Goal: Task Accomplishment & Management: Complete application form

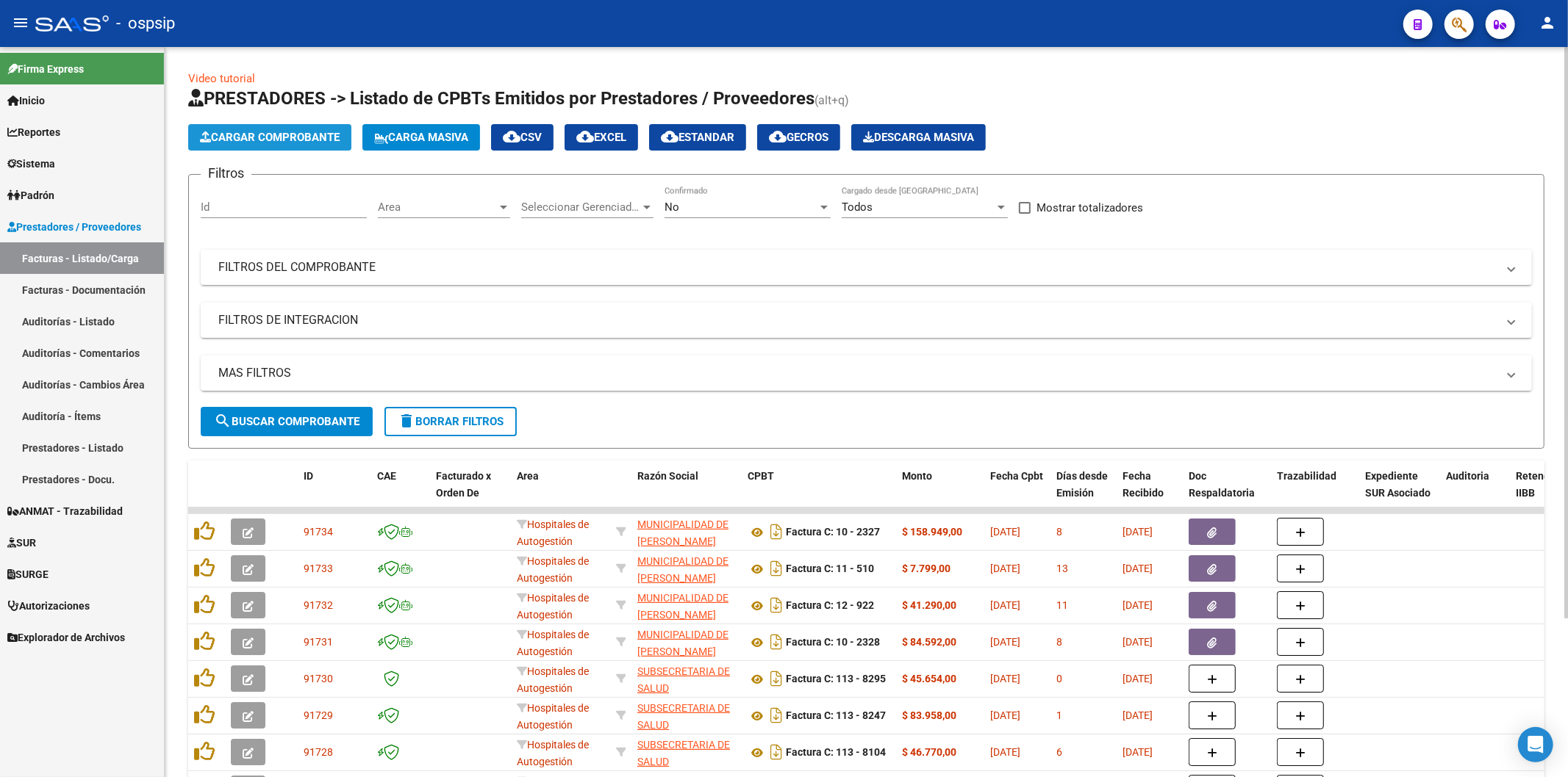
click at [289, 140] on span "Cargar Comprobante" at bounding box center [269, 138] width 139 height 13
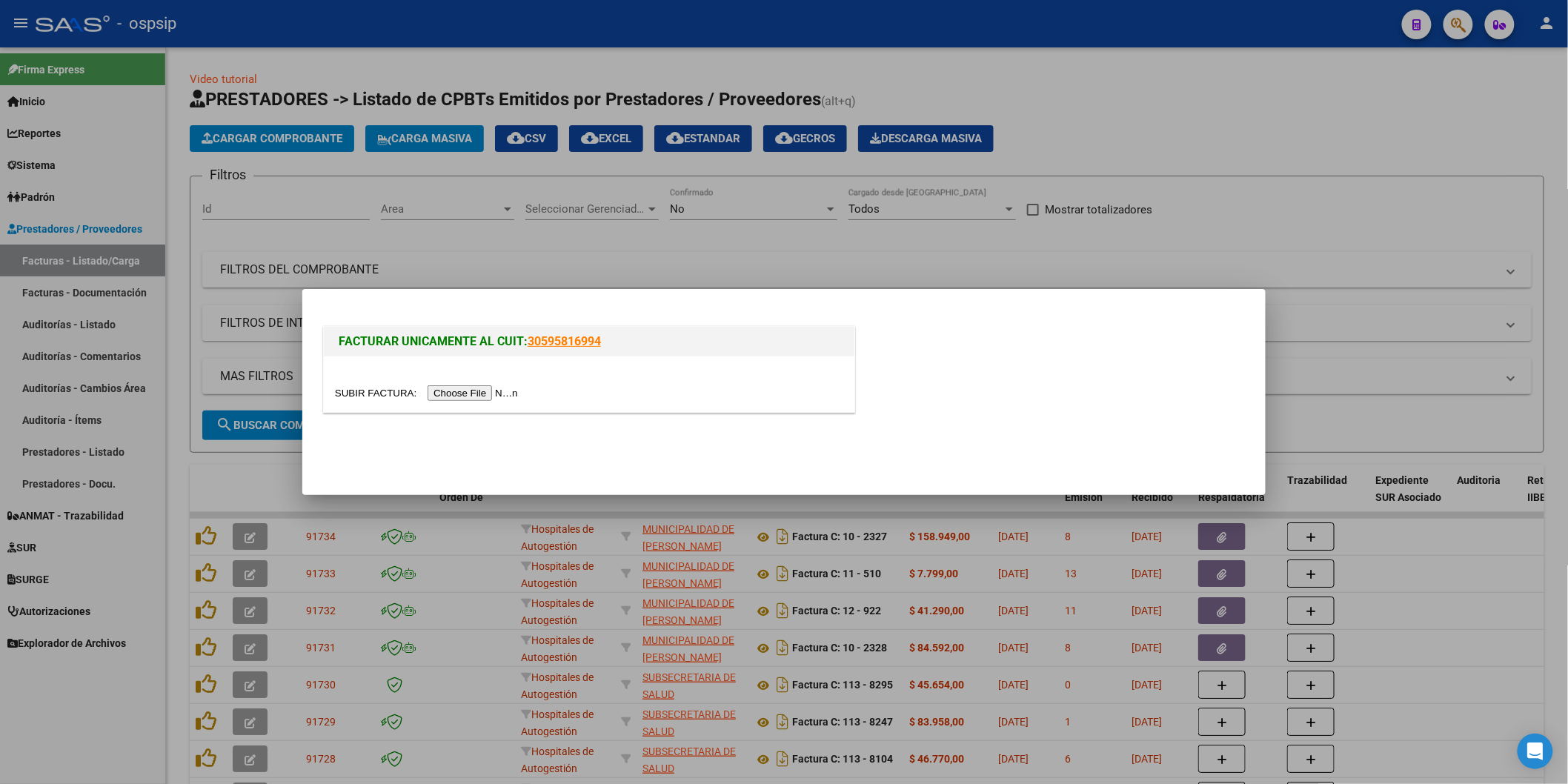
click at [461, 397] on input "file" at bounding box center [429, 393] width 188 height 16
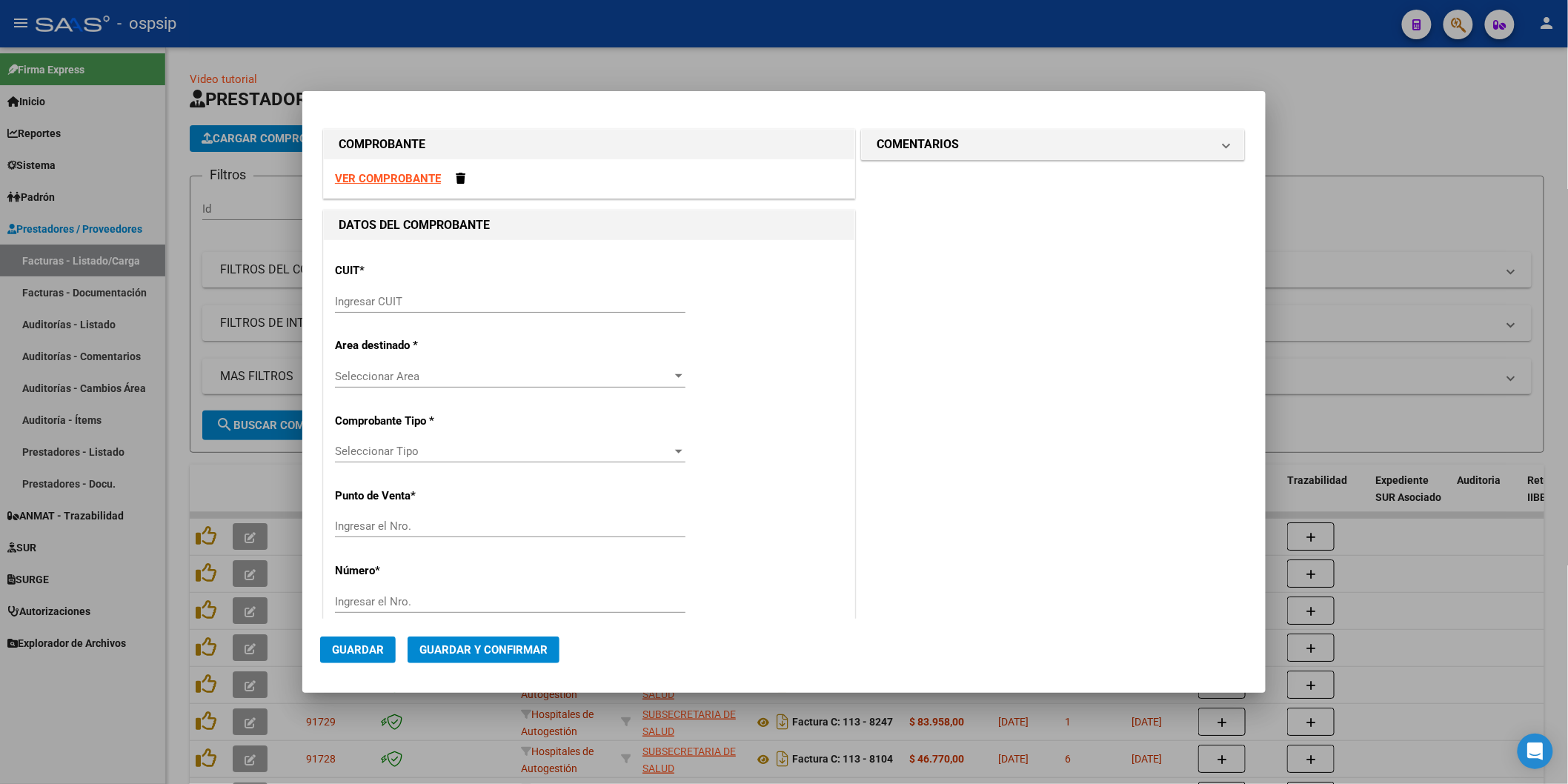
click at [372, 295] on input "Ingresar CUIT" at bounding box center [510, 302] width 351 height 13
type input "30-69182284-9"
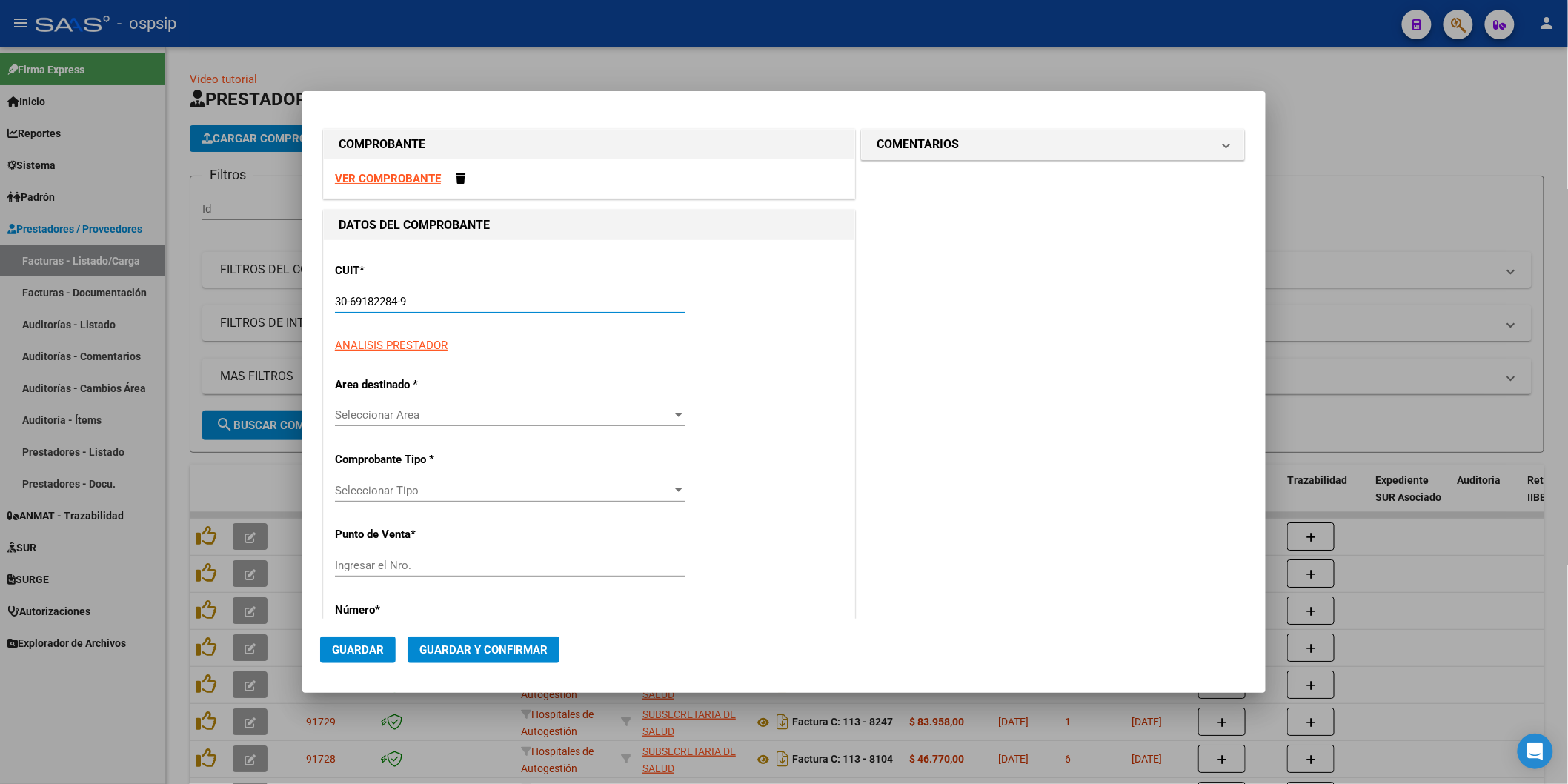
type input "1334"
type input "30-69182284-9"
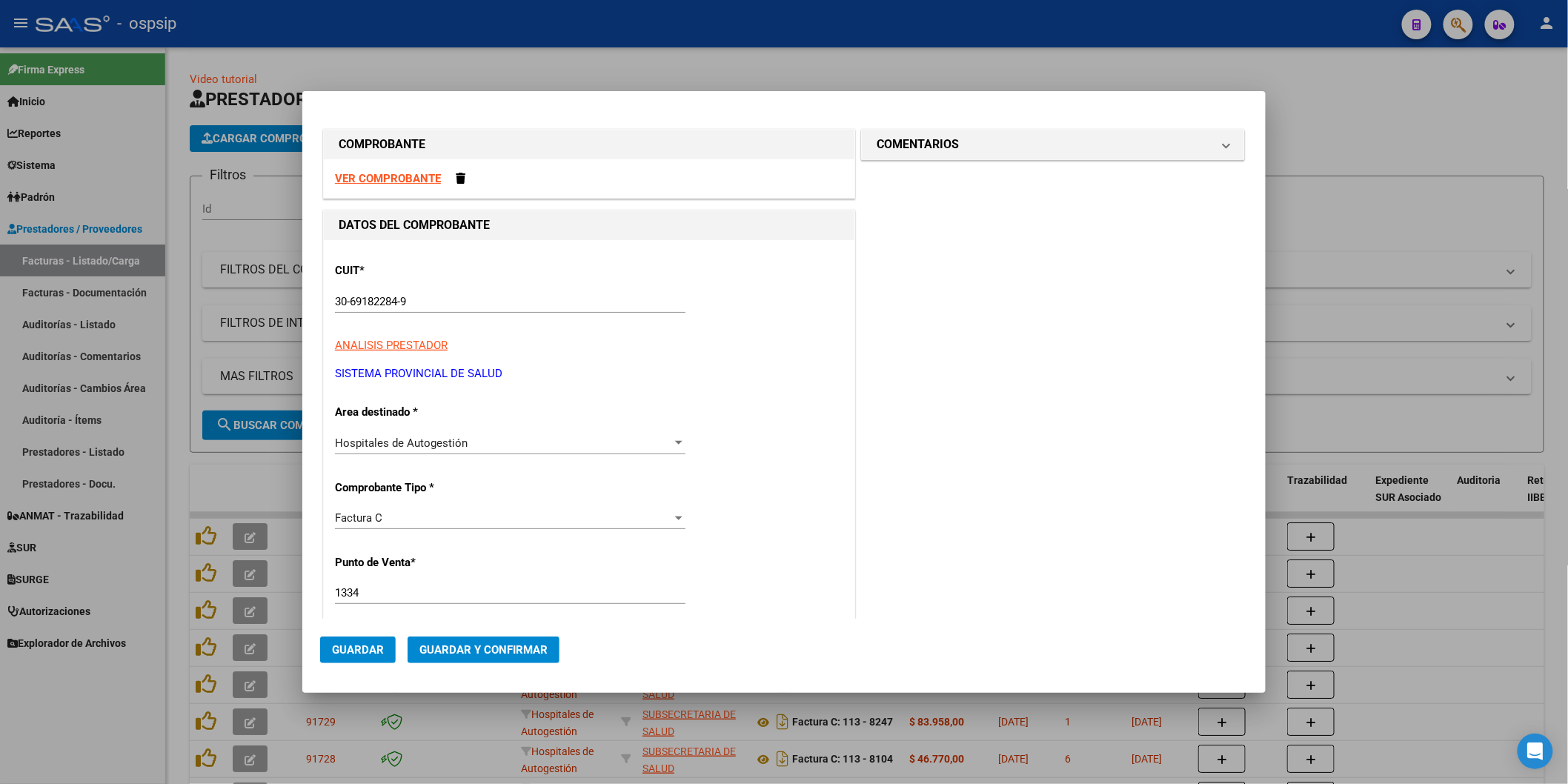
click at [471, 291] on div "30-69182284-9 Ingresar CUIT" at bounding box center [510, 301] width 351 height 22
click at [408, 181] on strong "VER COMPROBANTE" at bounding box center [387, 179] width 106 height 13
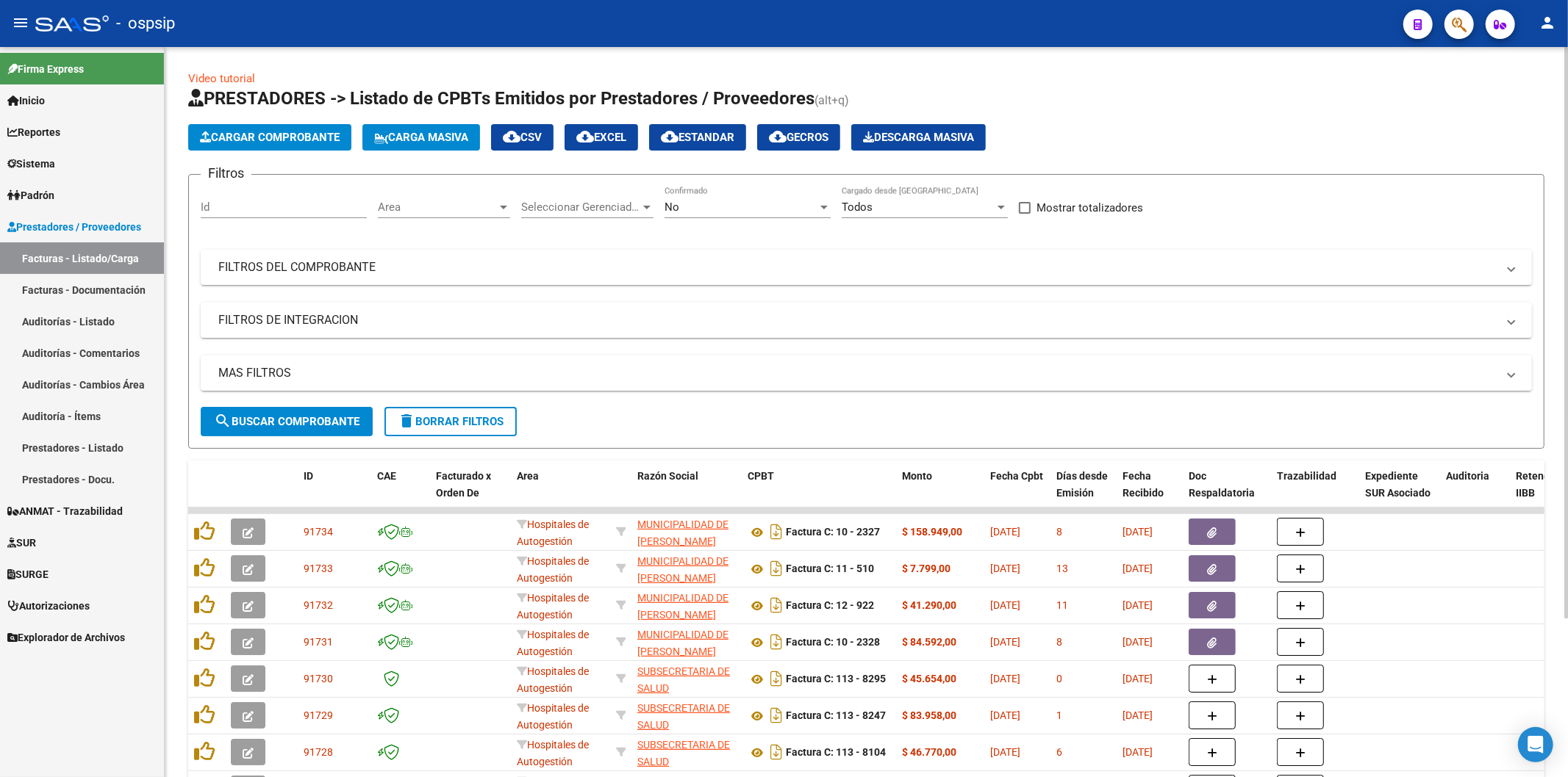
click at [303, 120] on app-list-header "PRESTADORES -> Listado de CPBTs Emitidos por Prestadores / Proveedores (alt+q) …" at bounding box center [866, 268] width 1356 height 363
click at [303, 129] on button "Cargar Comprobante" at bounding box center [270, 138] width 163 height 26
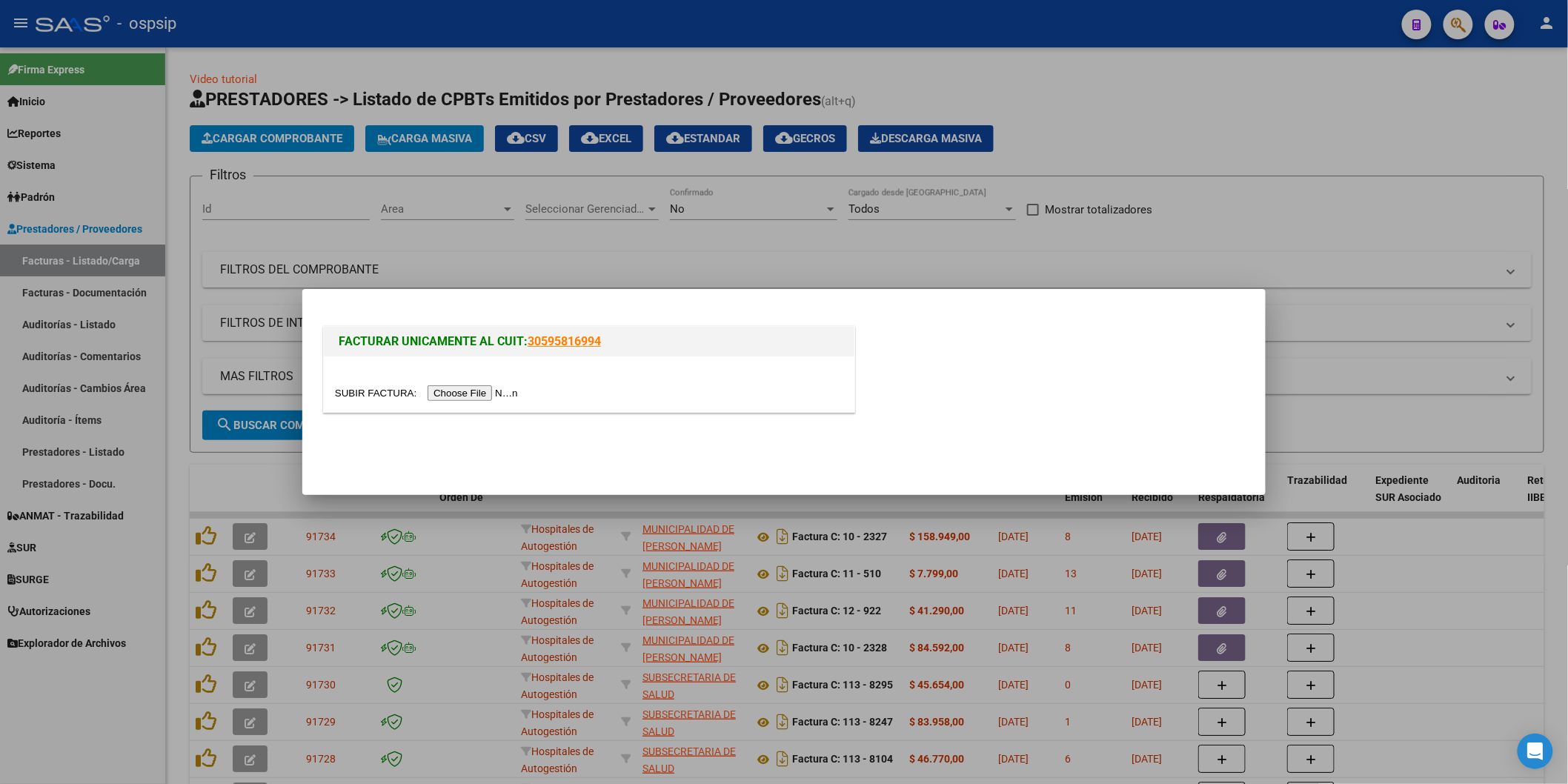
click at [475, 397] on input "file" at bounding box center [429, 393] width 188 height 16
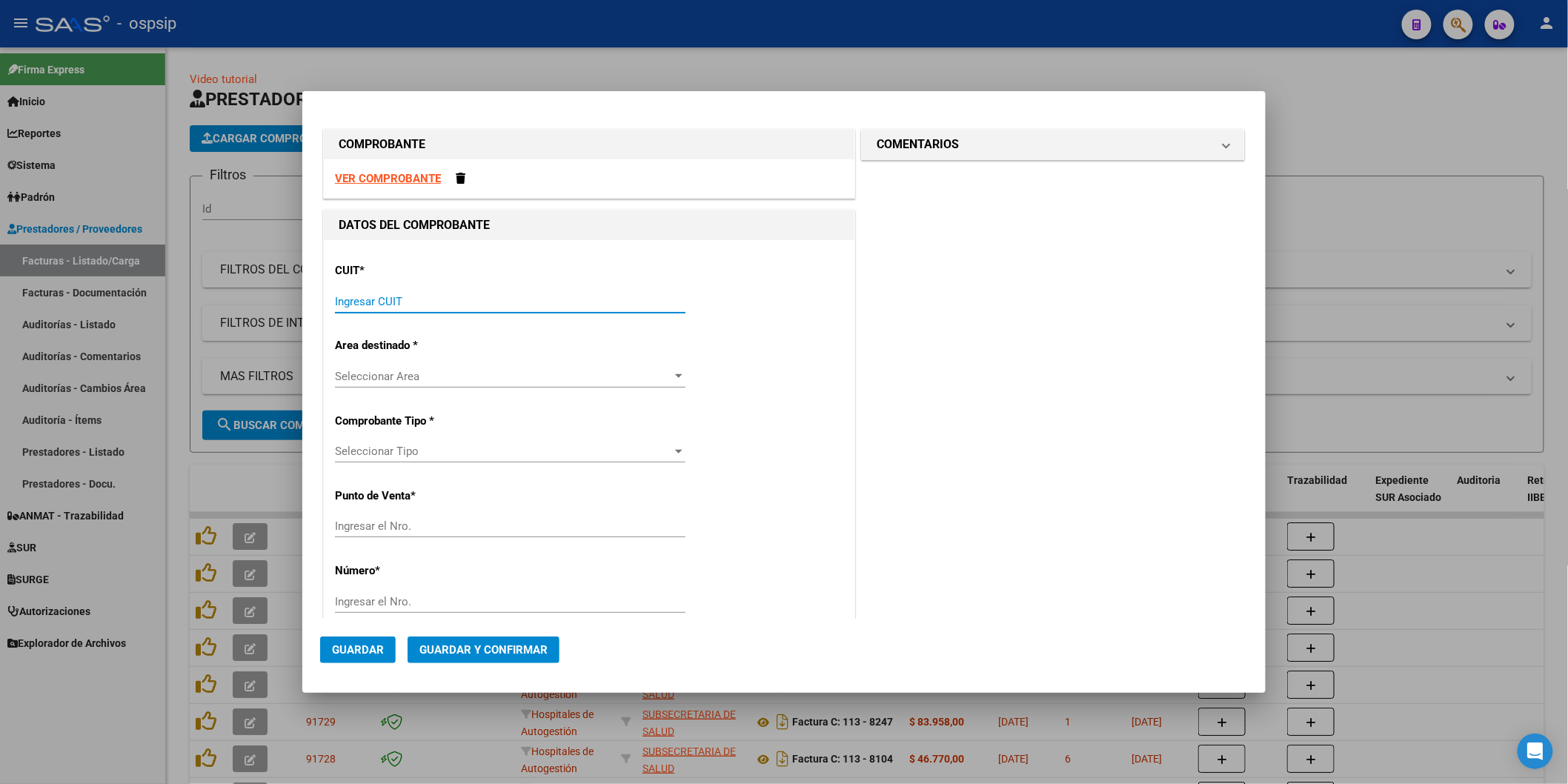
click at [358, 304] on input "Ingresar CUIT" at bounding box center [510, 302] width 351 height 13
type input "30-69182284-9"
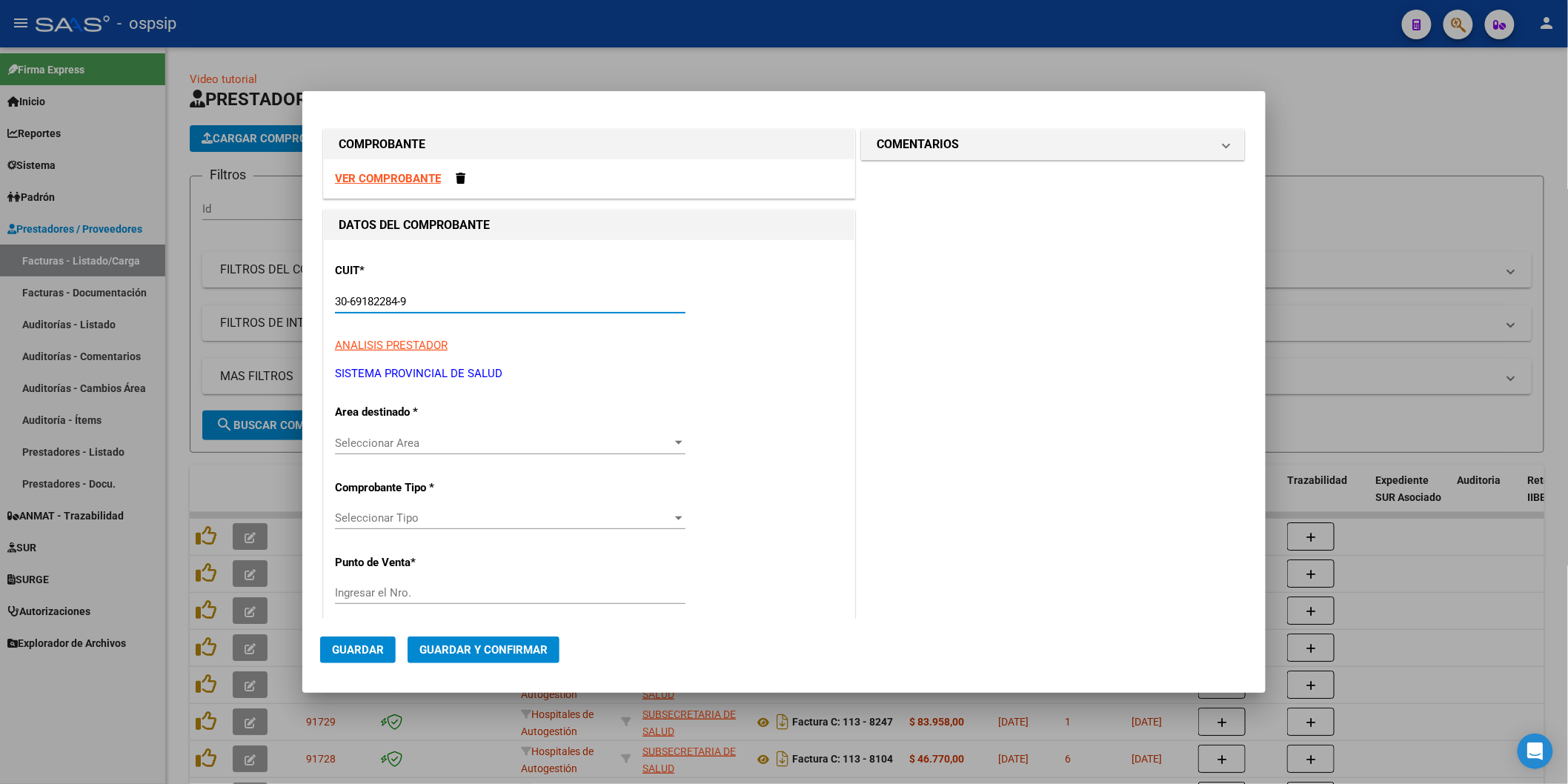
type input "1334"
type input "30-69182284-9"
click at [417, 433] on div "Hospitales de Autogestión Seleccionar Area" at bounding box center [510, 443] width 351 height 22
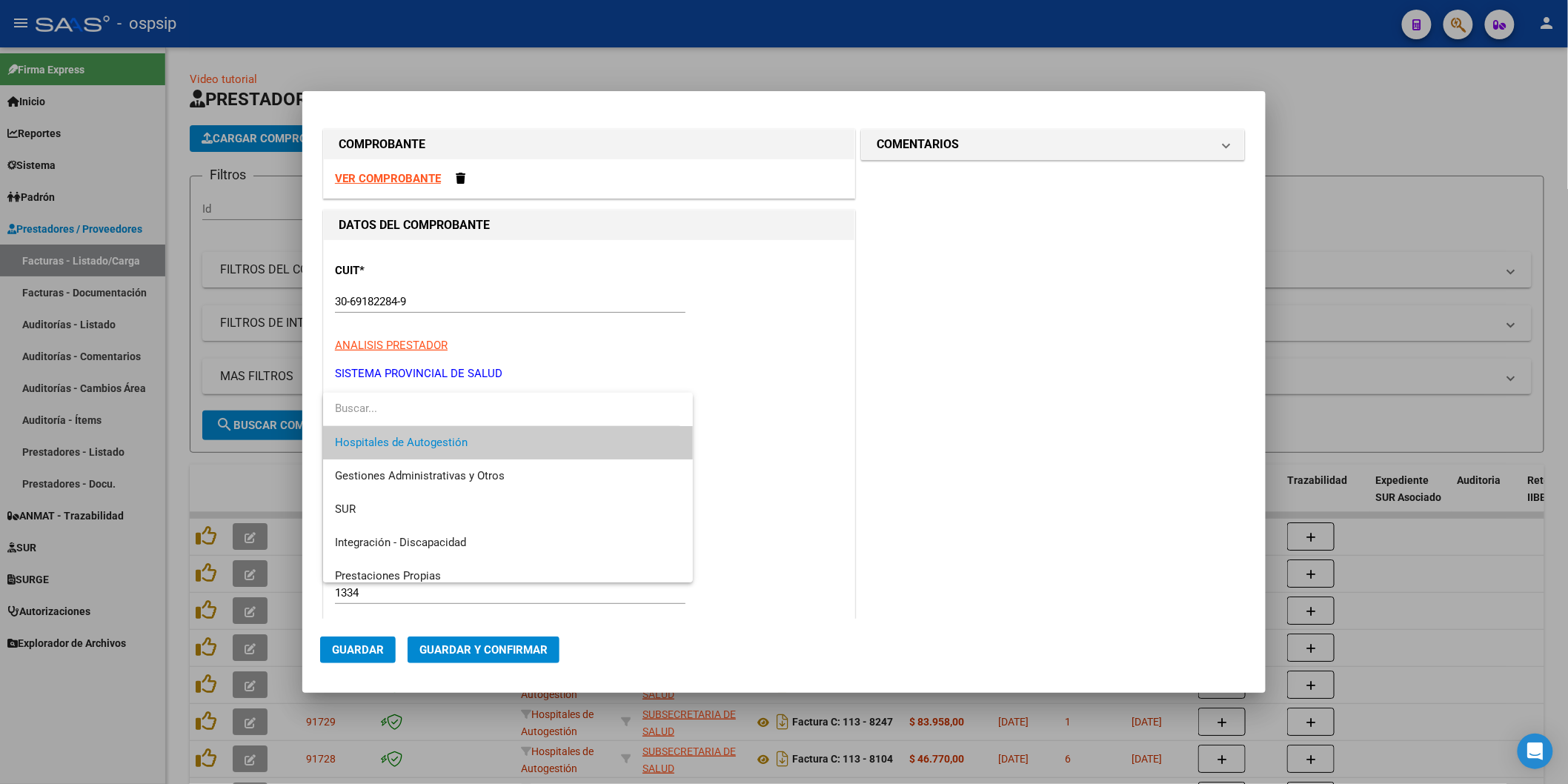
click at [417, 433] on span "Hospitales de Autogestión" at bounding box center [508, 443] width 346 height 33
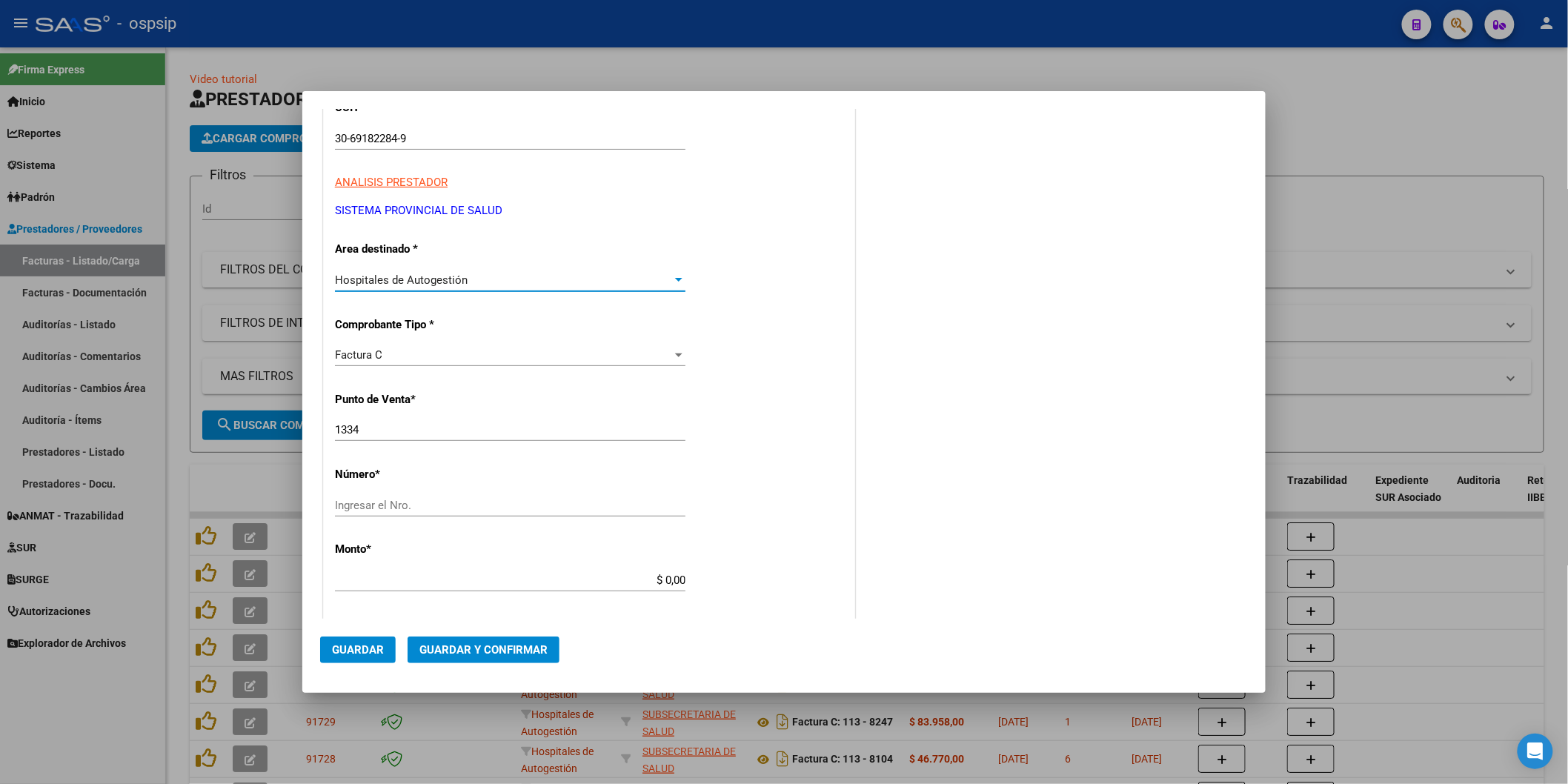
scroll to position [165, 0]
click at [417, 431] on input "1334" at bounding box center [510, 428] width 351 height 13
click at [399, 505] on input "Ingresar el Nro." at bounding box center [510, 504] width 351 height 13
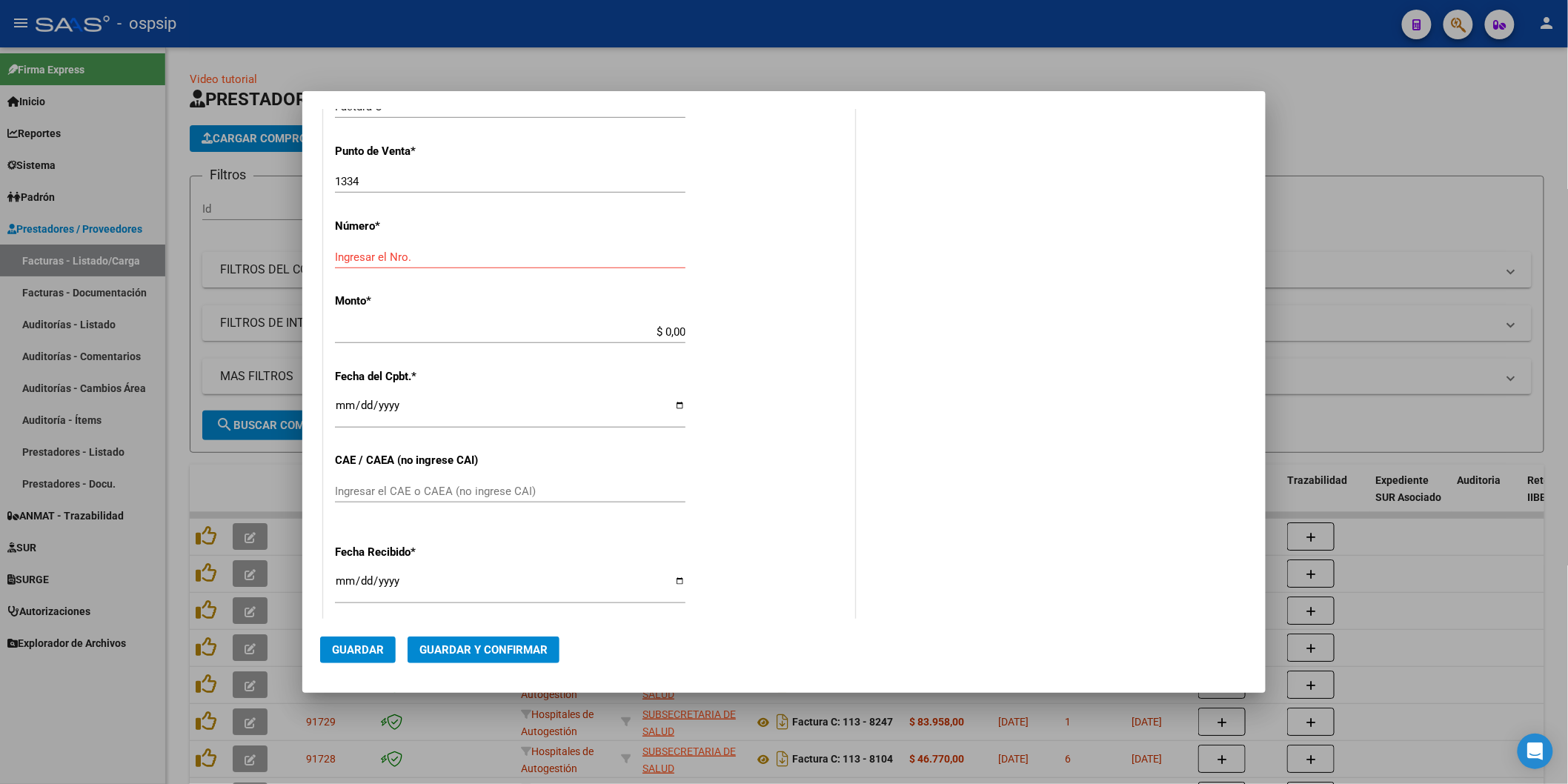
scroll to position [247, 0]
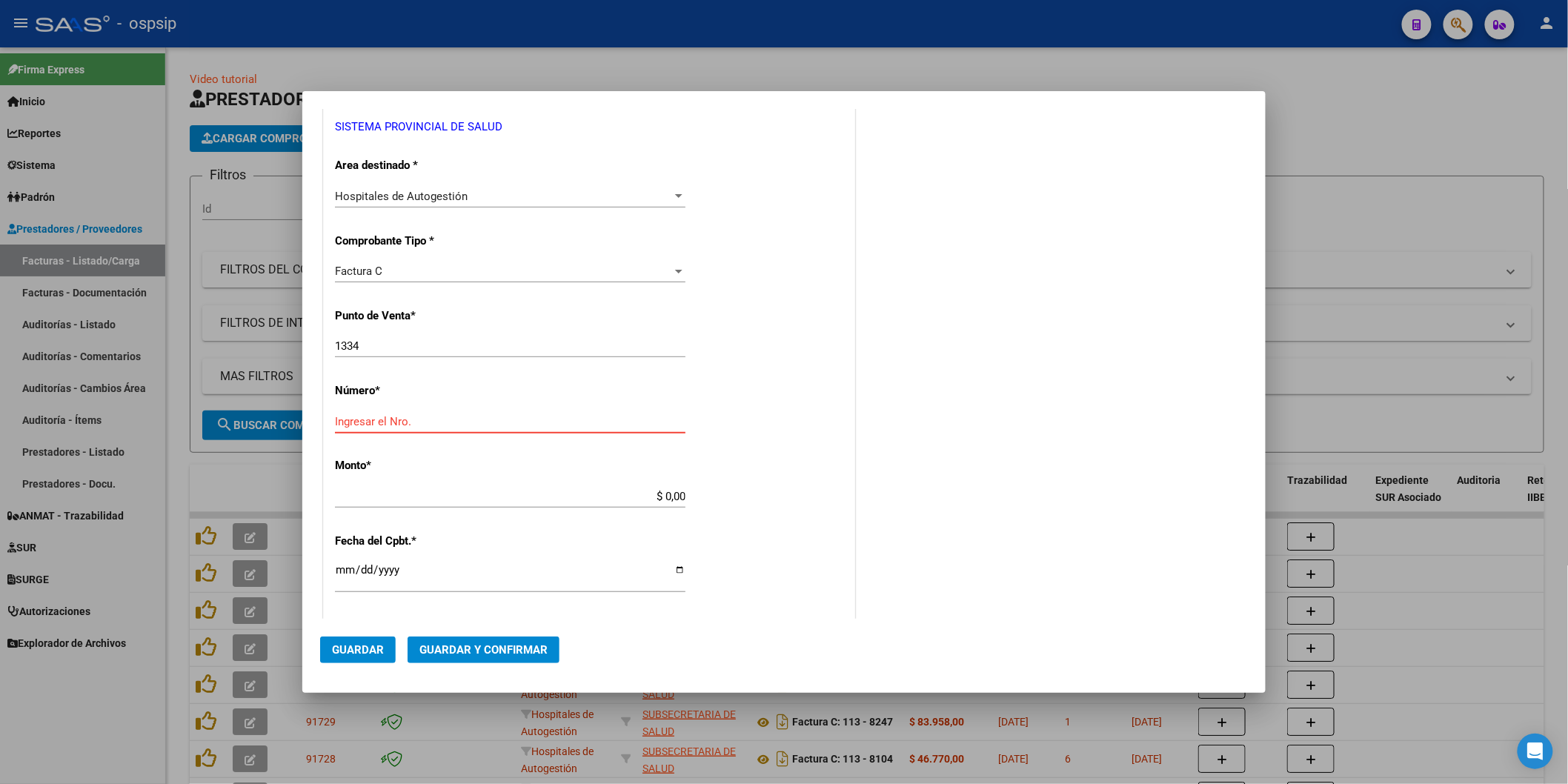
click at [362, 420] on input "Ingresar el Nro." at bounding box center [510, 422] width 351 height 13
type input "2995"
click at [406, 457] on p "Monto *" at bounding box center [412, 466] width 153 height 17
click at [412, 491] on input "$ 0,00" at bounding box center [510, 496] width 351 height 13
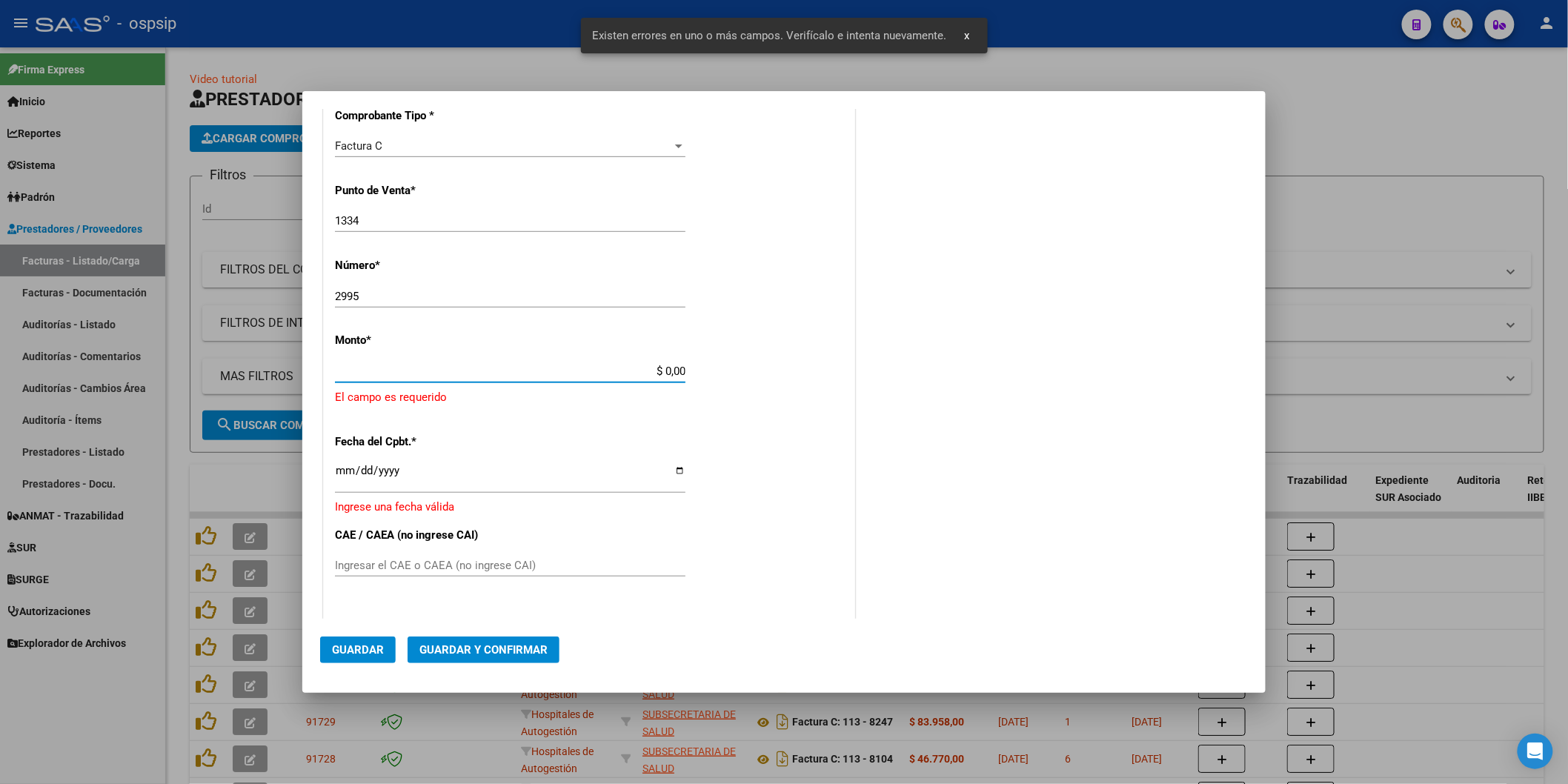
scroll to position [208, 0]
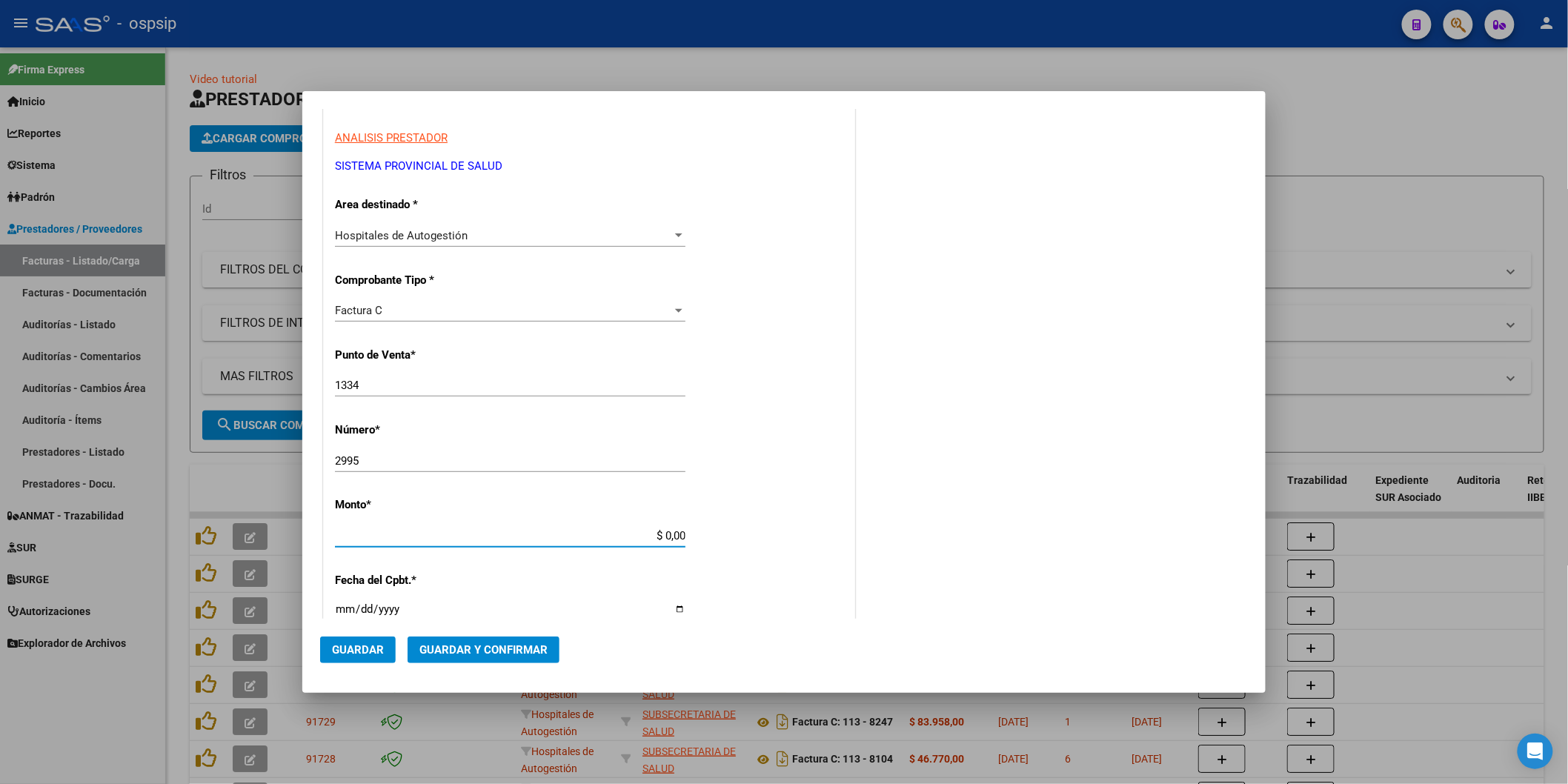
type input "$ 0,00"
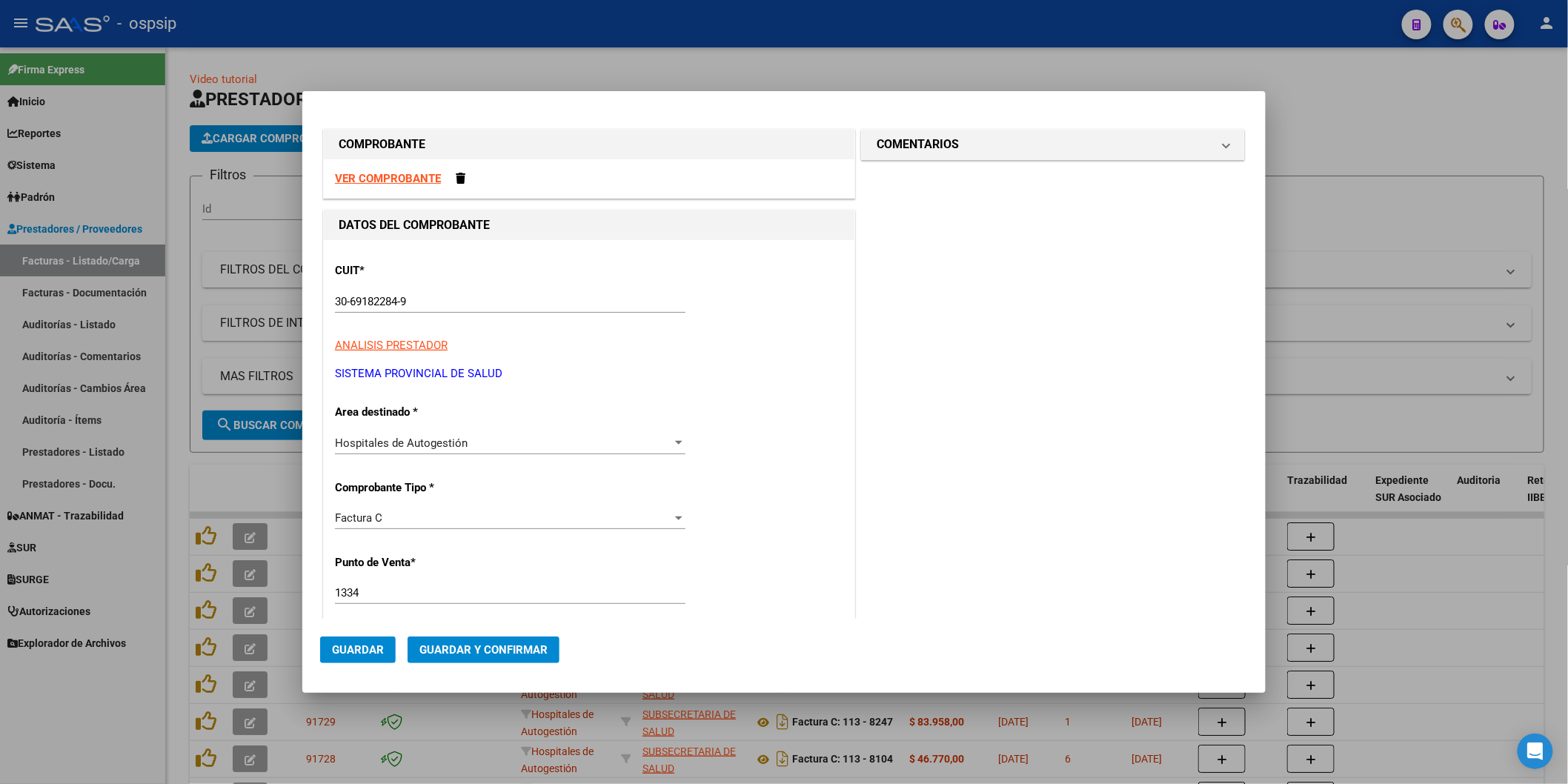
click at [352, 302] on input "30-69182284-9" at bounding box center [510, 302] width 351 height 13
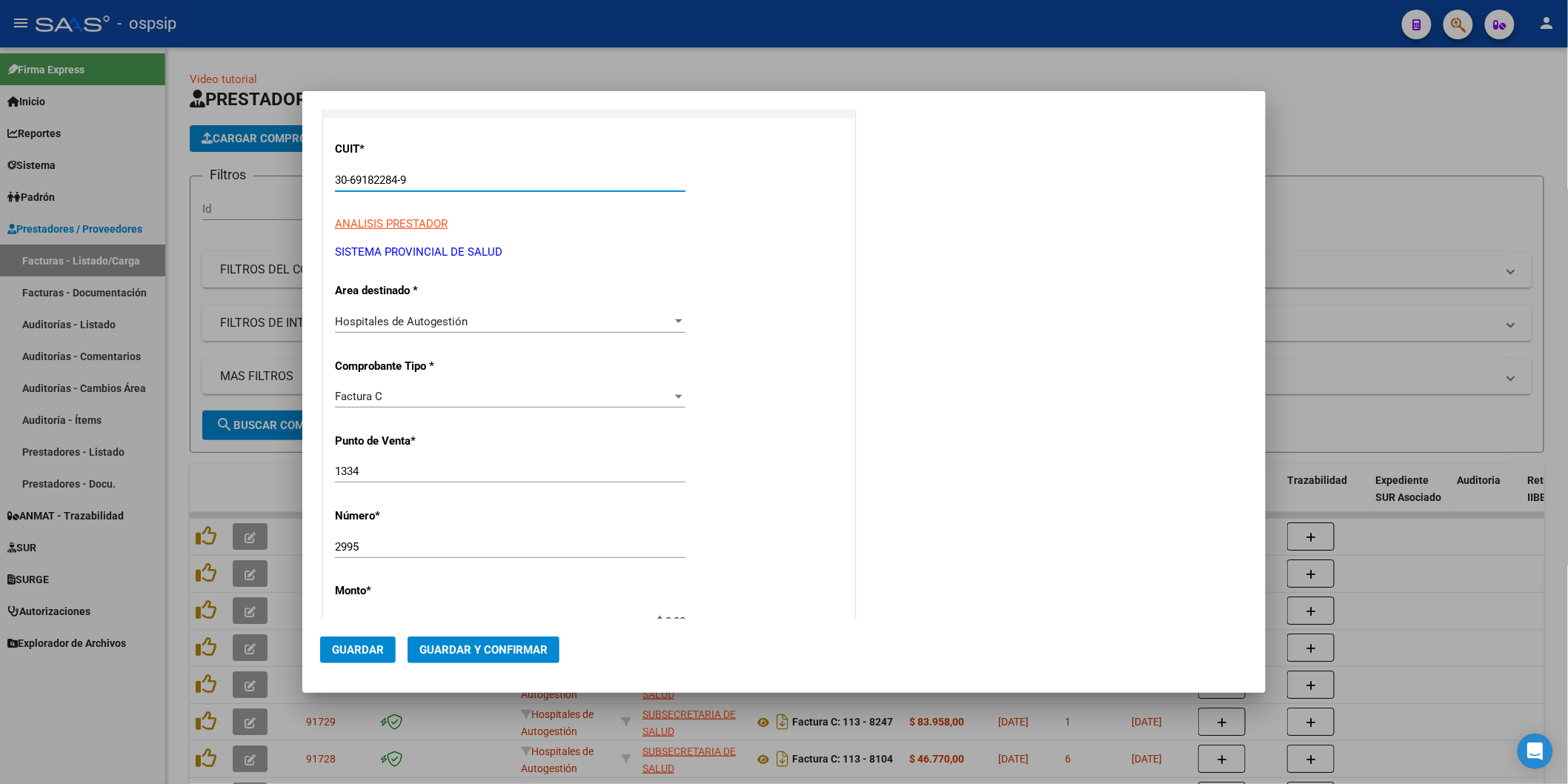
scroll to position [247, 0]
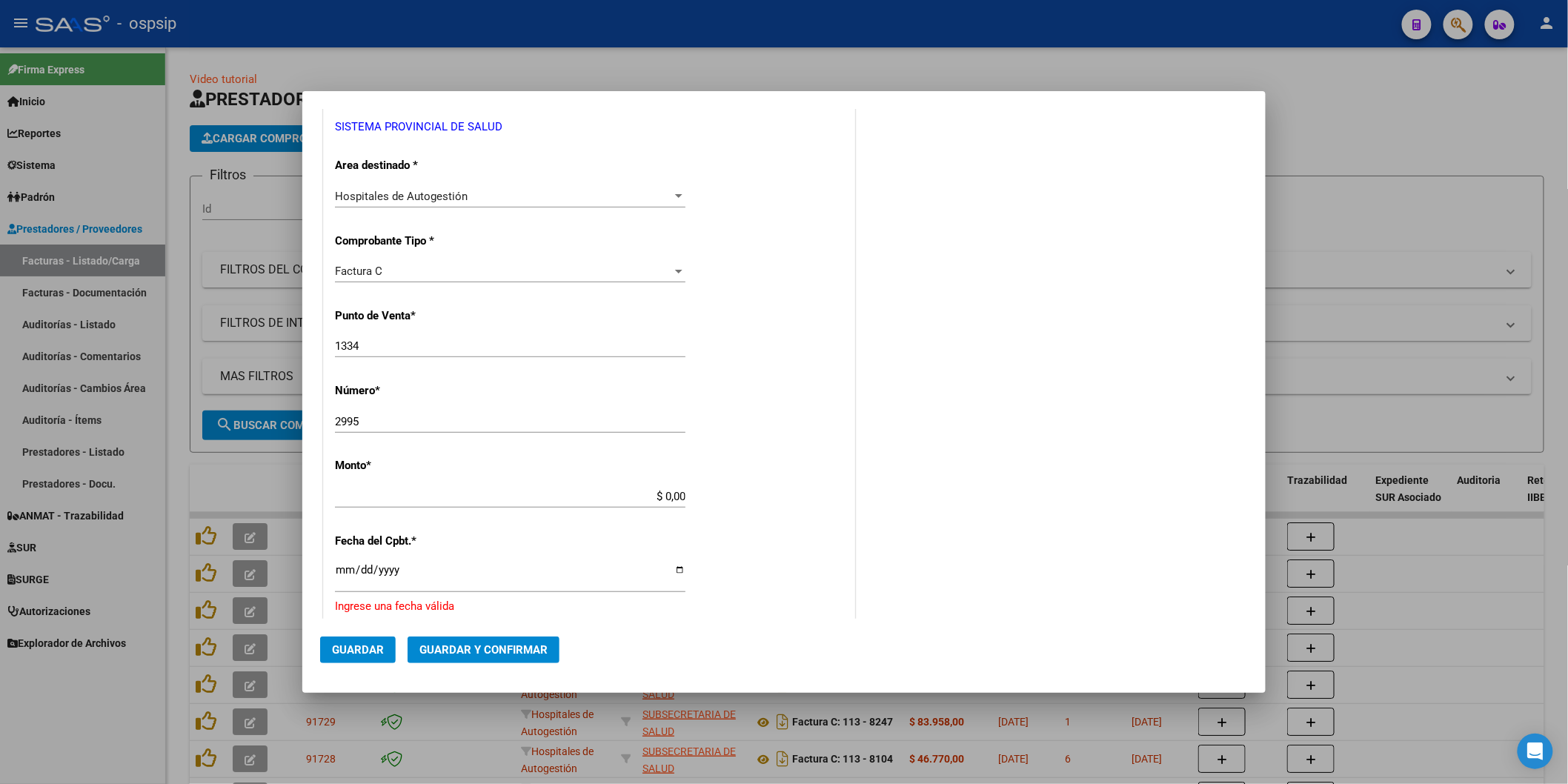
click at [367, 427] on input "2995" at bounding box center [510, 422] width 351 height 13
type input "2"
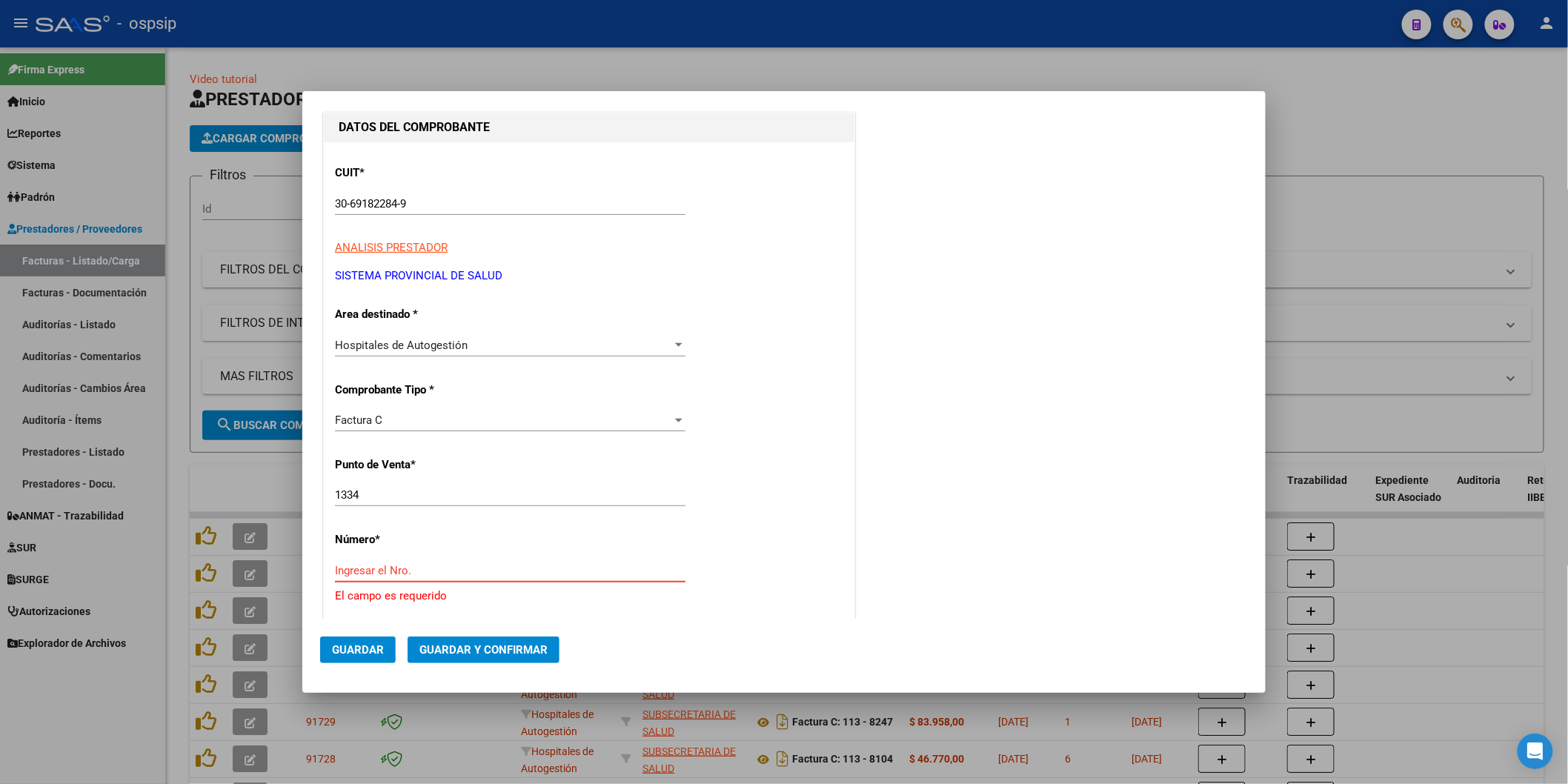
scroll to position [82, 0]
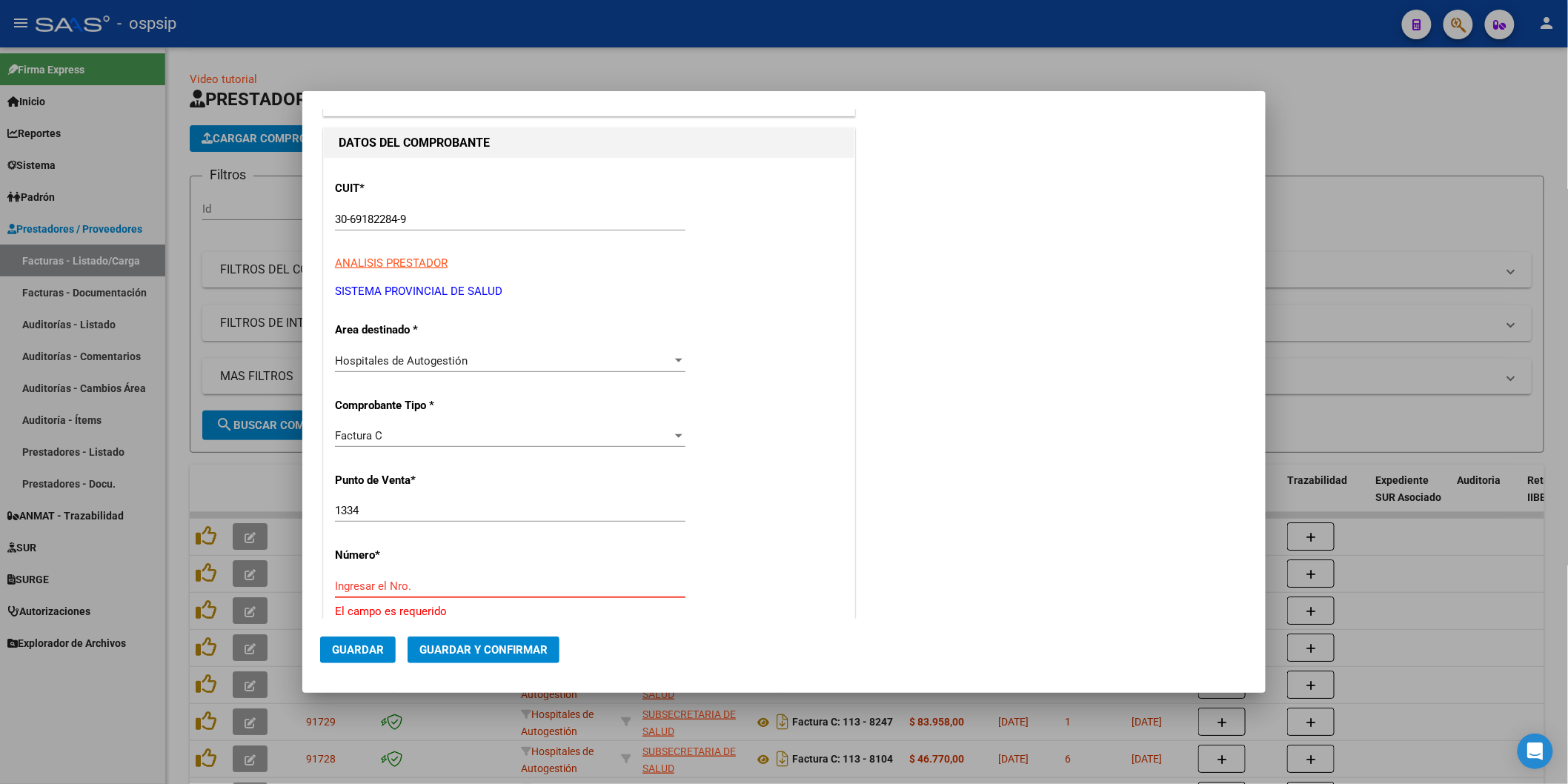
click at [372, 509] on input "1334" at bounding box center [510, 510] width 351 height 13
type input "1"
type input "1392"
click at [363, 582] on input "Ingresar el Nro." at bounding box center [510, 586] width 351 height 13
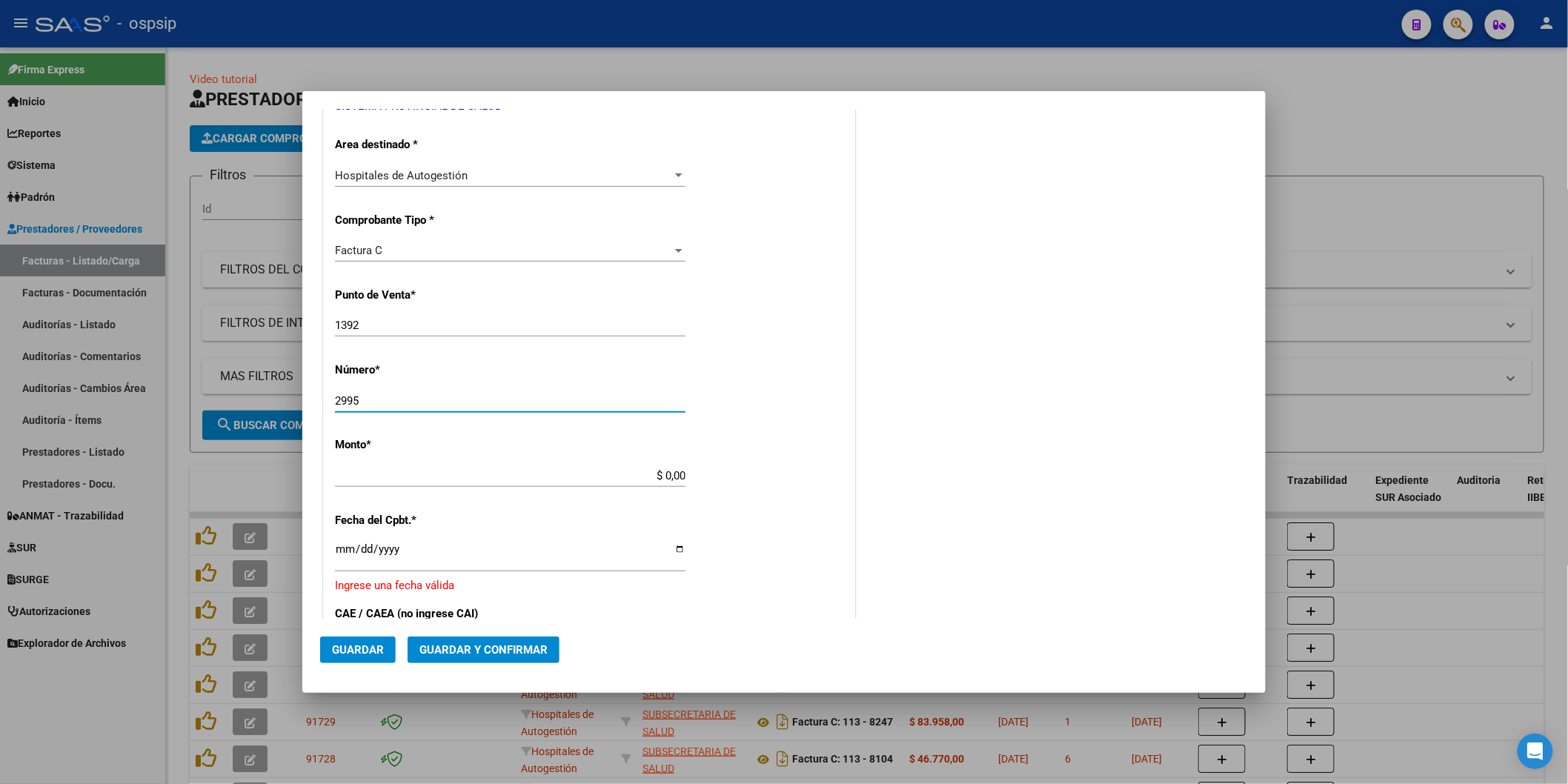
scroll to position [329, 0]
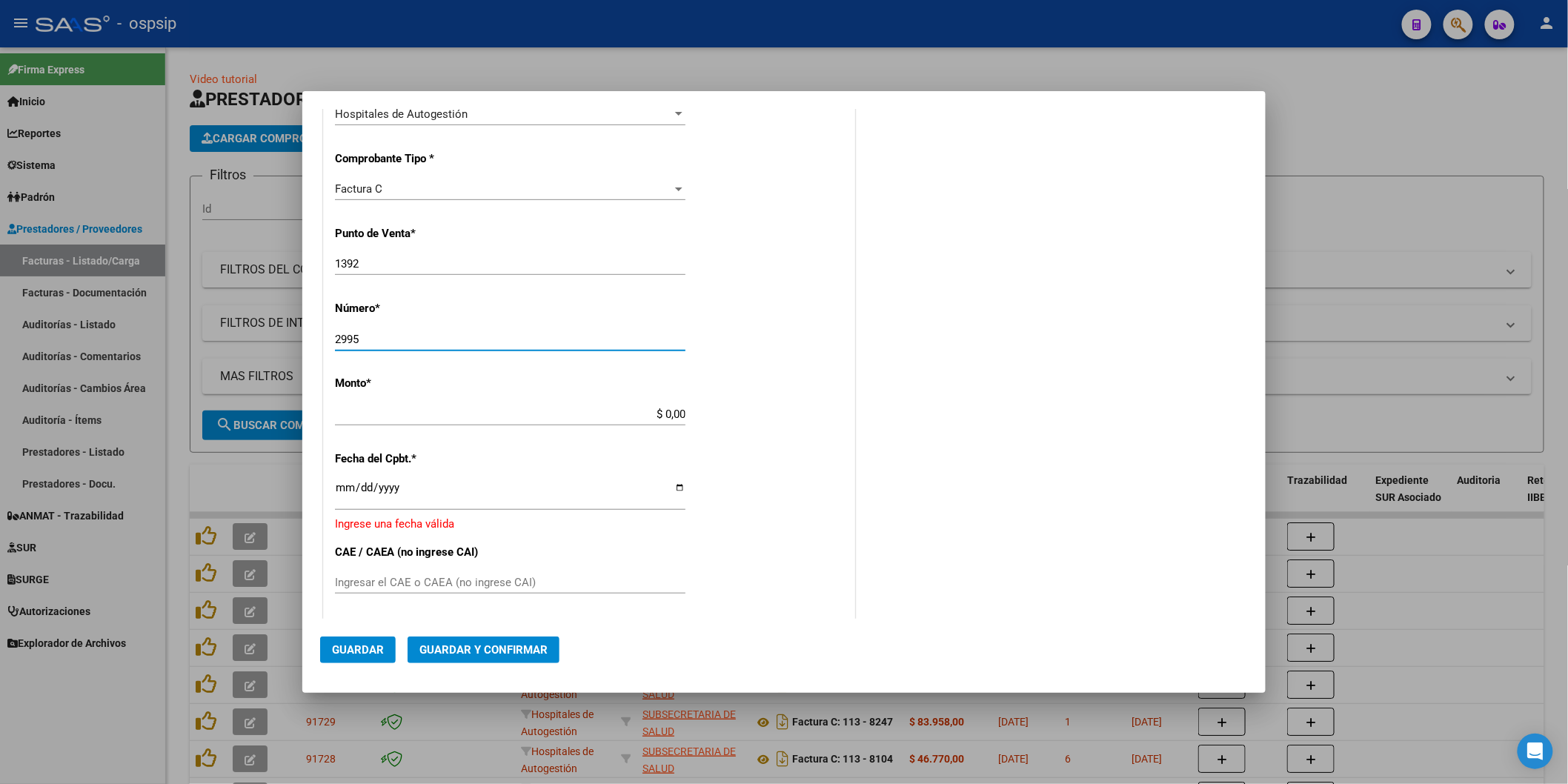
type input "2995"
click at [578, 413] on input "$ 0,00" at bounding box center [510, 414] width 351 height 13
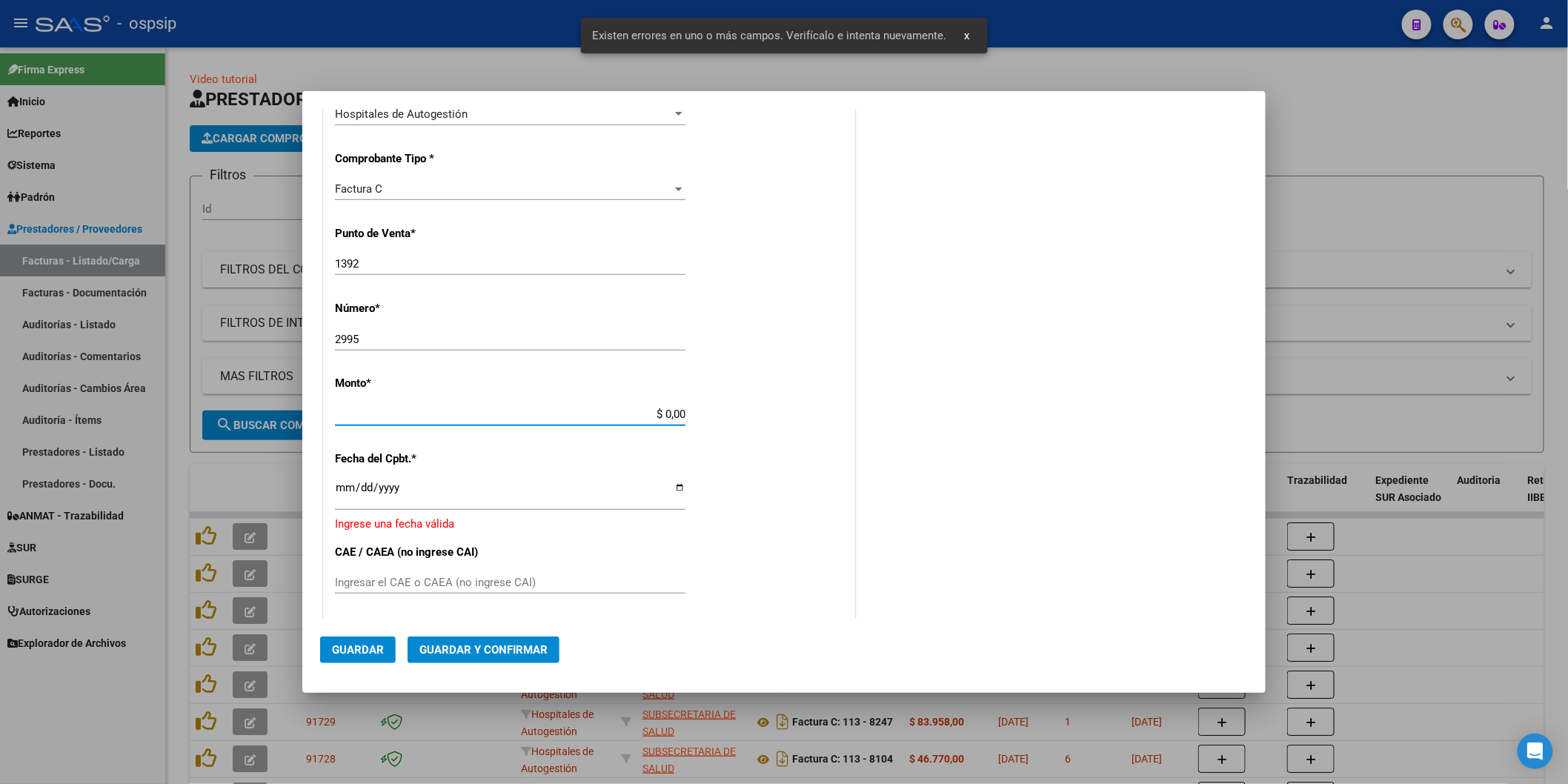
scroll to position [456, 0]
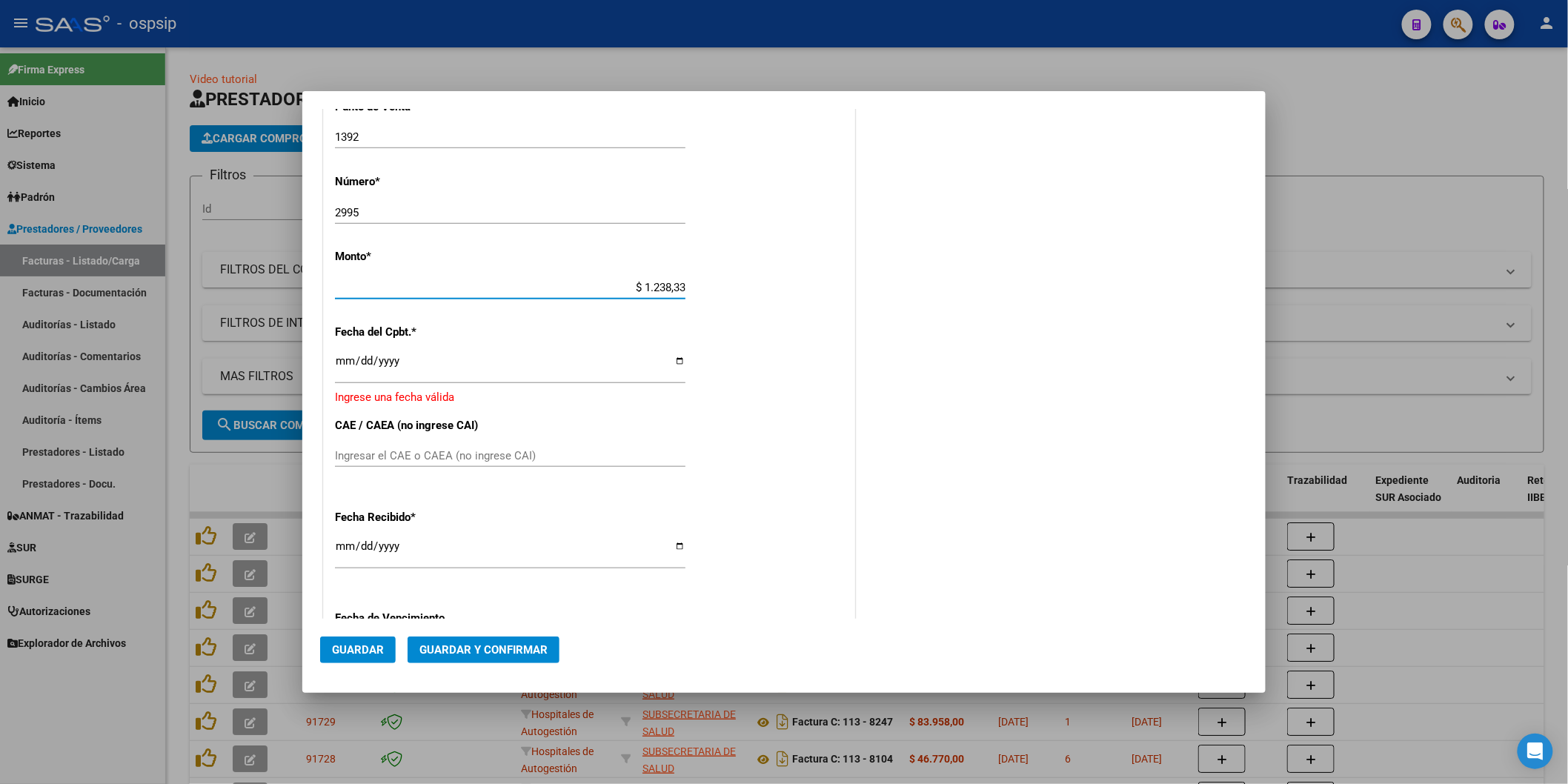
type input "$ 12.383,33"
click at [455, 366] on input "Ingresar la fecha" at bounding box center [510, 367] width 351 height 24
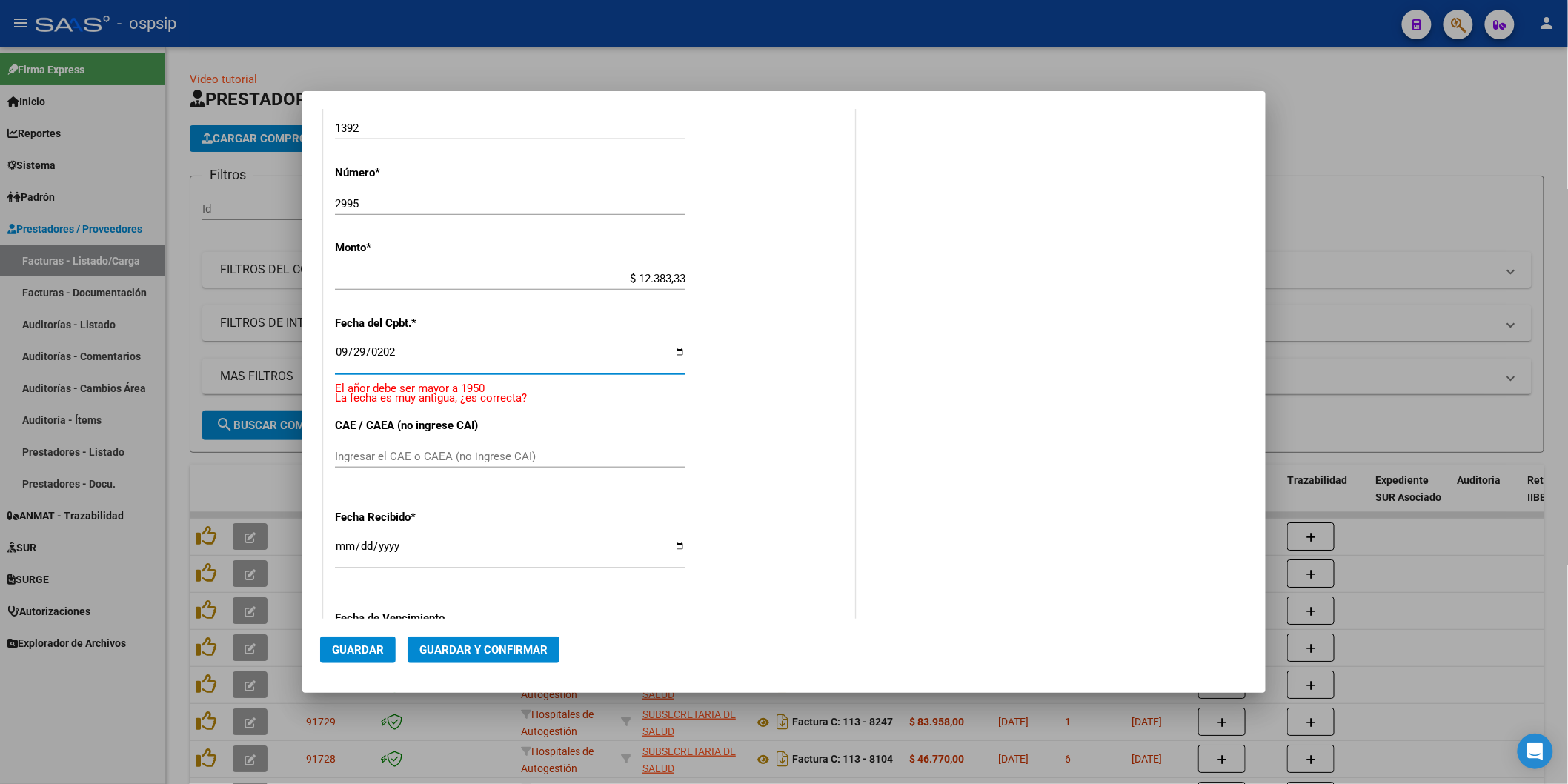
type input "[DATE]"
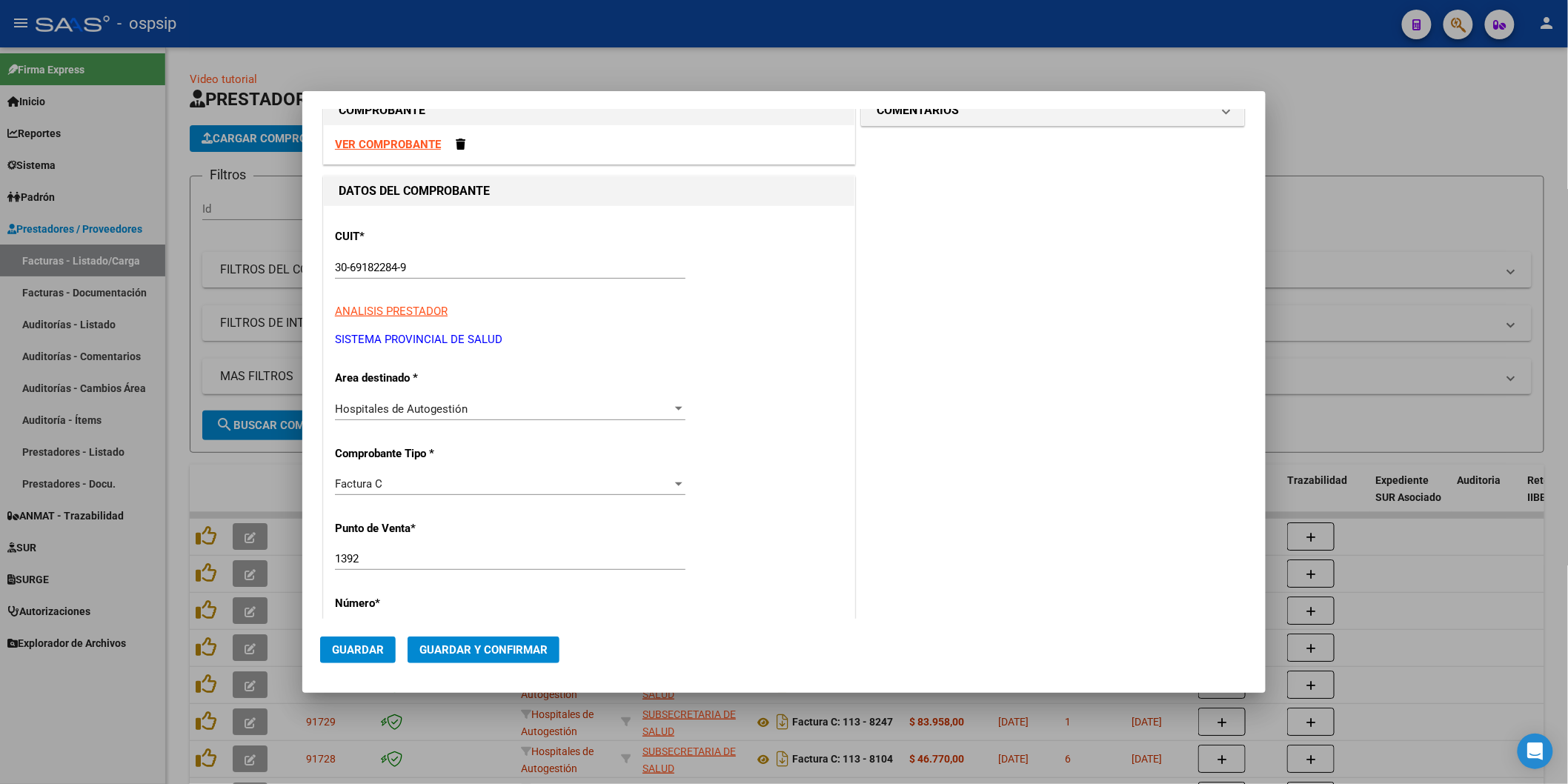
scroll to position [446, 0]
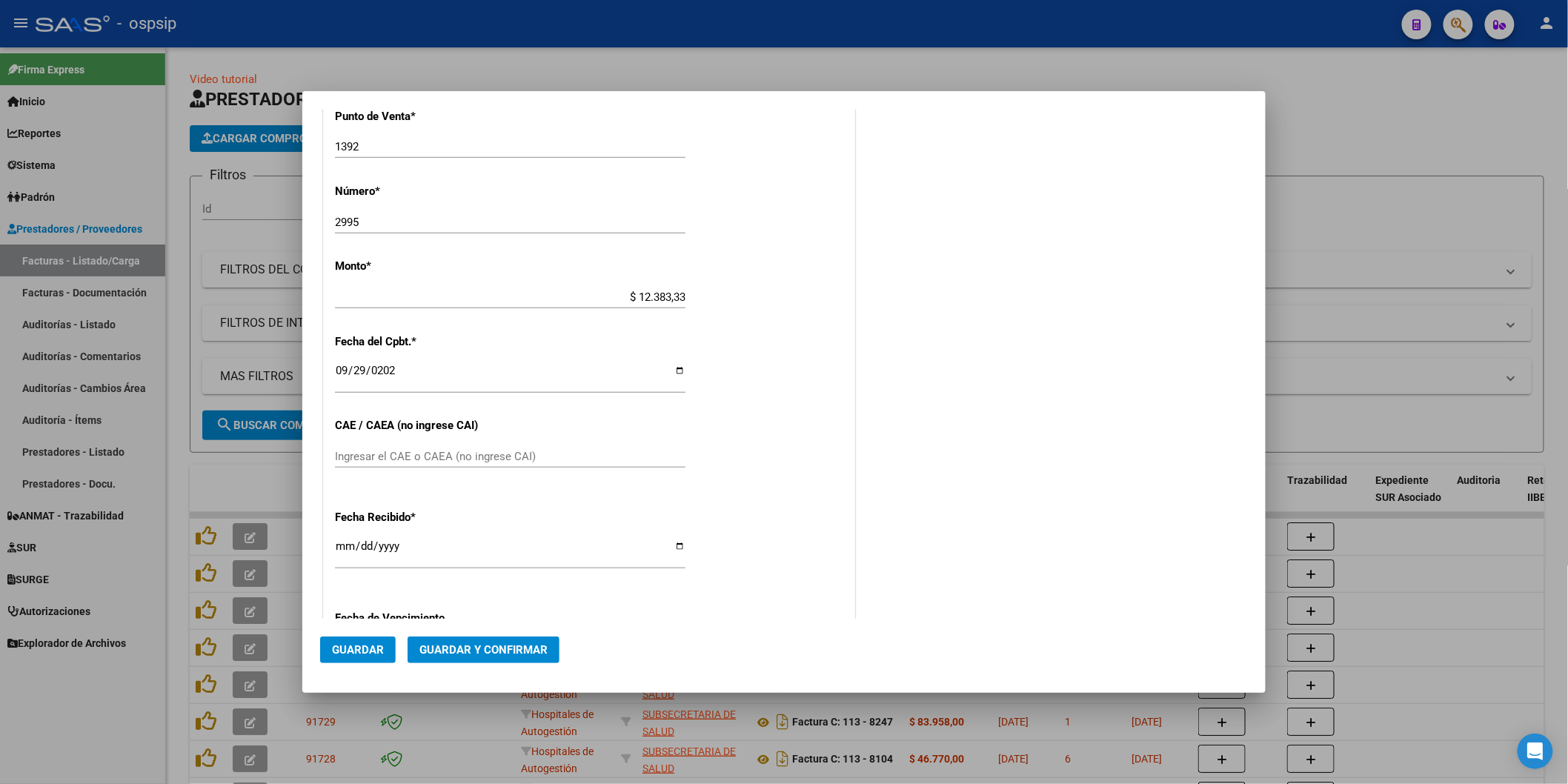
click at [369, 659] on button "Guardar" at bounding box center [357, 650] width 76 height 27
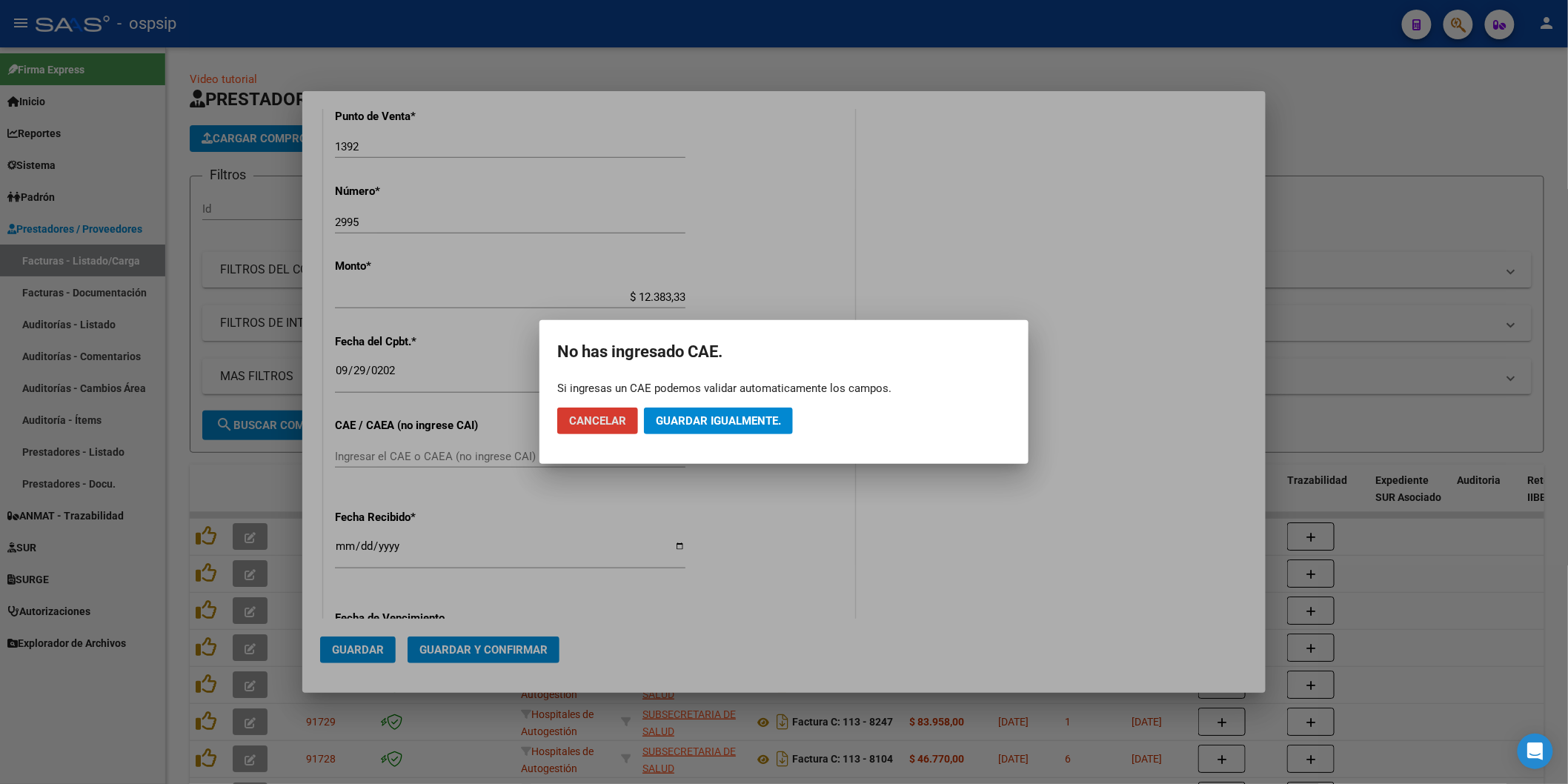
click at [705, 420] on span "Guardar igualmente." at bounding box center [718, 421] width 126 height 13
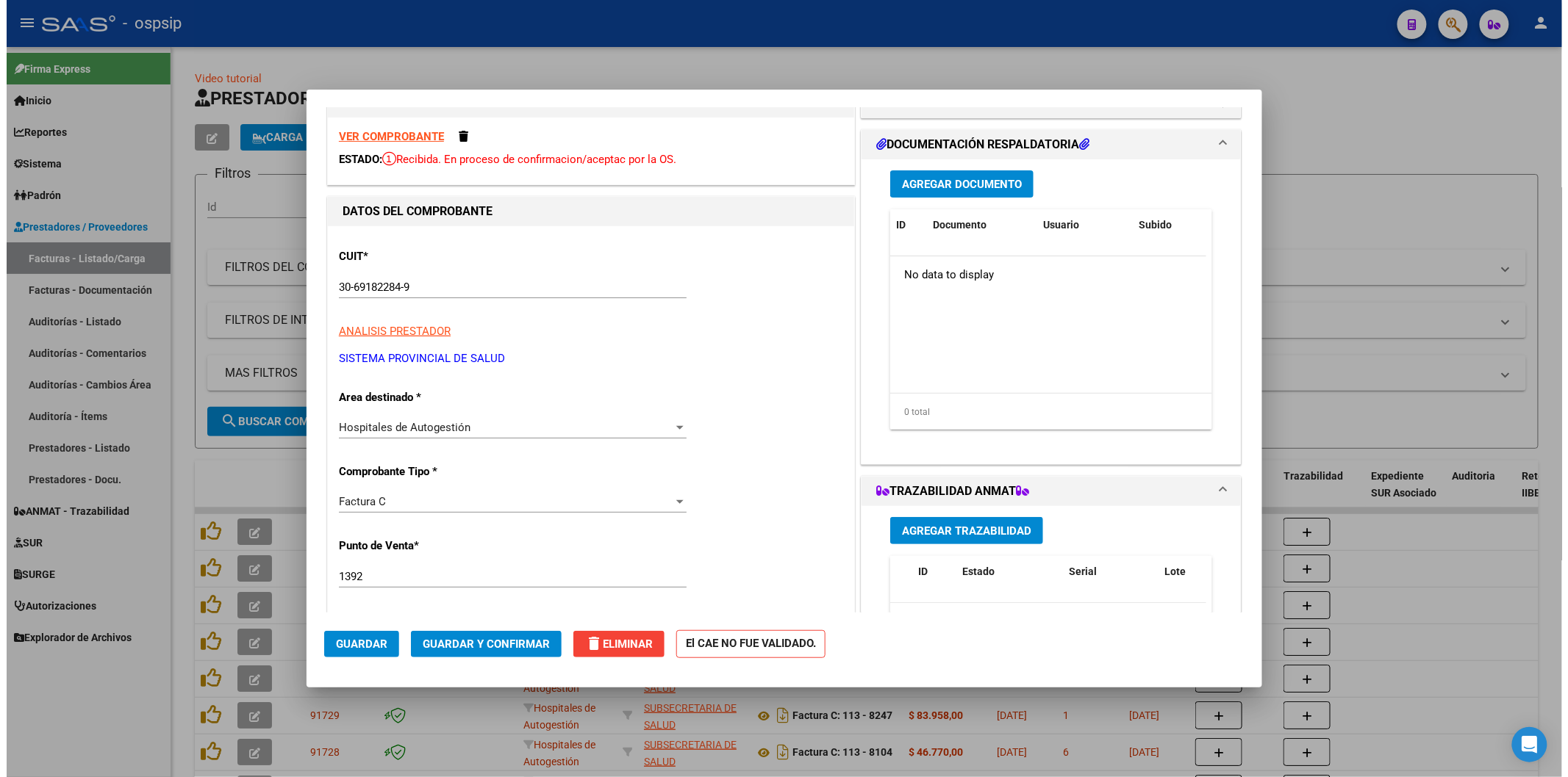
scroll to position [0, 0]
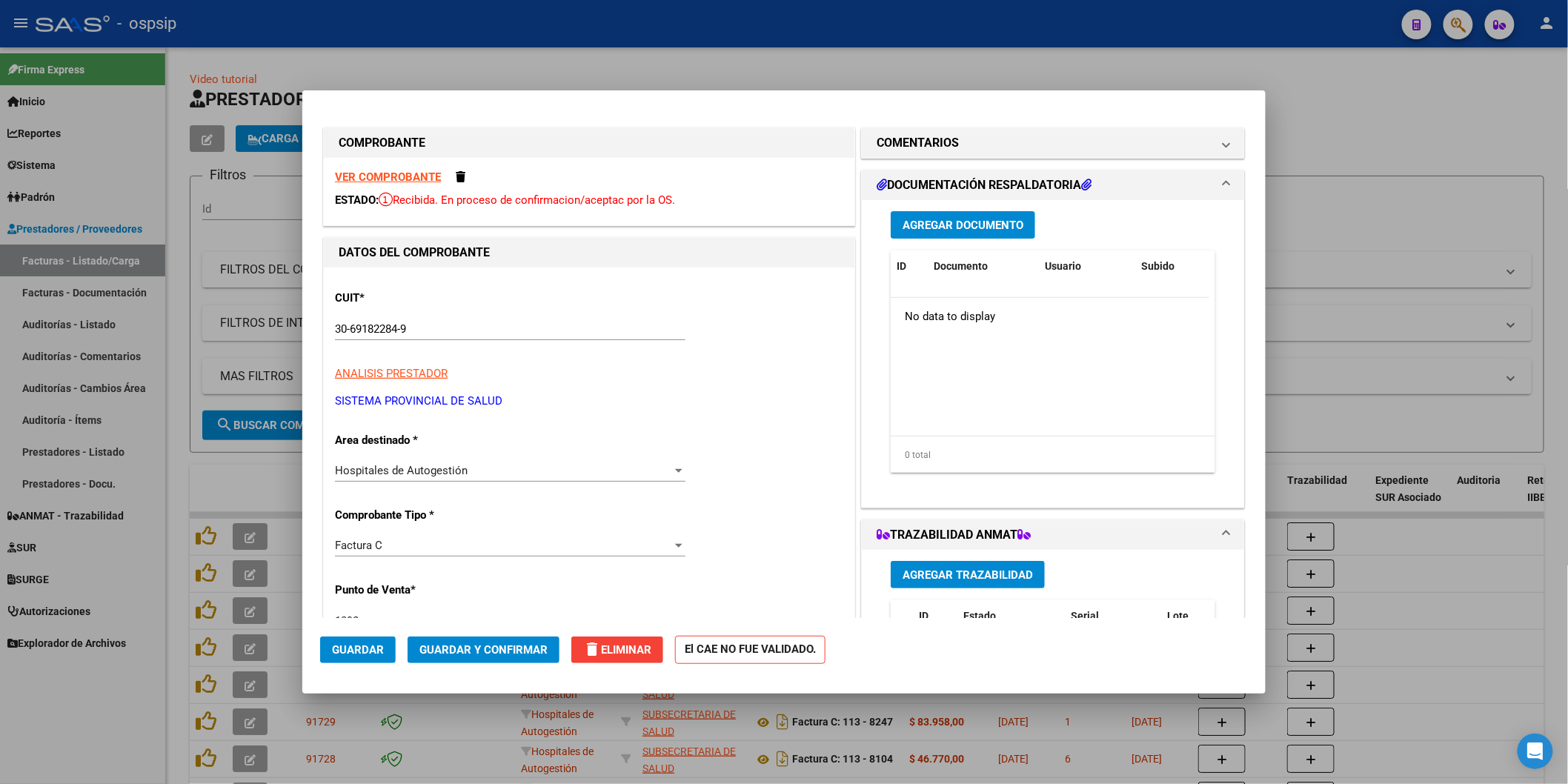
click at [966, 224] on span "Agregar Documento" at bounding box center [963, 225] width 121 height 13
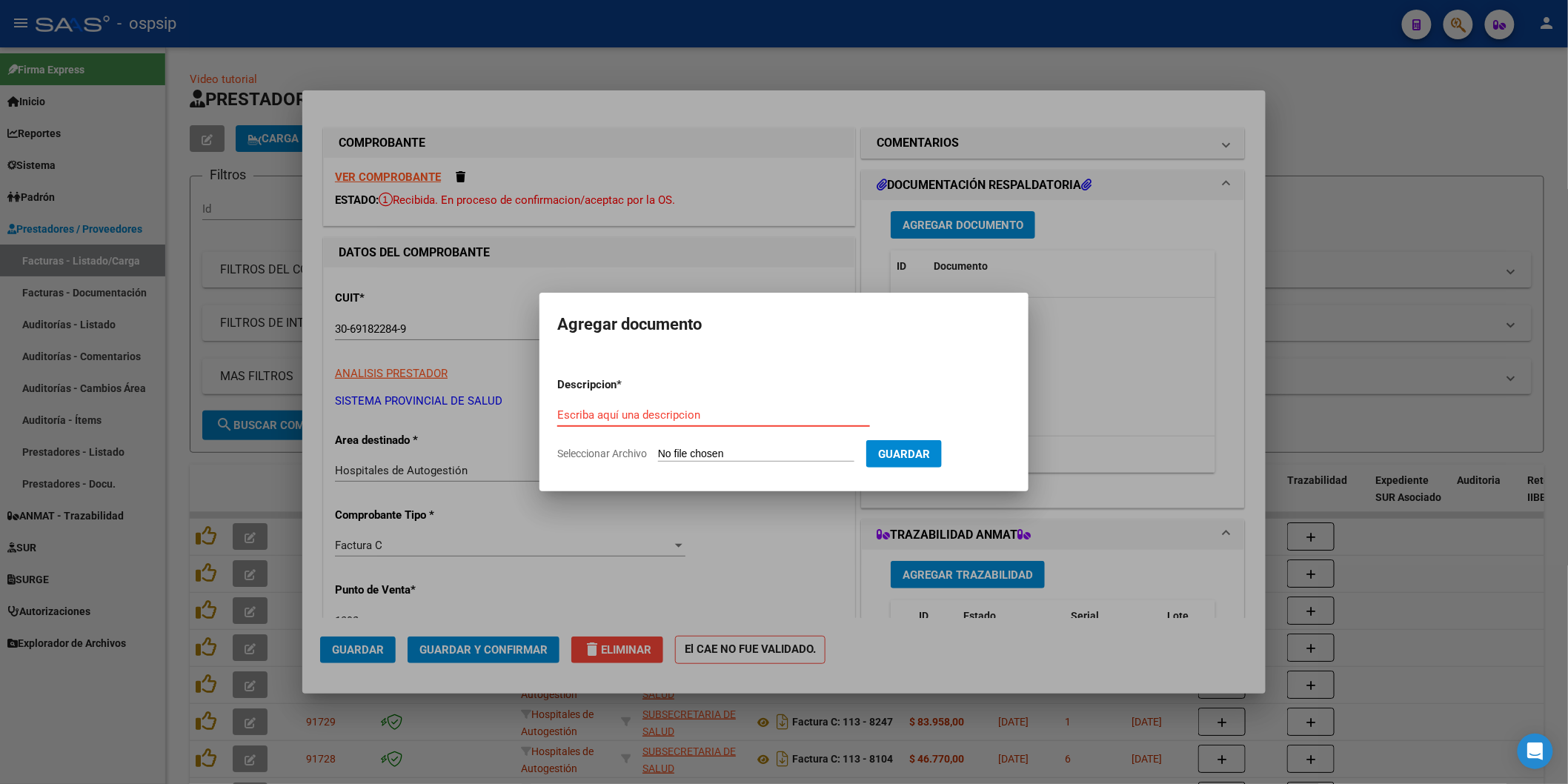
paste input "[EMAIL_ADDRESS][DOMAIN_NAME]"
type input "[EMAIL_ADDRESS][DOMAIN_NAME]"
click at [717, 453] on input "Seleccionar Archivo" at bounding box center [757, 454] width 196 height 14
type input "C:\fakepath\Factura.pdf seg comercial 1392 2995.pdf"
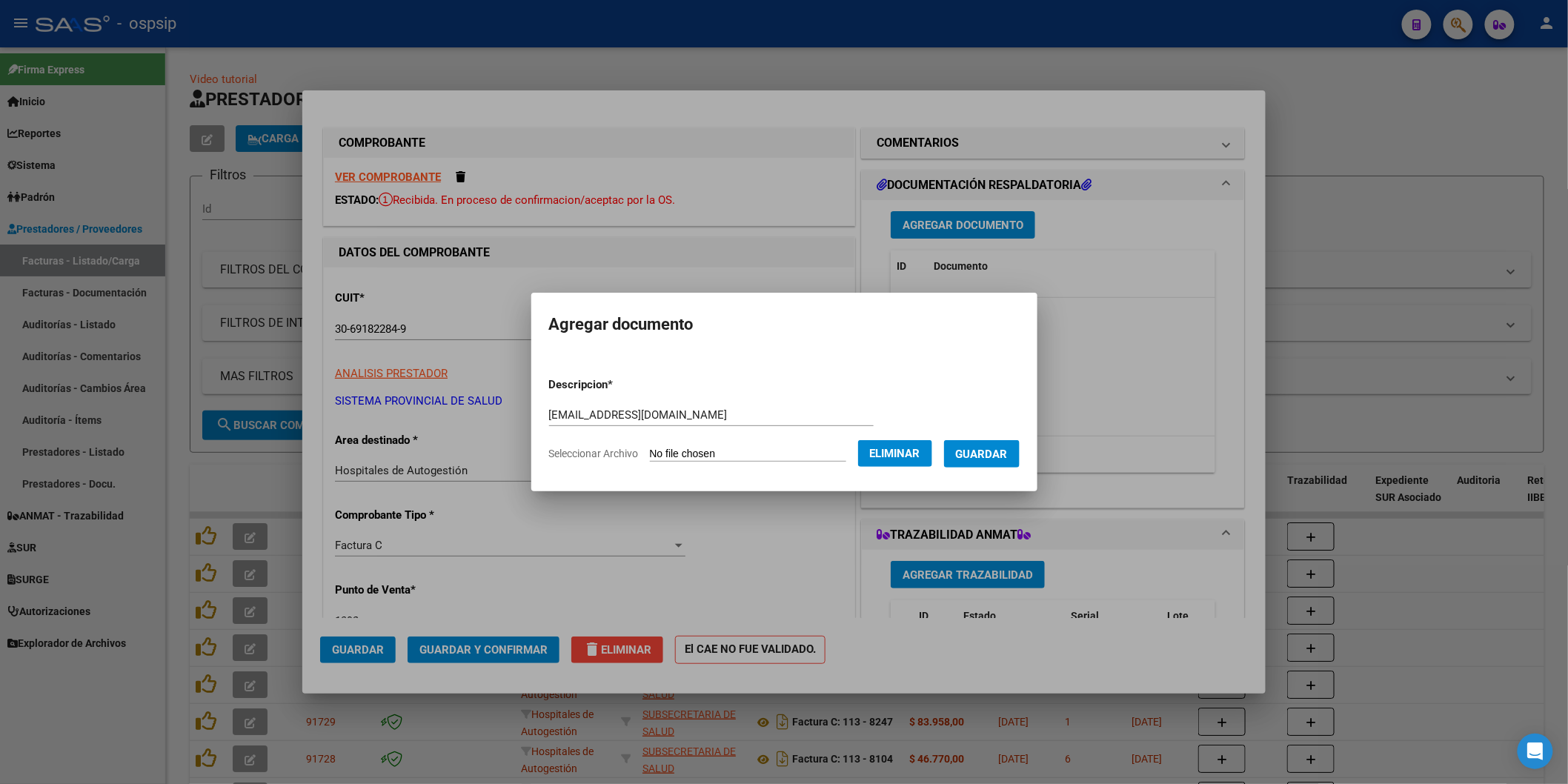
click at [988, 454] on span "Guardar" at bounding box center [982, 454] width 52 height 13
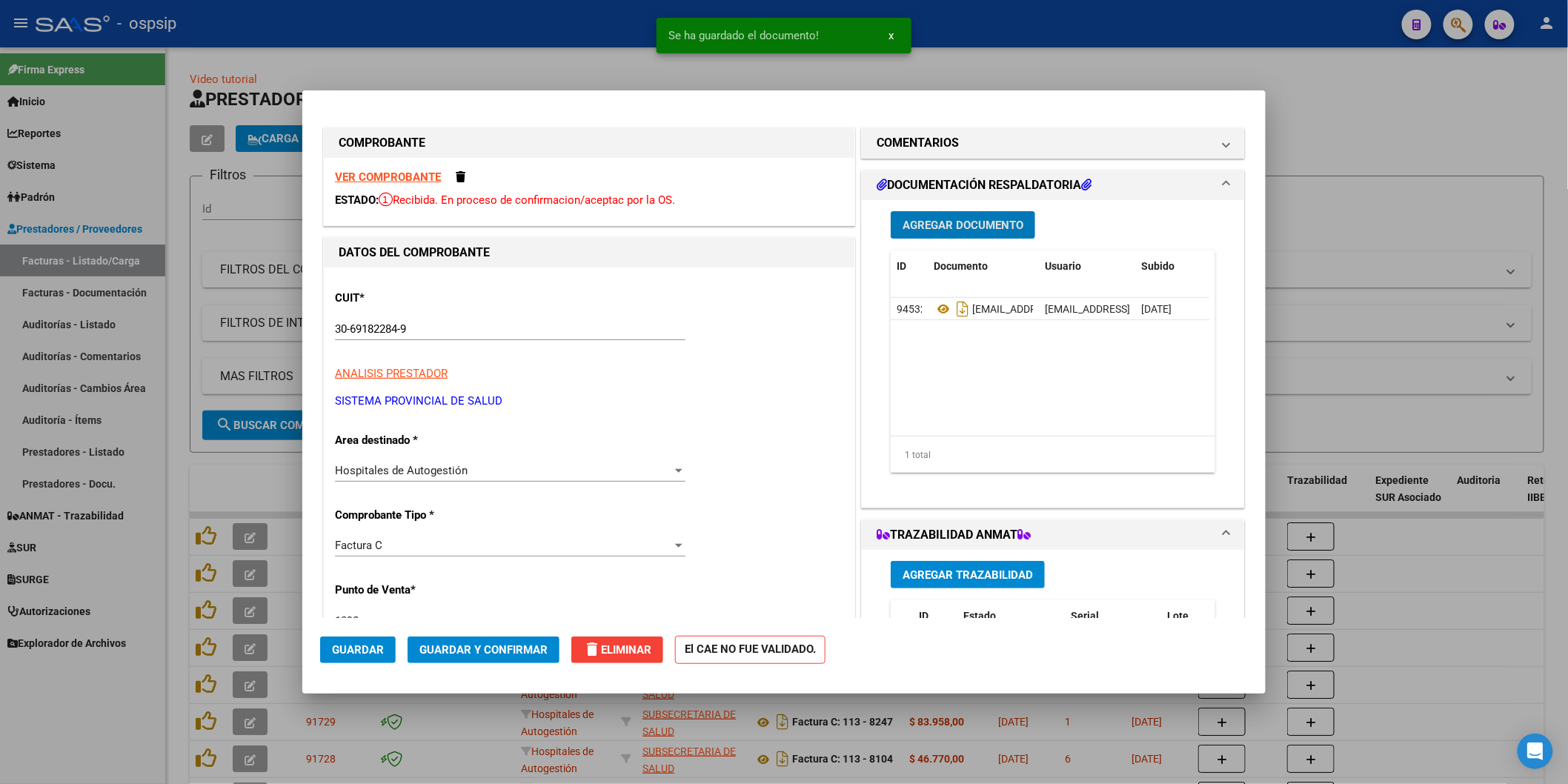
click at [933, 226] on span "Agregar Documento" at bounding box center [963, 225] width 121 height 13
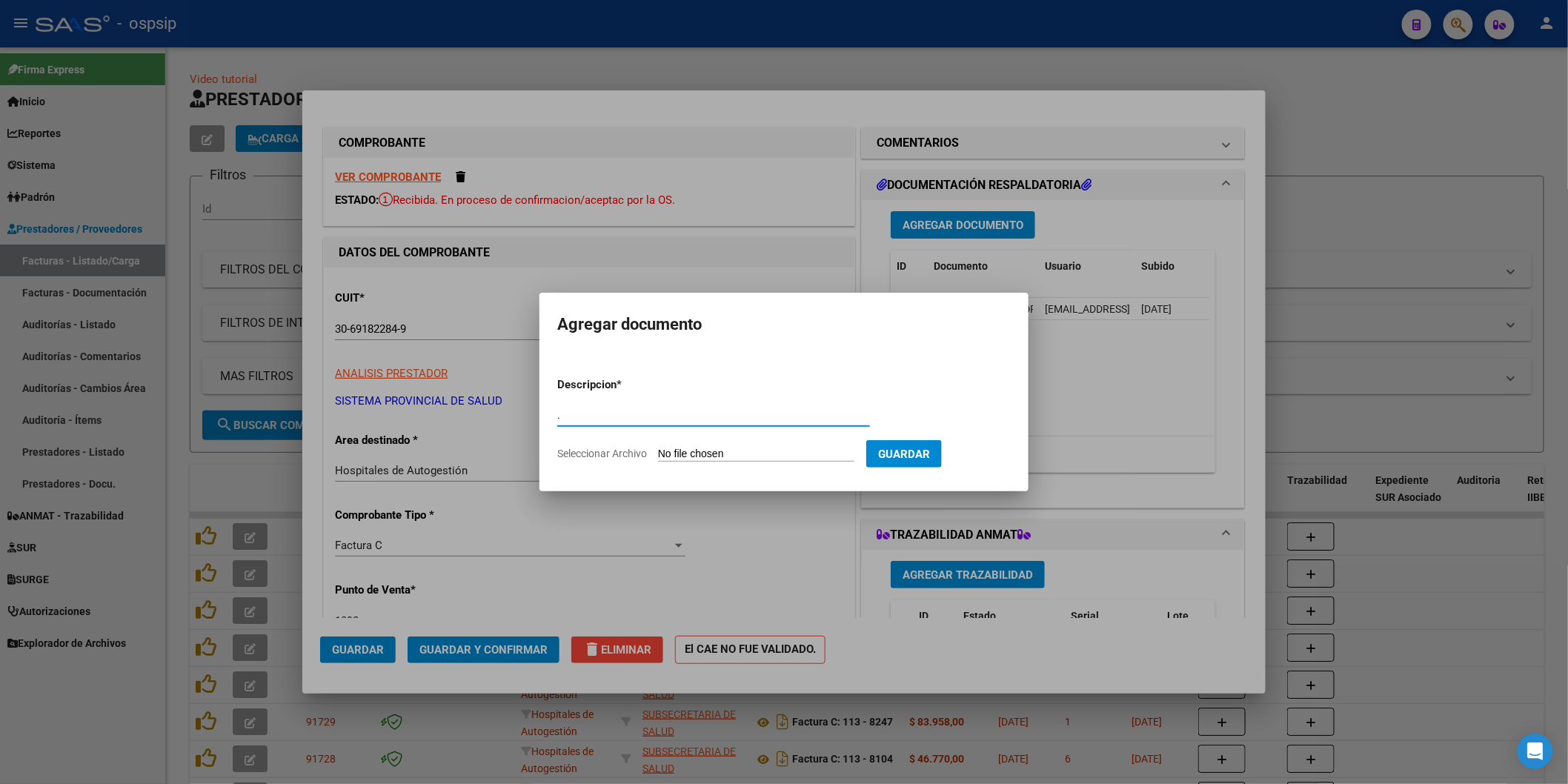
type input "."
click at [724, 454] on input "Seleccionar Archivo" at bounding box center [757, 454] width 196 height 14
type input "C:\fakepath\InfoFacturaDetalle 1392 2995.pdf"
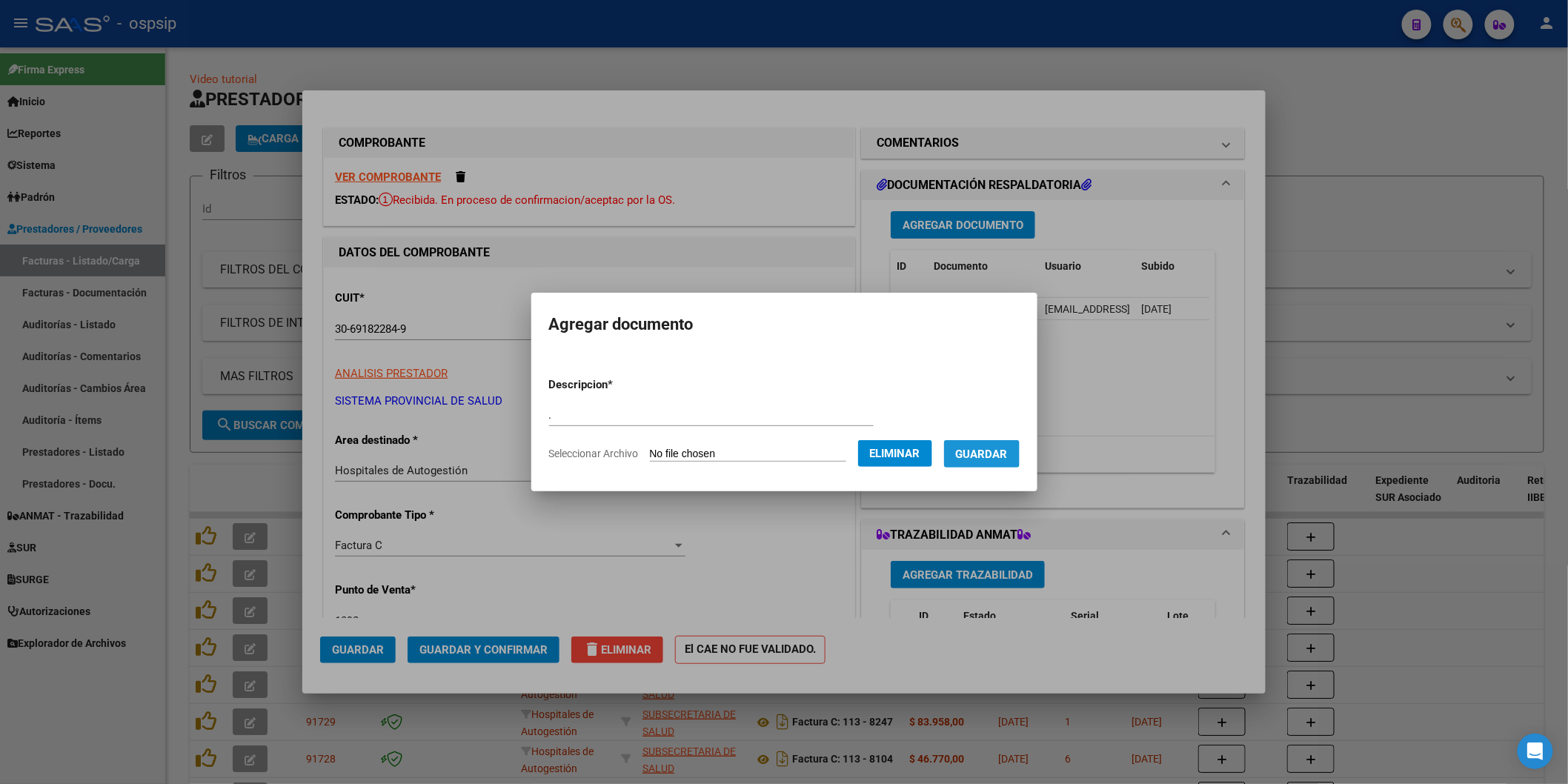
click at [964, 453] on button "Guardar" at bounding box center [982, 454] width 76 height 27
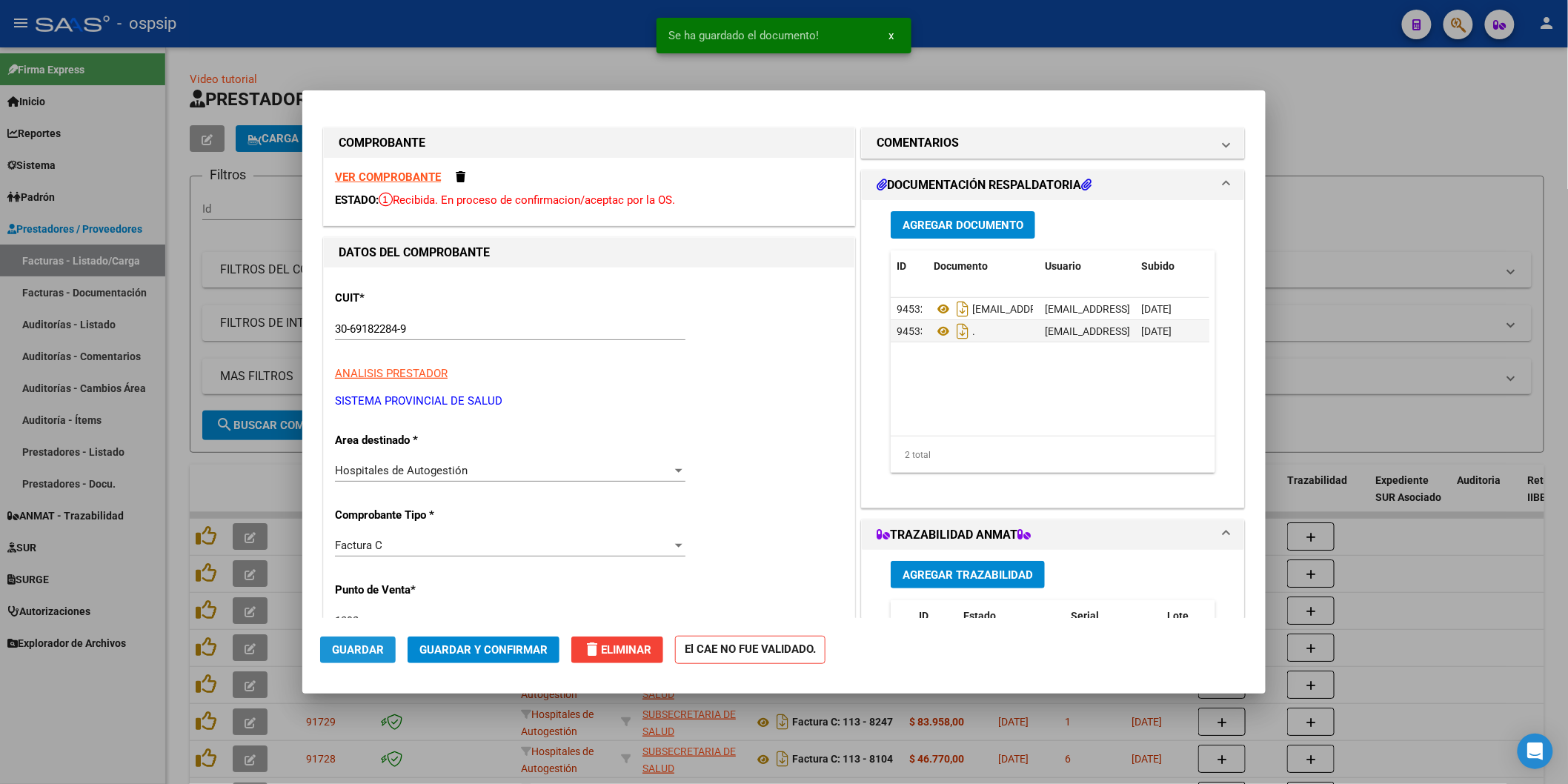
click at [366, 654] on span "Guardar" at bounding box center [357, 650] width 52 height 13
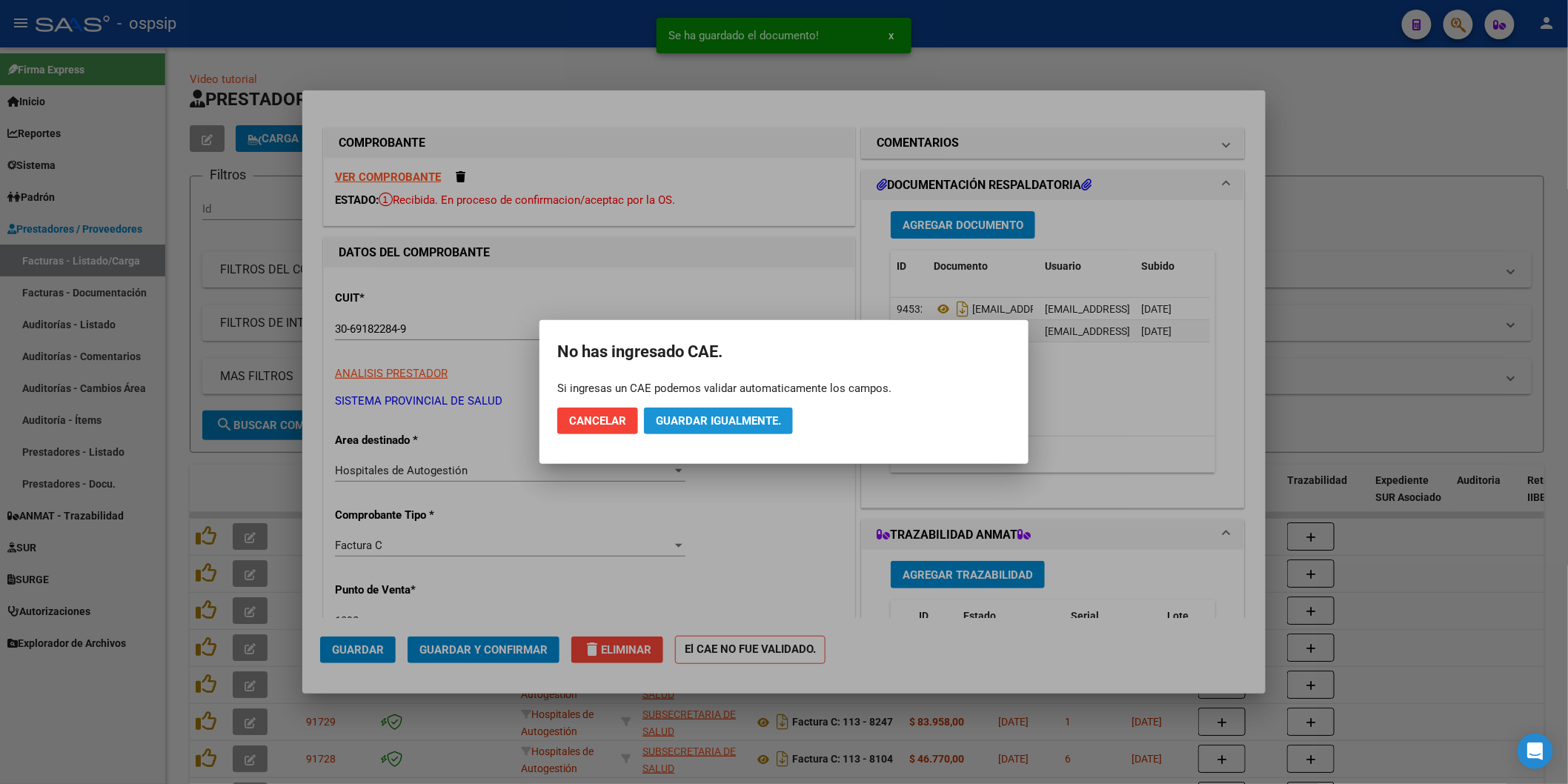
click at [689, 427] on span "Guardar igualmente." at bounding box center [718, 421] width 126 height 13
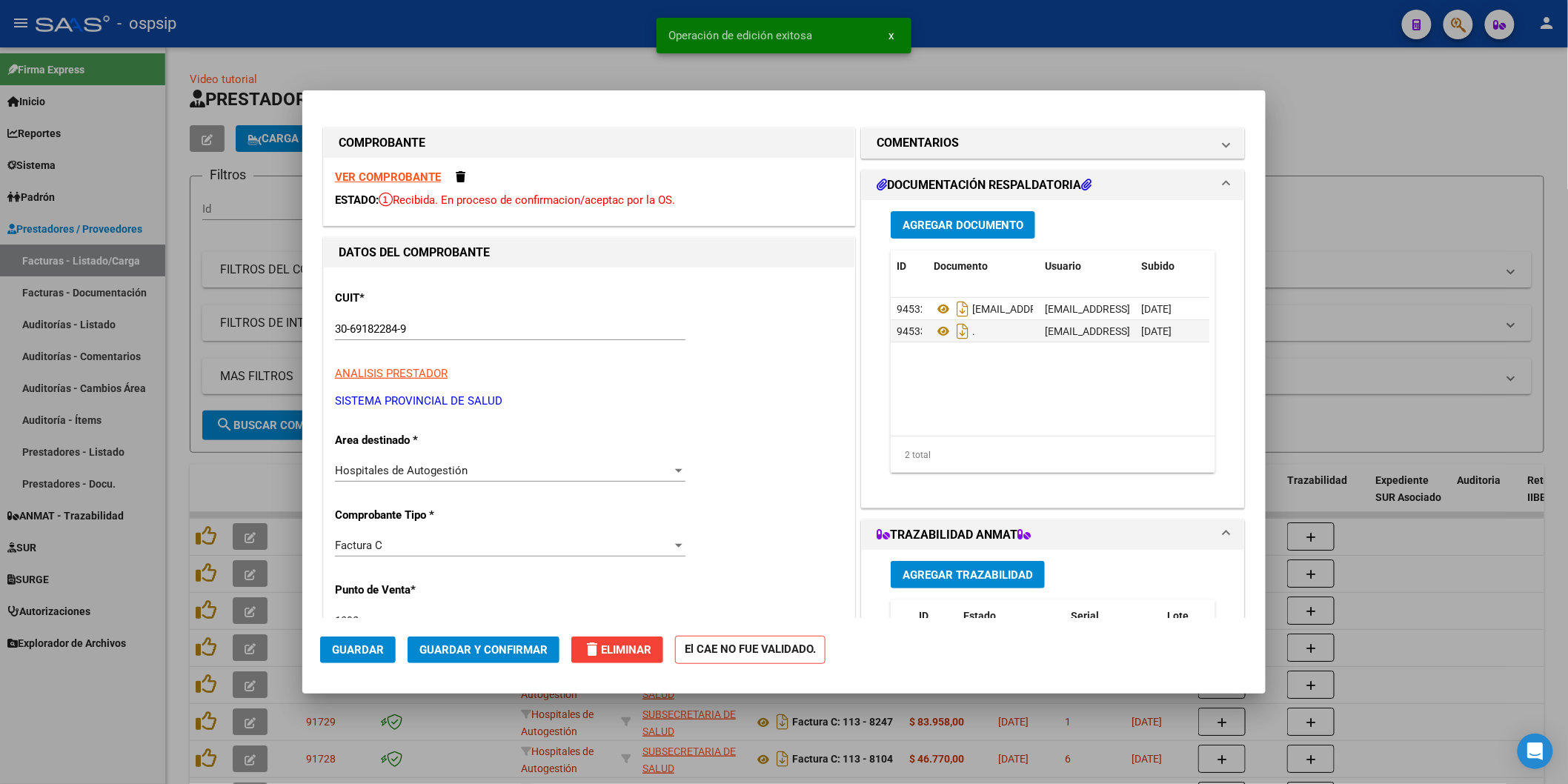
type input "$ 0,00"
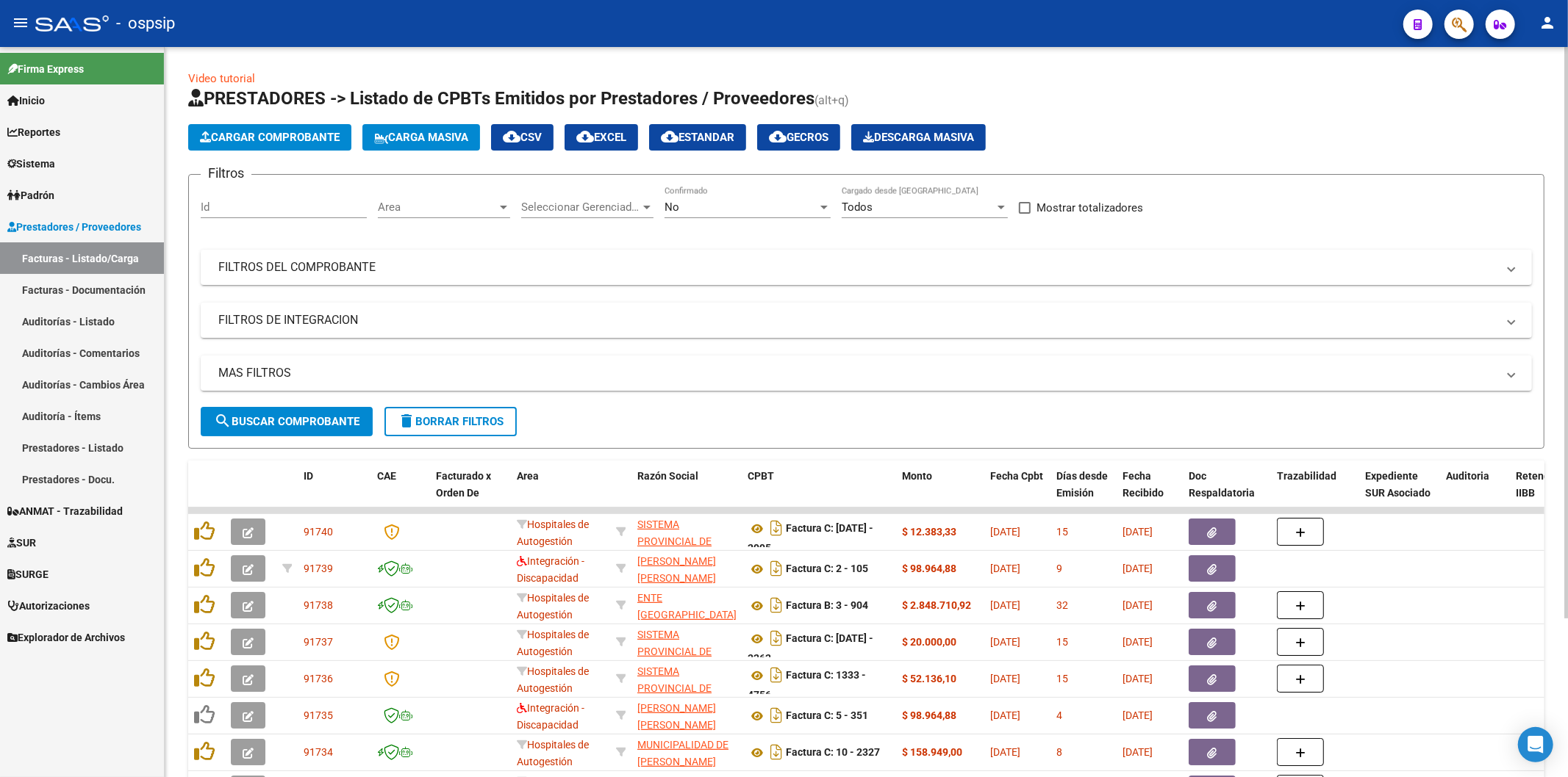
click at [728, 219] on div "No Confirmado" at bounding box center [747, 208] width 166 height 45
click at [724, 213] on div "No" at bounding box center [740, 207] width 153 height 13
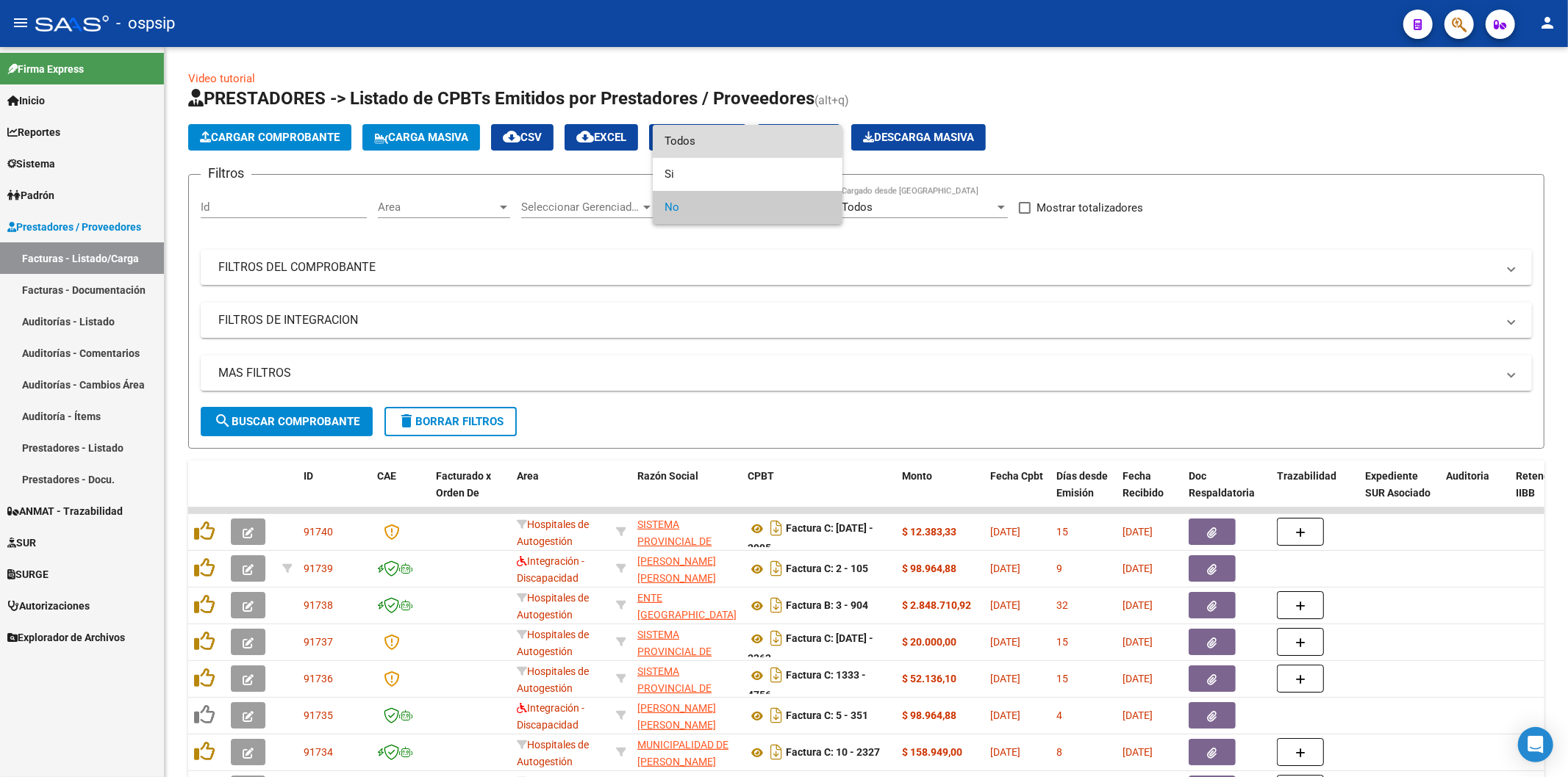
click at [700, 142] on span "Todos" at bounding box center [747, 142] width 166 height 33
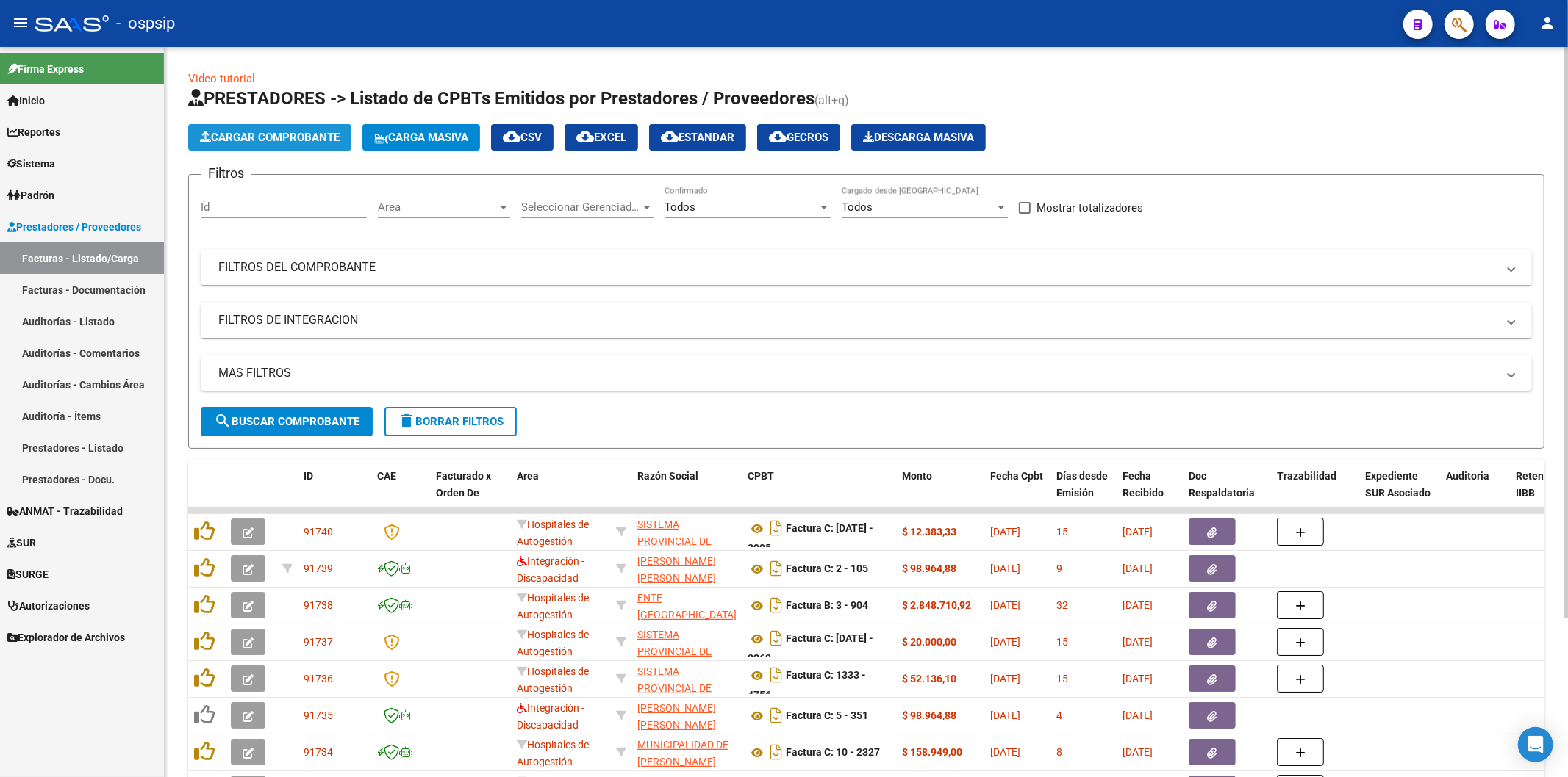
click at [297, 128] on button "Cargar Comprobante" at bounding box center [270, 138] width 163 height 26
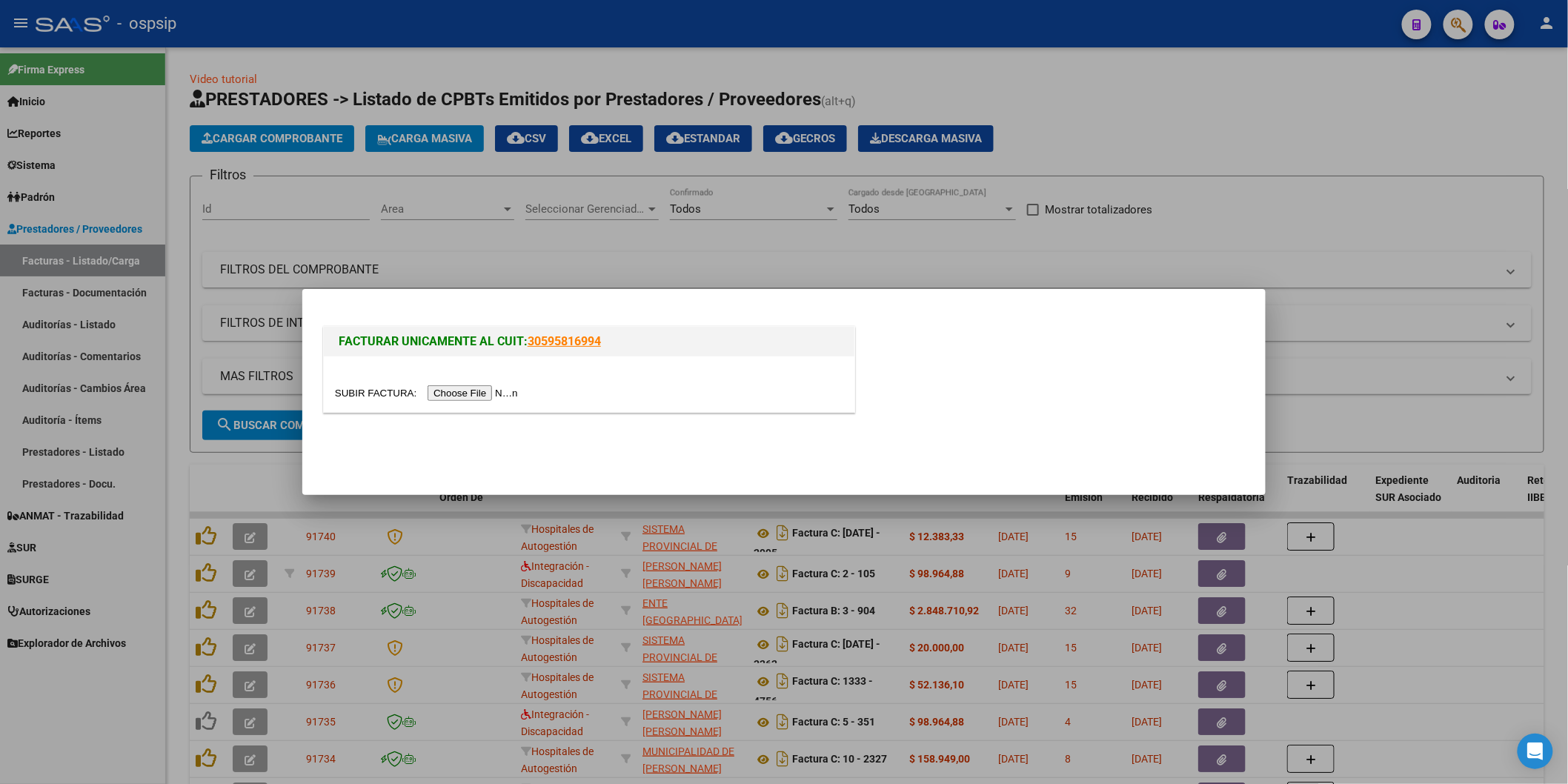
click at [477, 392] on input "file" at bounding box center [429, 393] width 188 height 16
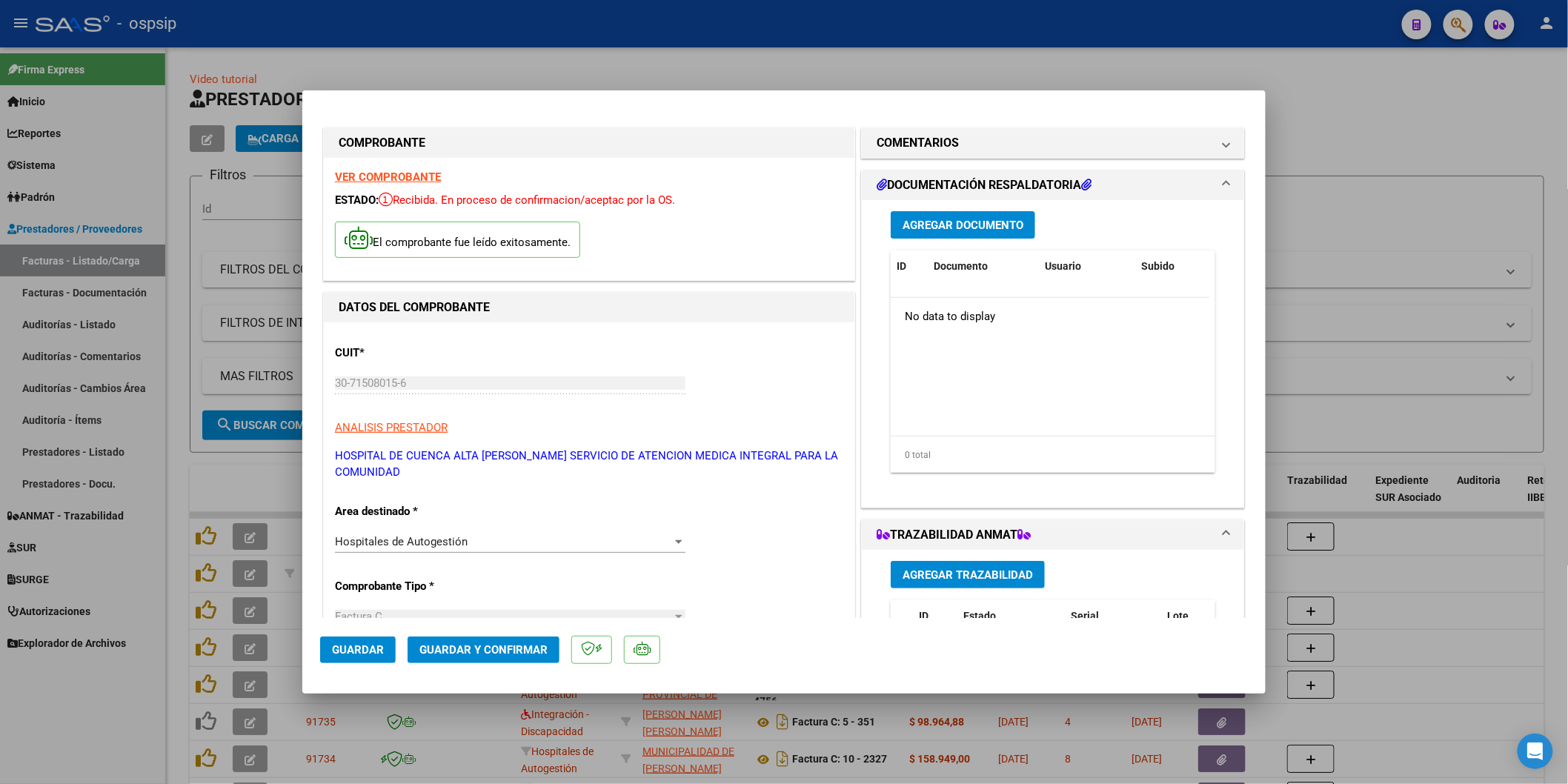
click at [960, 220] on span "Agregar Documento" at bounding box center [963, 225] width 121 height 13
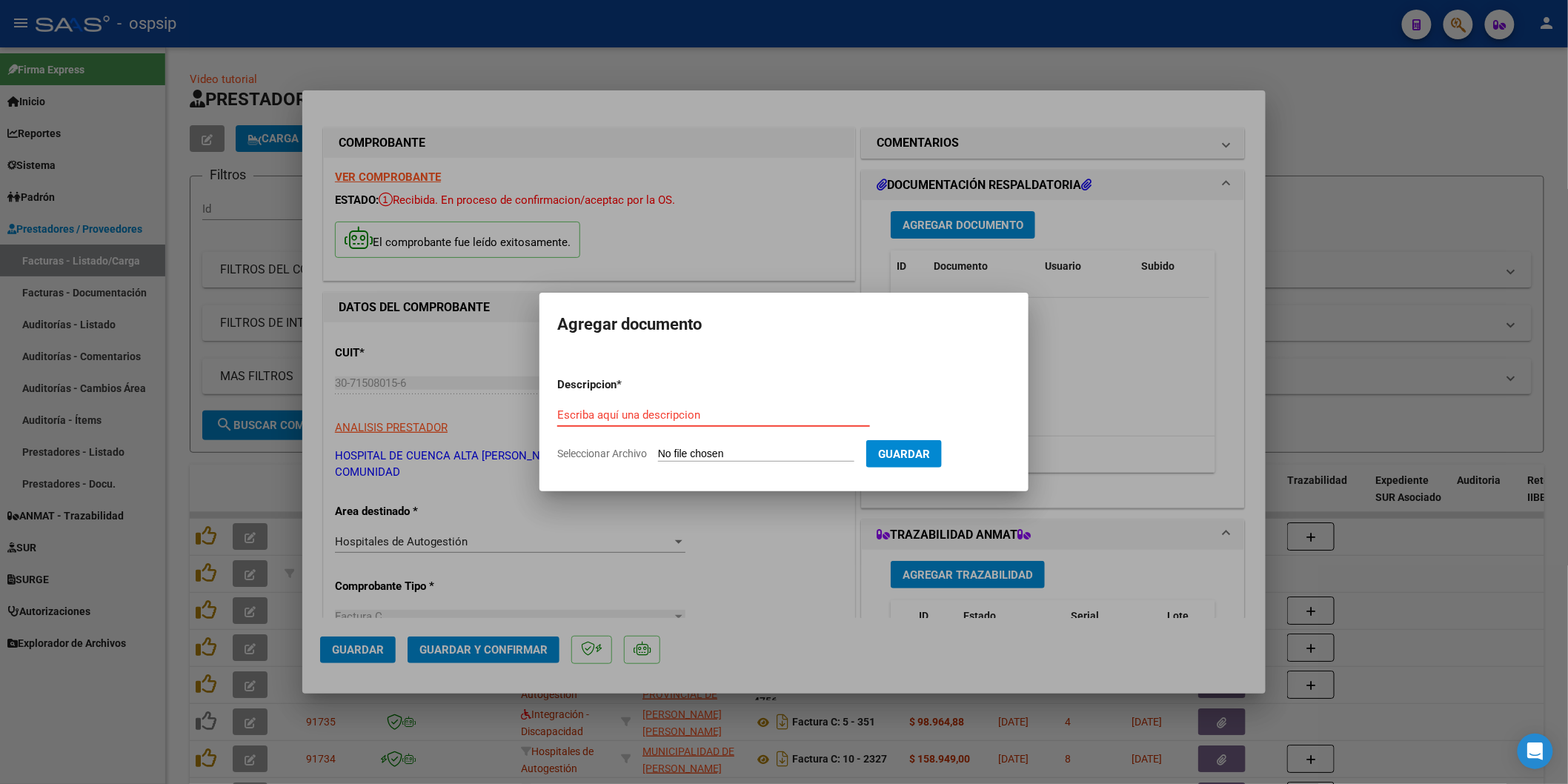
paste input "<[EMAIL_ADDRESS][DOMAIN_NAME]"
click at [782, 456] on input "Seleccionar Archivo" at bounding box center [757, 454] width 196 height 14
click at [566, 415] on input "<[EMAIL_ADDRESS][DOMAIN_NAME]" at bounding box center [713, 415] width 313 height 13
type input "[EMAIL_ADDRESS][DOMAIN_NAME]"
click at [782, 461] on input "Seleccionar Archivo" at bounding box center [757, 454] width 196 height 14
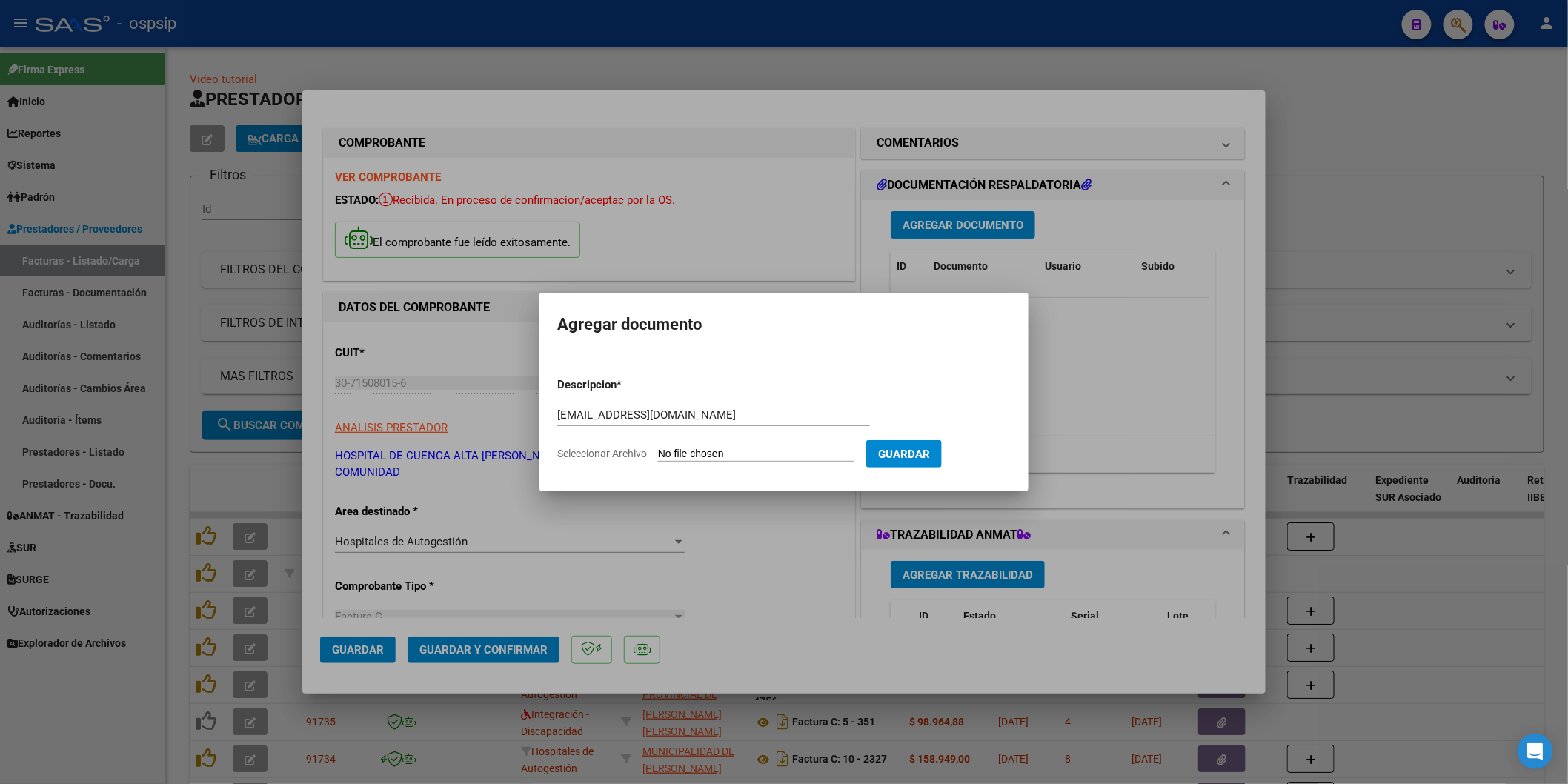
type input "C:\fakepath\OSPSIP HCANK.pdf"
click at [976, 448] on span "Guardar" at bounding box center [982, 454] width 52 height 13
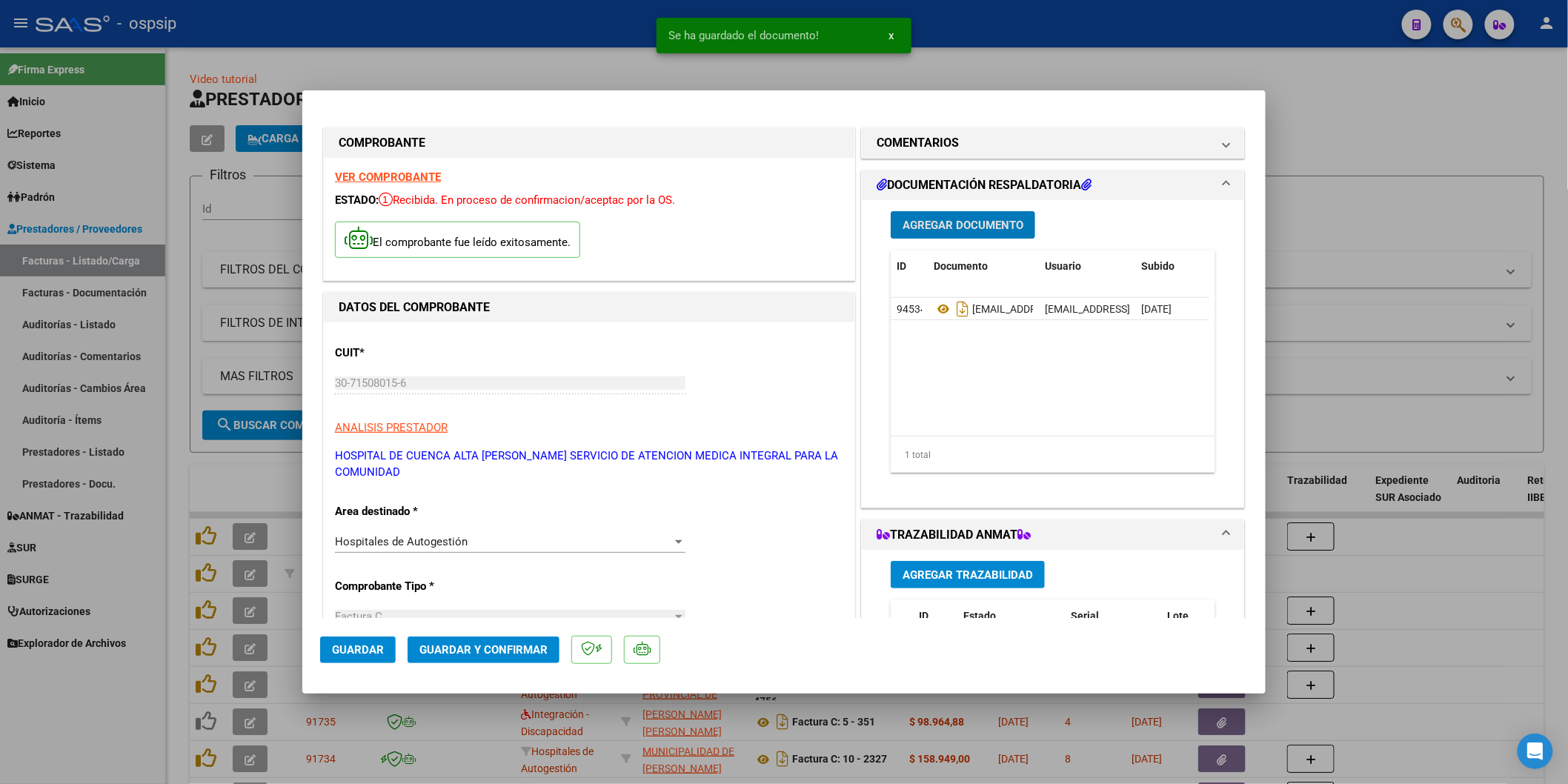
type input "$ 0,00"
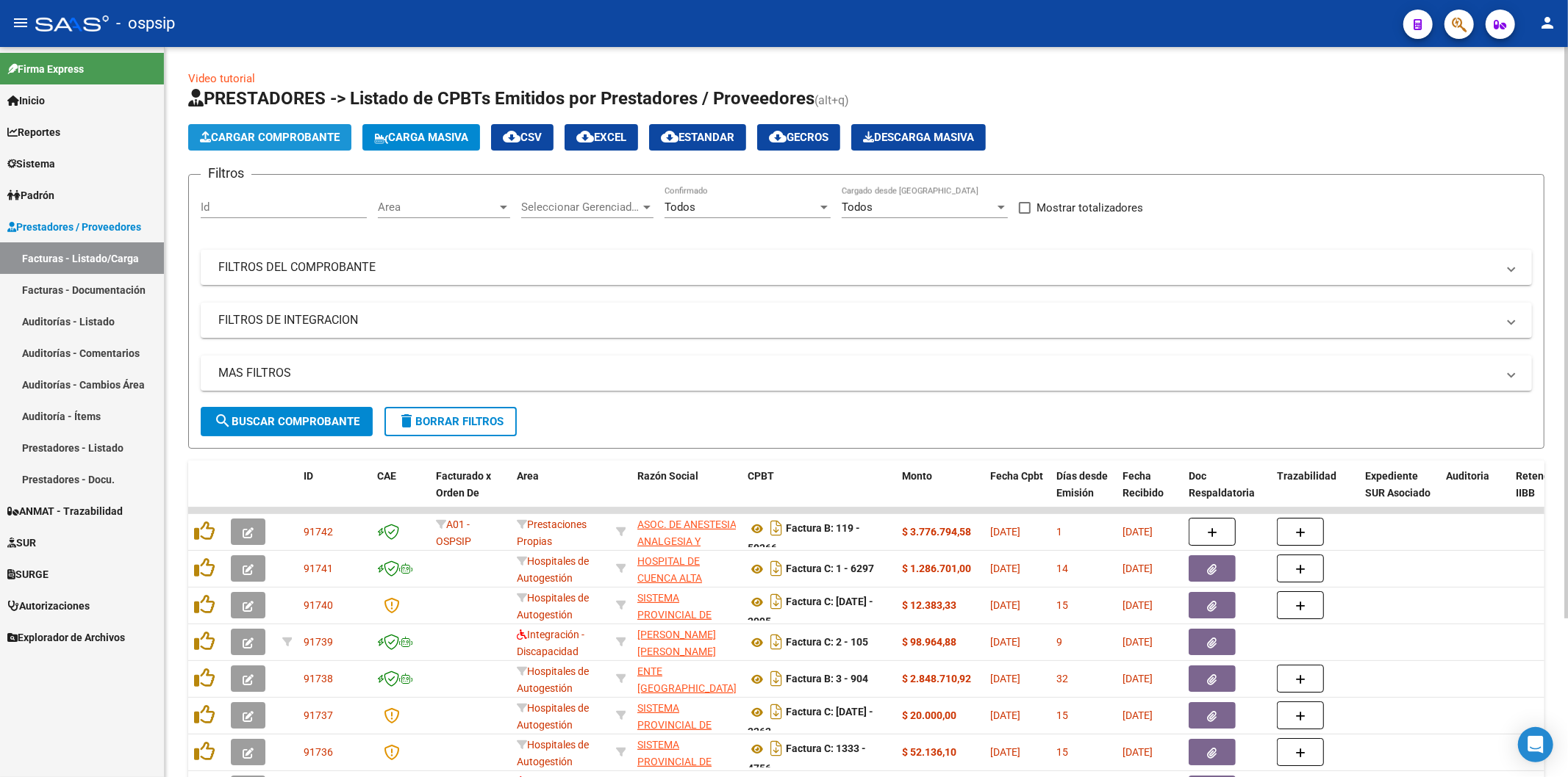
click at [265, 132] on span "Cargar Comprobante" at bounding box center [269, 138] width 139 height 13
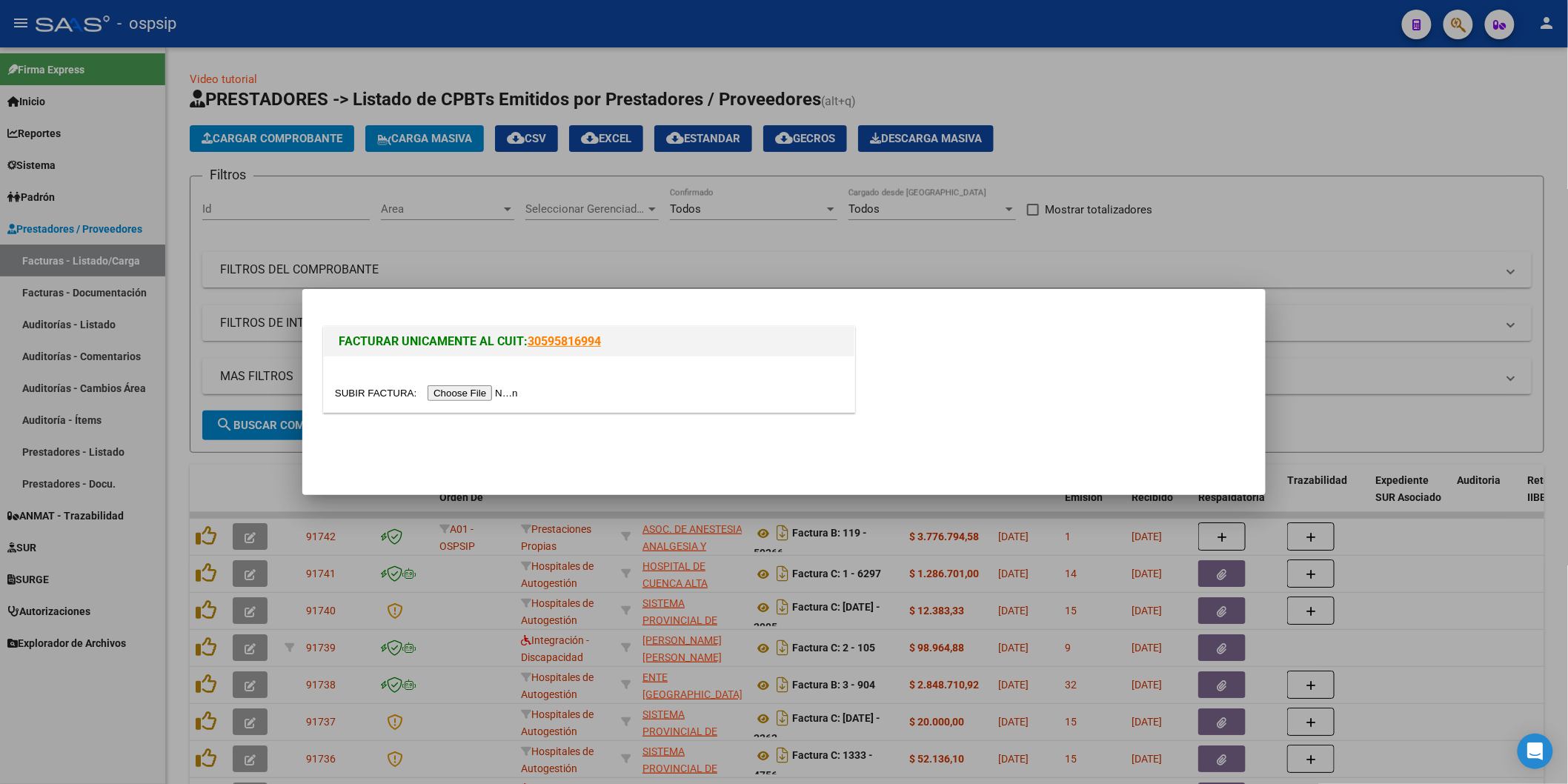
click at [447, 397] on input "file" at bounding box center [429, 393] width 188 height 16
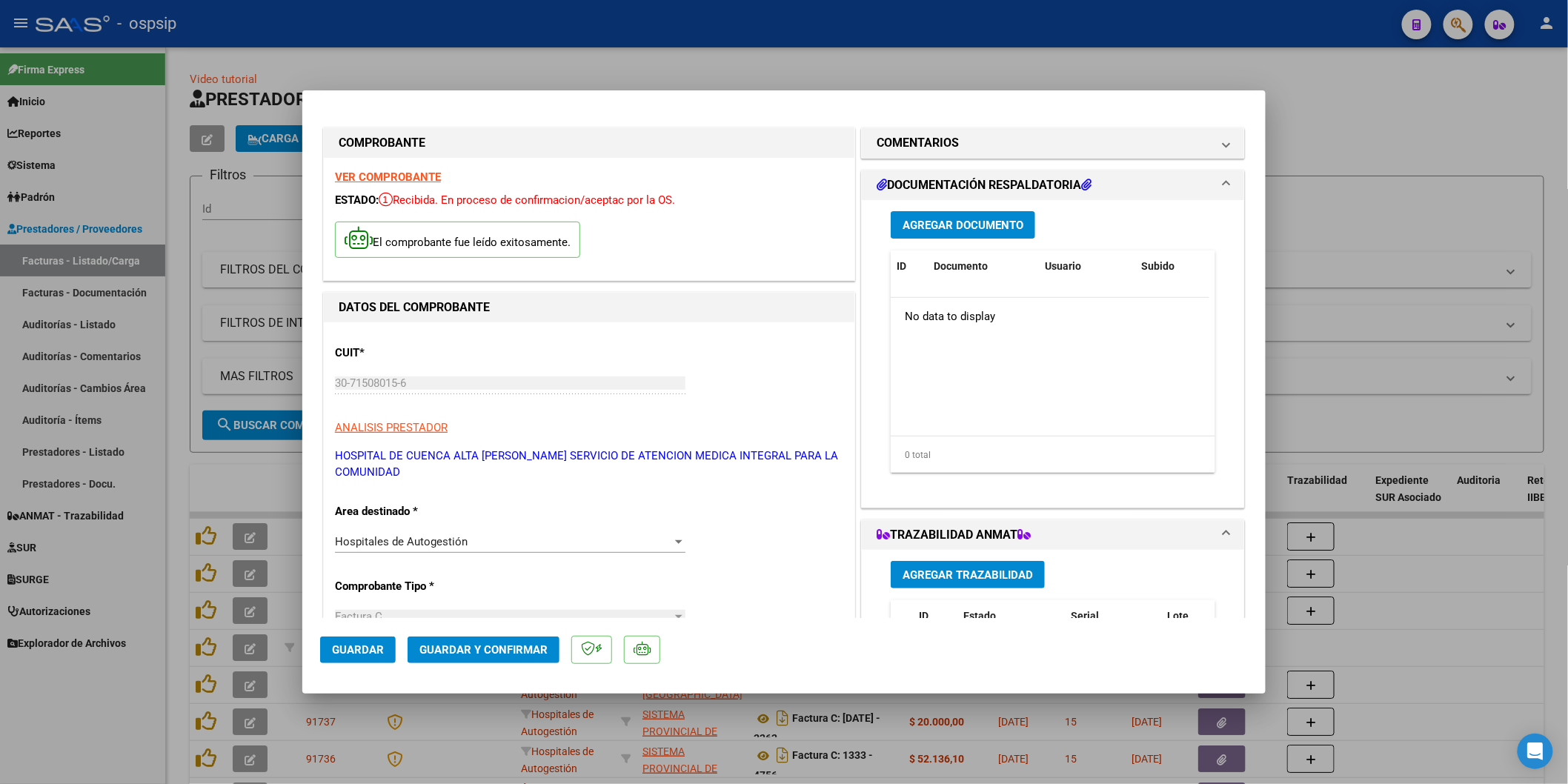
click at [966, 222] on span "Agregar Documento" at bounding box center [963, 225] width 121 height 13
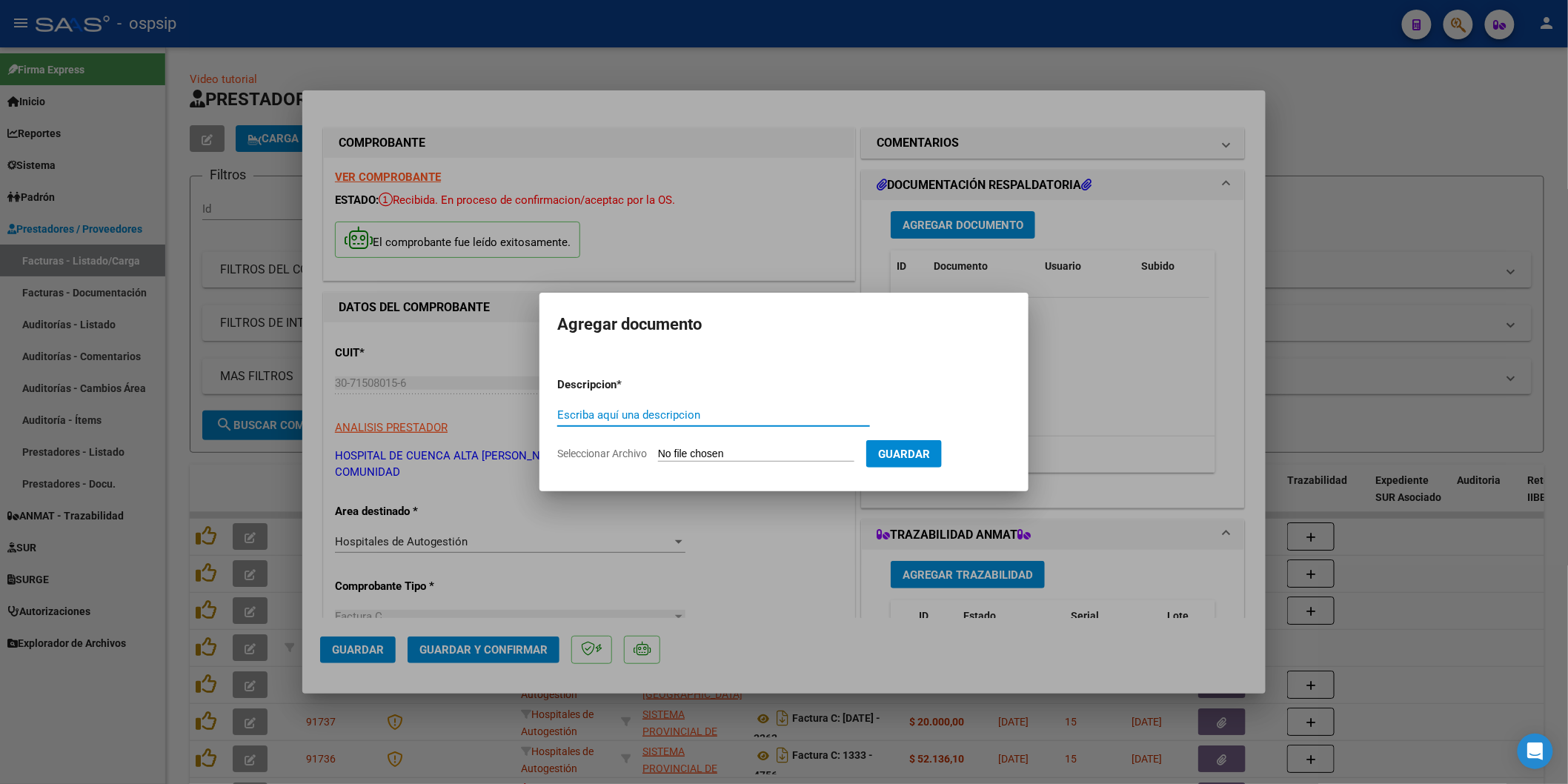
paste input "<[EMAIL_ADDRESS][DOMAIN_NAME]"
type input "[EMAIL_ADDRESS][DOMAIN_NAME]"
click at [756, 450] on input "Seleccionar Archivo" at bounding box center [757, 454] width 196 height 14
type input "C:\fakepath\OSPSIP.pdf"
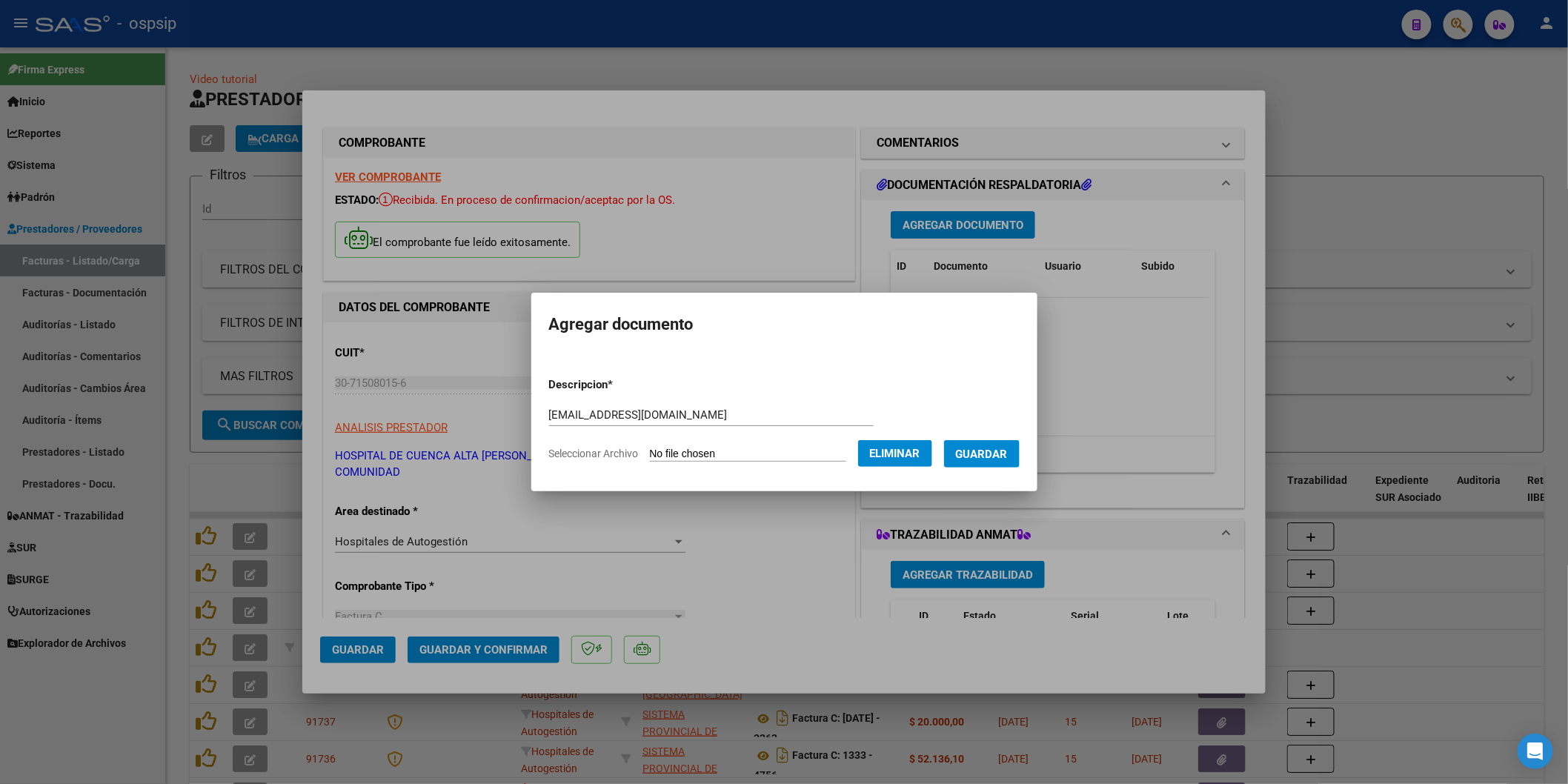
click at [974, 454] on span "Guardar" at bounding box center [982, 454] width 52 height 13
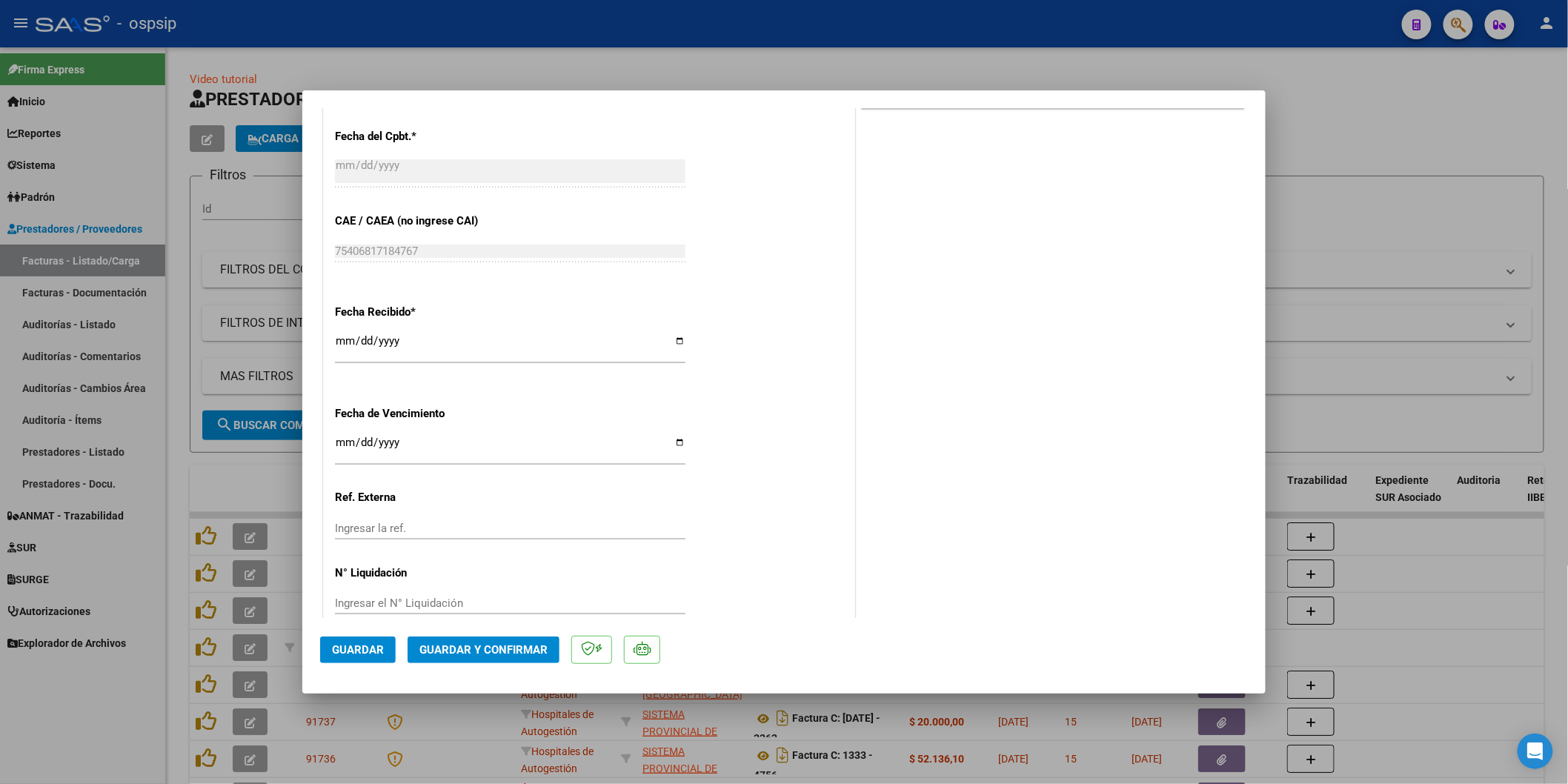
scroll to position [774, 0]
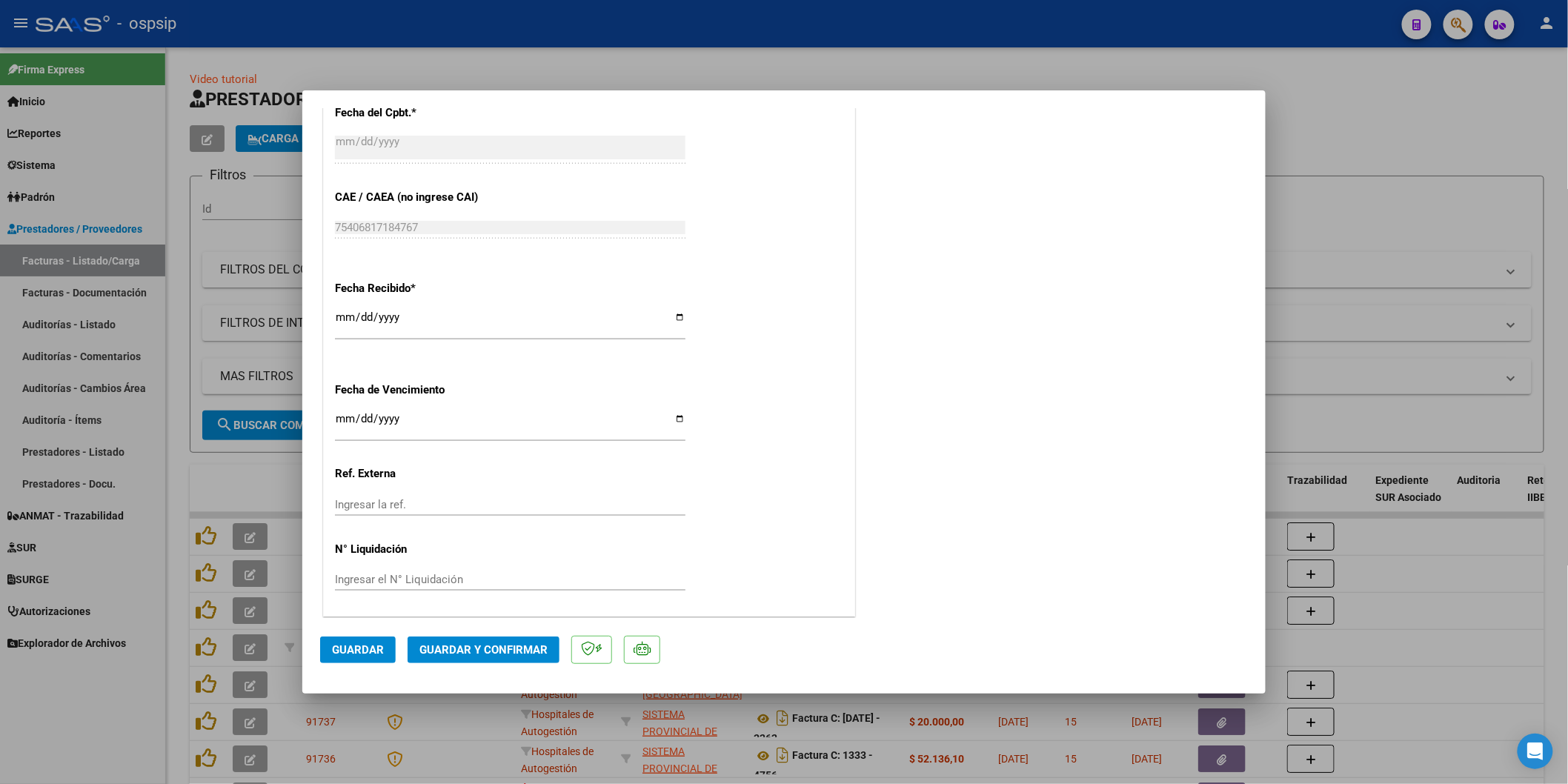
click at [359, 658] on button "Guardar" at bounding box center [357, 650] width 76 height 27
click at [371, 649] on span "Guardar" at bounding box center [357, 650] width 52 height 13
type input "$ 0,00"
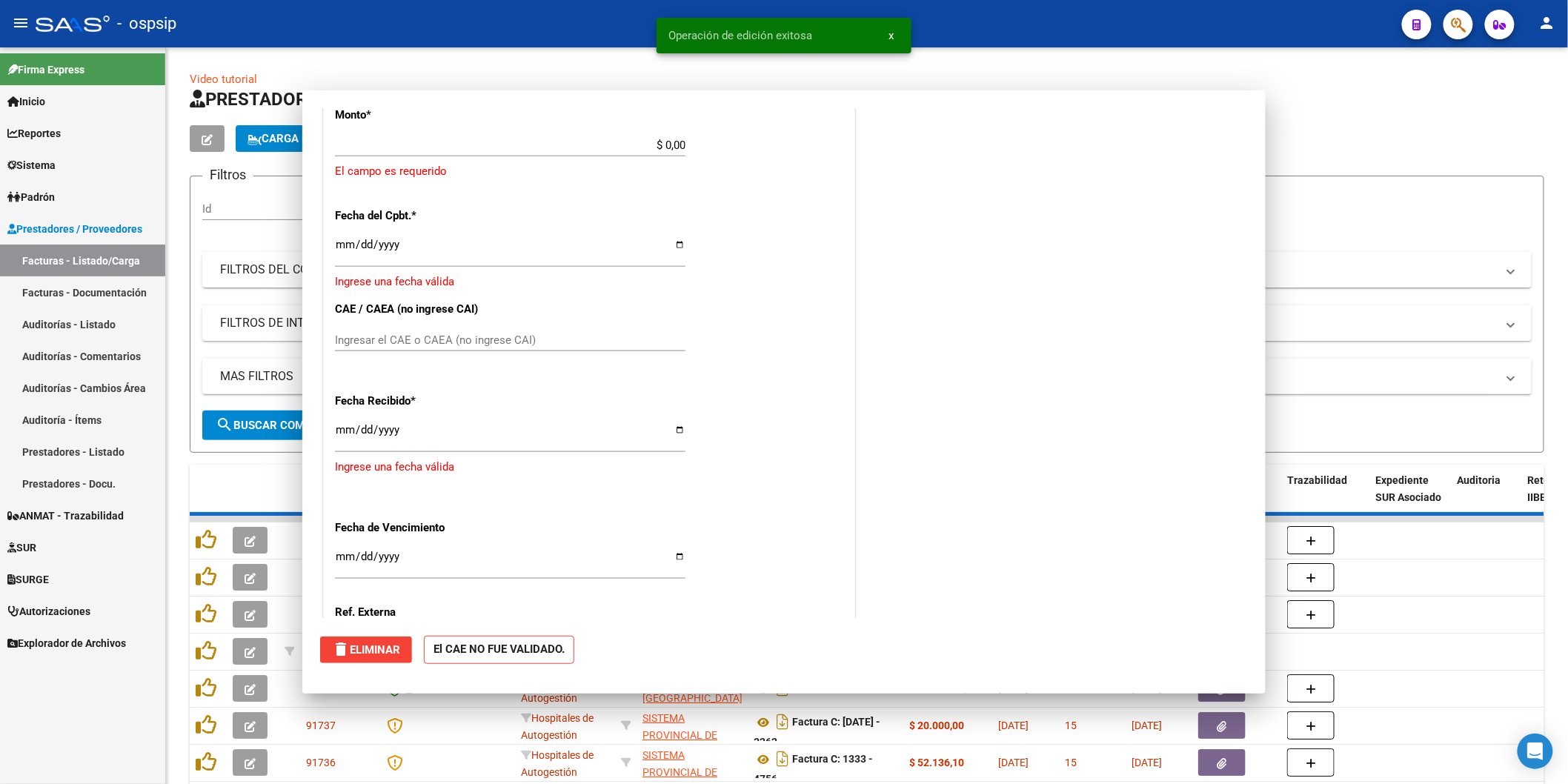
scroll to position [878, 0]
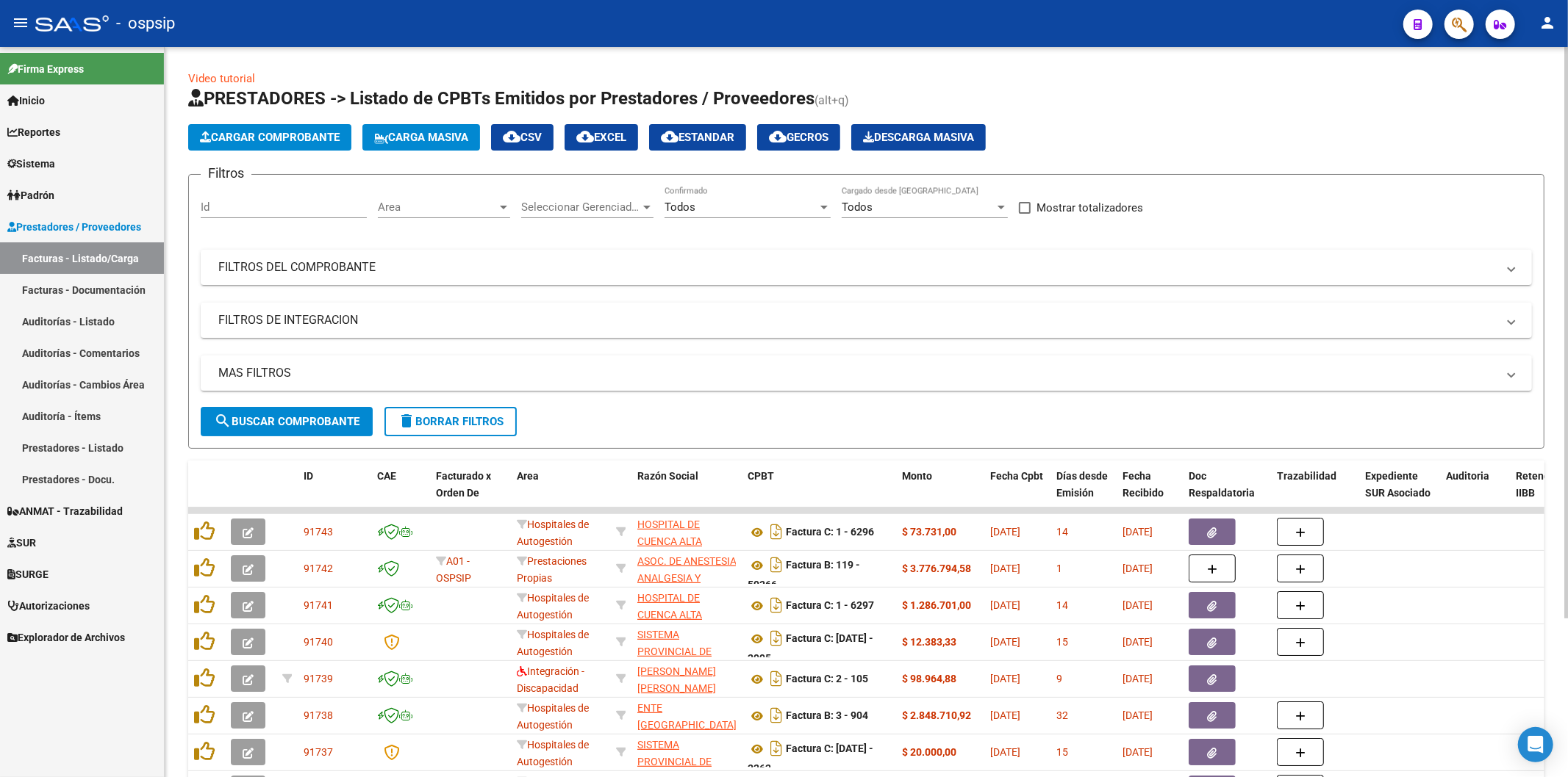
click at [294, 143] on span "Cargar Comprobante" at bounding box center [269, 138] width 139 height 13
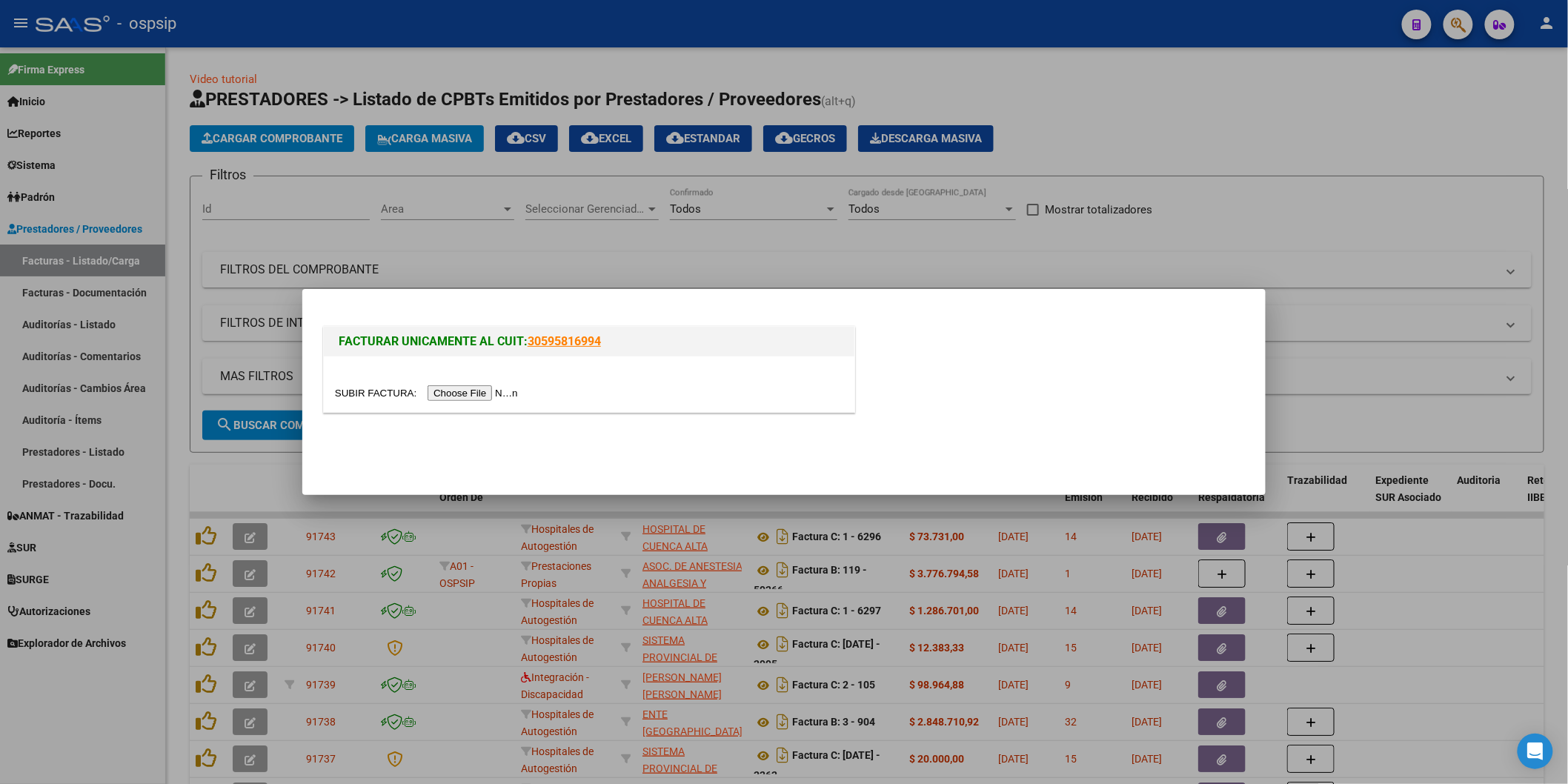
click at [470, 392] on input "file" at bounding box center [429, 393] width 188 height 16
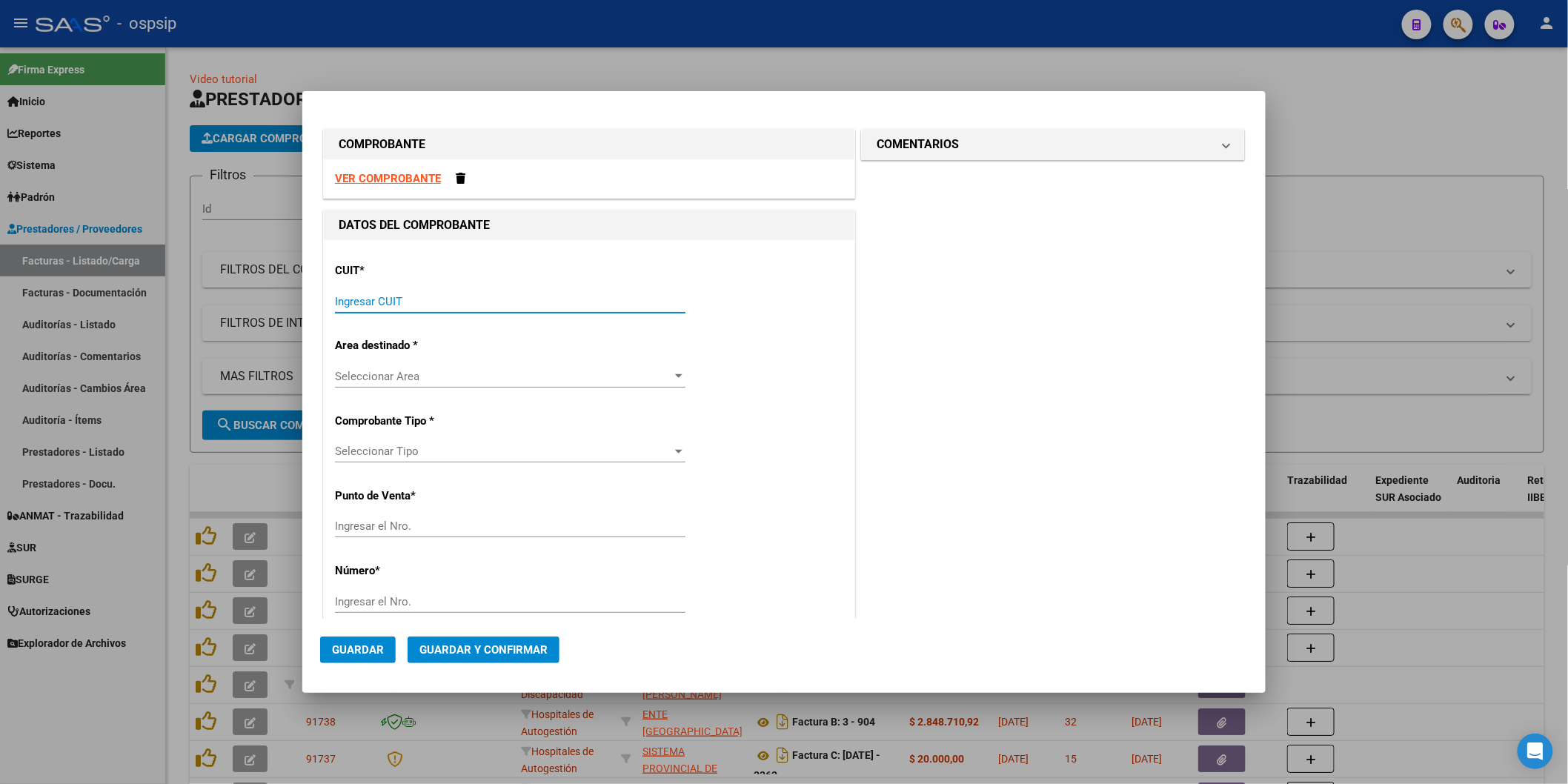
click at [365, 297] on input "Ingresar CUIT" at bounding box center [510, 302] width 351 height 13
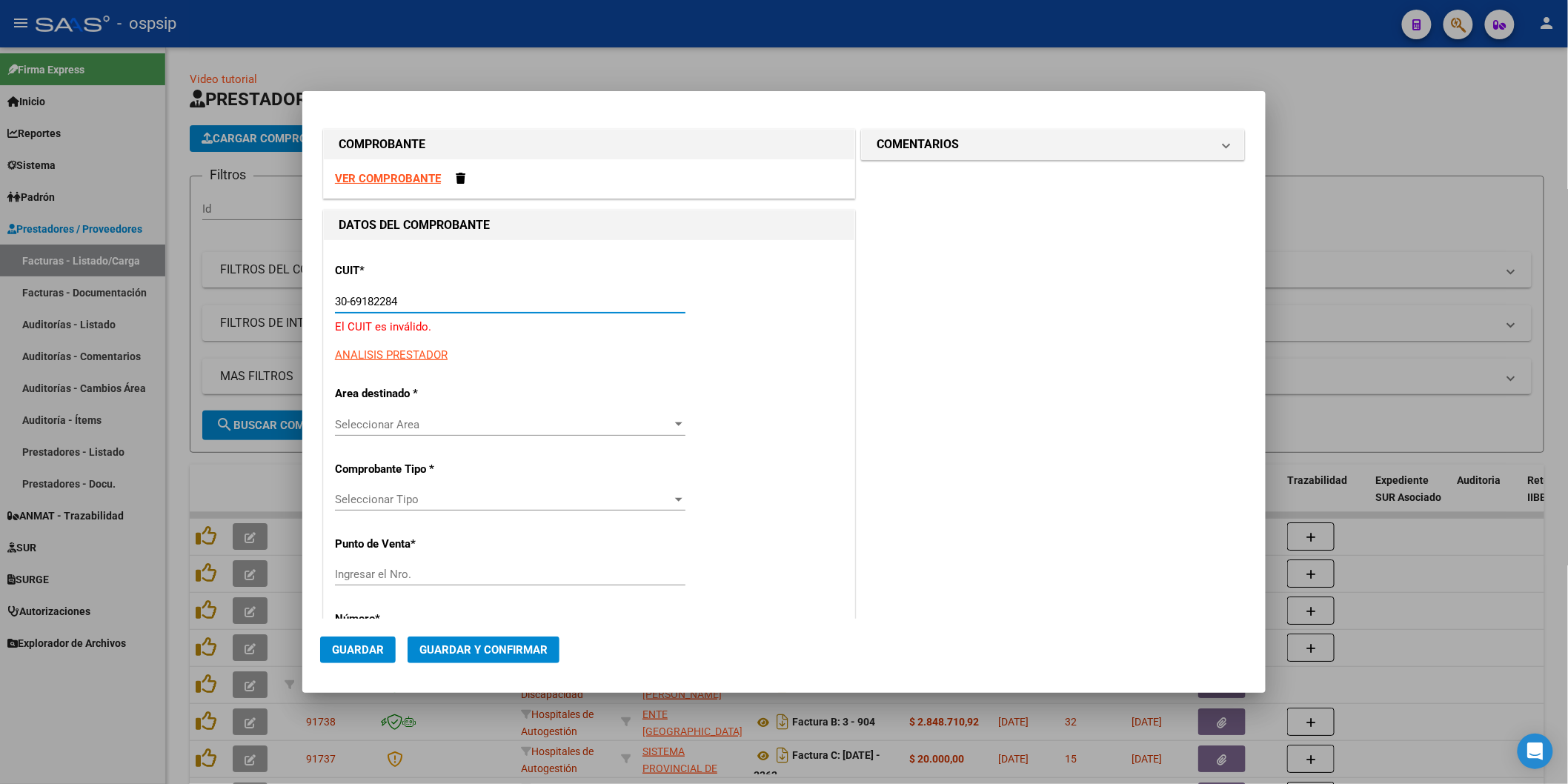
type input "30-69182284-9"
type input "1392"
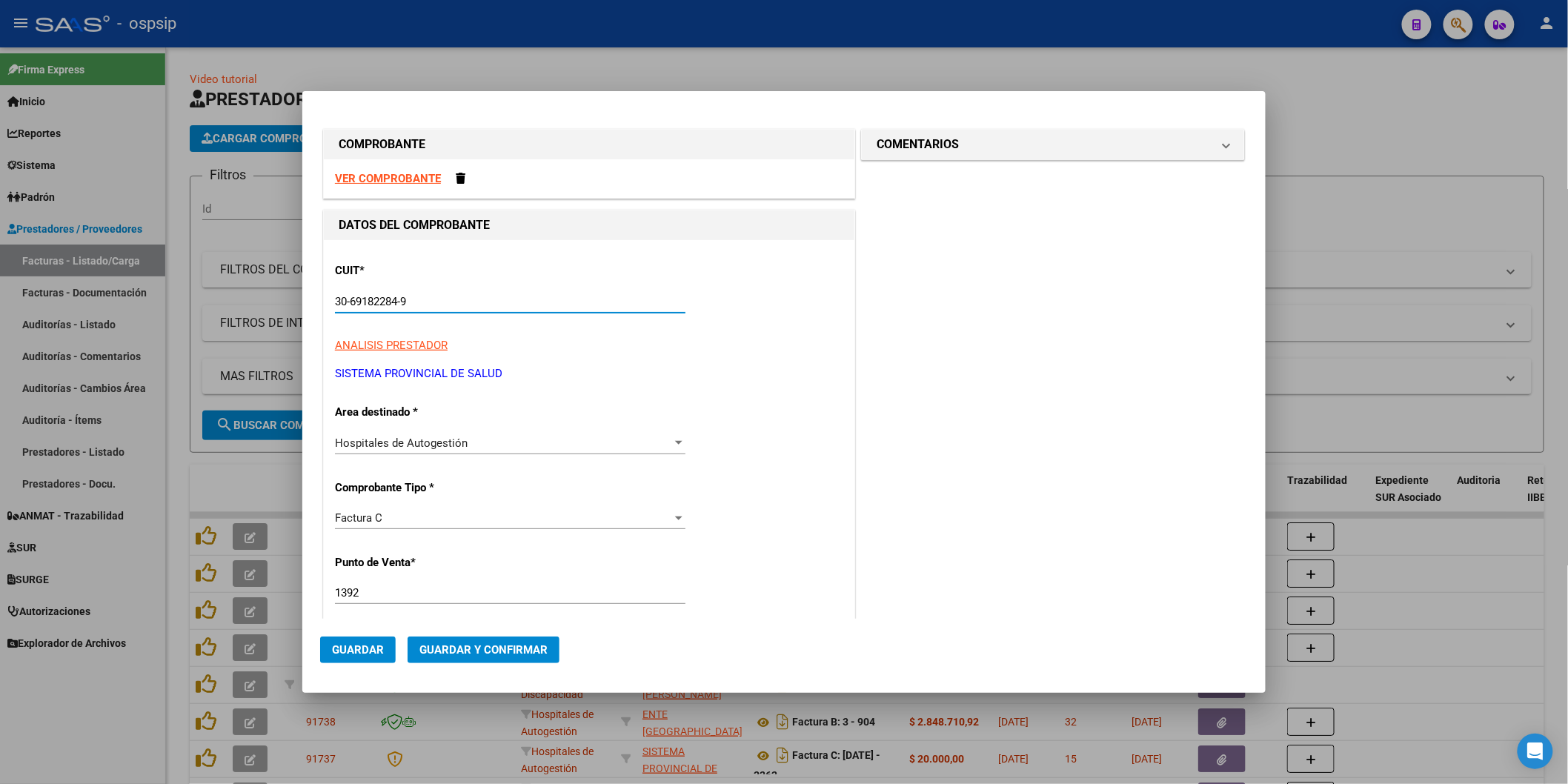
type input "30-69182284-9"
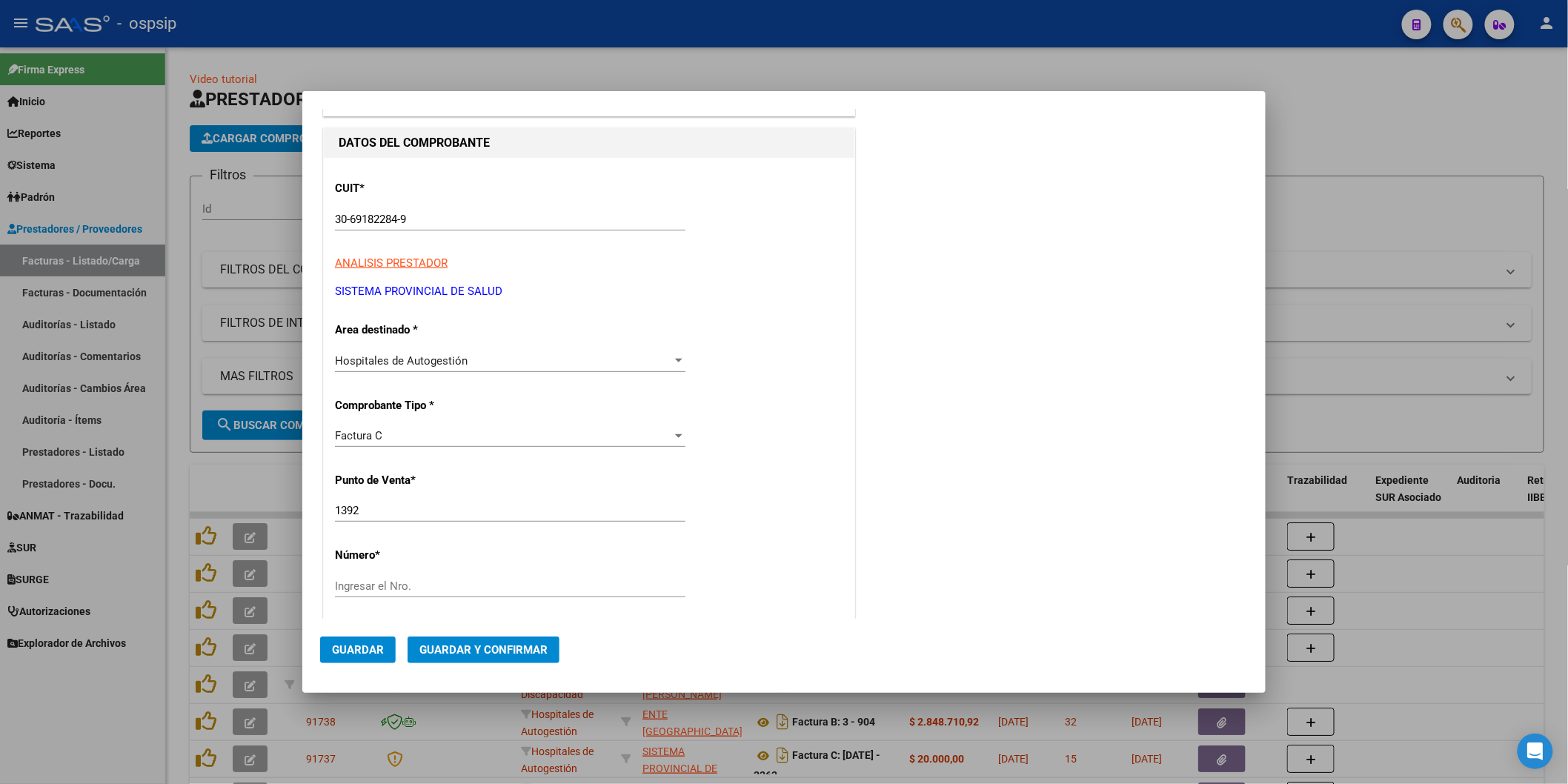
click at [382, 517] on div "1392 Ingresar el Nro." at bounding box center [510, 510] width 351 height 22
click at [379, 512] on input "1392" at bounding box center [510, 510] width 351 height 13
type input "1384"
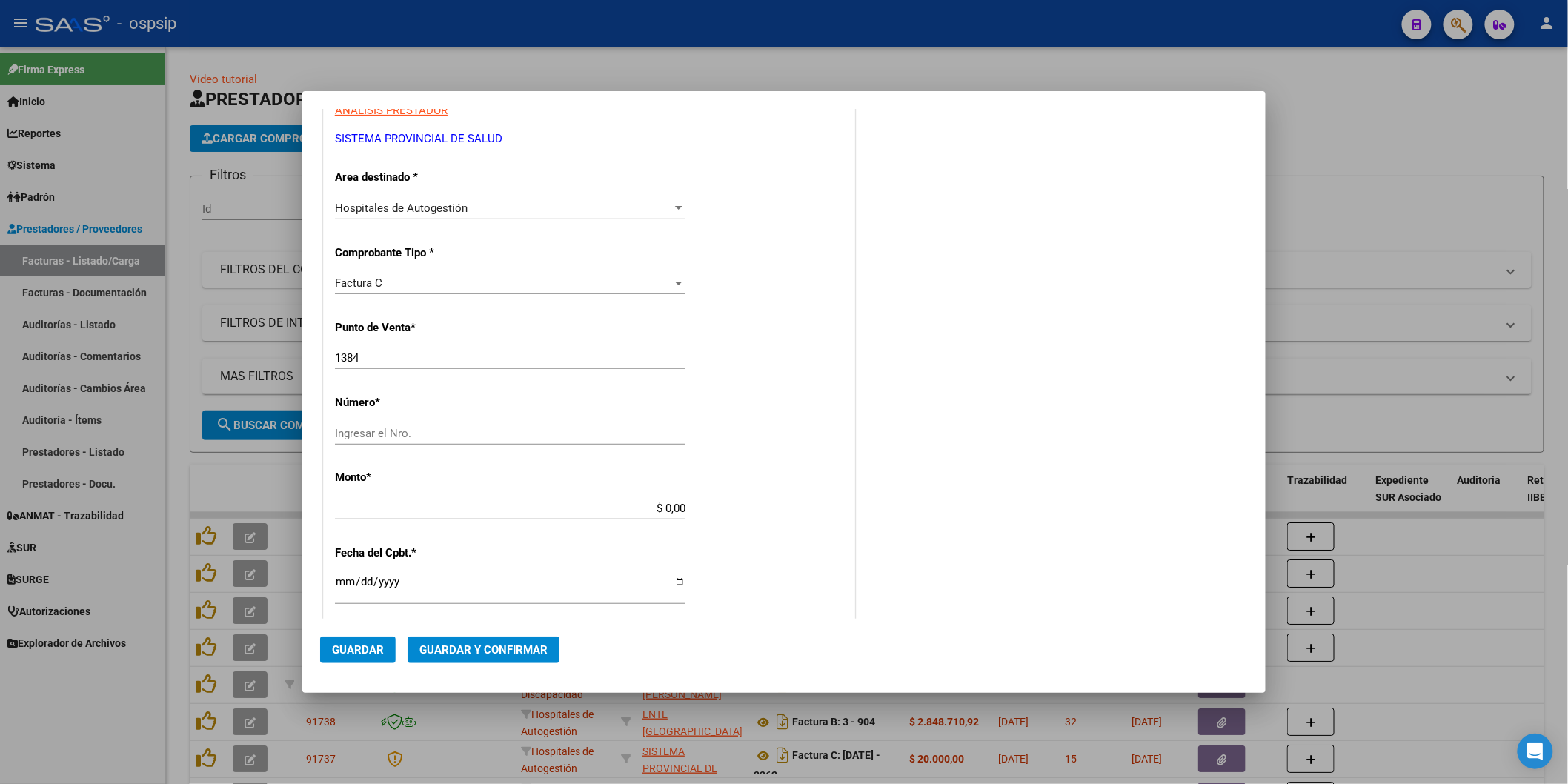
scroll to position [247, 0]
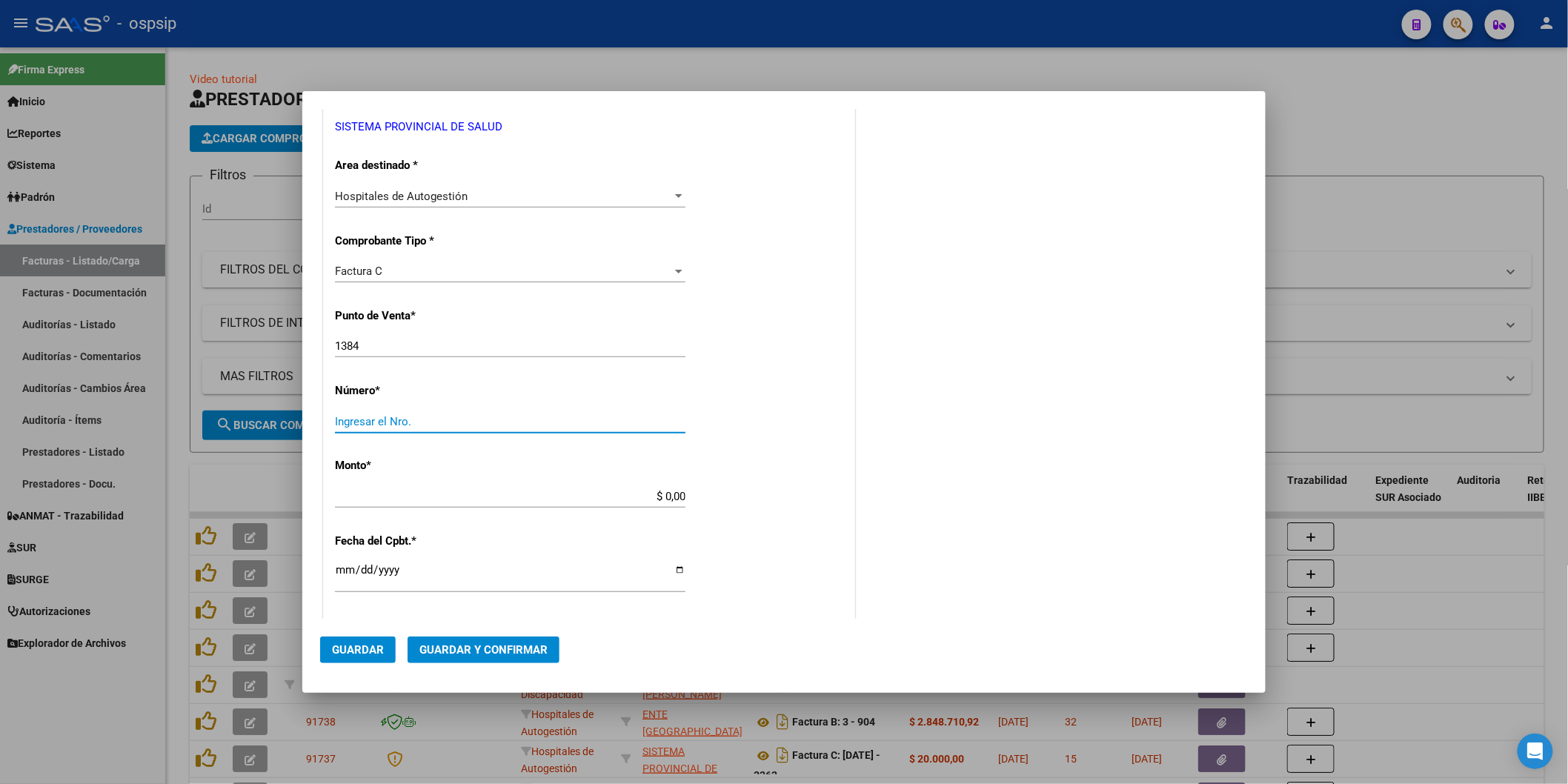
click at [393, 424] on input "Ingresar el Nro." at bounding box center [510, 422] width 351 height 13
type input "6153"
click at [504, 476] on div "CUIT * 30-69182284-9 Ingresar CUIT ANALISIS PRESTADOR SISTEMA PROVINCIAL DE [PE…" at bounding box center [589, 519] width 530 height 1051
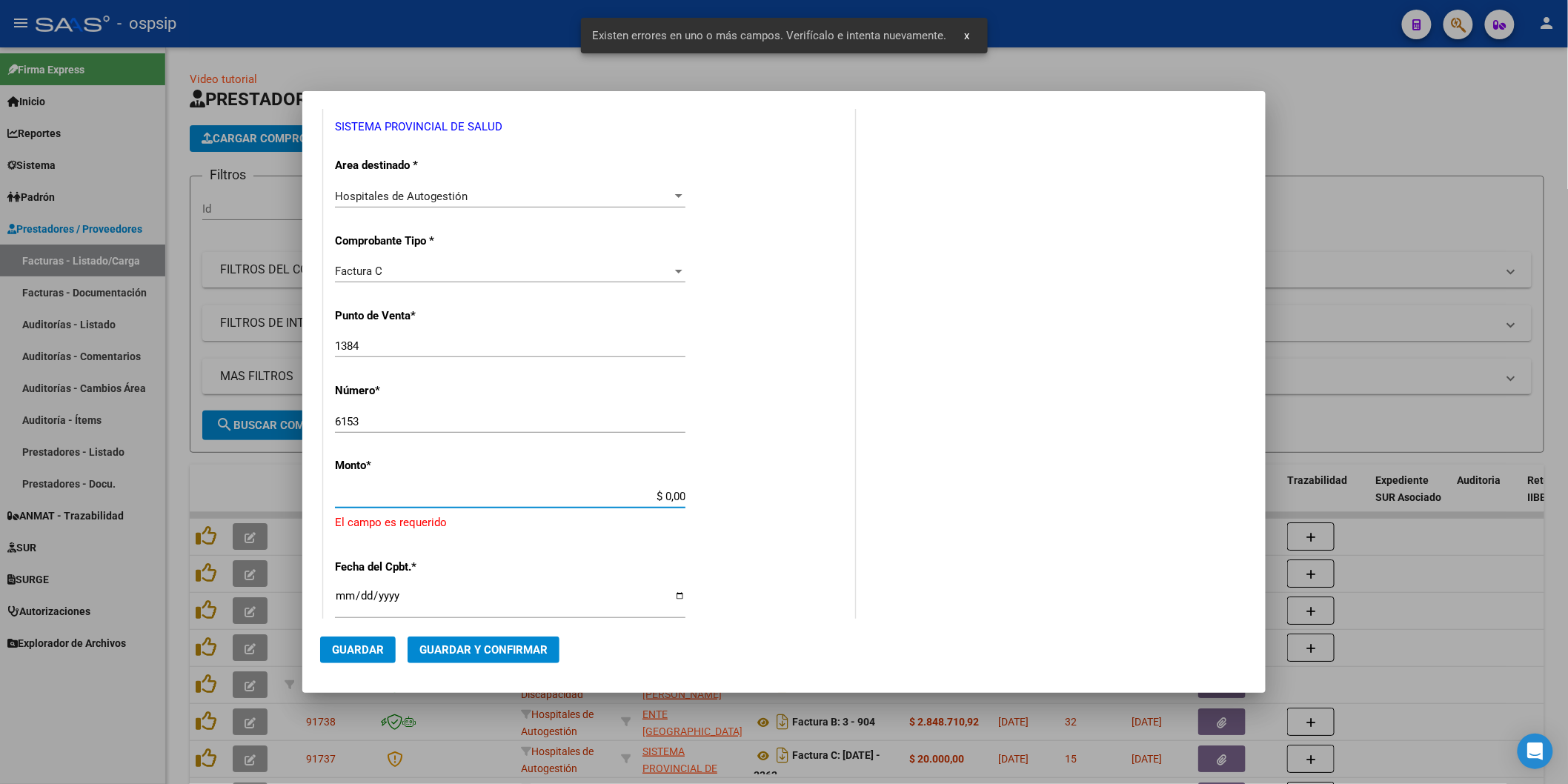
click at [526, 492] on div "CUIT * 30-69182284-9 Ingresar CUIT ANALISIS PRESTADOR SISTEMA PROVINCIAL DE [PE…" at bounding box center [589, 536] width 530 height 1086
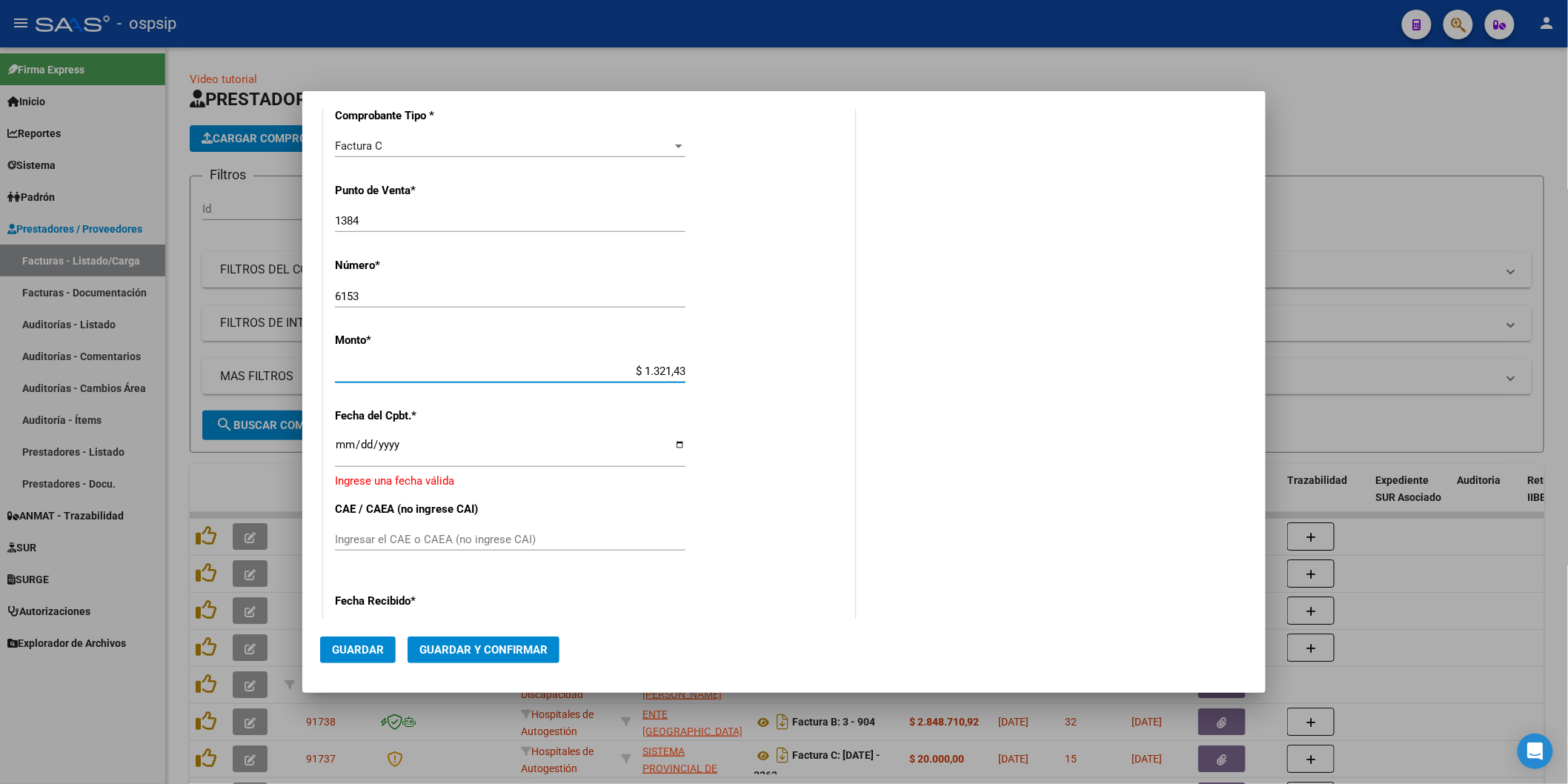
type input "$ 13.214,34"
click at [388, 447] on input "Ingresar la fecha" at bounding box center [510, 451] width 351 height 24
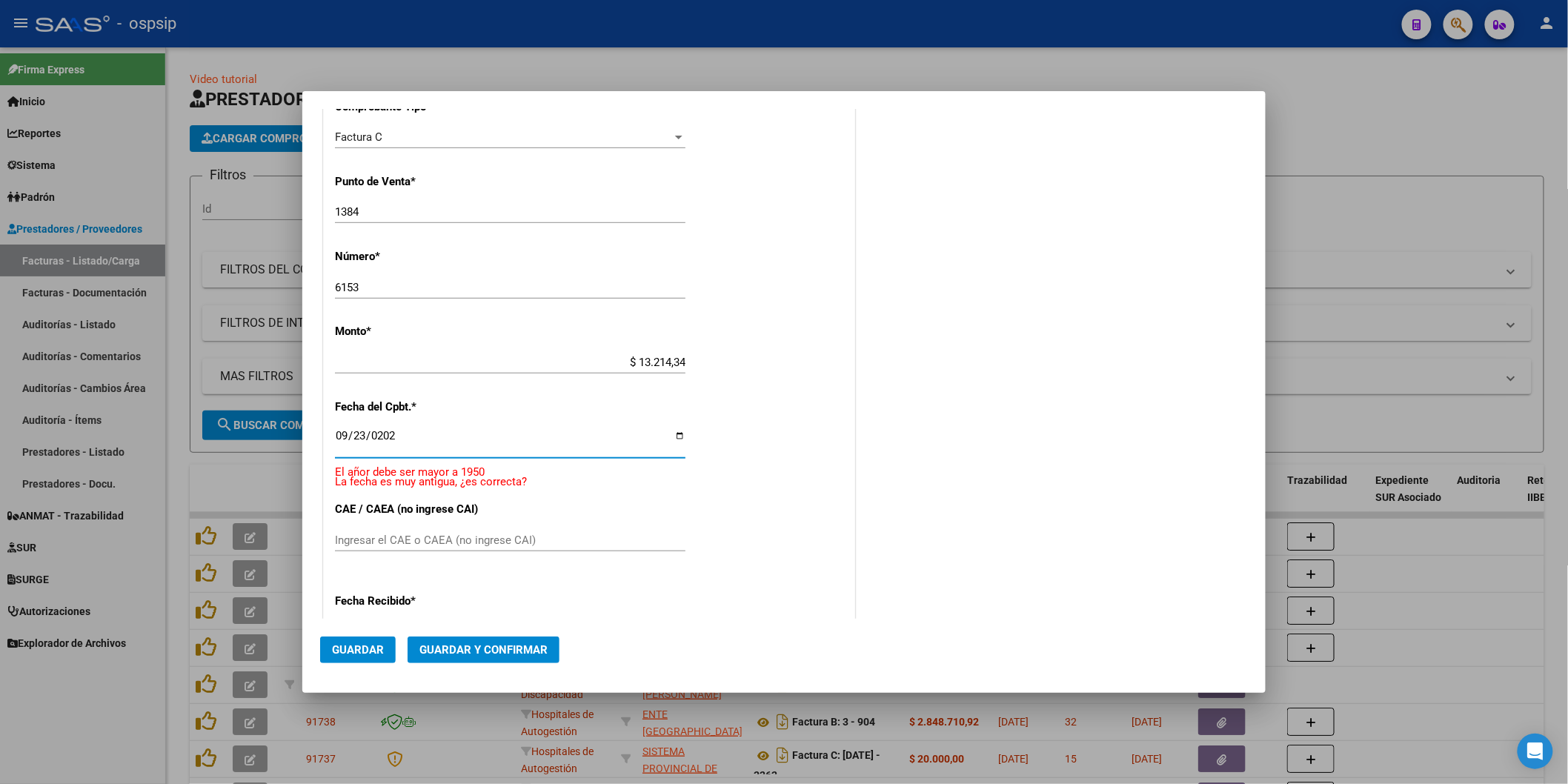
type input "[DATE]"
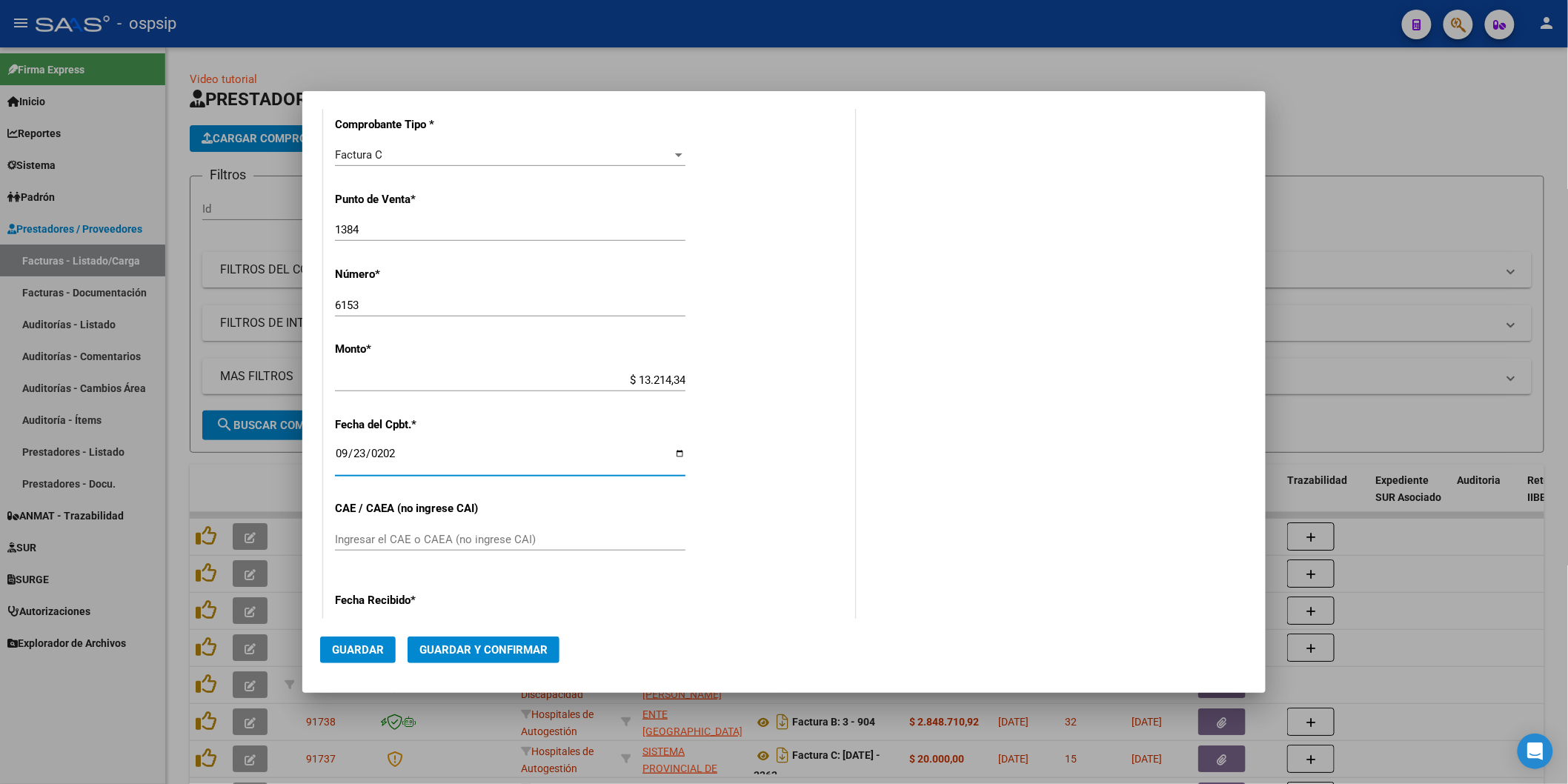
click at [808, 446] on div "CUIT * 30-69182284-9 Ingresar CUIT ANALISIS PRESTADOR SISTEMA PROVINCIAL DE [PE…" at bounding box center [589, 402] width 530 height 1051
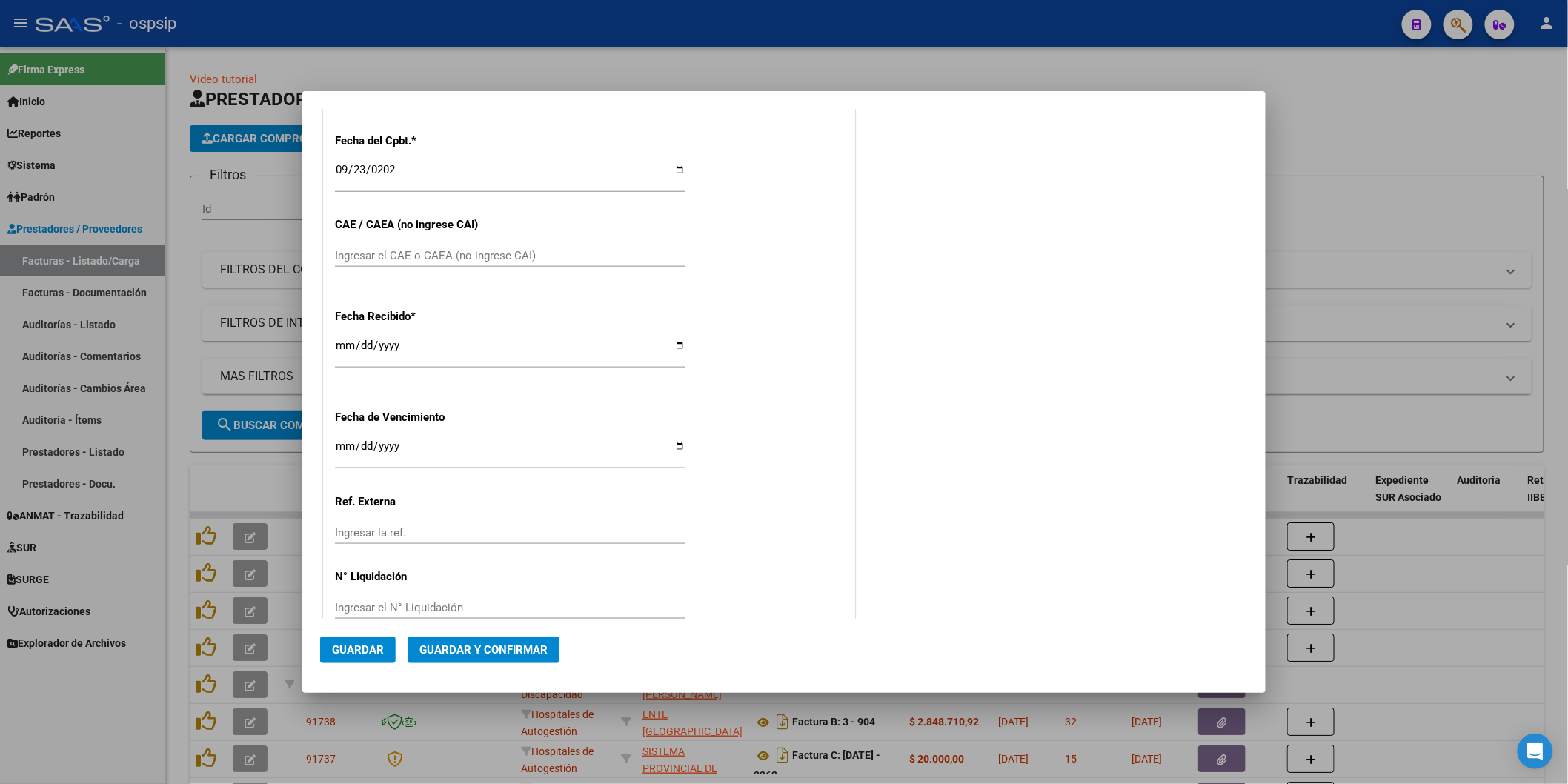
scroll to position [675, 0]
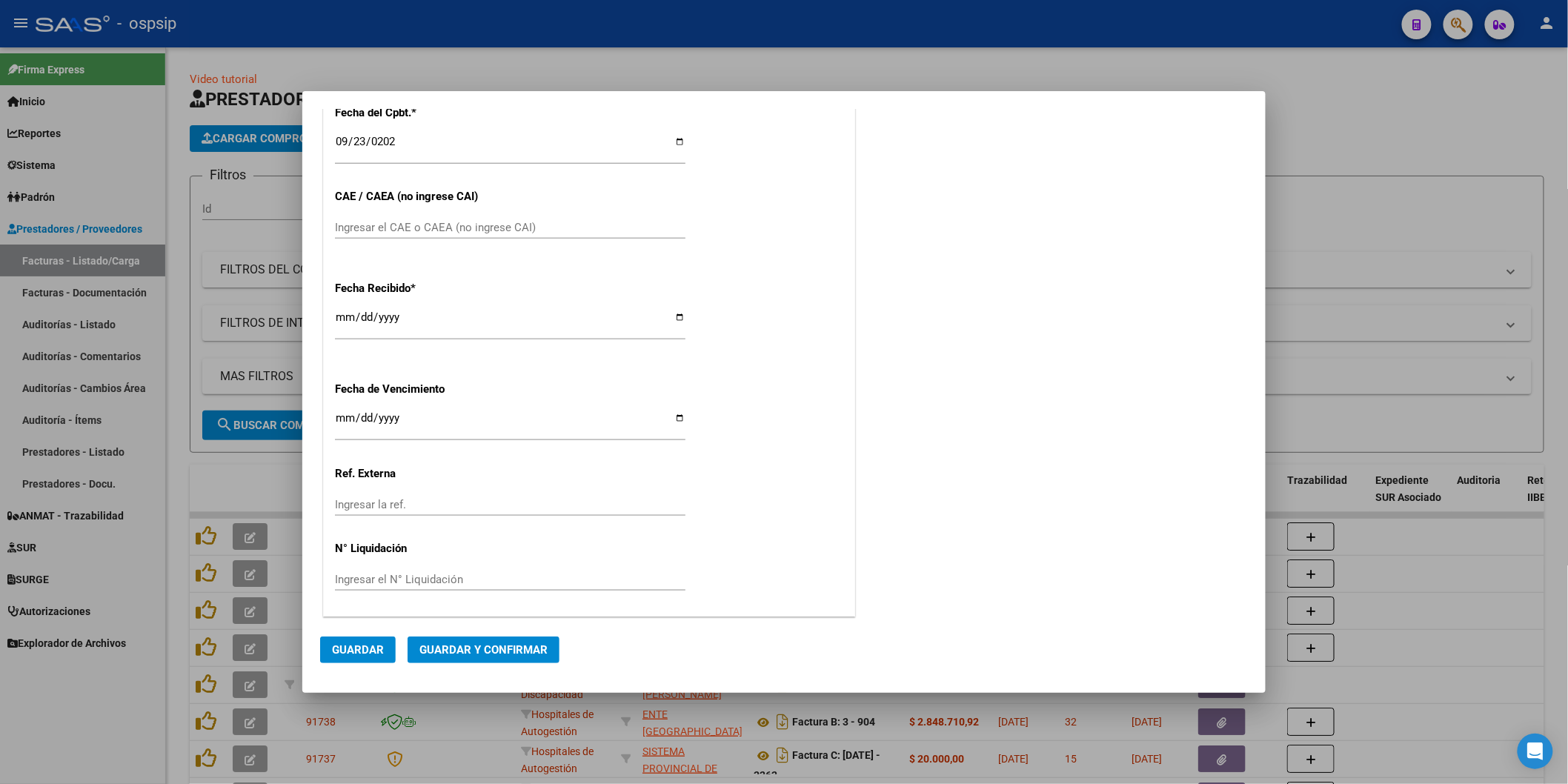
click at [375, 640] on button "Guardar" at bounding box center [357, 650] width 76 height 27
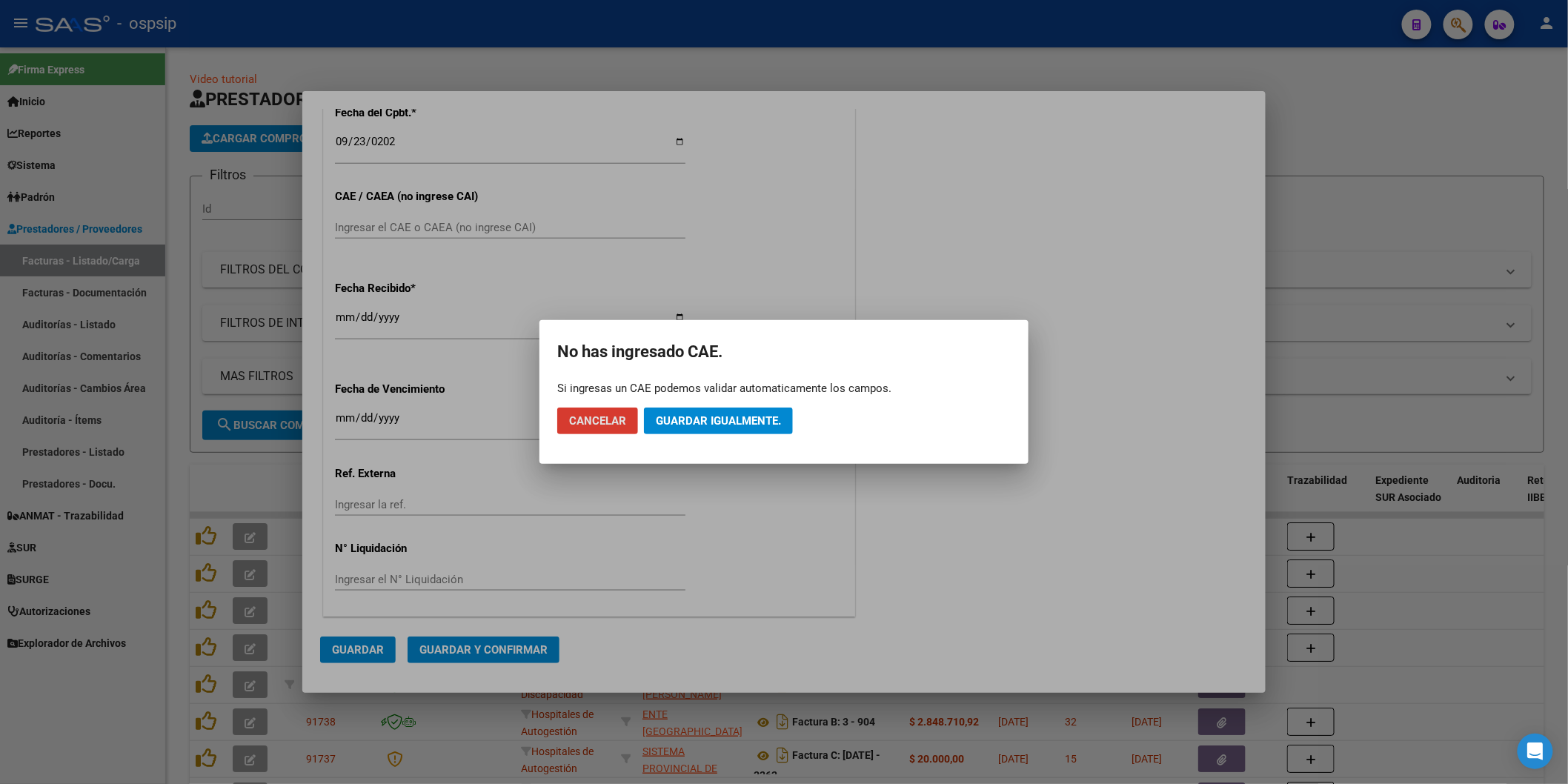
click at [722, 414] on span "Guardar igualmente." at bounding box center [718, 421] width 126 height 13
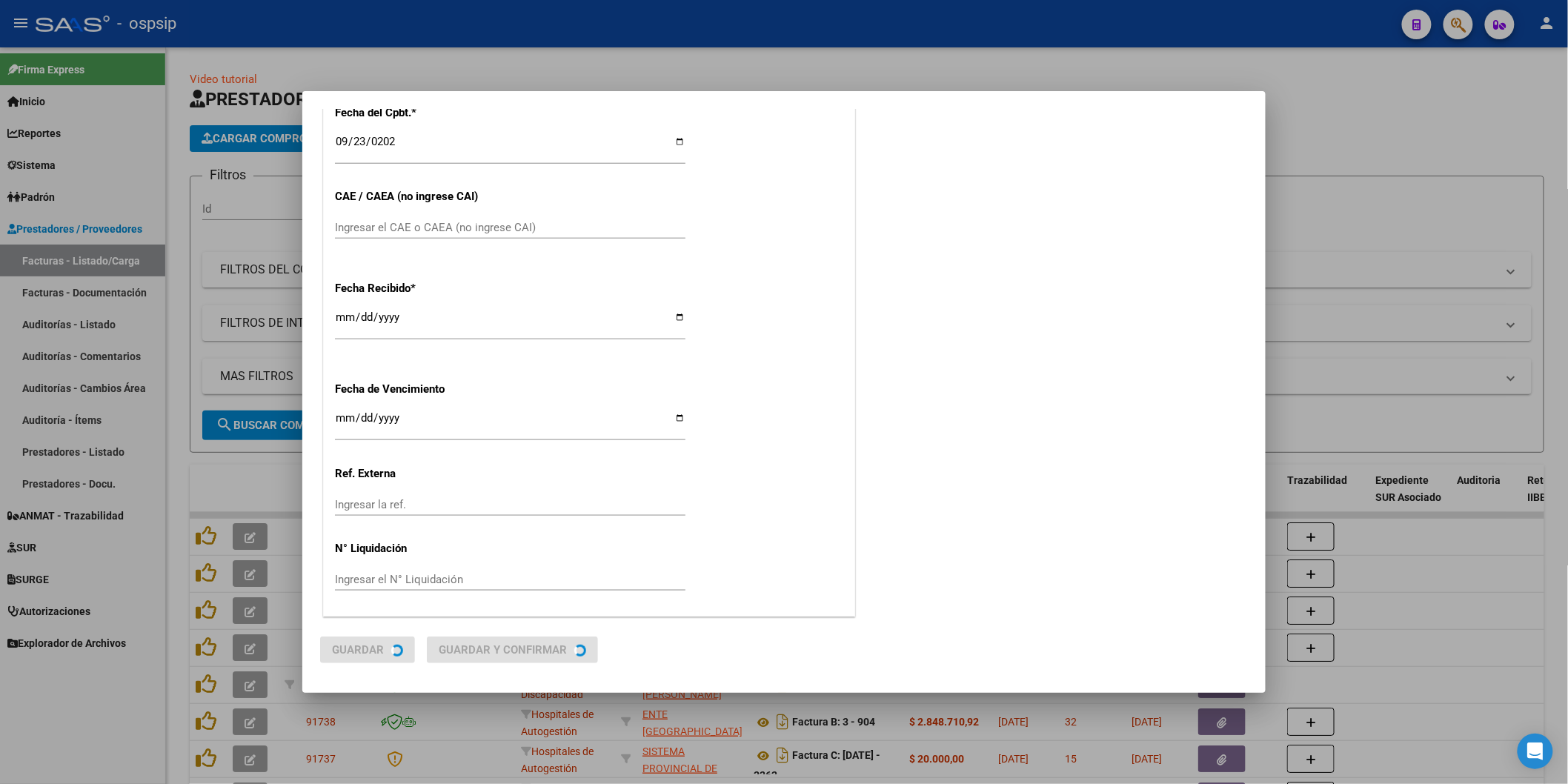
scroll to position [0, 0]
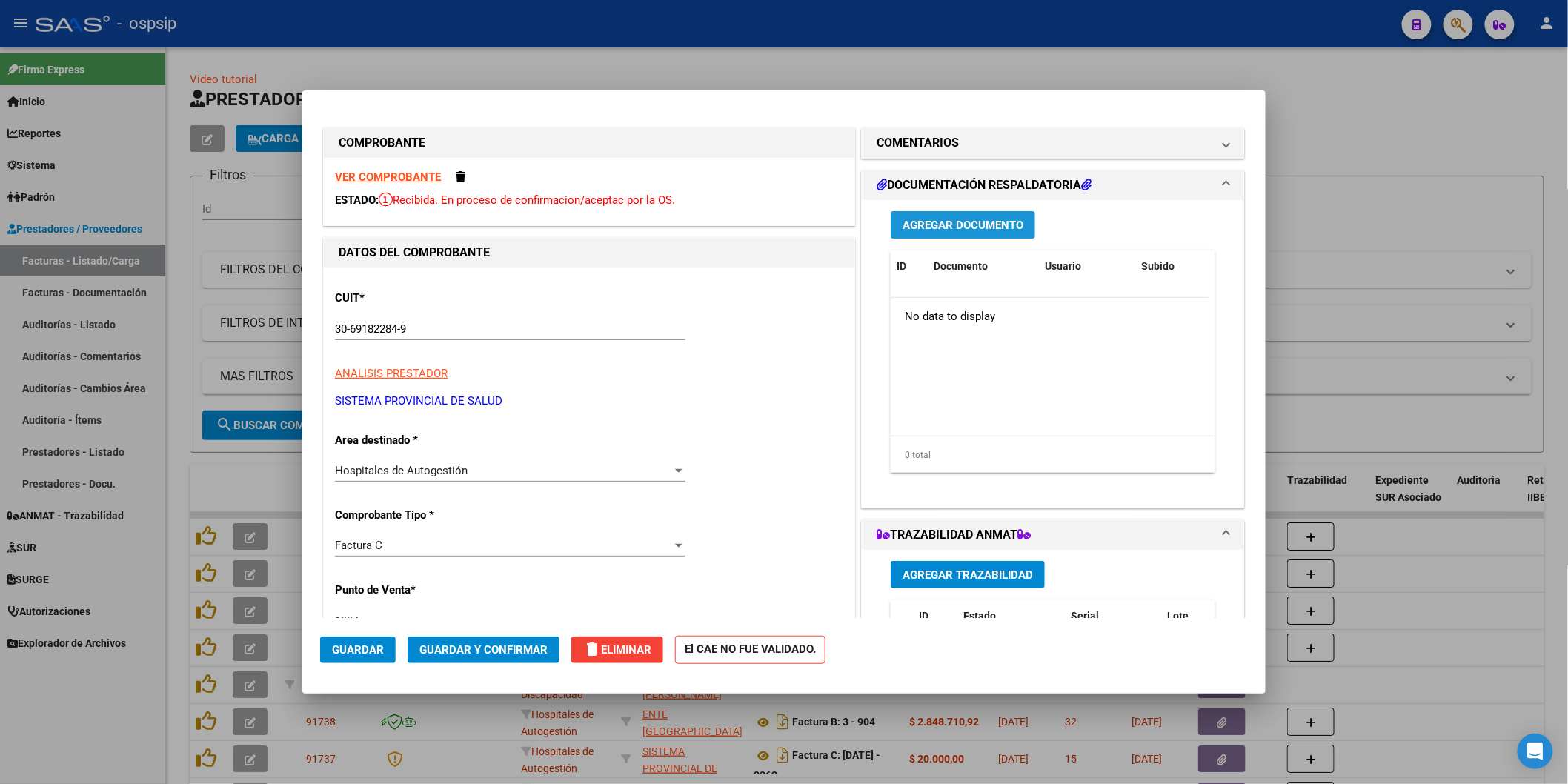
click at [975, 219] on span "Agregar Documento" at bounding box center [963, 225] width 121 height 13
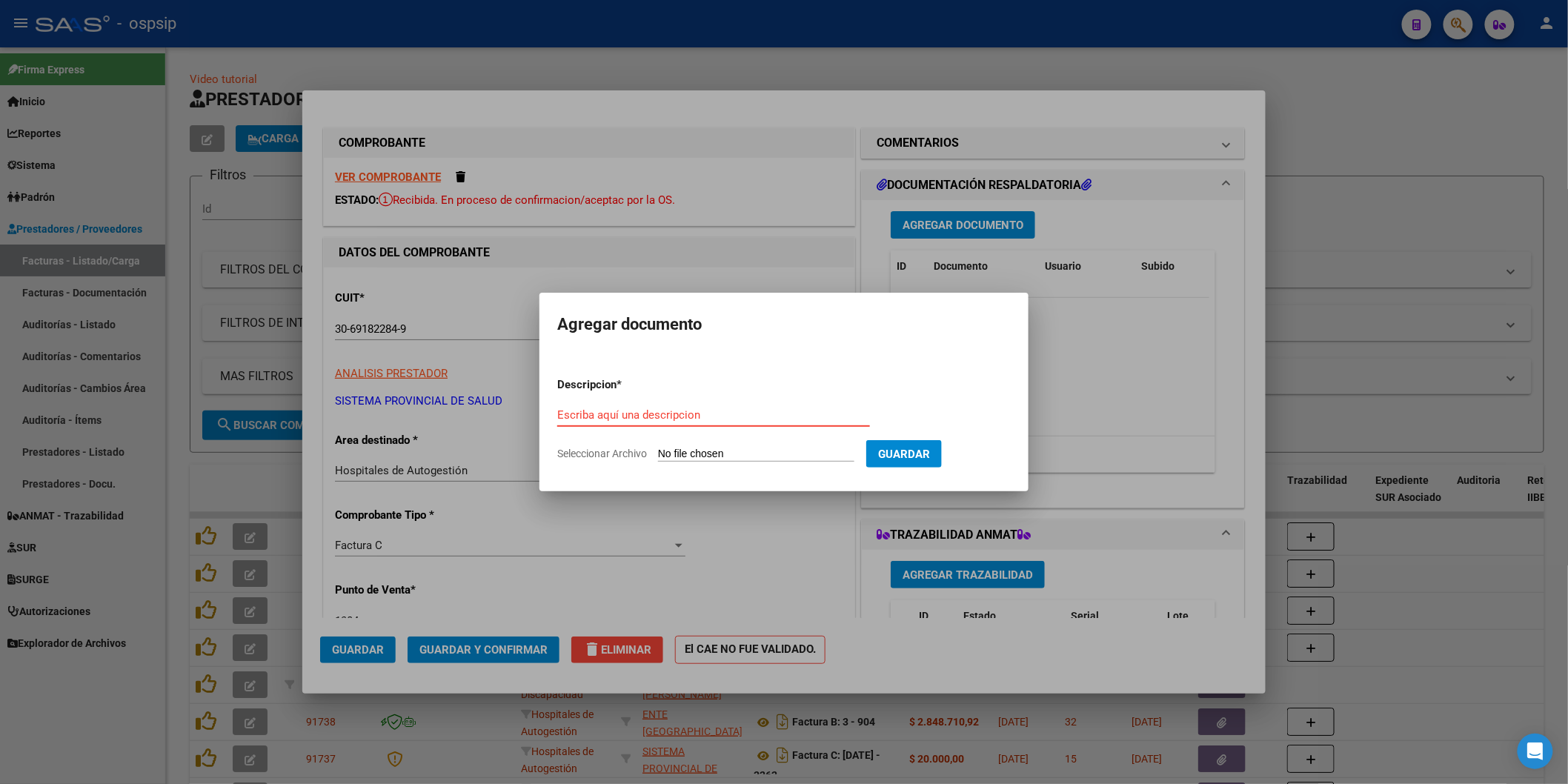
paste input "[EMAIL_ADDRESS][DOMAIN_NAME]"
type input "[EMAIL_ADDRESS][DOMAIN_NAME]"
click at [825, 453] on input "Seleccionar Archivo" at bounding box center [757, 454] width 196 height 14
type input "C:\fakepath\OSPSIP (1).pdf"
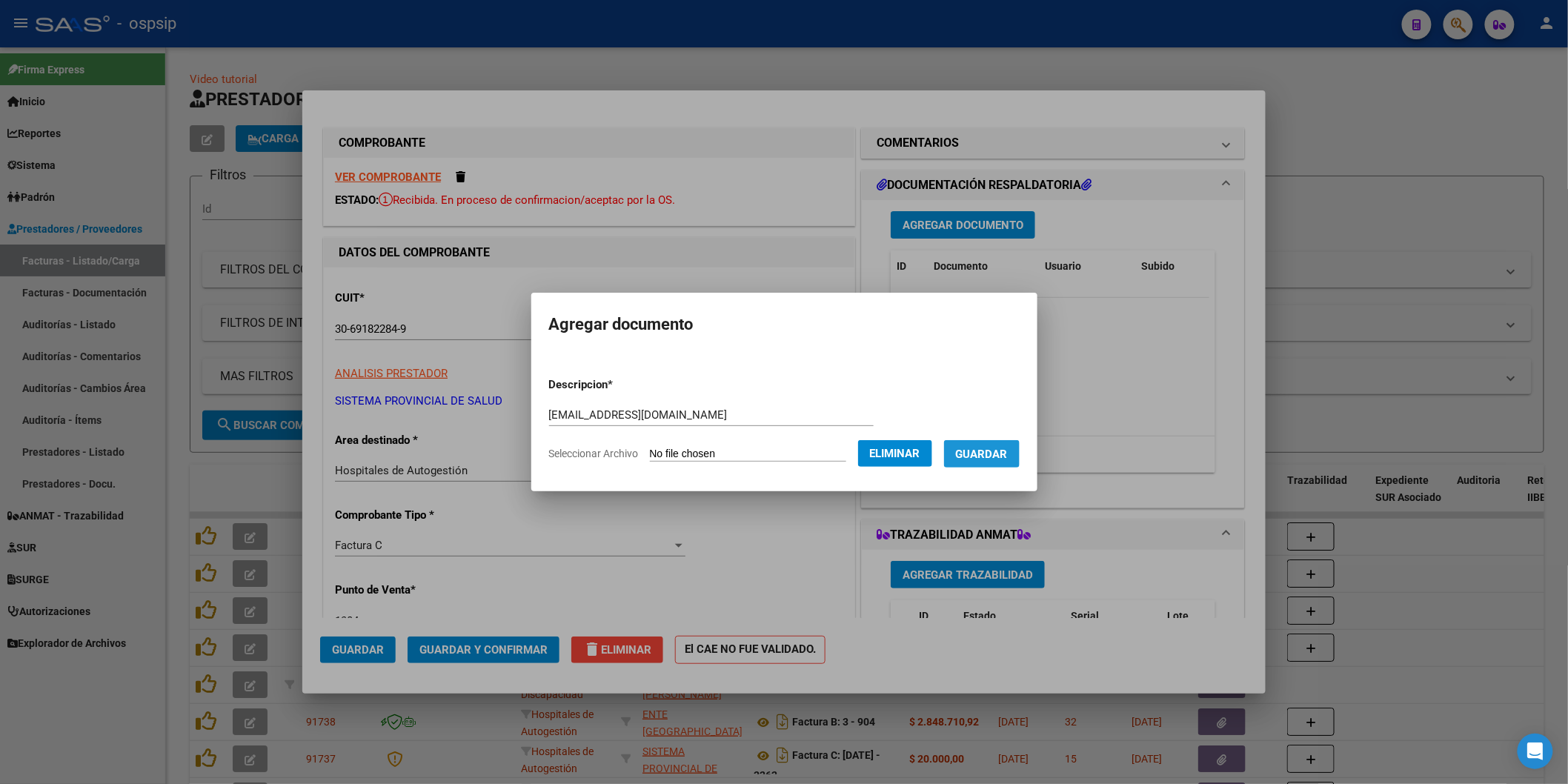
click at [998, 458] on span "Guardar" at bounding box center [982, 454] width 52 height 13
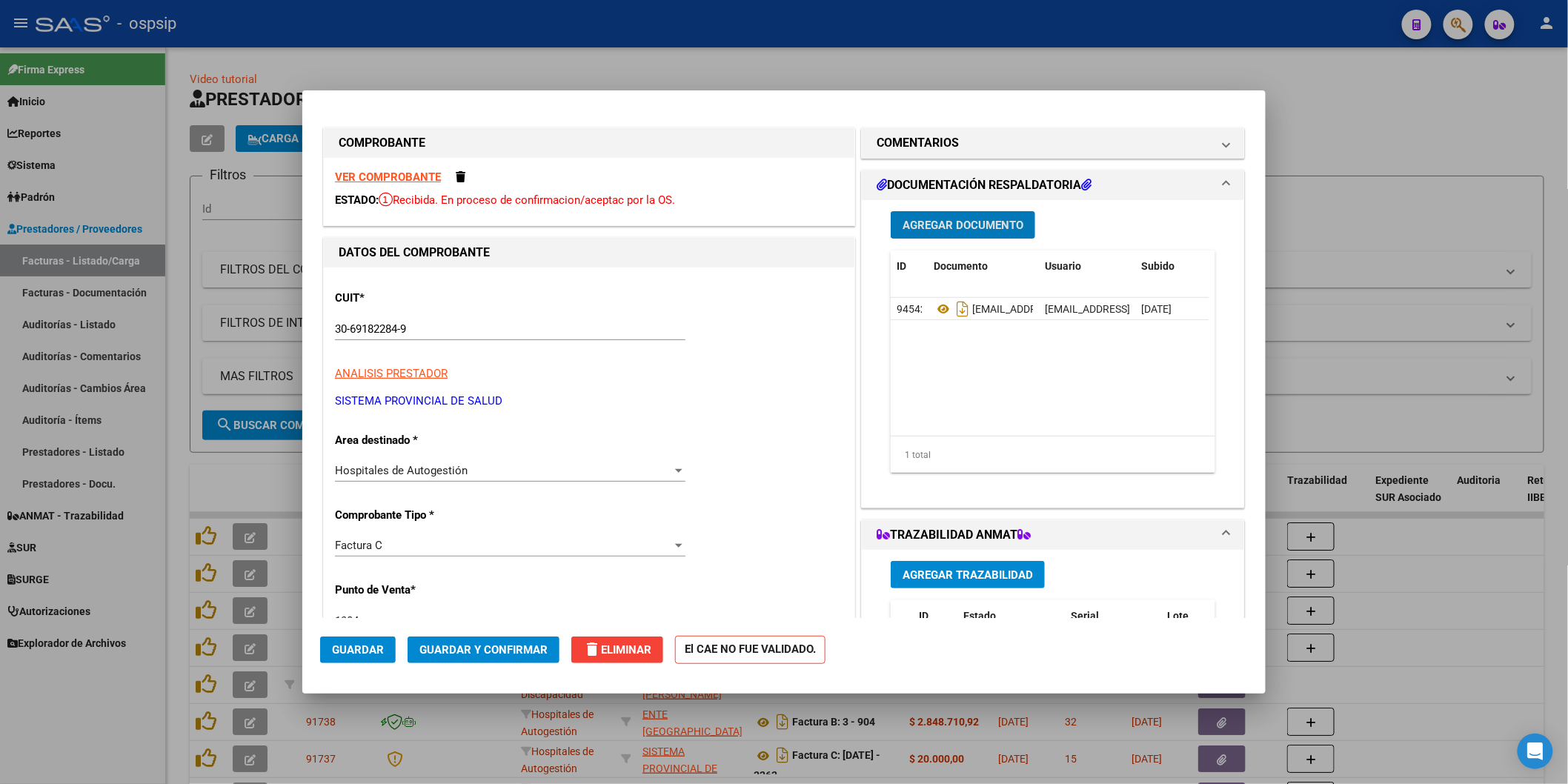
click at [357, 655] on span "Guardar" at bounding box center [357, 650] width 52 height 13
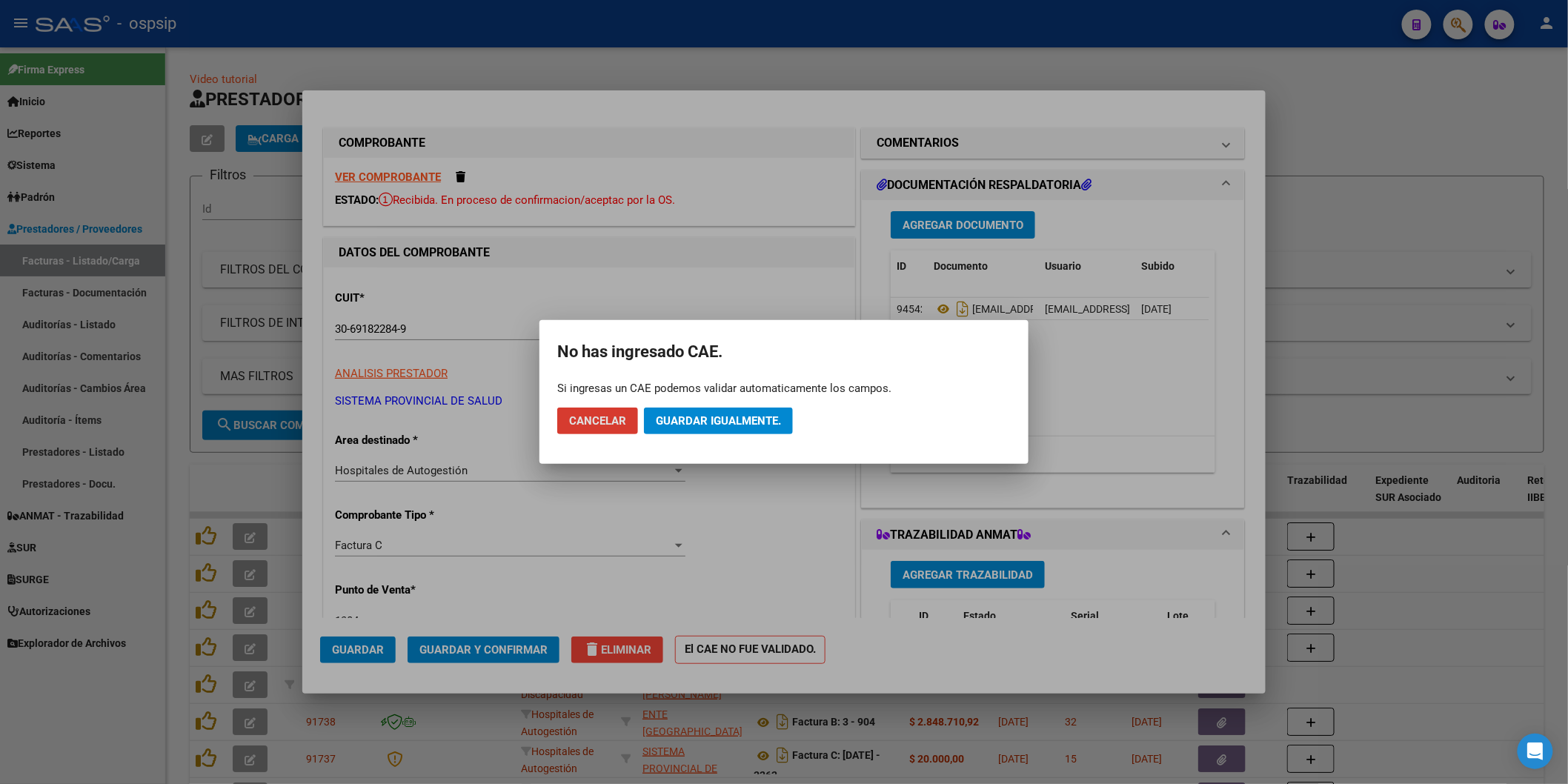
click at [683, 421] on span "Guardar igualmente." at bounding box center [718, 421] width 126 height 13
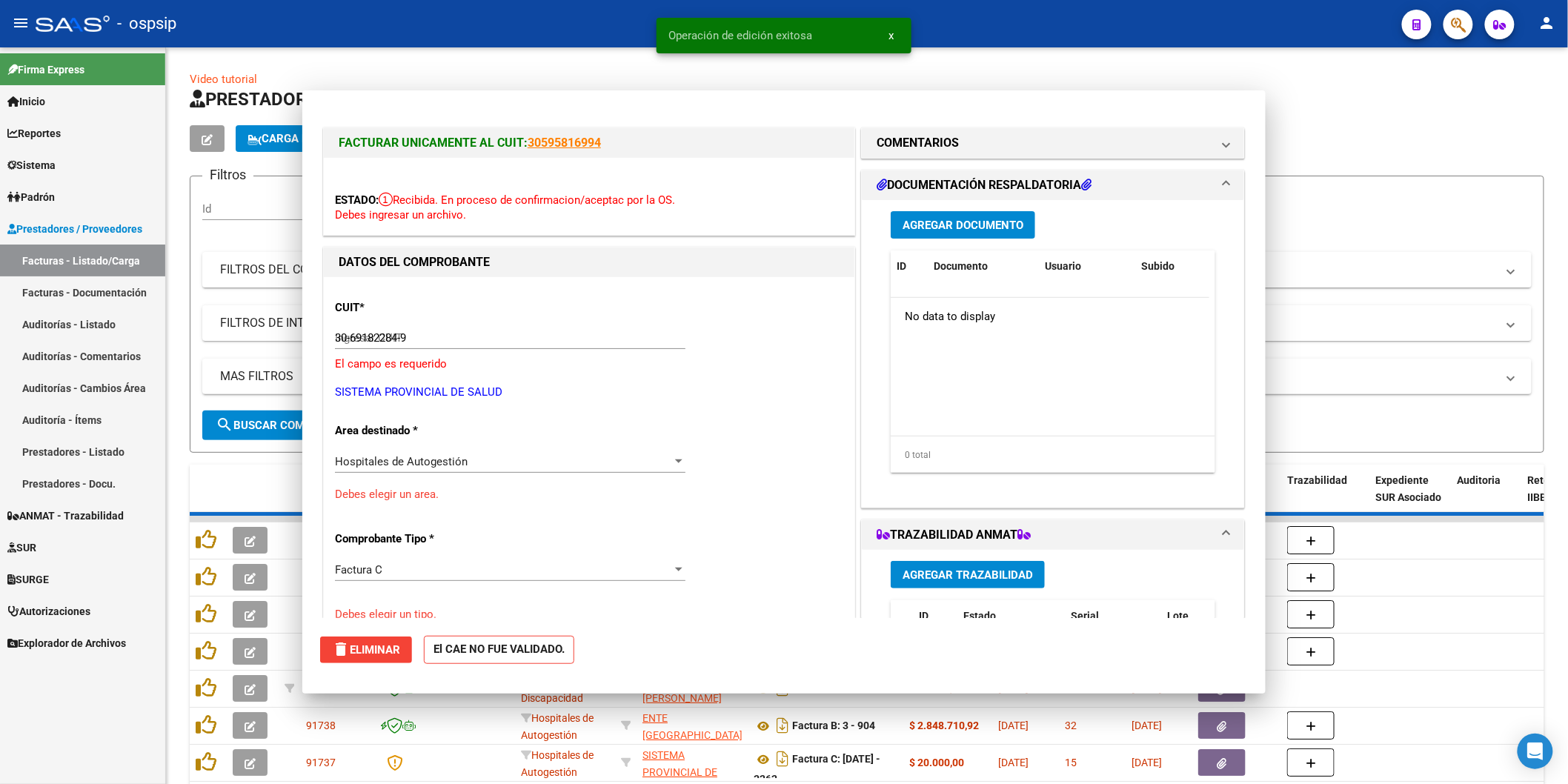
type input "$ 0,00"
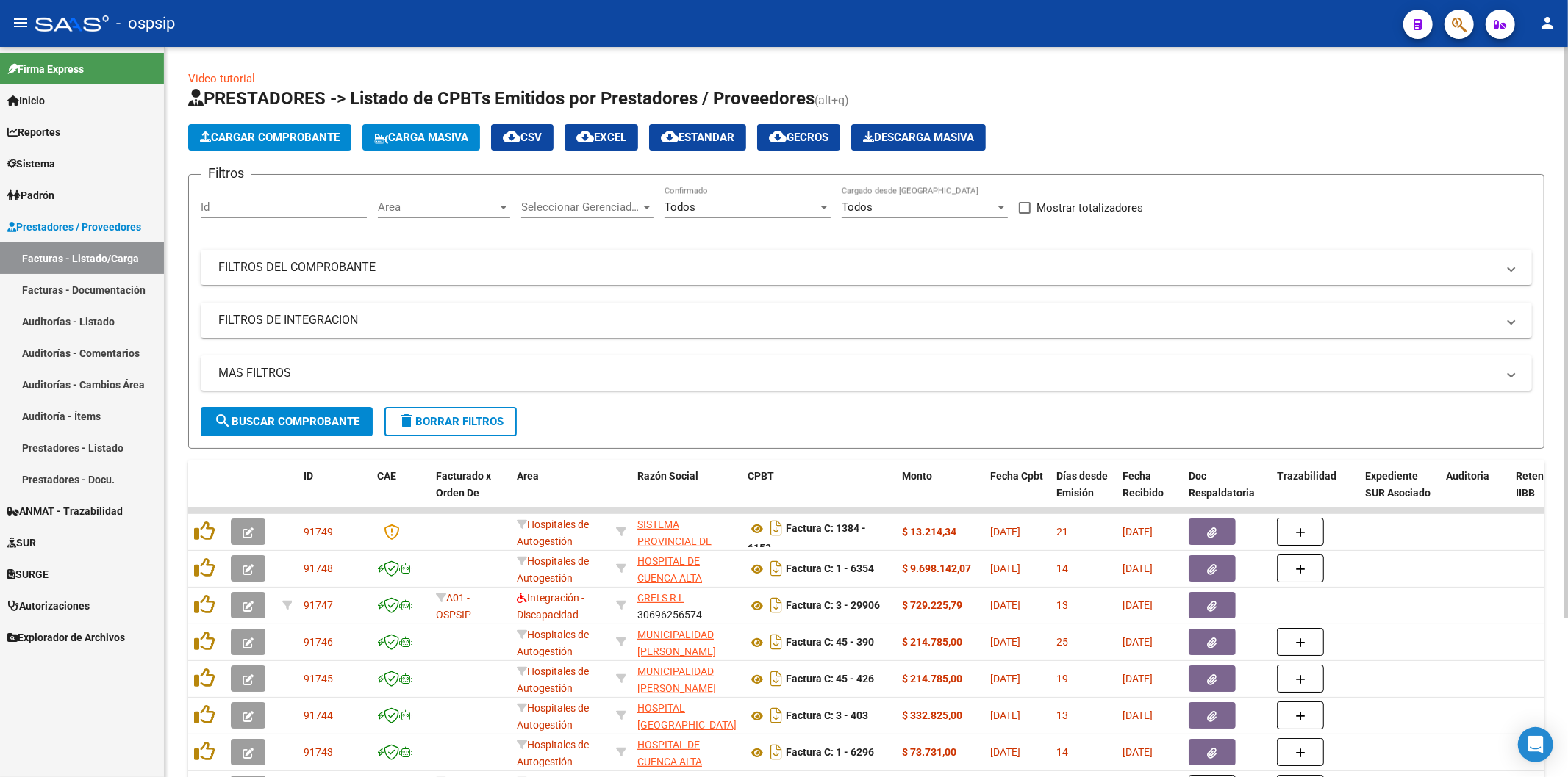
click at [298, 132] on span "Cargar Comprobante" at bounding box center [269, 138] width 139 height 13
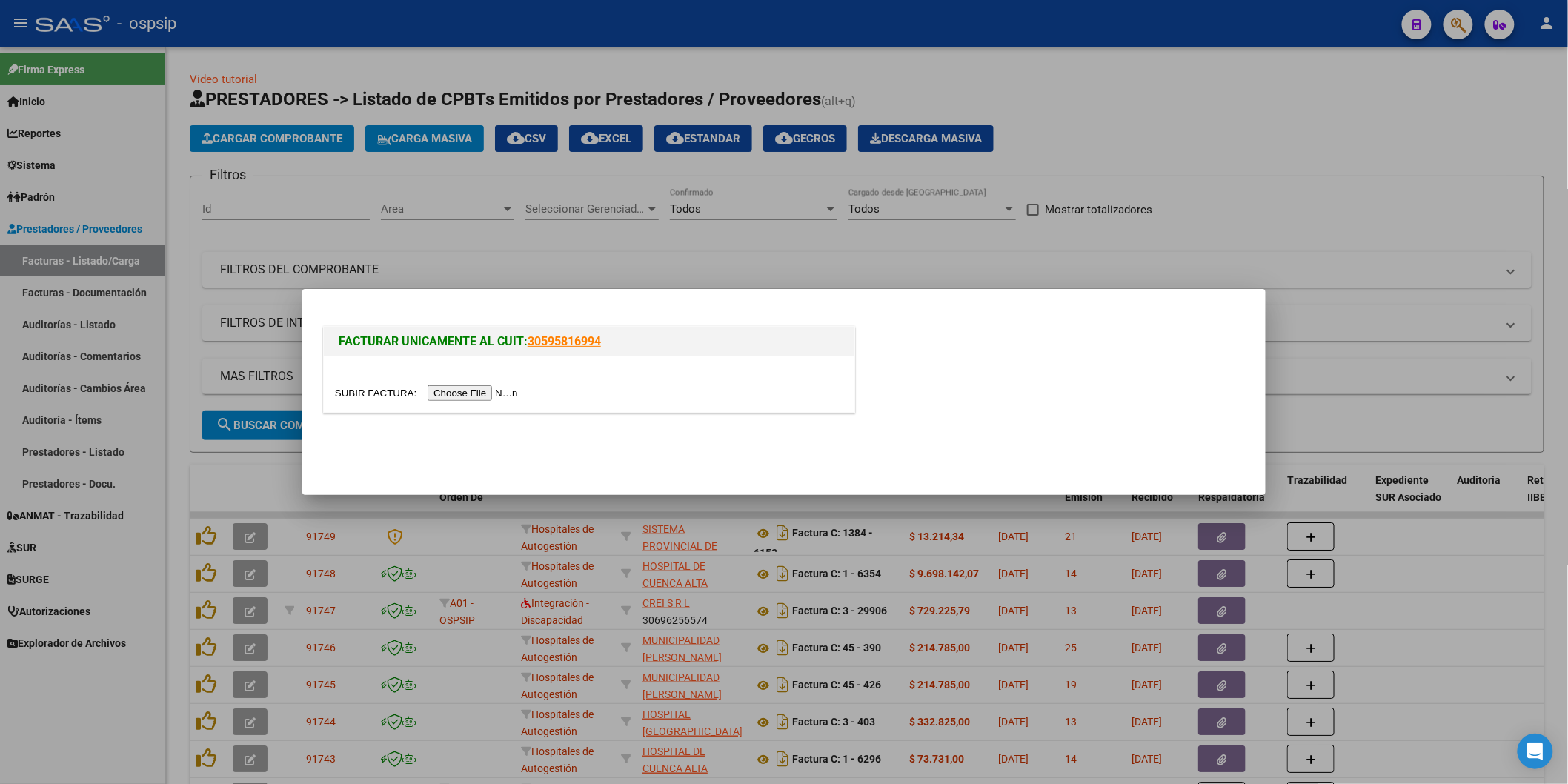
click at [484, 392] on input "file" at bounding box center [429, 393] width 188 height 16
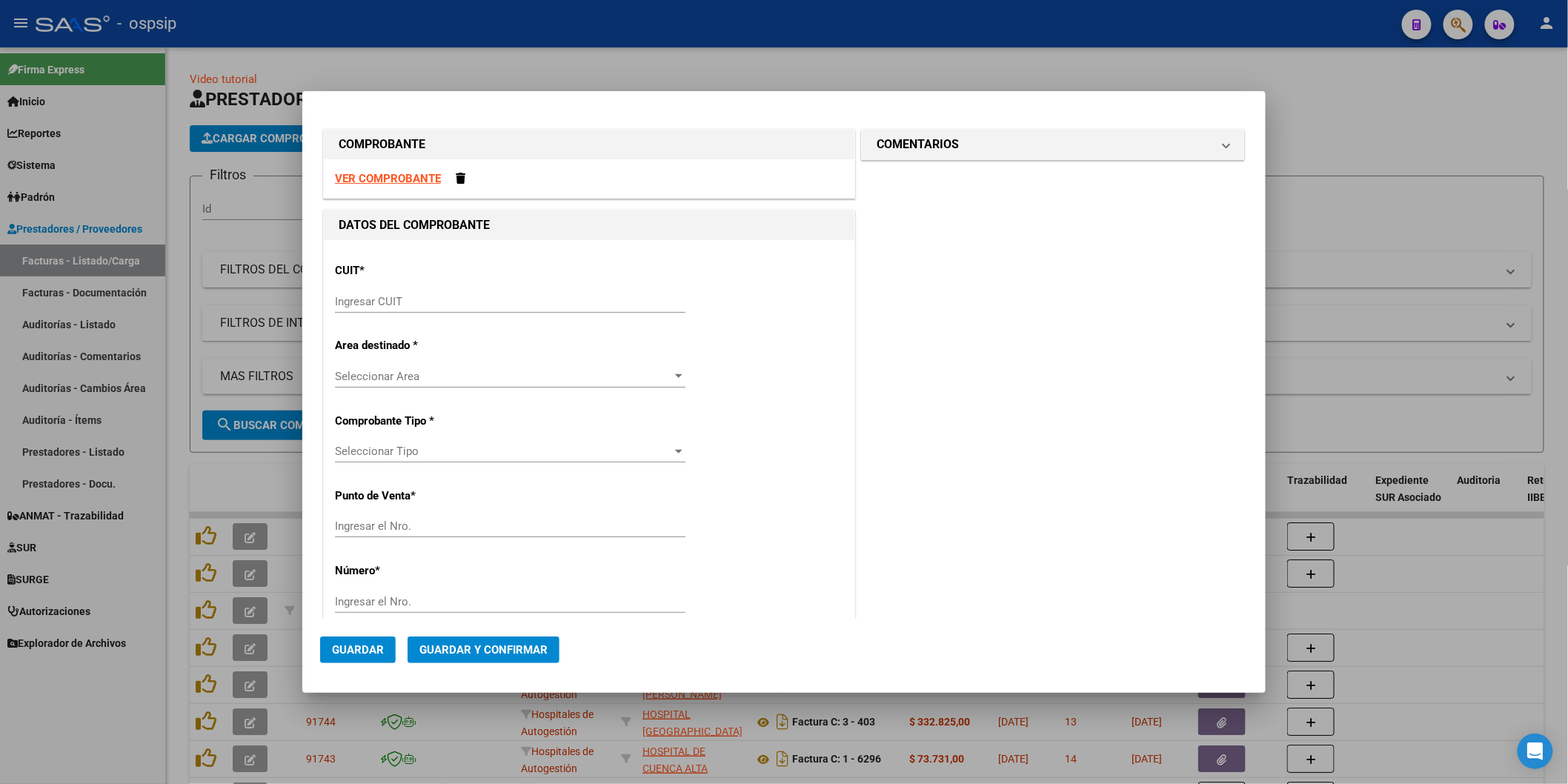
click at [446, 293] on div "Ingresar CUIT" at bounding box center [510, 301] width 351 height 22
click at [447, 295] on input "Ingresar CUIT" at bounding box center [510, 302] width 351 height 13
type input "30-69182284-9"
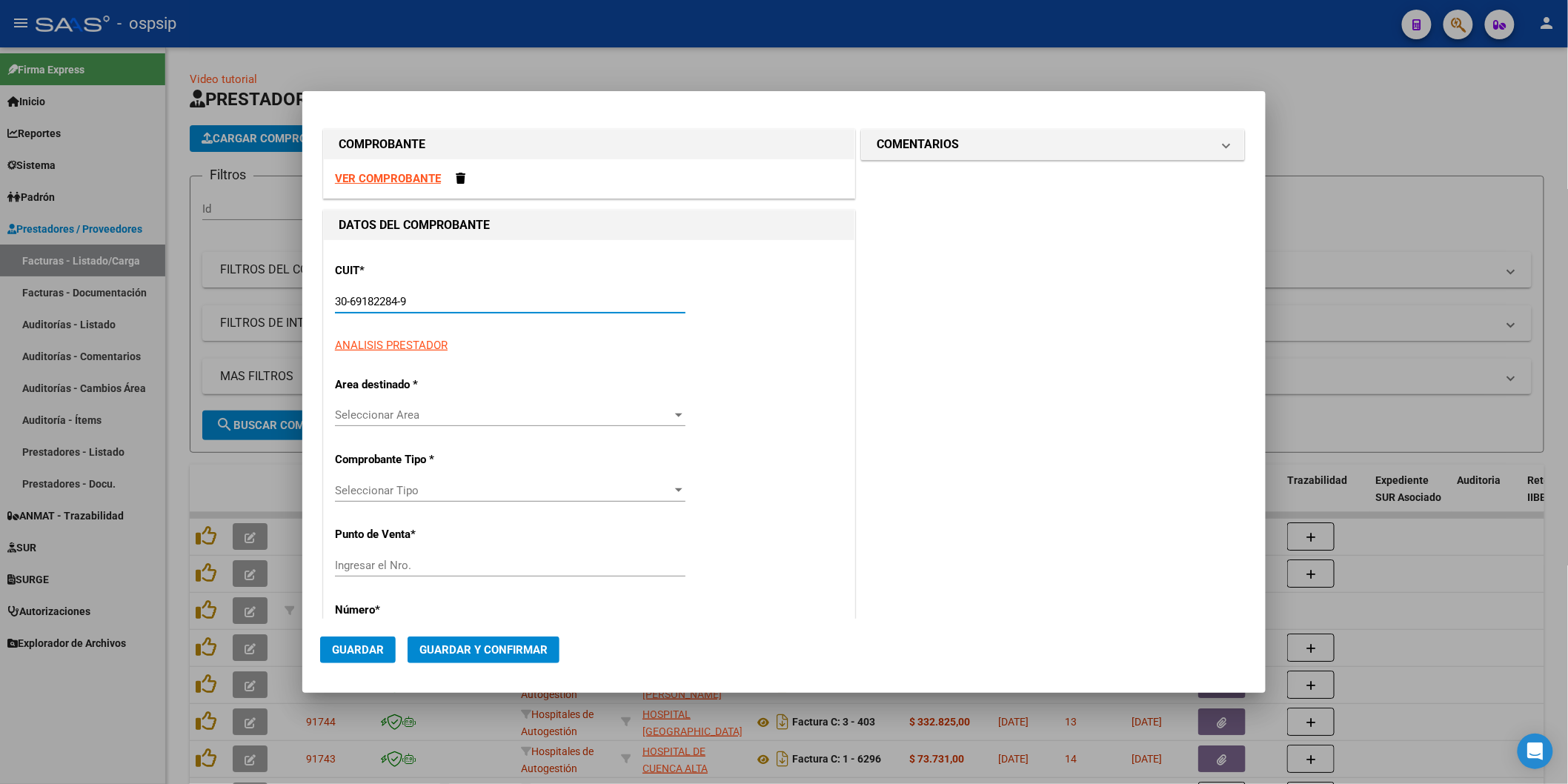
type input "1384"
type input "30-69182284-9"
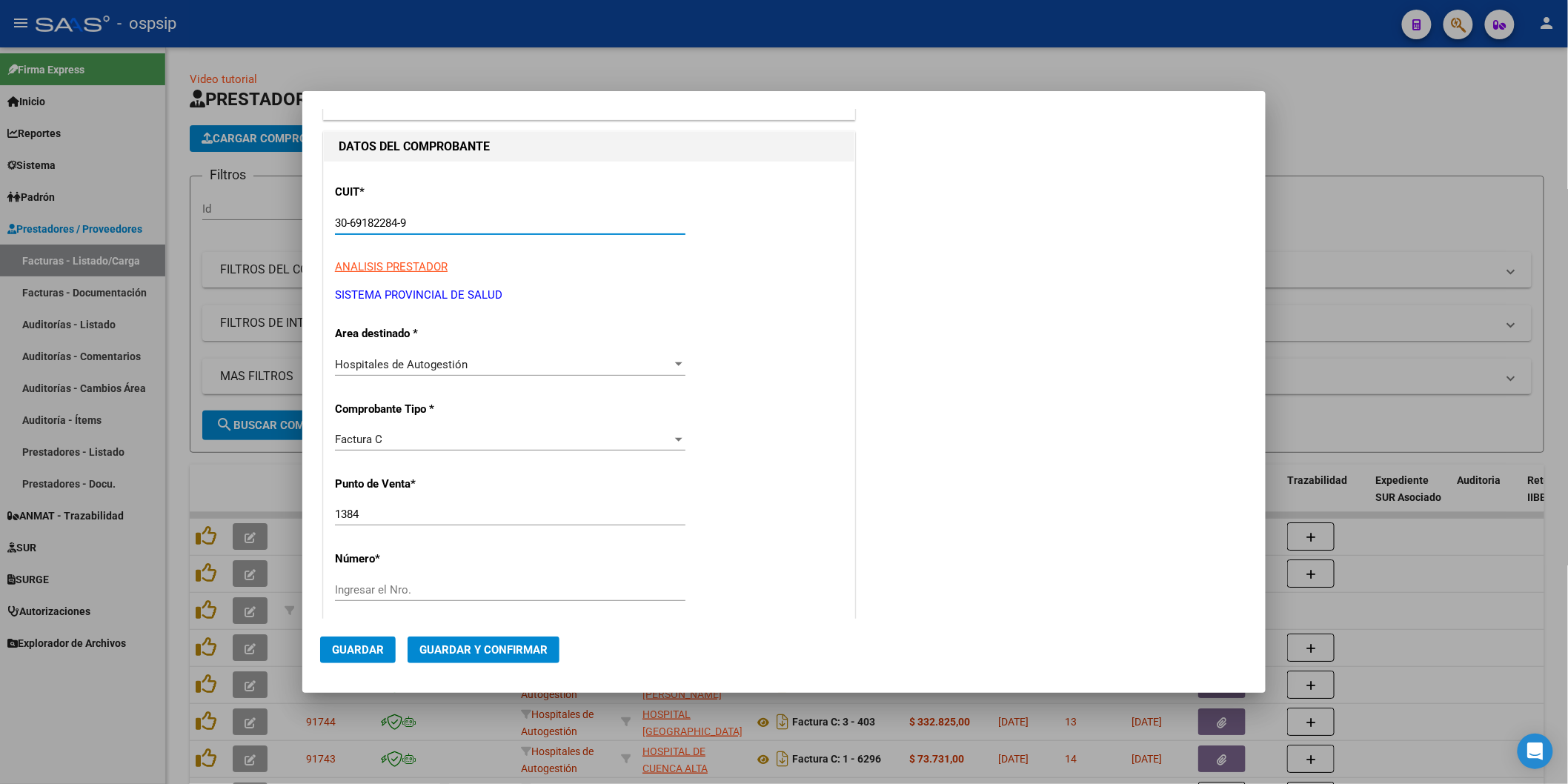
scroll to position [165, 0]
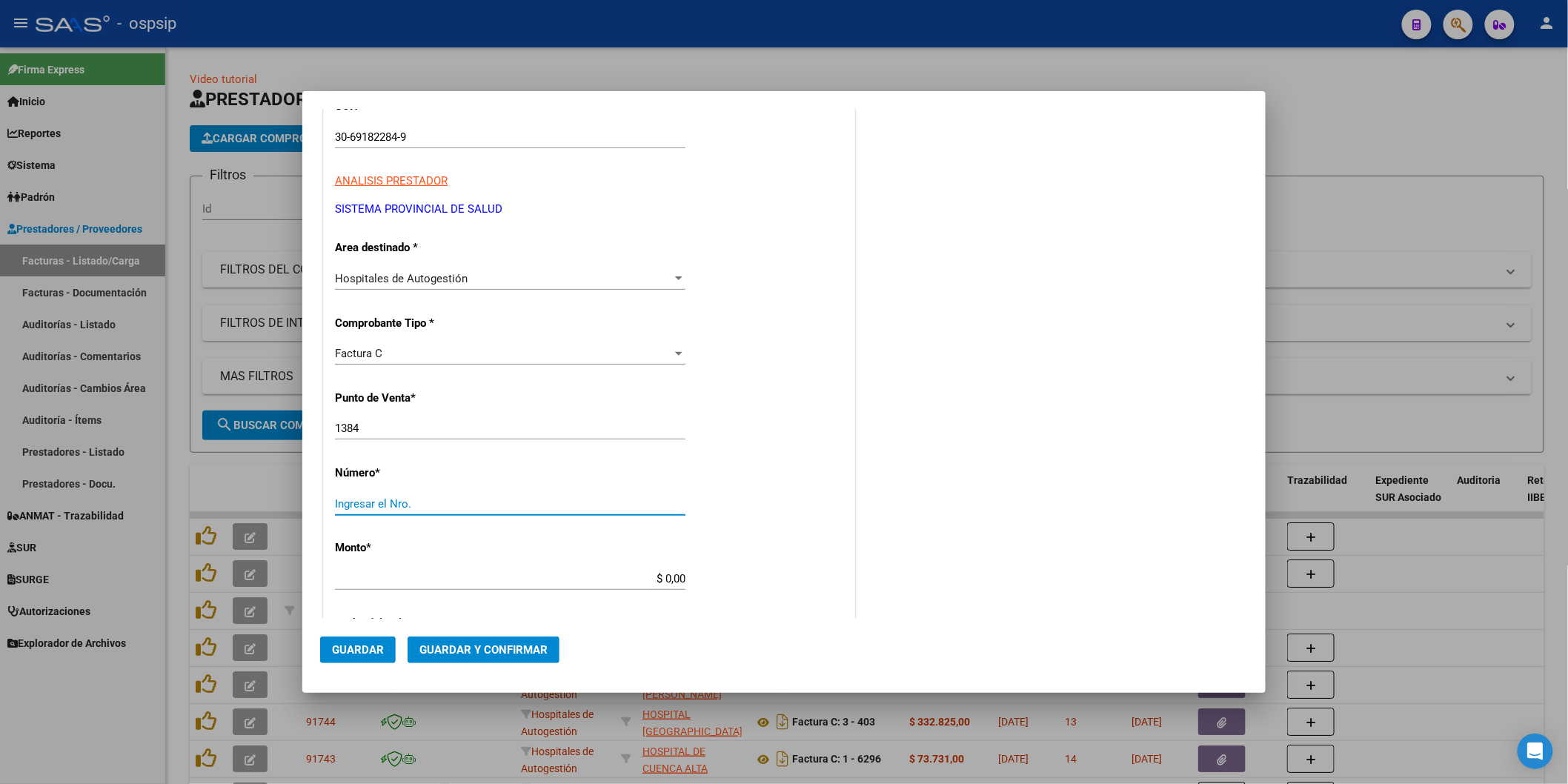
click at [472, 505] on input "Ingresar el Nro." at bounding box center [510, 504] width 351 height 13
type input "6096"
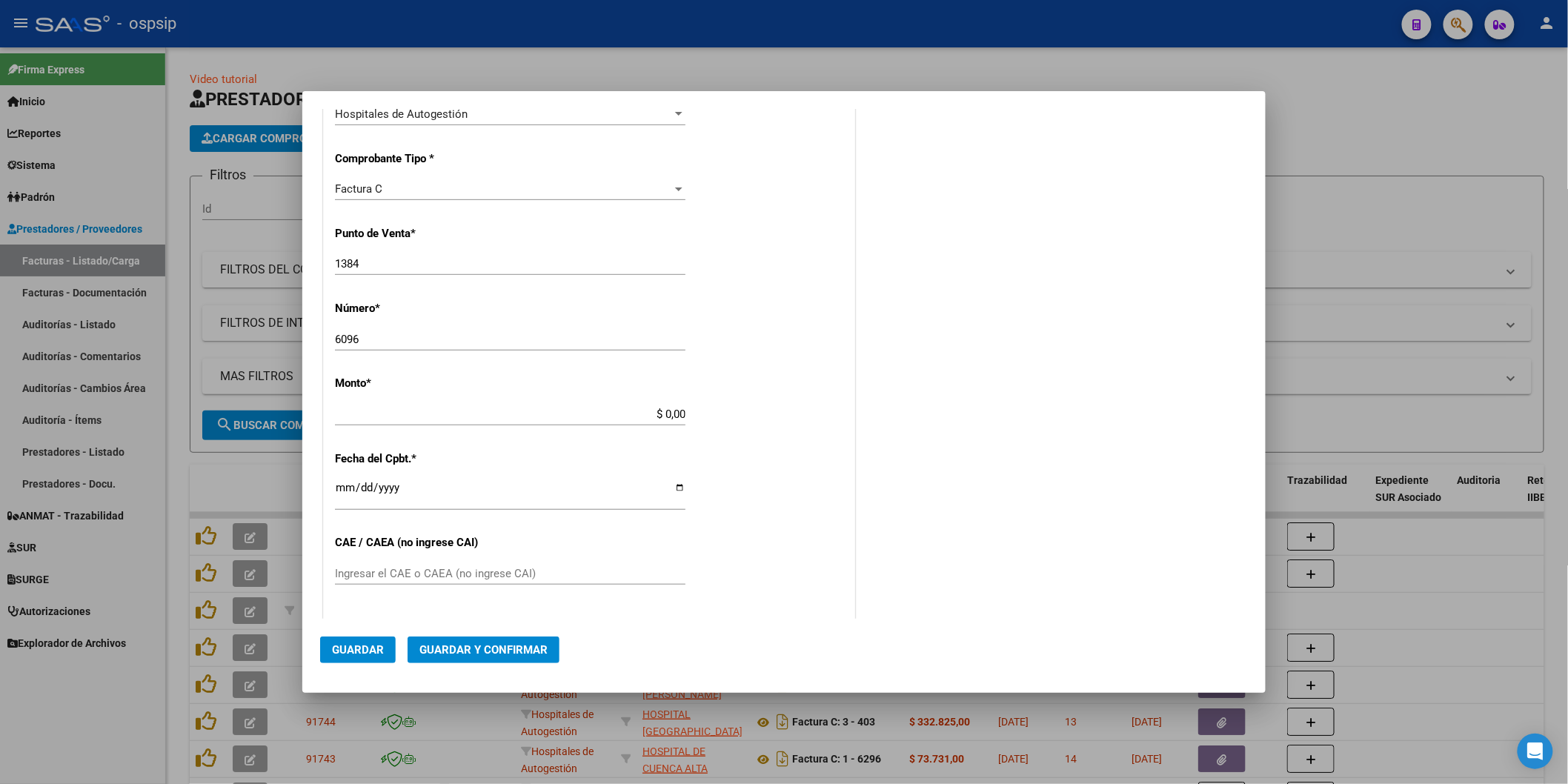
scroll to position [372, 0]
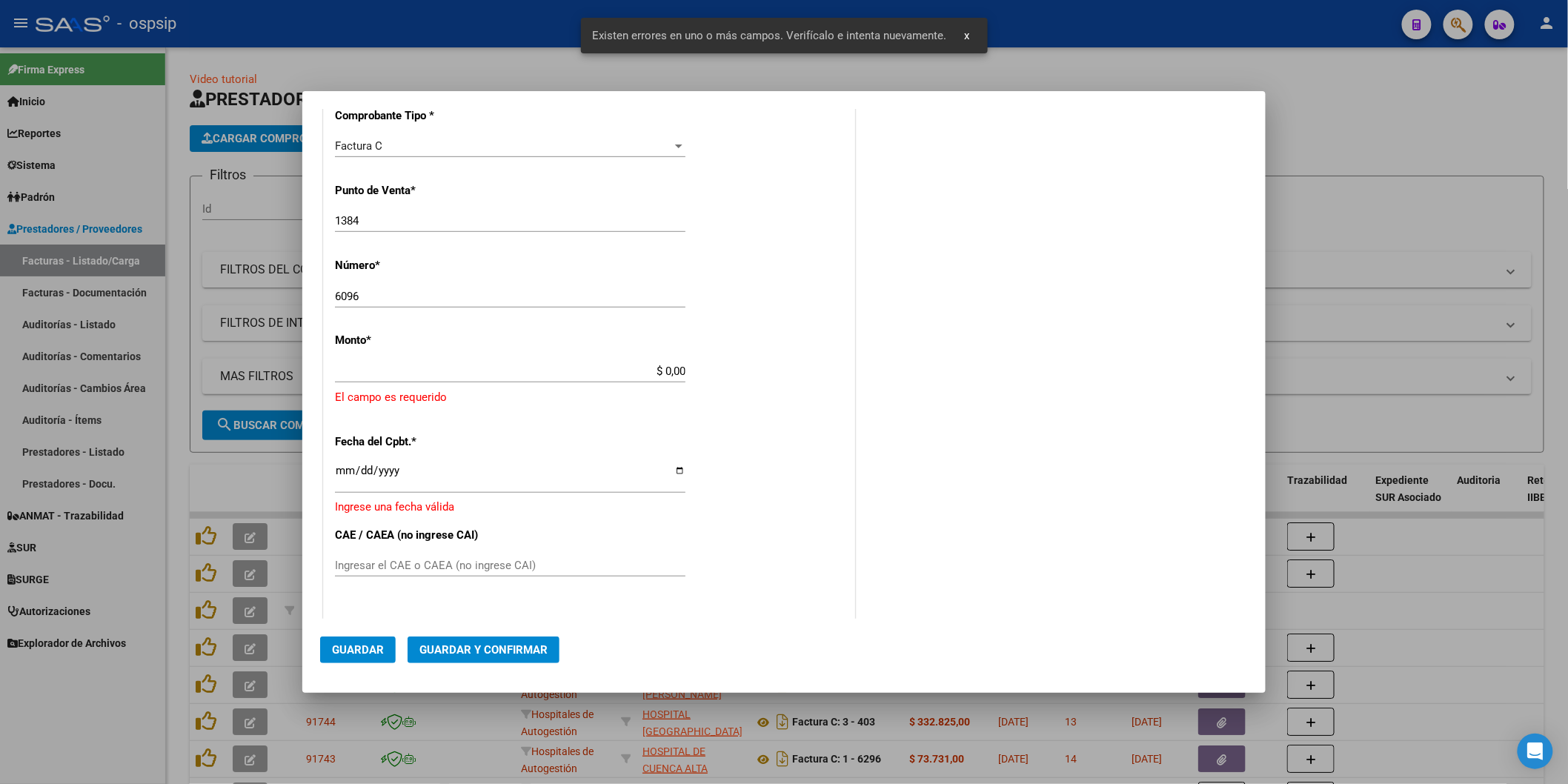
click at [675, 371] on input "$ 0,00" at bounding box center [510, 372] width 351 height 13
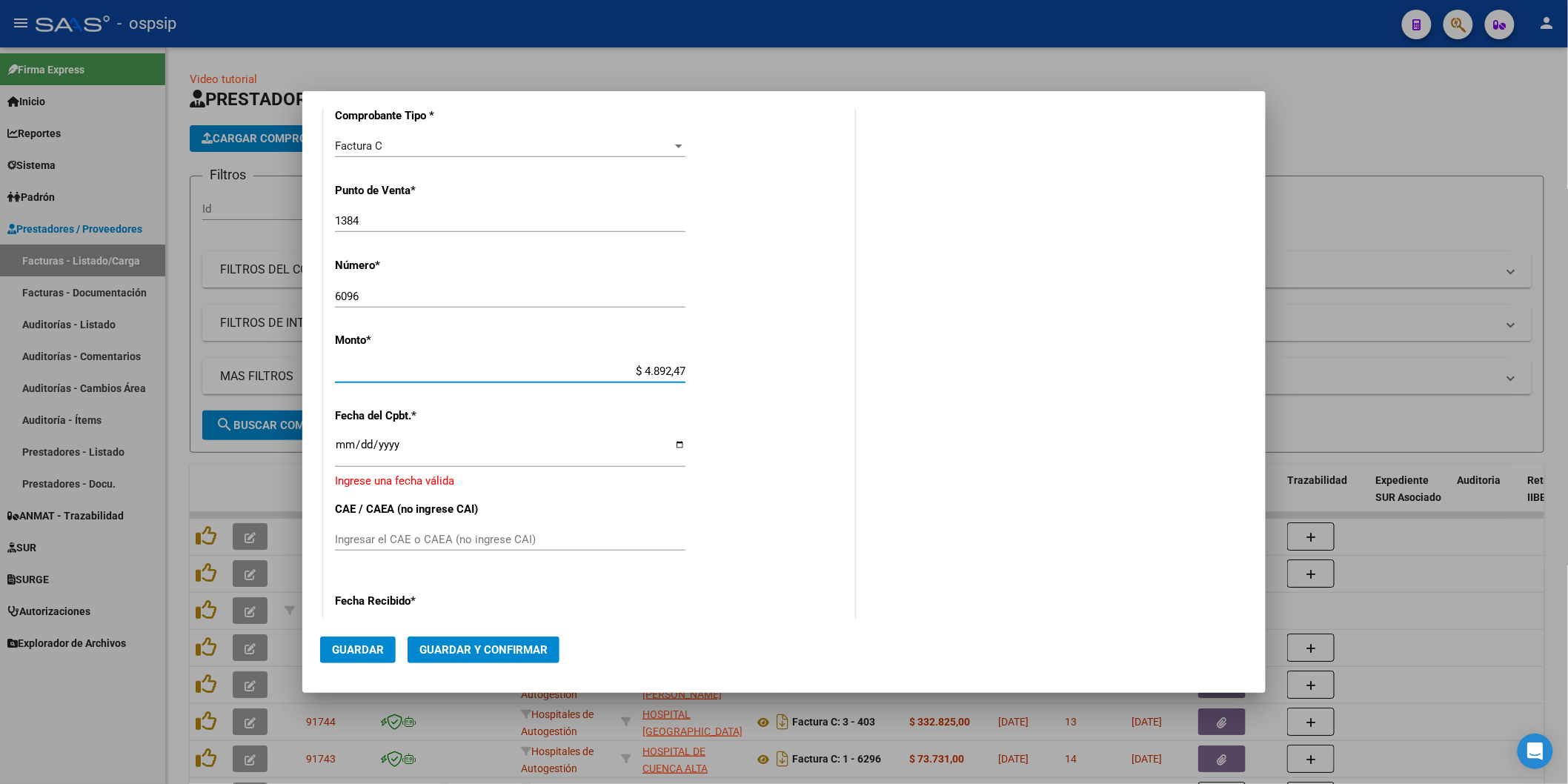
type input "$ 48.924,70"
click at [346, 446] on input "Ingresar la fecha" at bounding box center [510, 451] width 351 height 24
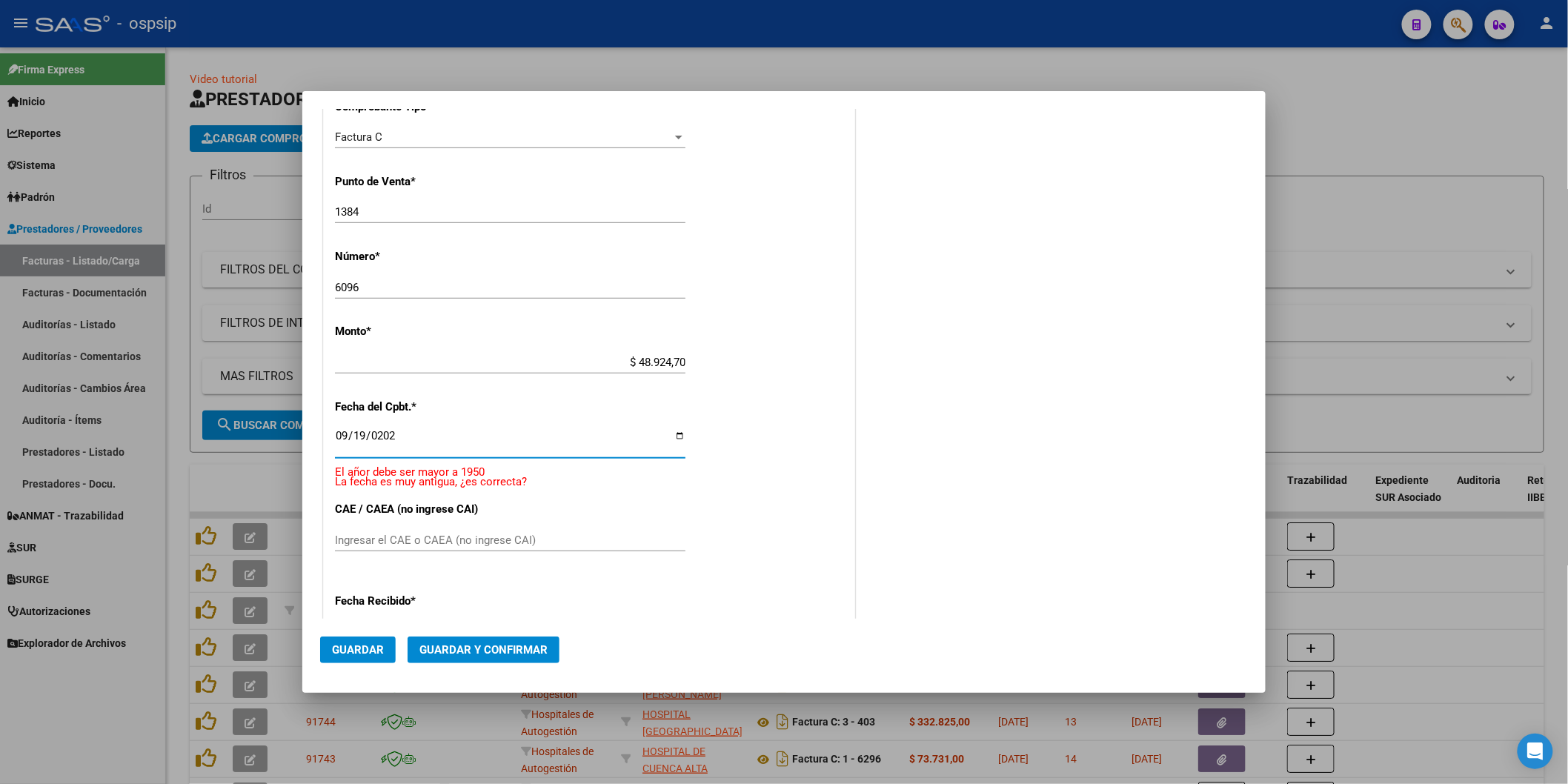
type input "[DATE]"
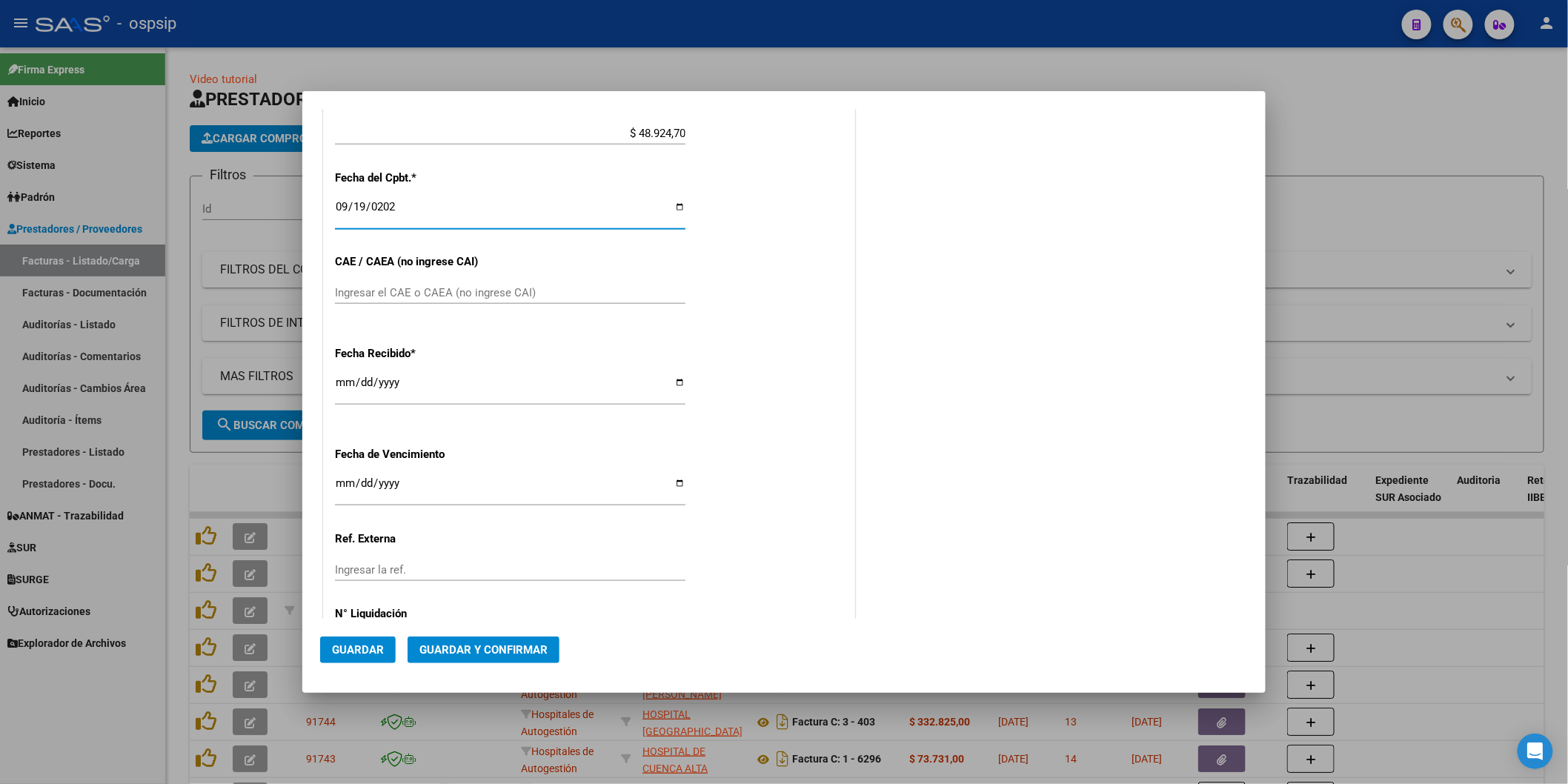
scroll to position [675, 0]
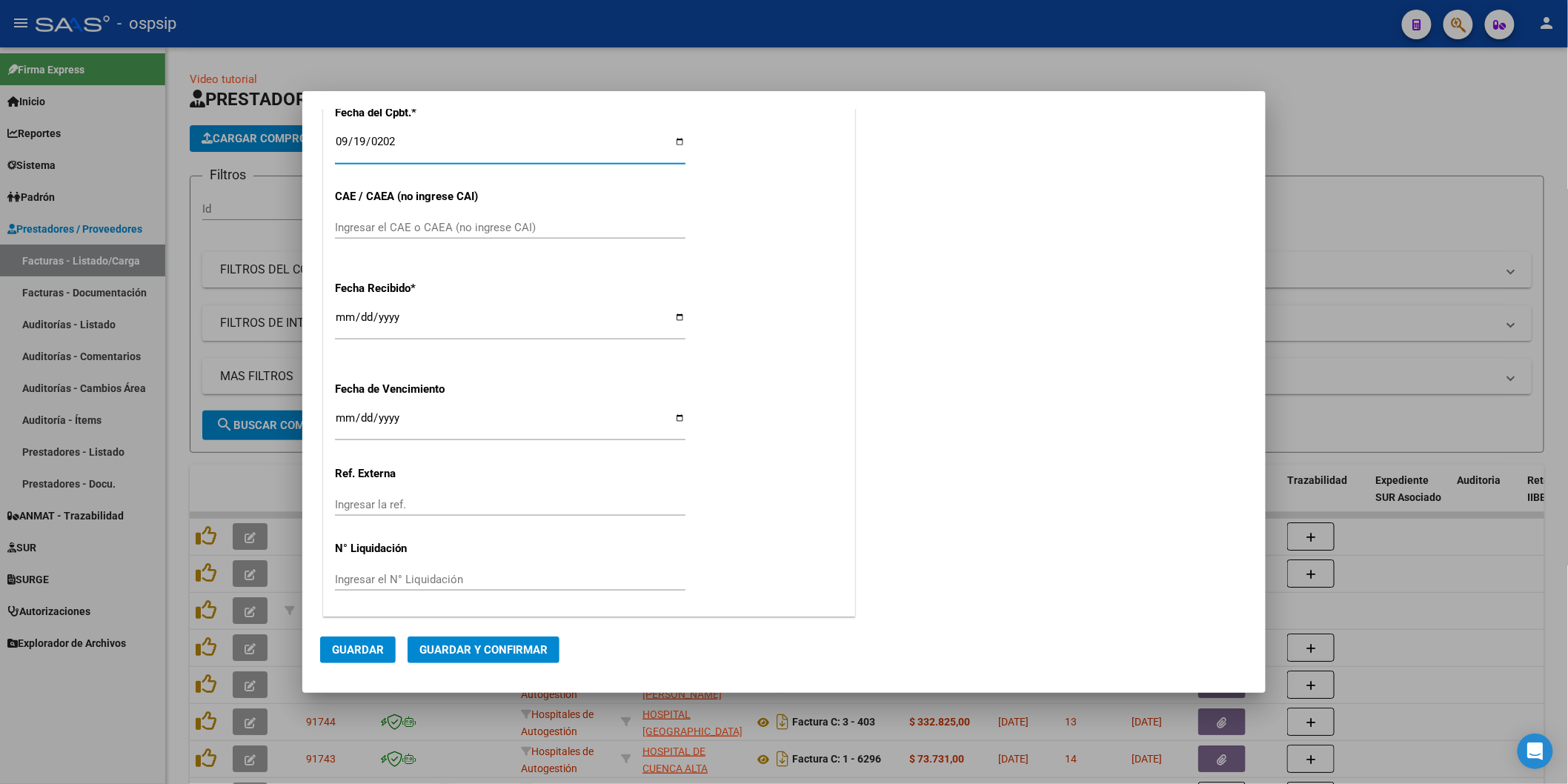
click at [356, 648] on span "Guardar" at bounding box center [357, 650] width 52 height 13
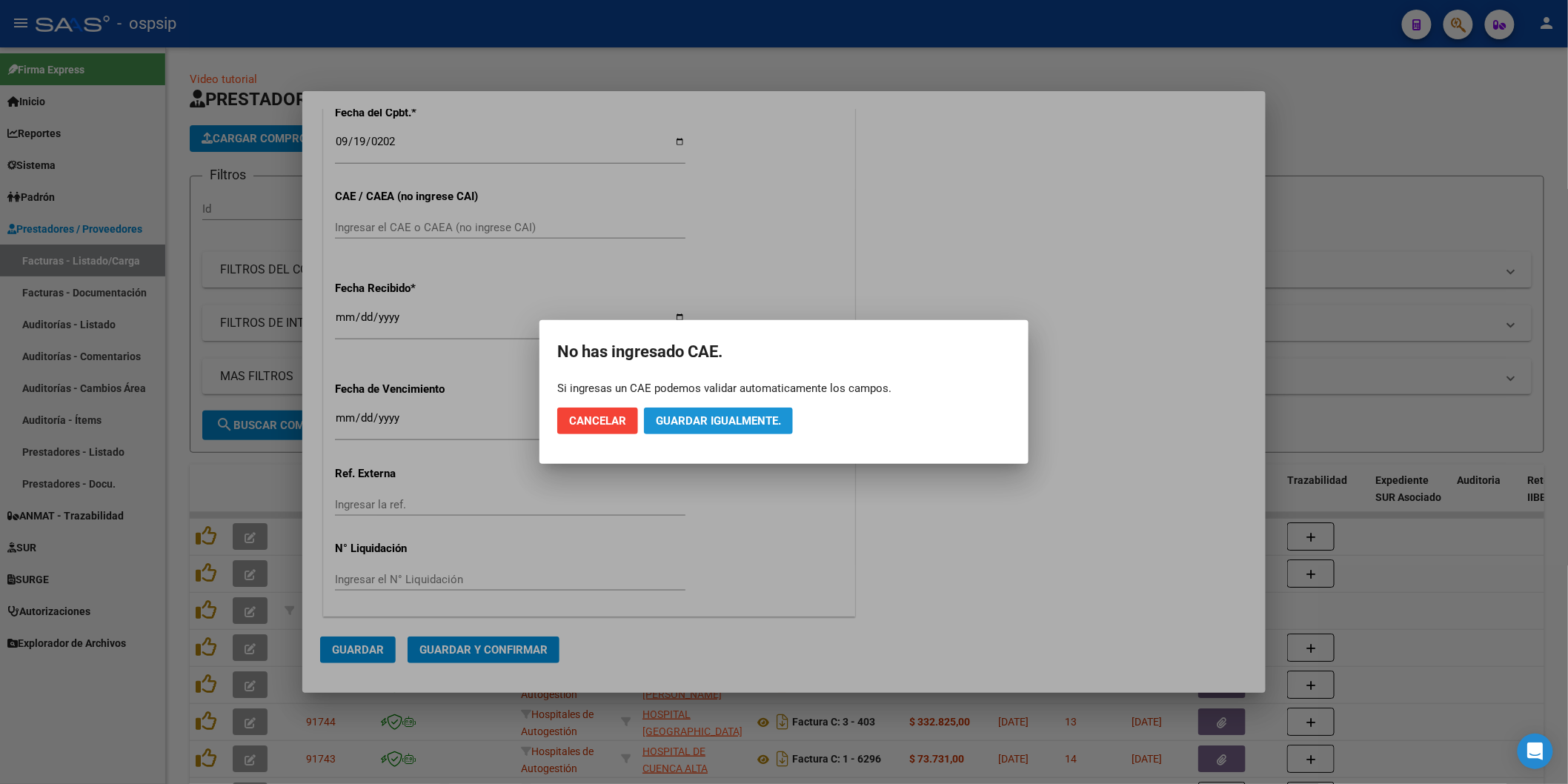
click at [679, 414] on span "Guardar igualmente." at bounding box center [718, 421] width 126 height 13
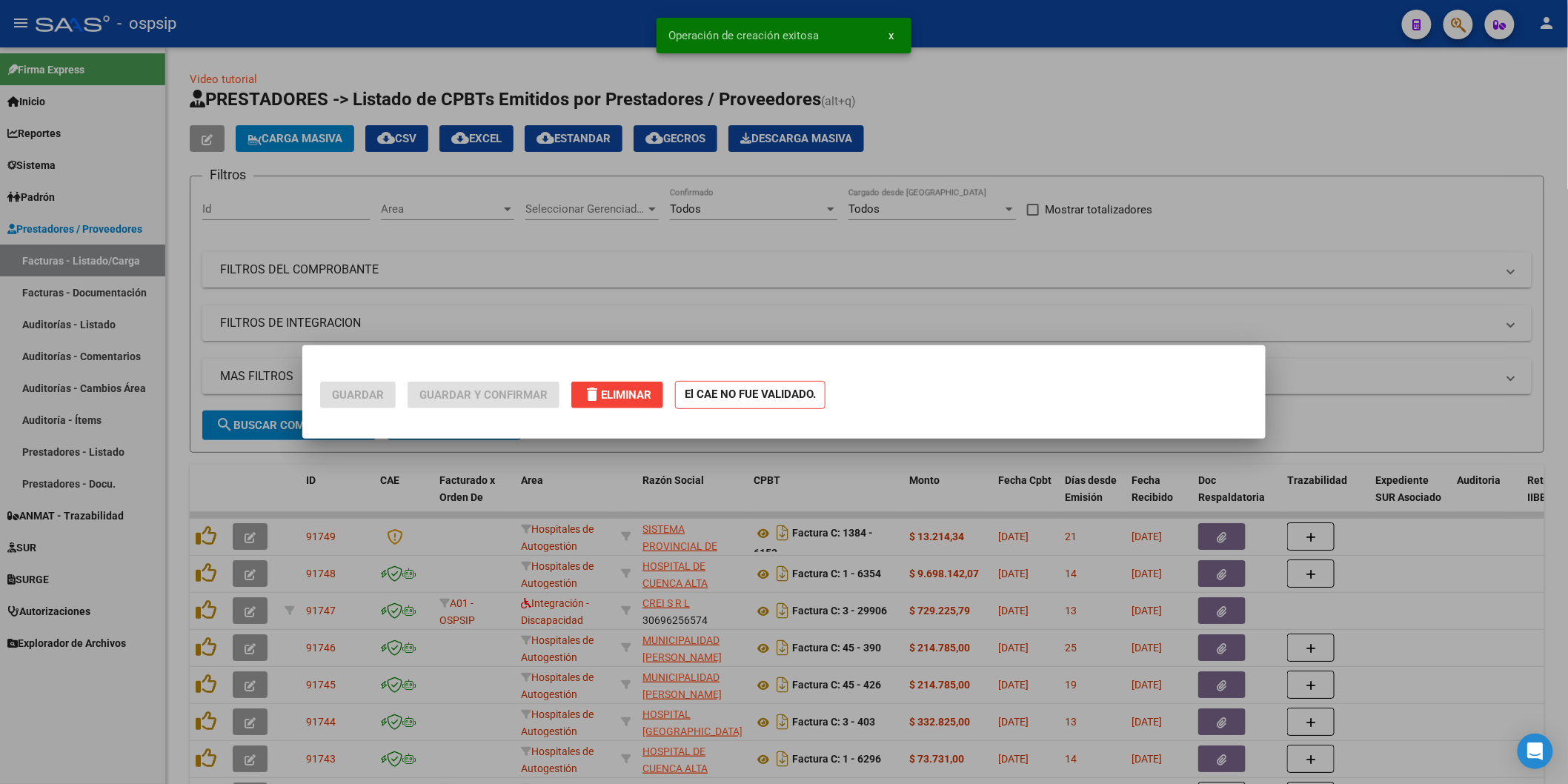
scroll to position [0, 0]
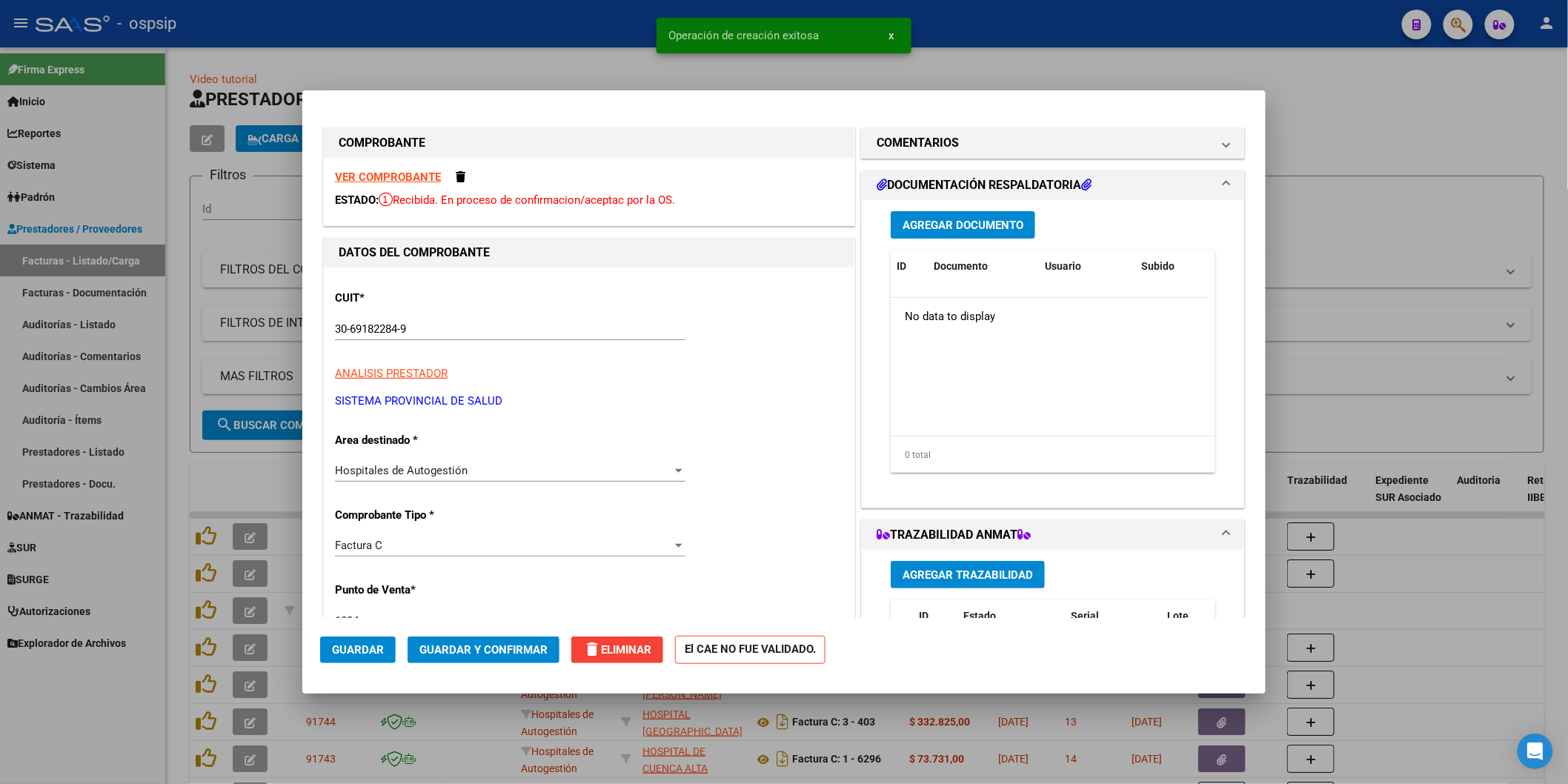
click at [936, 224] on span "Agregar Documento" at bounding box center [963, 225] width 121 height 13
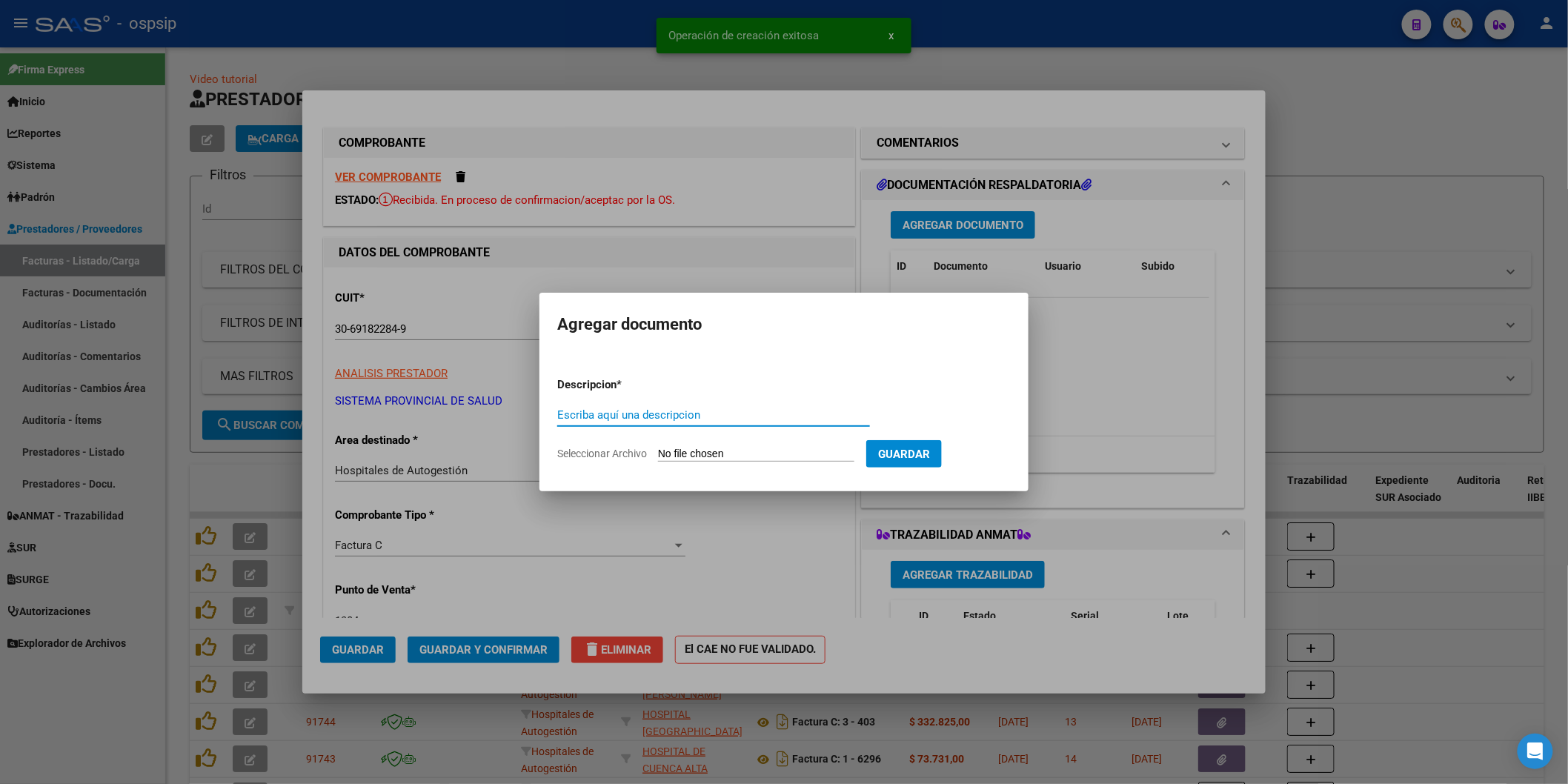
paste input "[EMAIL_ADDRESS][DOMAIN_NAME]"
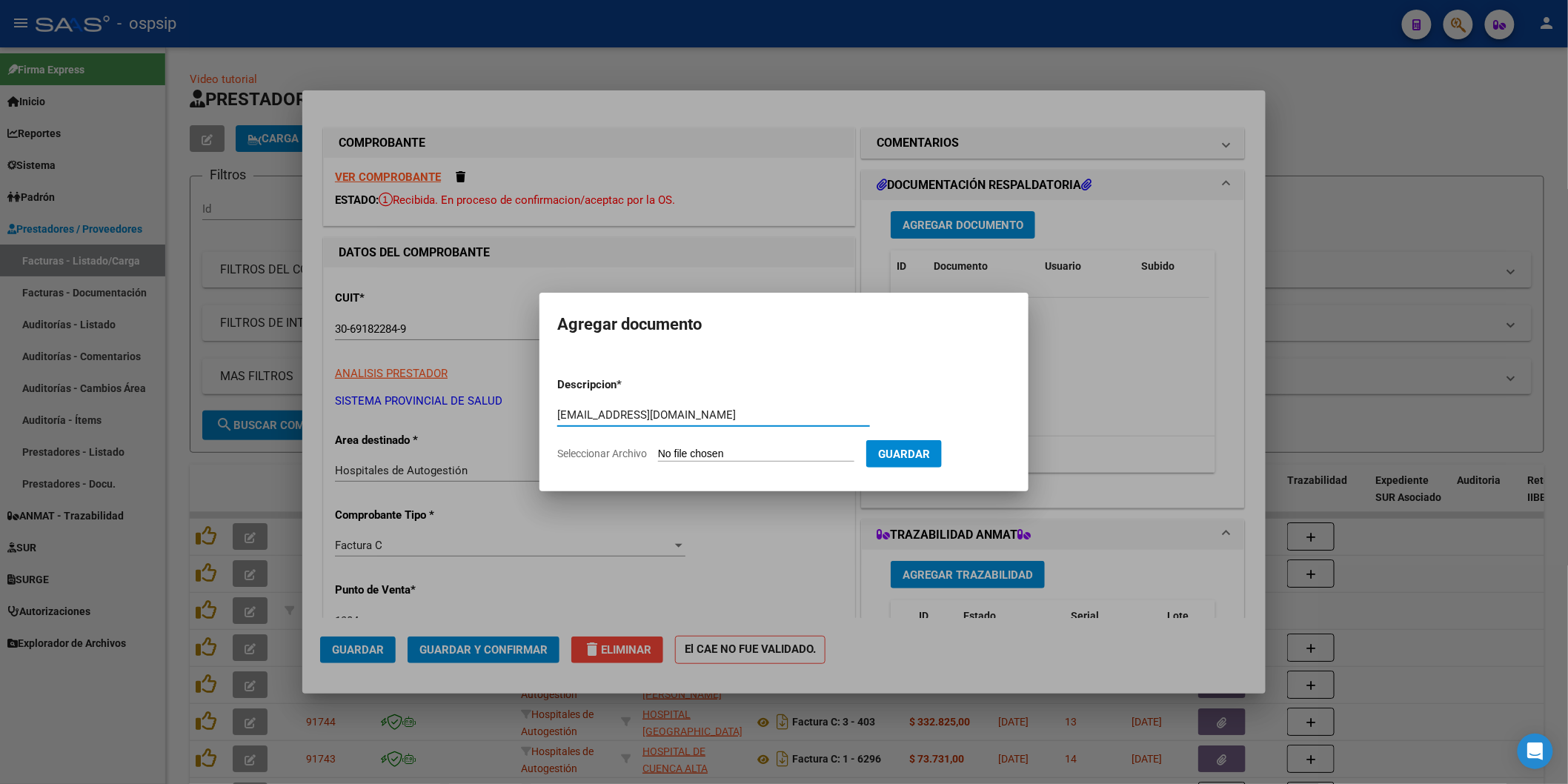
type input "[EMAIL_ADDRESS][DOMAIN_NAME]"
click at [698, 453] on input "Seleccionar Archivo" at bounding box center [757, 454] width 196 height 14
type input "C:\fakepath\OSPSIP (1).pdf"
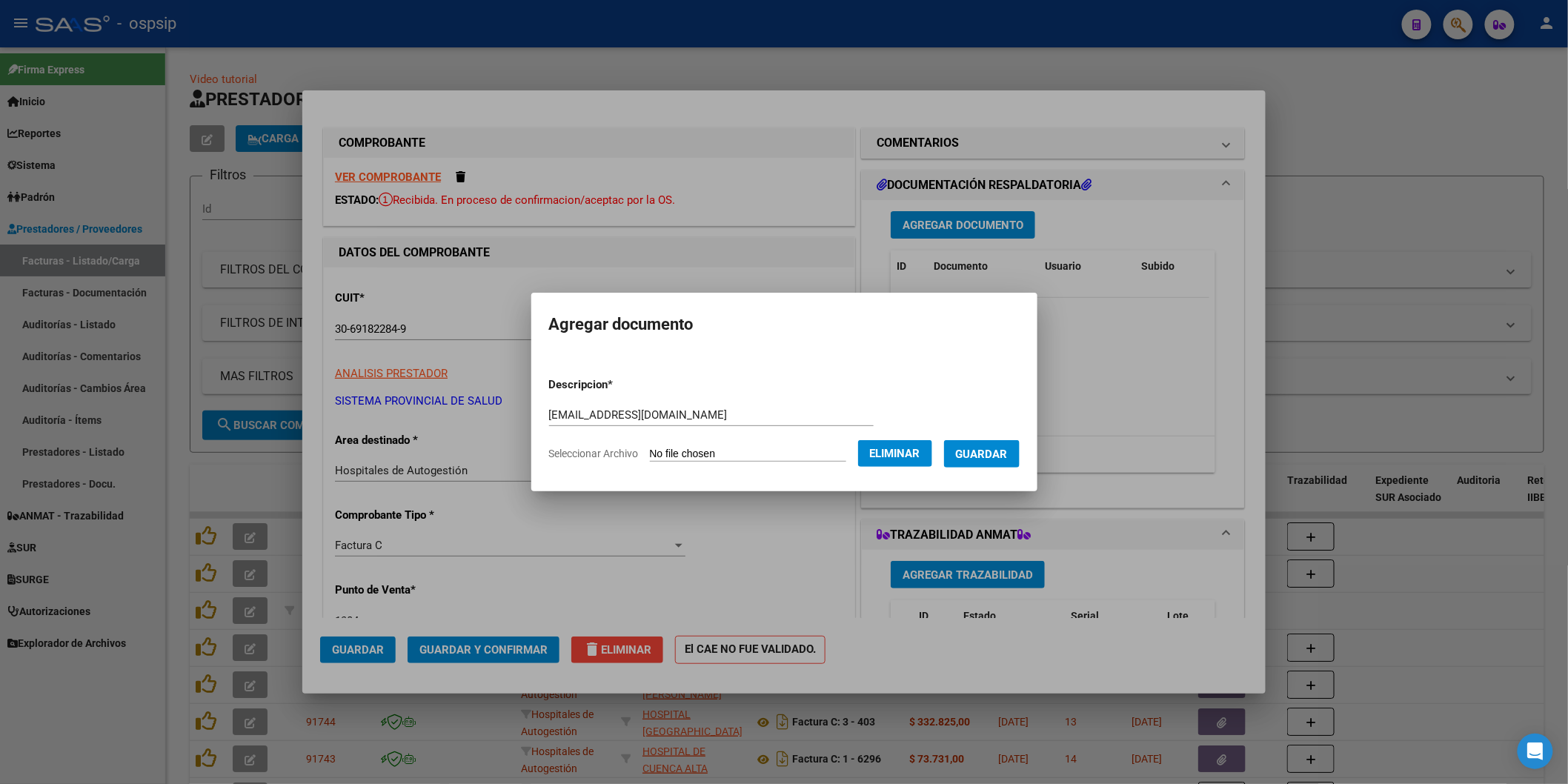
click at [920, 456] on span "Eliminar" at bounding box center [895, 454] width 51 height 13
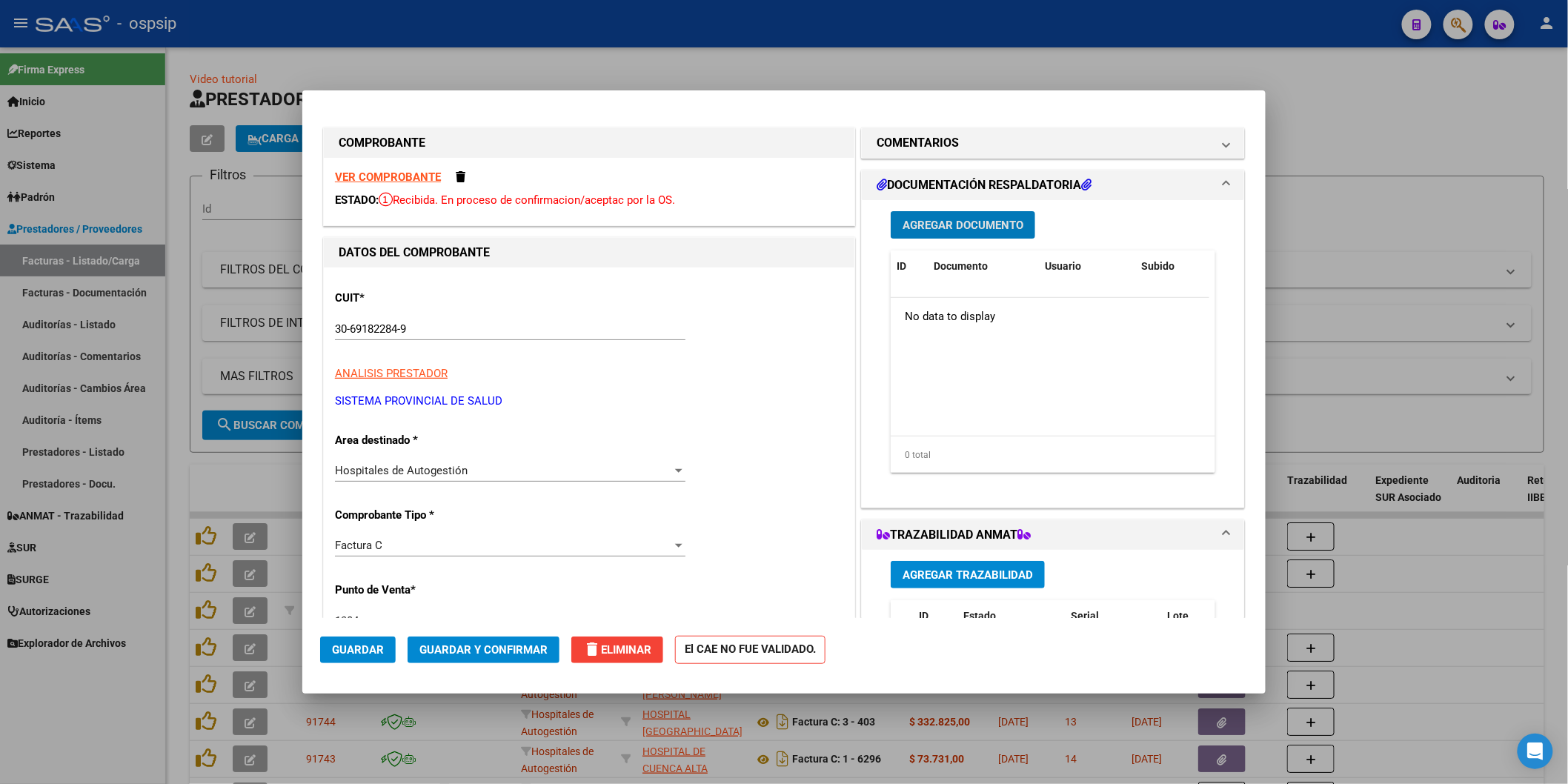
type input "$ 0,00"
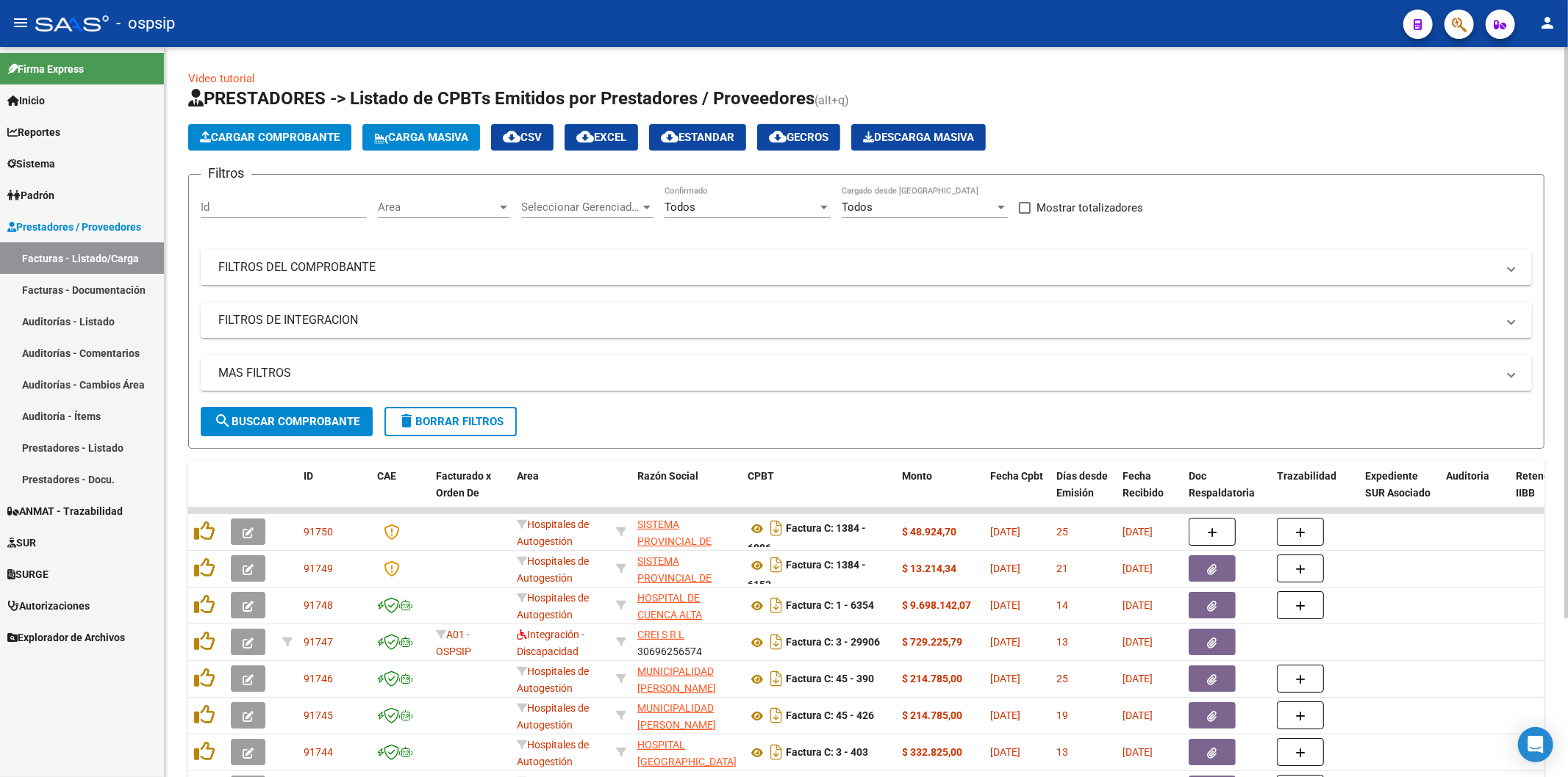
click at [276, 137] on span "Cargar Comprobante" at bounding box center [269, 138] width 139 height 13
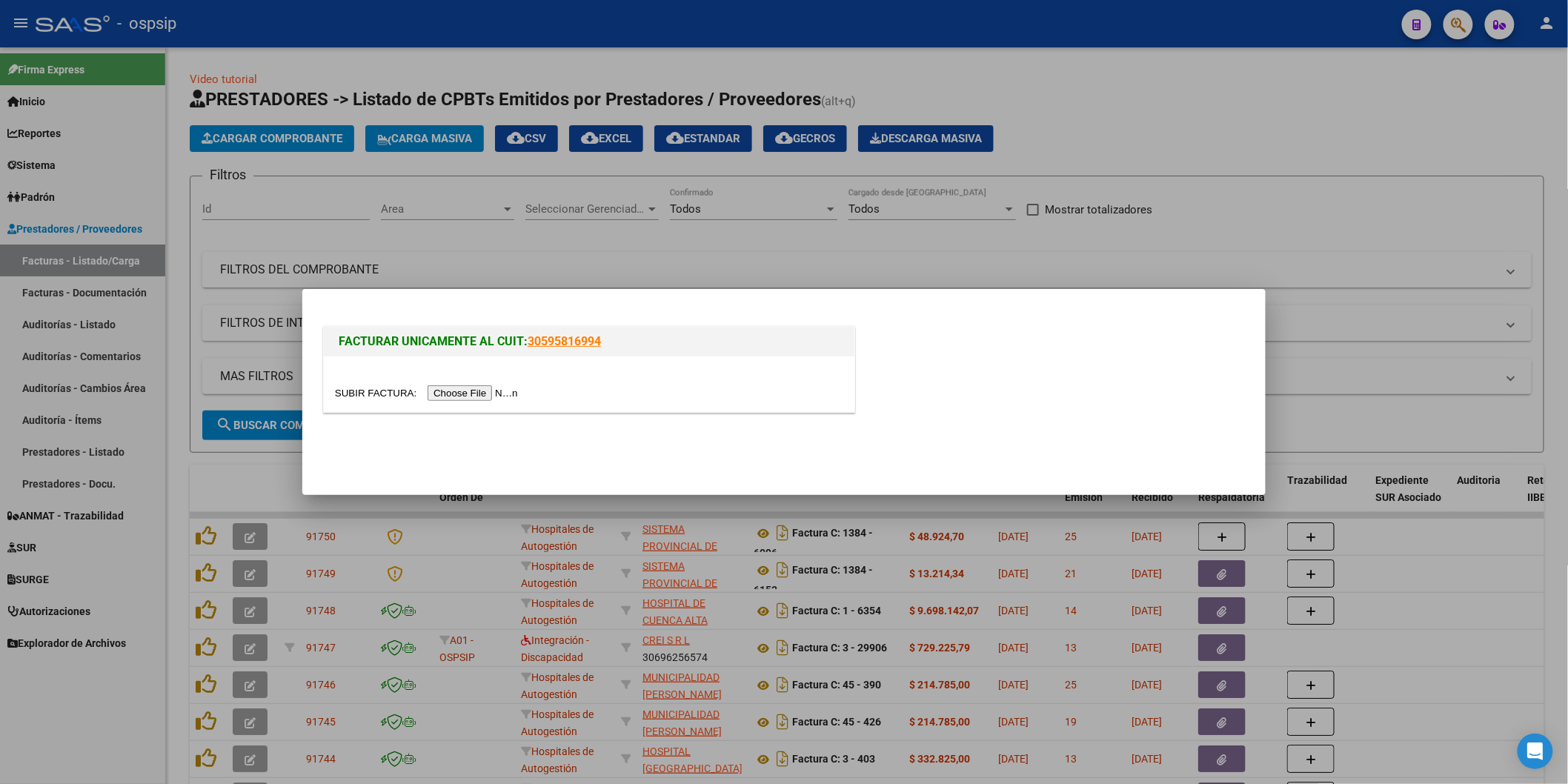
click at [496, 396] on input "file" at bounding box center [429, 393] width 188 height 16
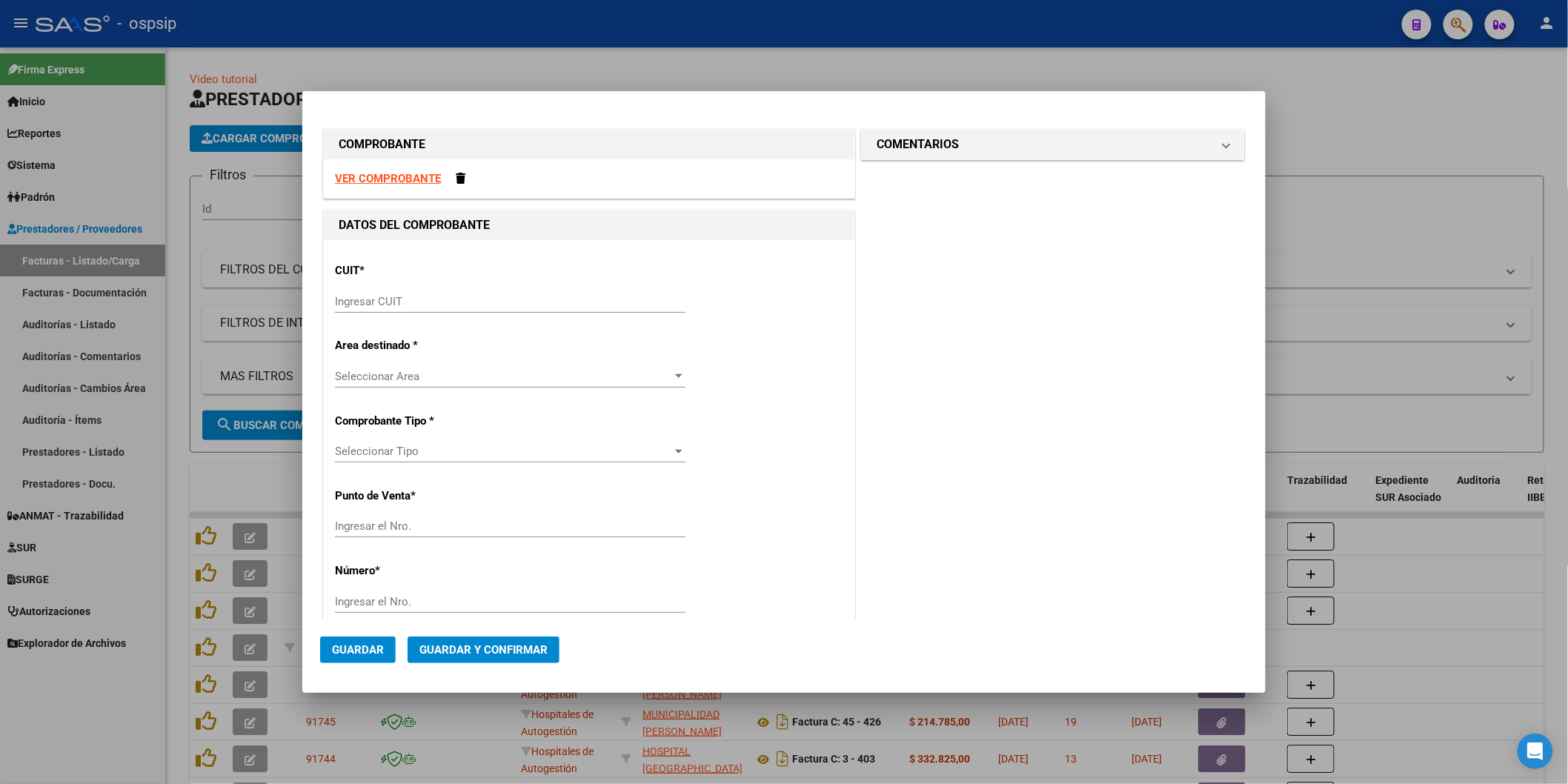
click at [439, 304] on input "Ingresar CUIT" at bounding box center [510, 302] width 351 height 13
type input "30-69182284-9"
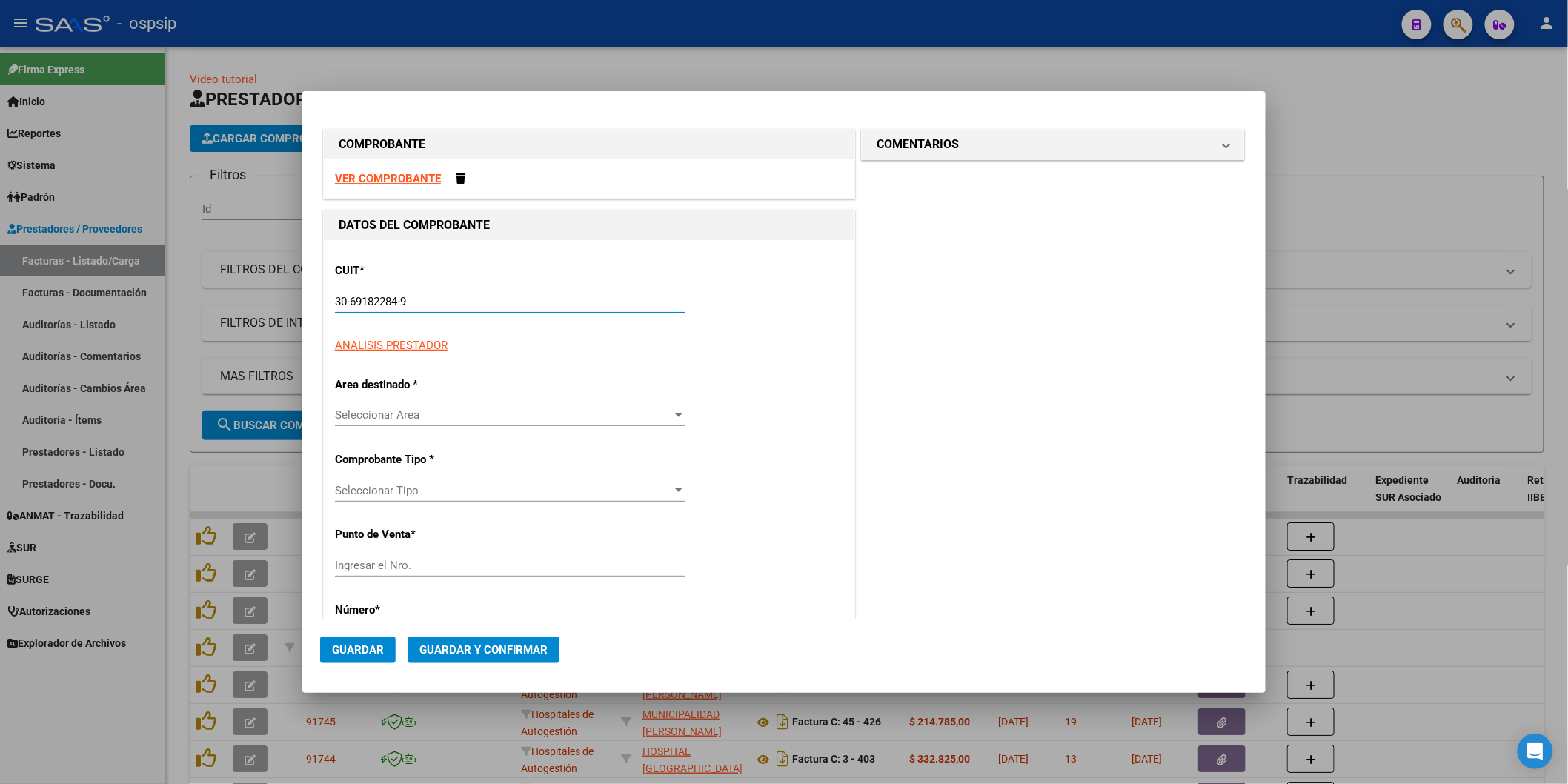
type input "1602"
type input "30-69182284-9"
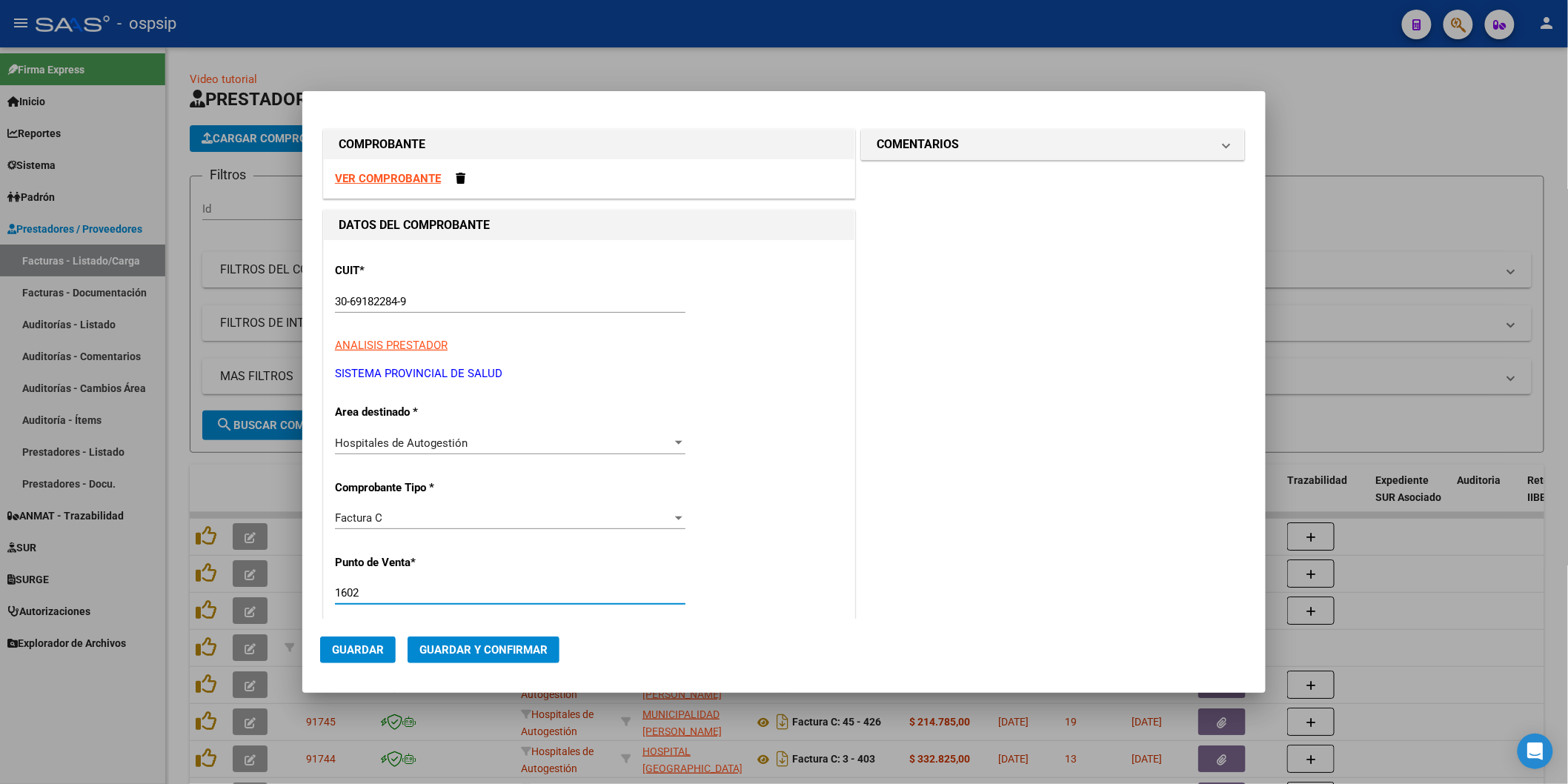
click at [374, 594] on input "1602" at bounding box center [510, 593] width 351 height 13
type input "1"
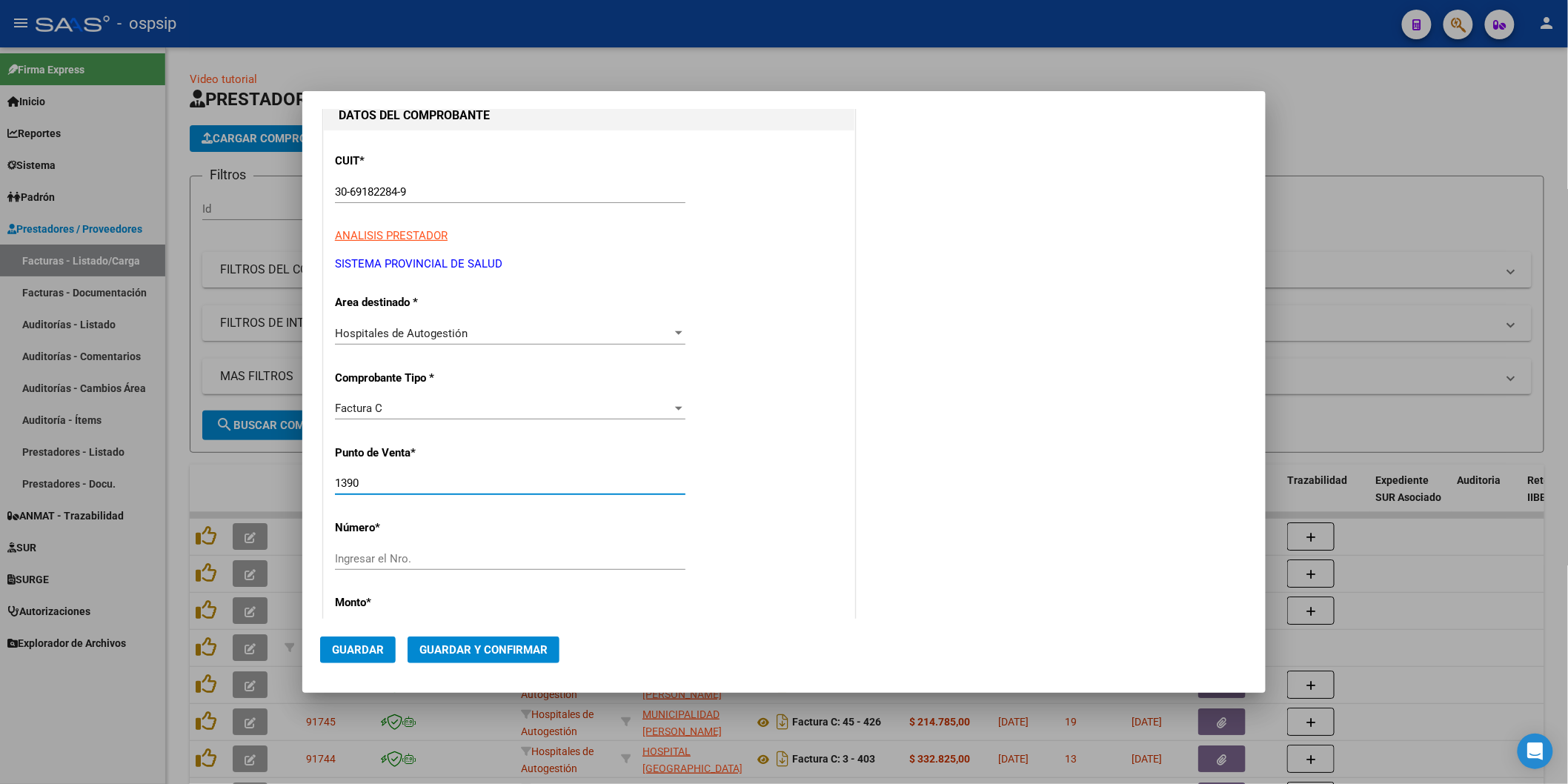
scroll to position [247, 0]
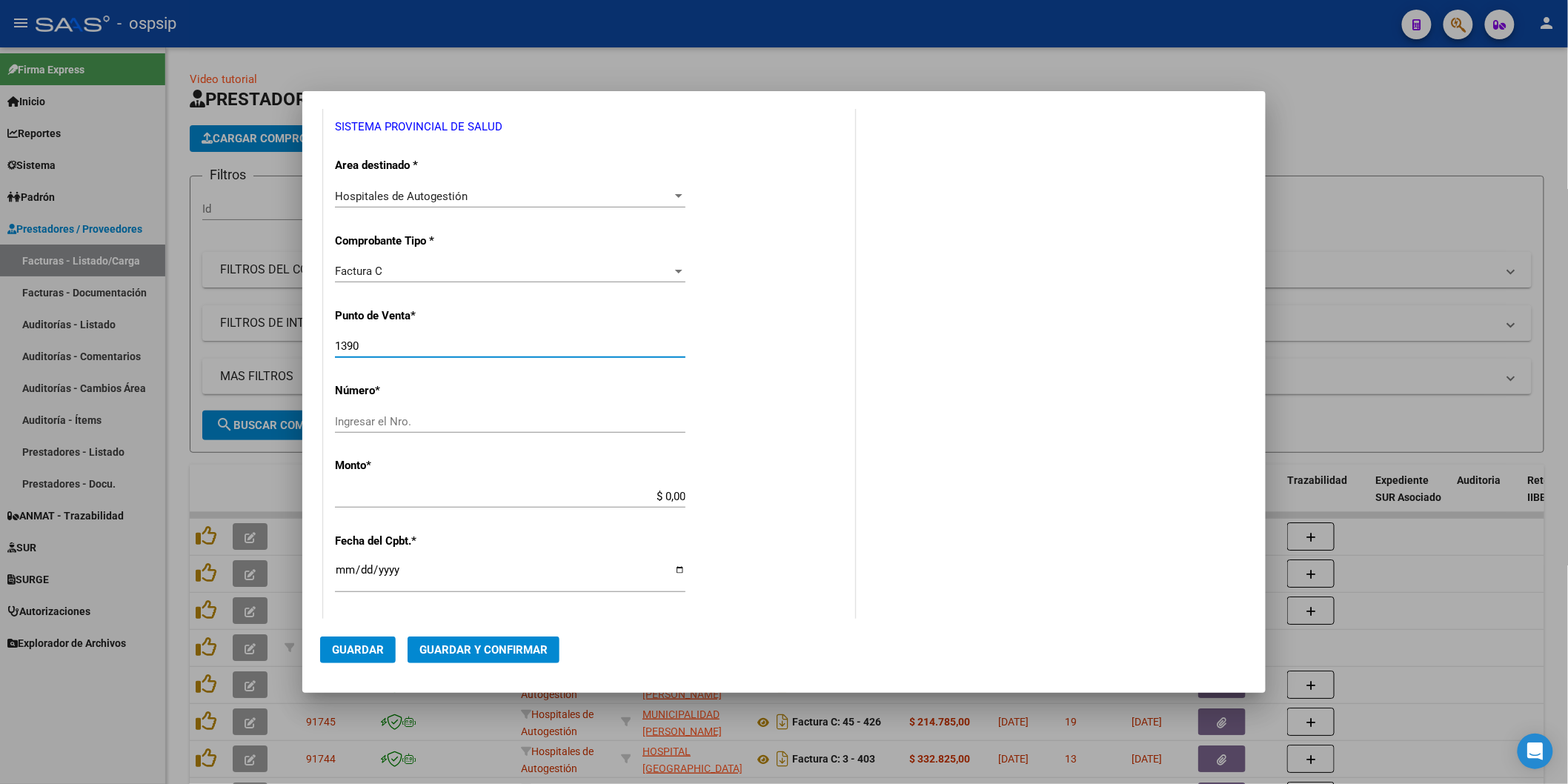
type input "1390"
click at [369, 420] on input "Ingresar el Nro." at bounding box center [510, 422] width 351 height 13
type input "6051"
click at [375, 500] on input "$ 0,00" at bounding box center [510, 496] width 351 height 13
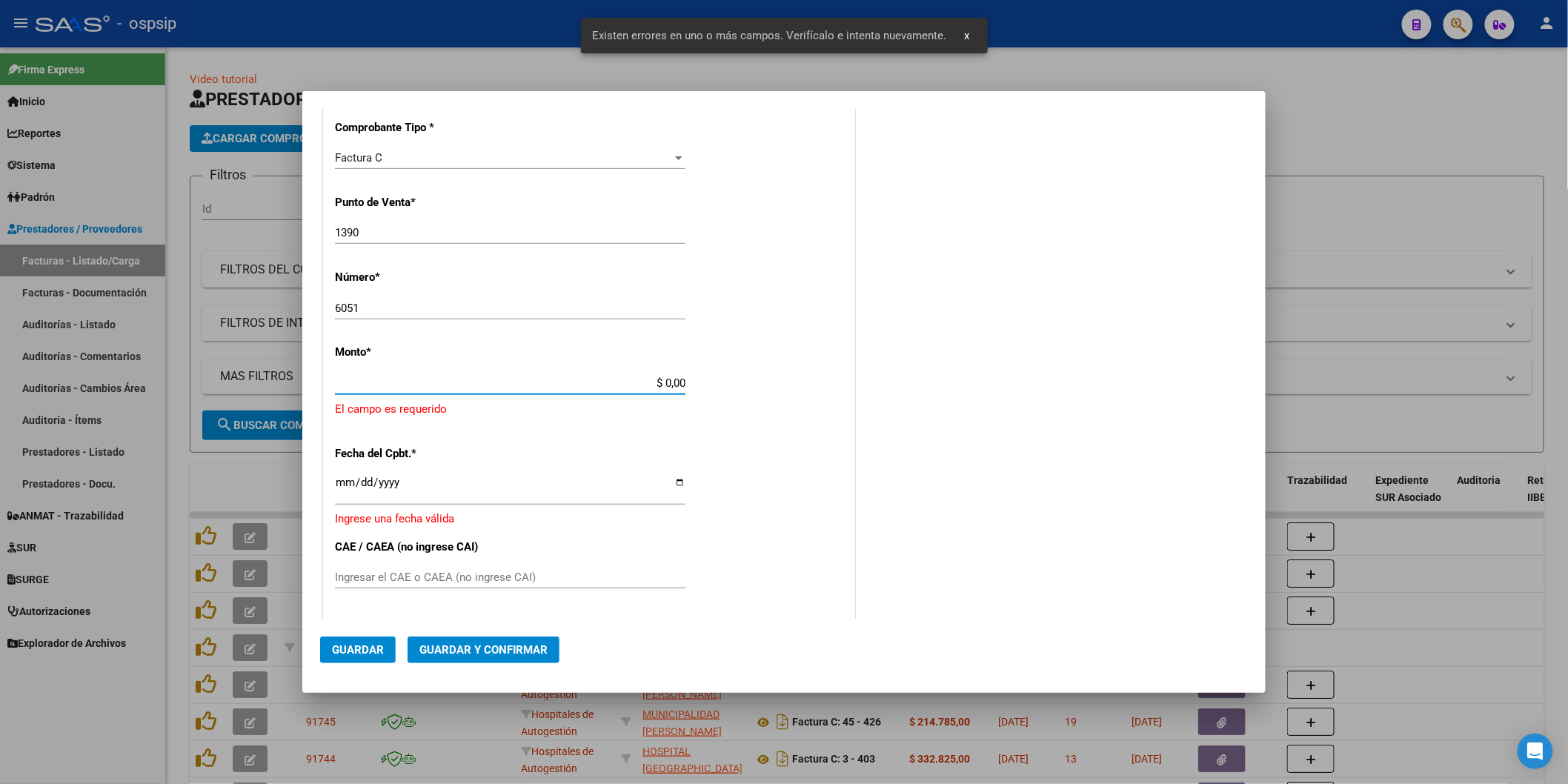
scroll to position [372, 0]
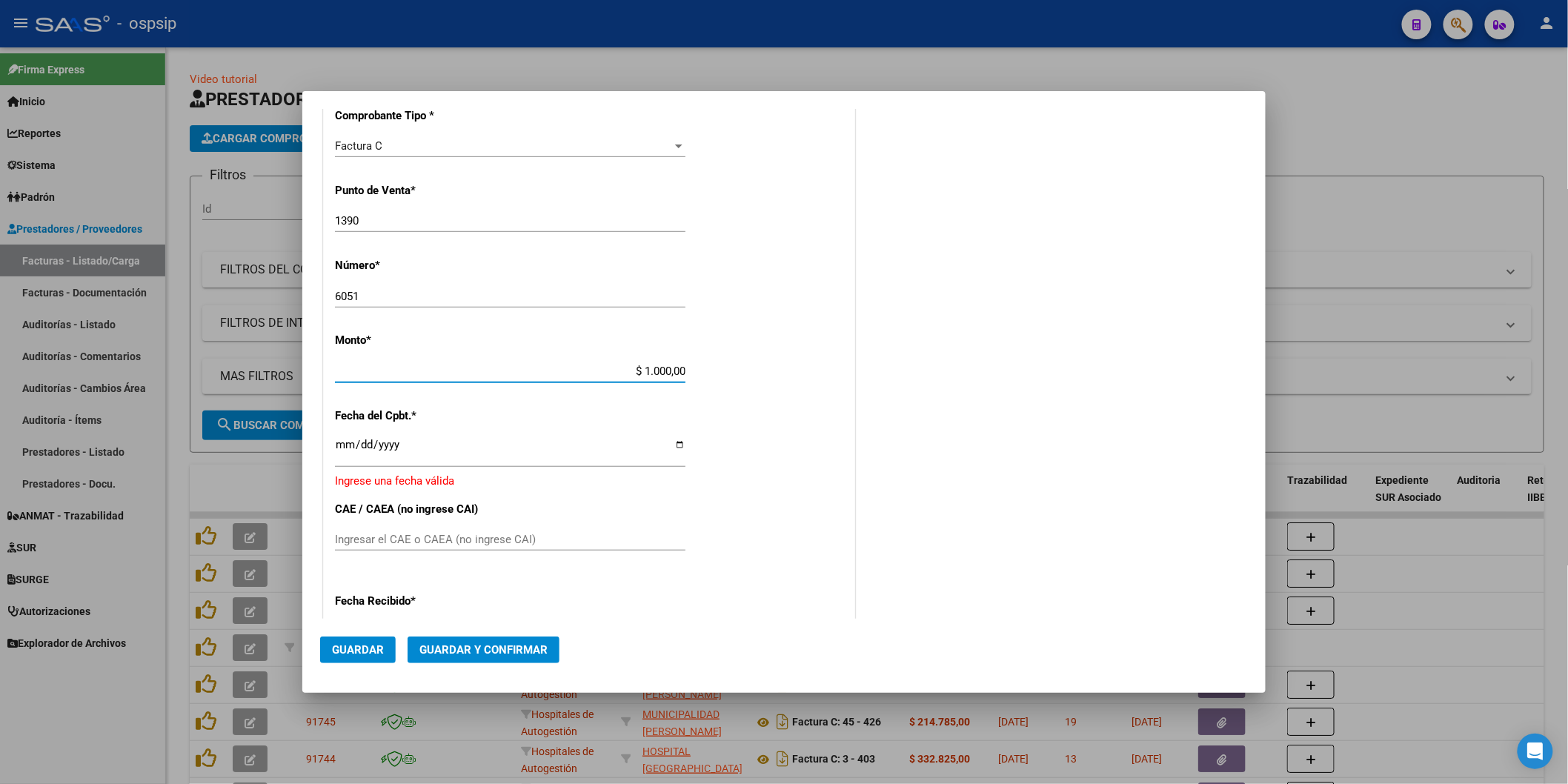
type input "$ 10.000,00"
click at [481, 439] on input "Ingresar la fecha" at bounding box center [510, 451] width 351 height 24
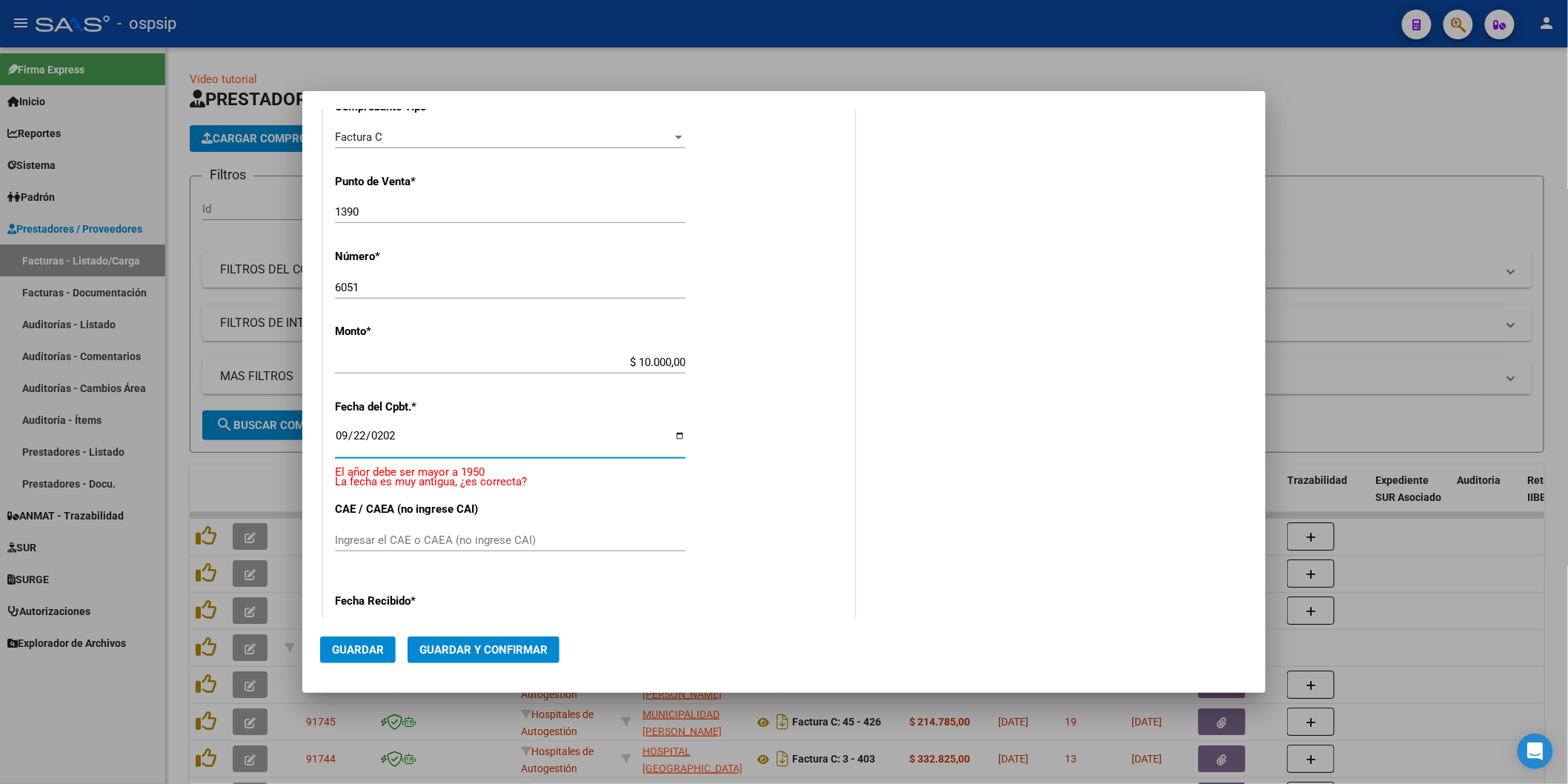
type input "[DATE]"
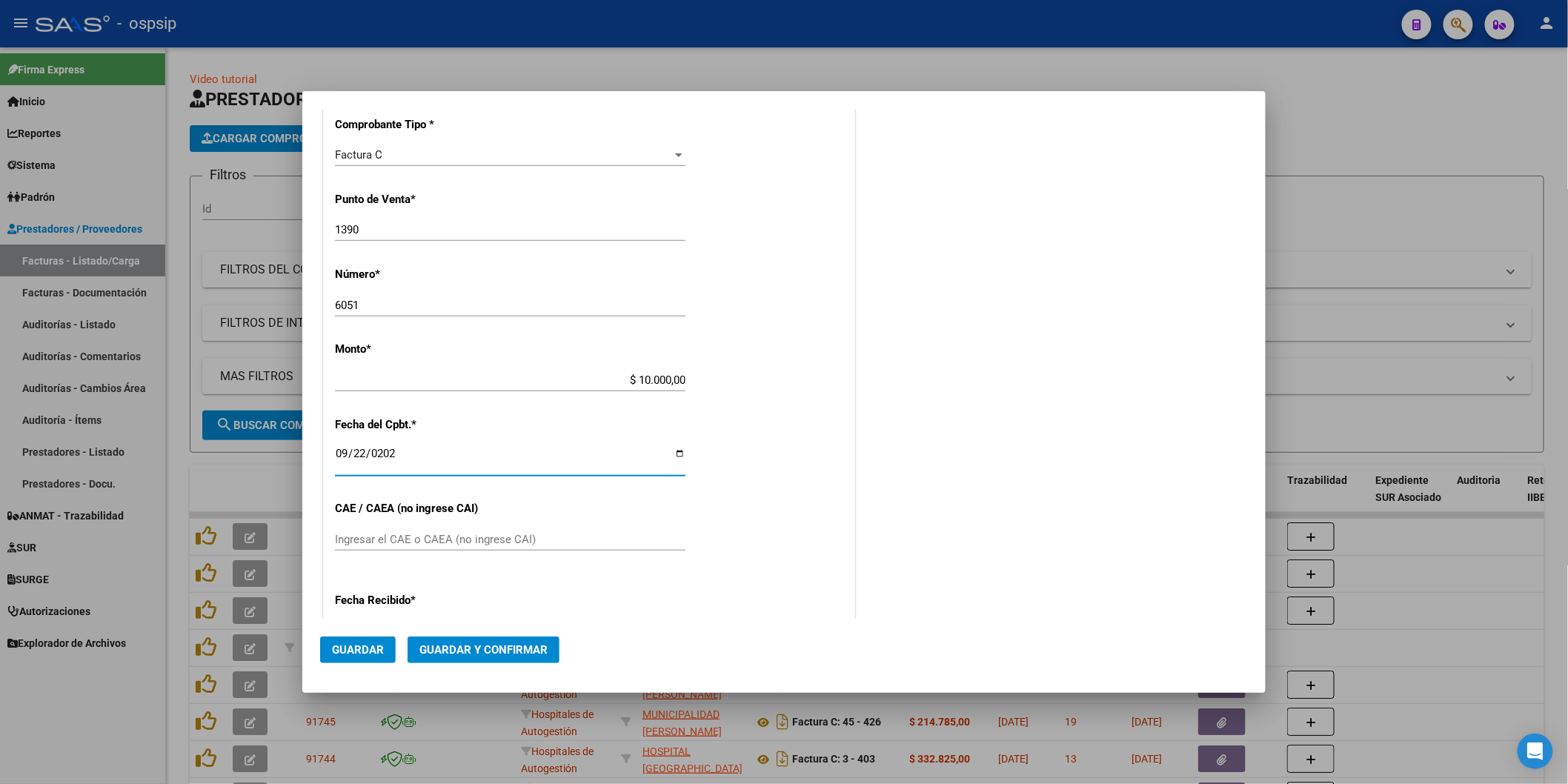
scroll to position [610, 0]
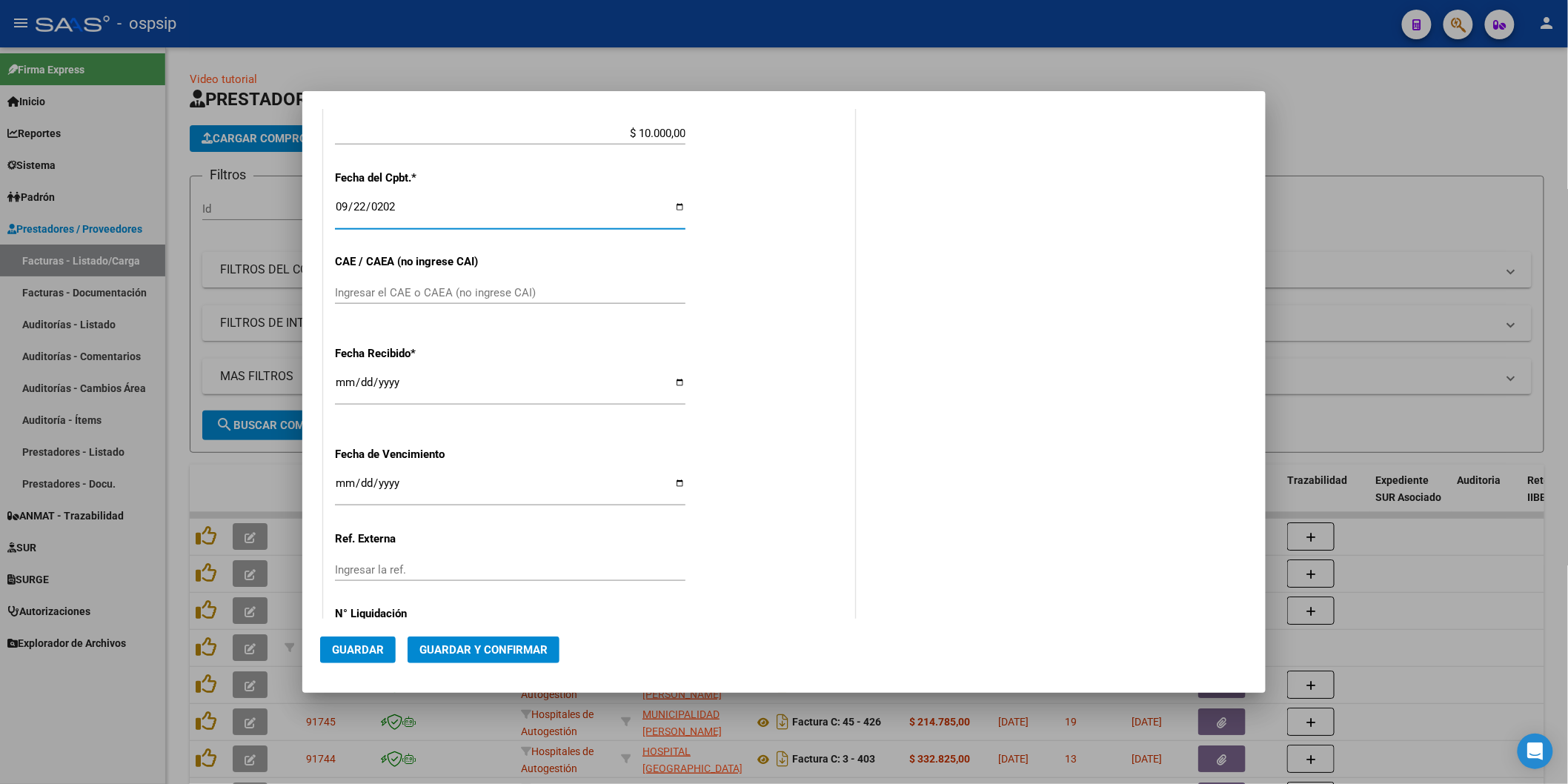
click at [353, 648] on span "Guardar" at bounding box center [357, 650] width 52 height 13
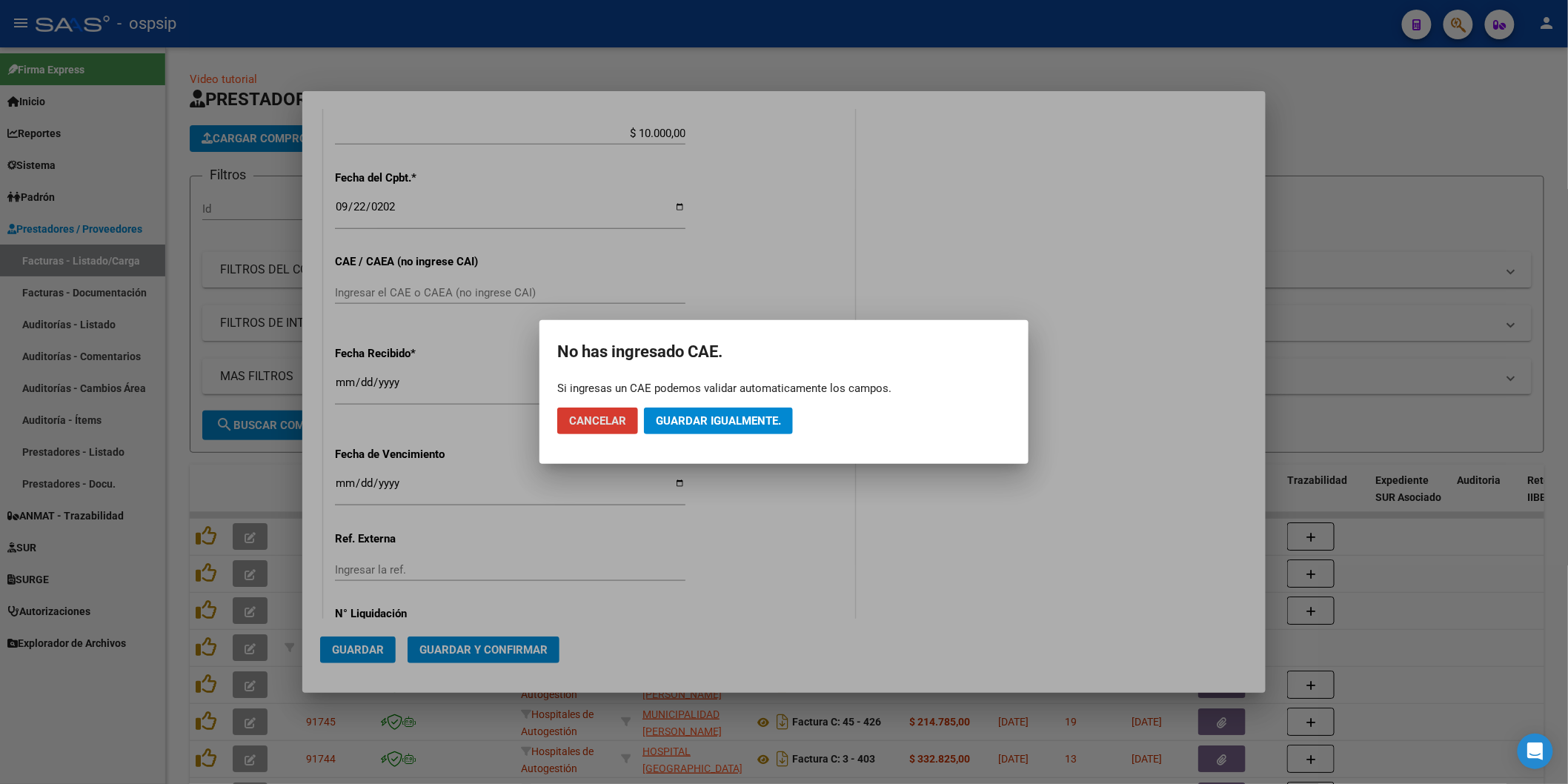
click at [747, 427] on span "Guardar igualmente." at bounding box center [718, 421] width 126 height 13
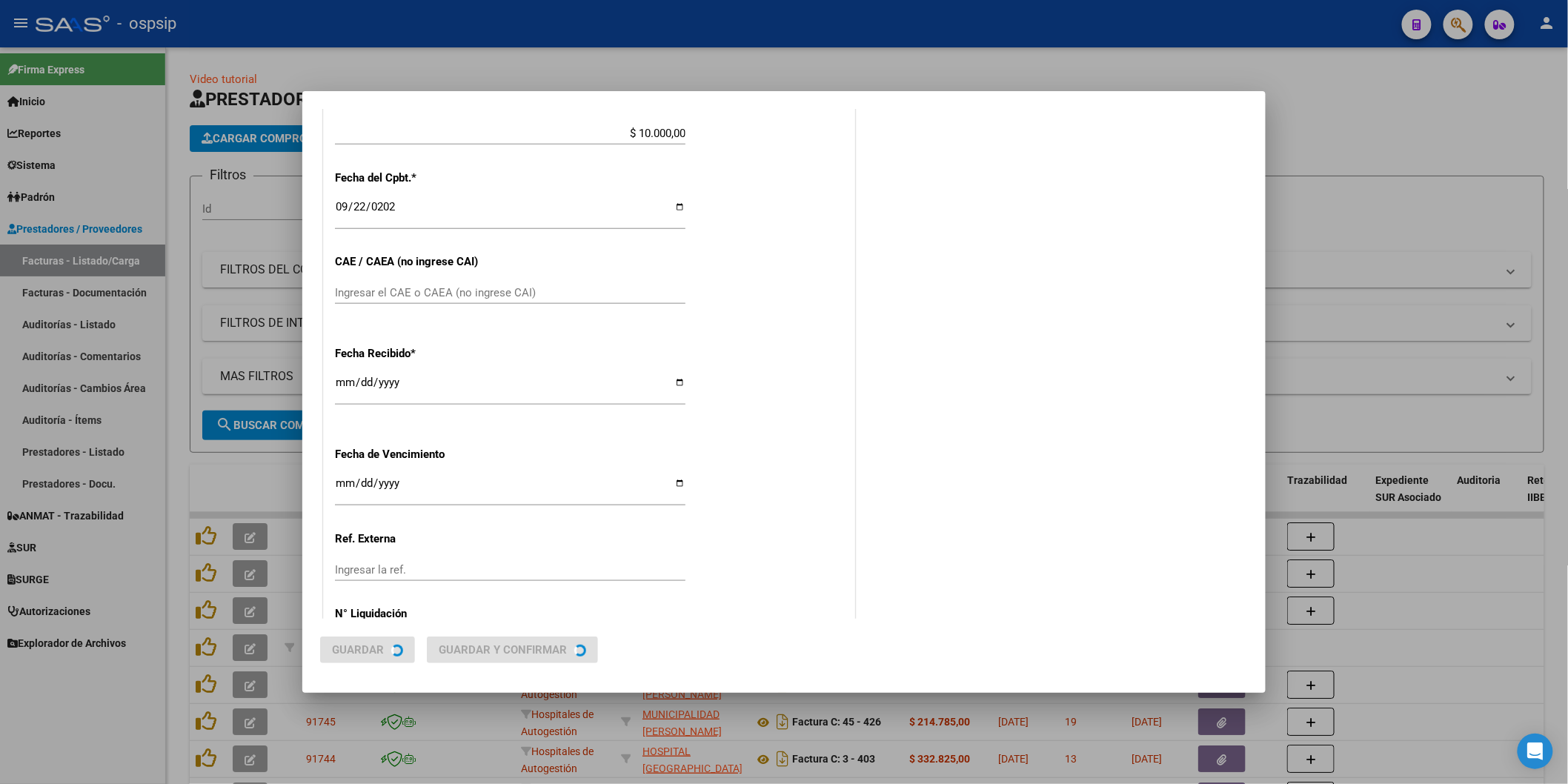
scroll to position [0, 0]
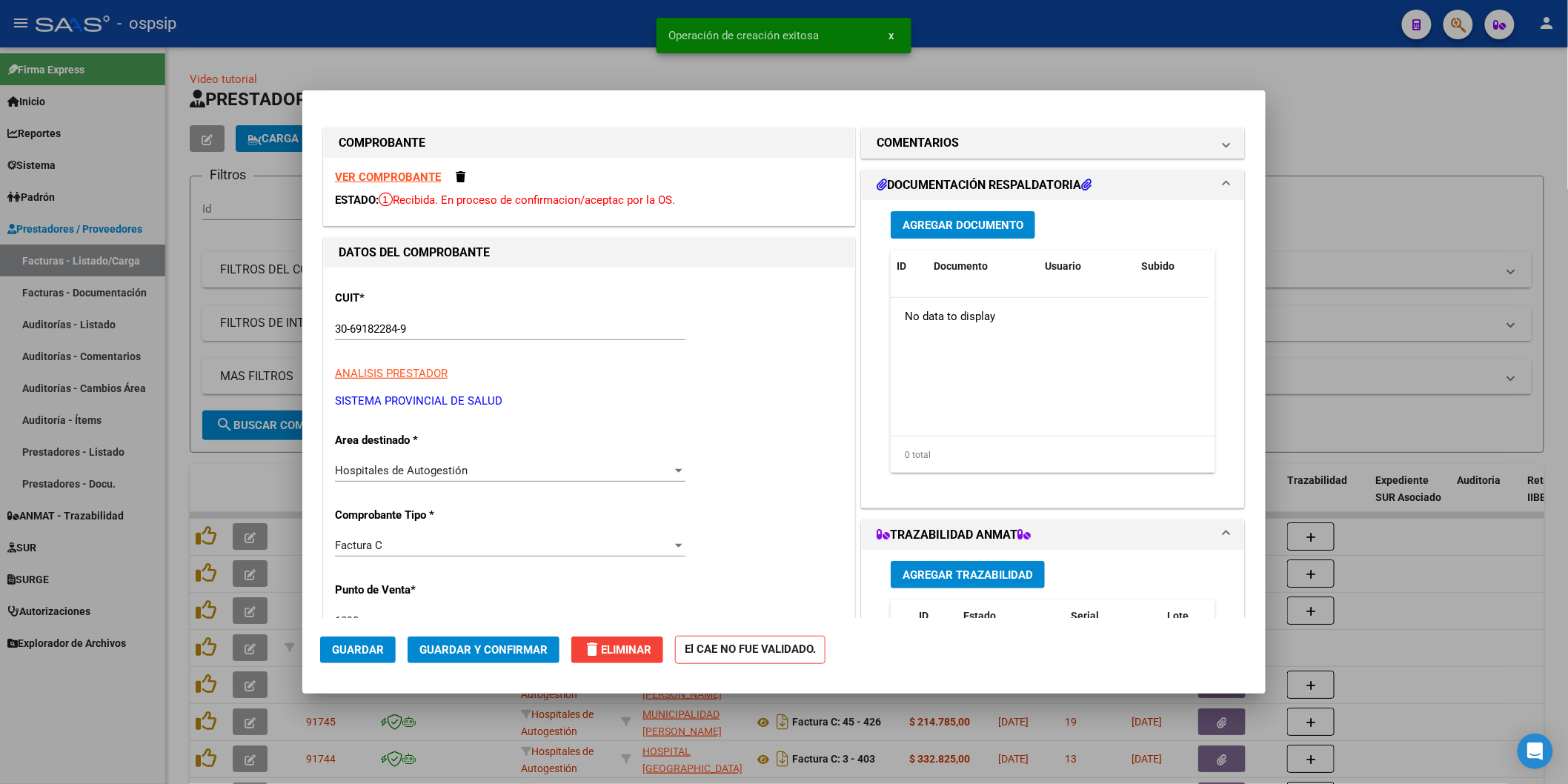
click at [932, 224] on span "Agregar Documento" at bounding box center [963, 225] width 121 height 13
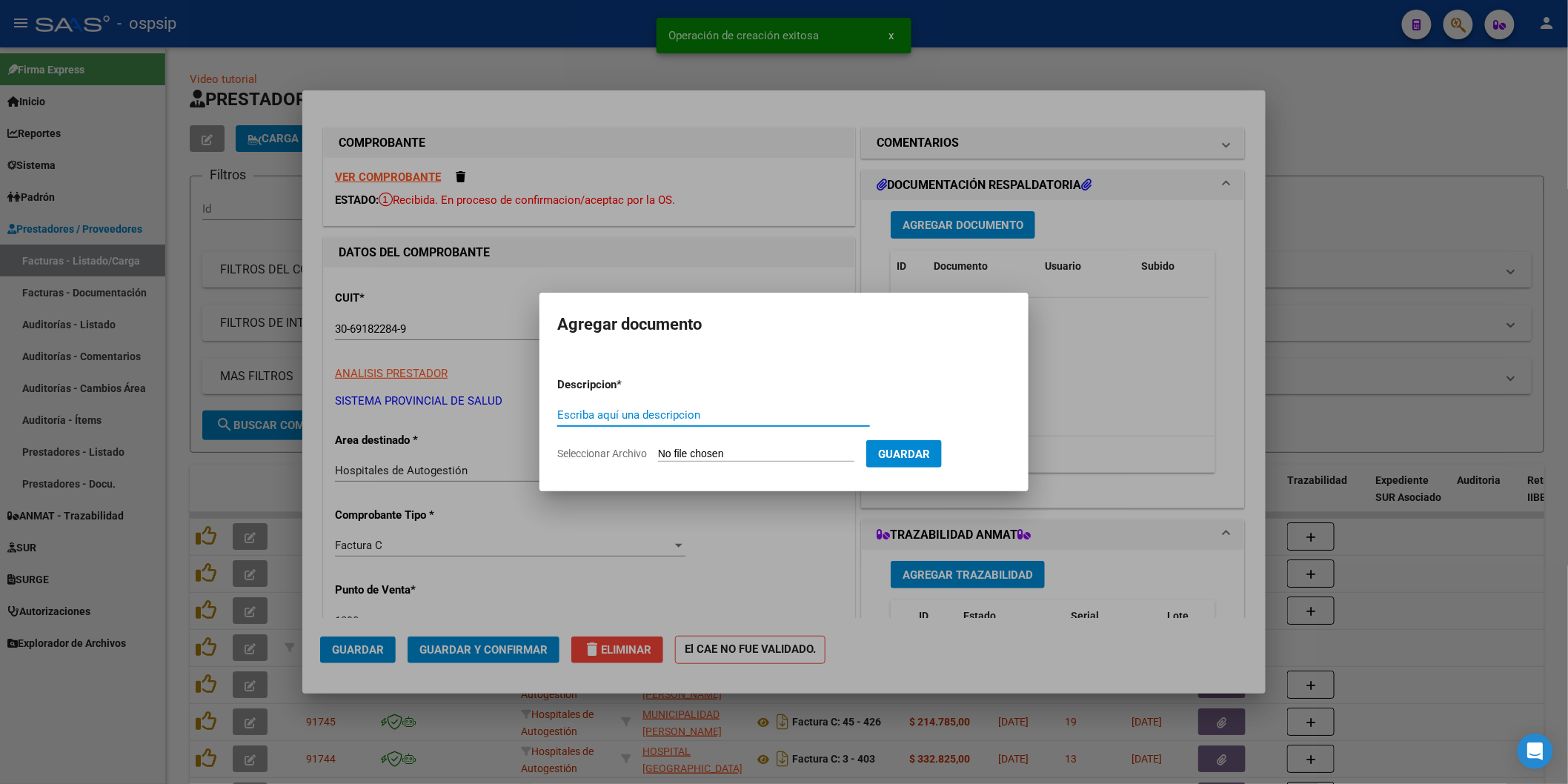
paste input "[EMAIL_ADDRESS][DOMAIN_NAME]"
type input "[EMAIL_ADDRESS][DOMAIN_NAME]"
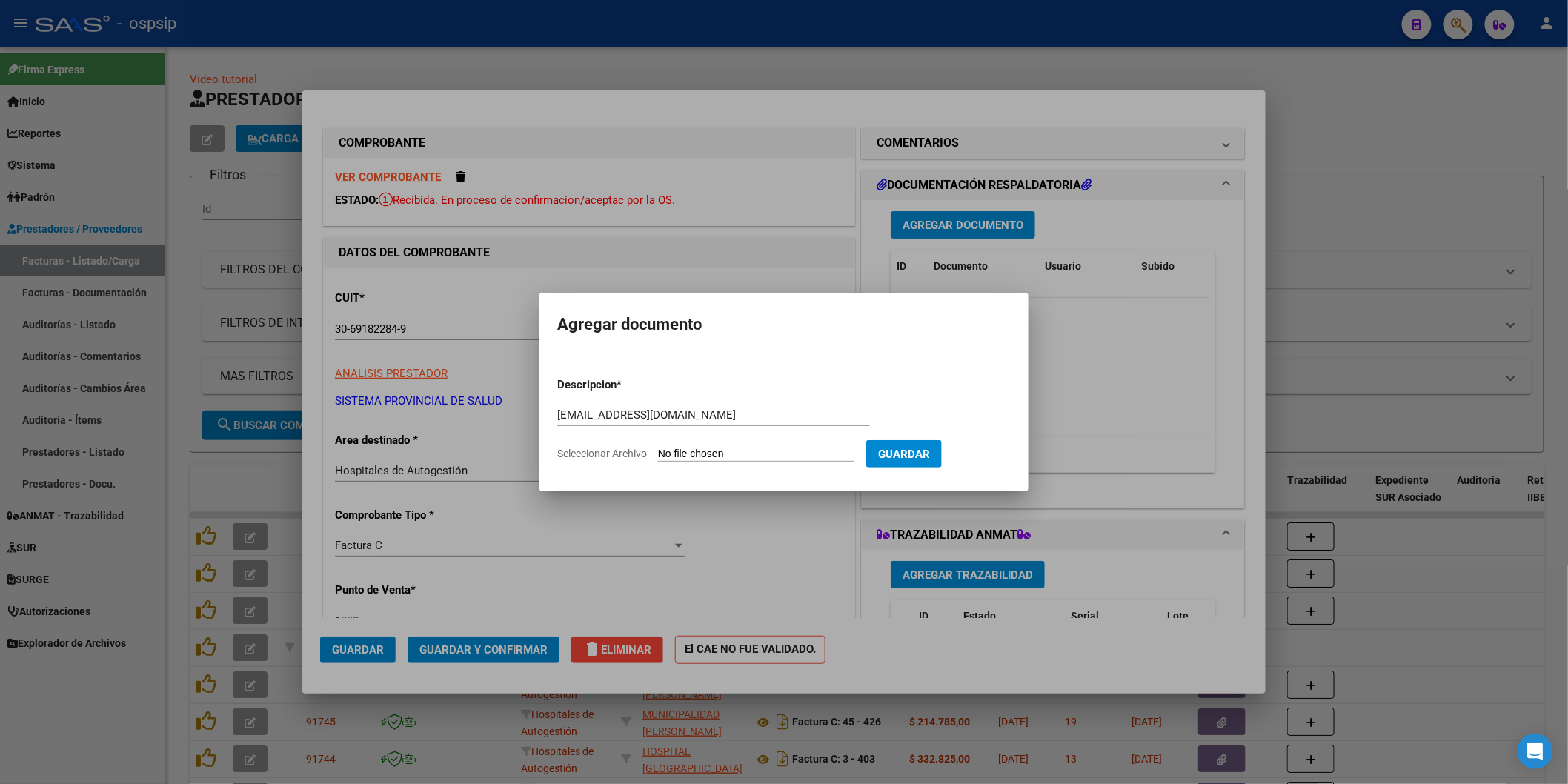
click at [740, 455] on input "Seleccionar Archivo" at bounding box center [757, 454] width 196 height 14
type input "C:\fakepath\OSPSIP (1).pdf"
click at [981, 455] on span "Guardar" at bounding box center [982, 454] width 52 height 13
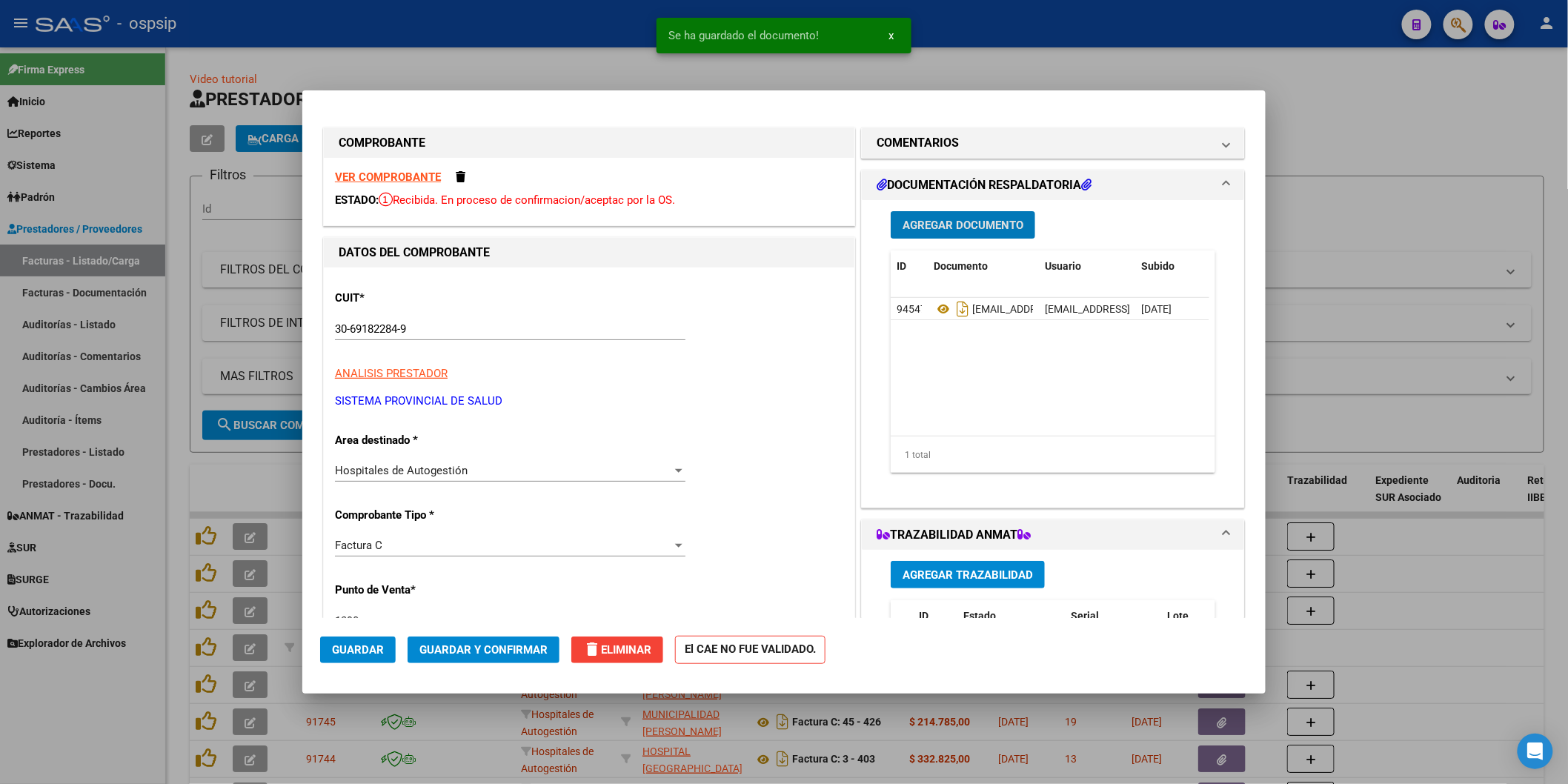
type input "$ 0,00"
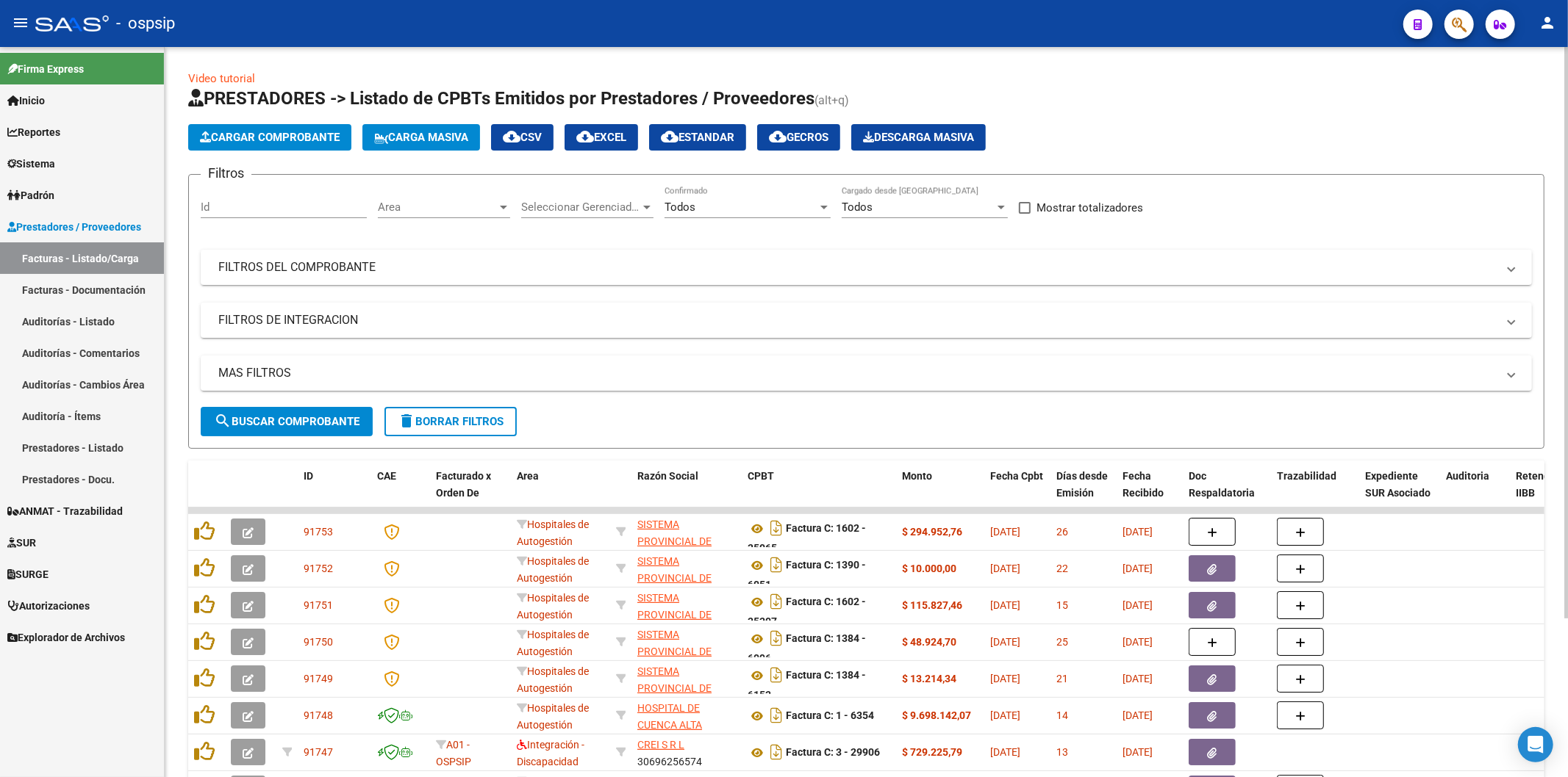
click at [274, 129] on button "Cargar Comprobante" at bounding box center [270, 138] width 163 height 26
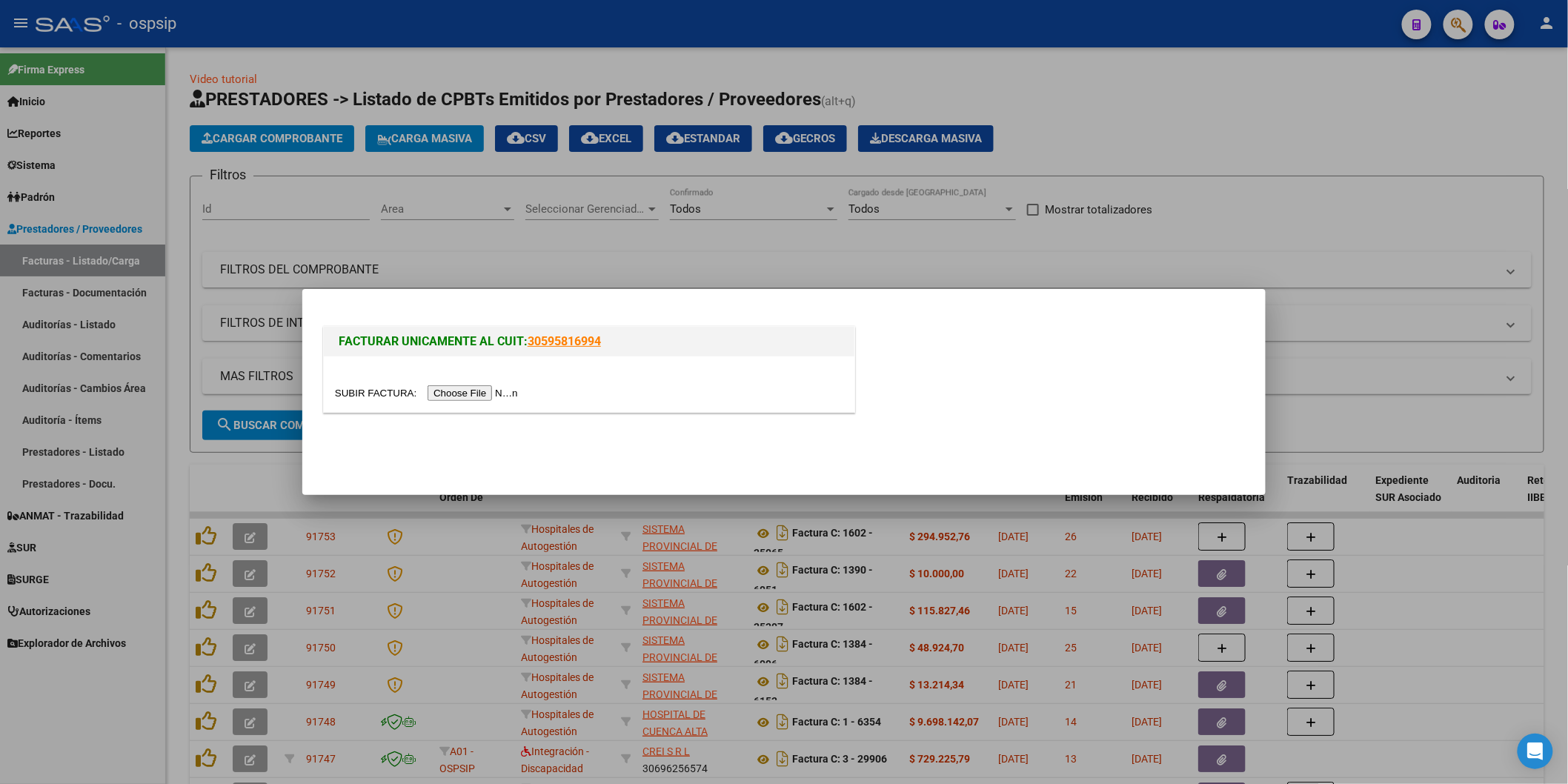
click at [500, 392] on input "file" at bounding box center [429, 393] width 188 height 16
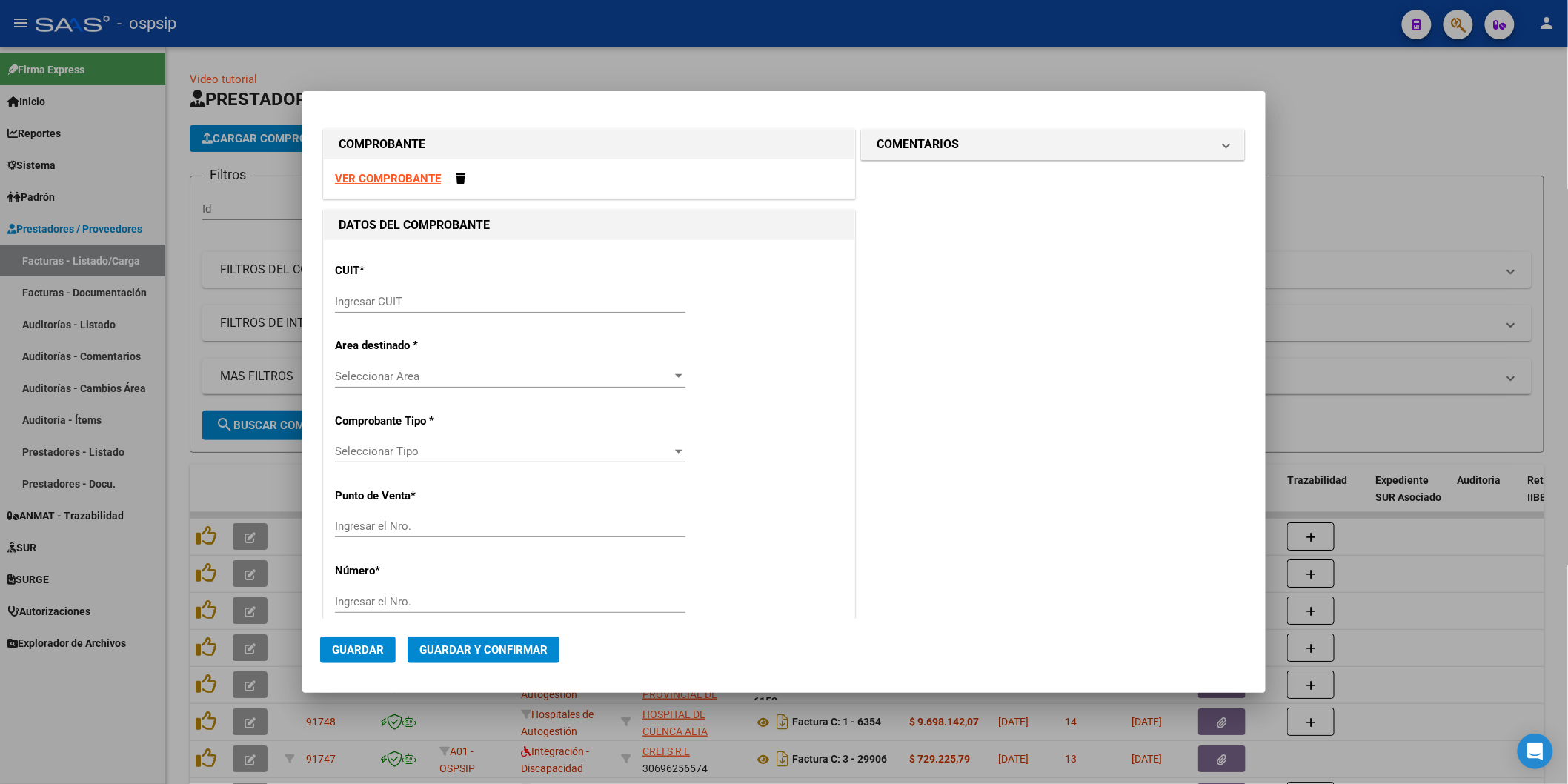
click at [391, 292] on div "Ingresar CUIT" at bounding box center [510, 301] width 351 height 22
click at [413, 307] on input "Ingresar CUIT" at bounding box center [510, 302] width 351 height 13
type input "30-69182284-9"
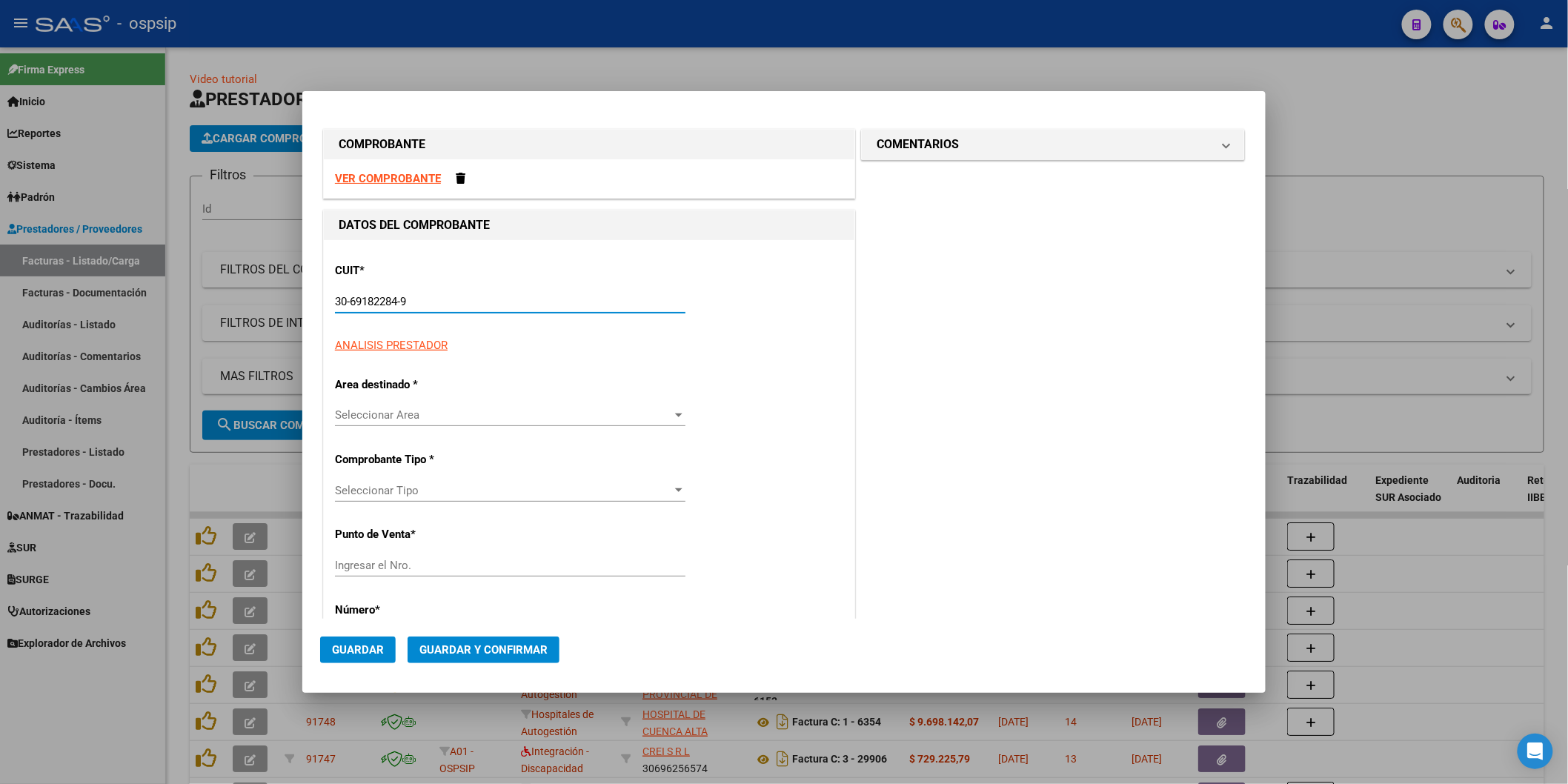
type input "1602"
type input "30-69182284-9"
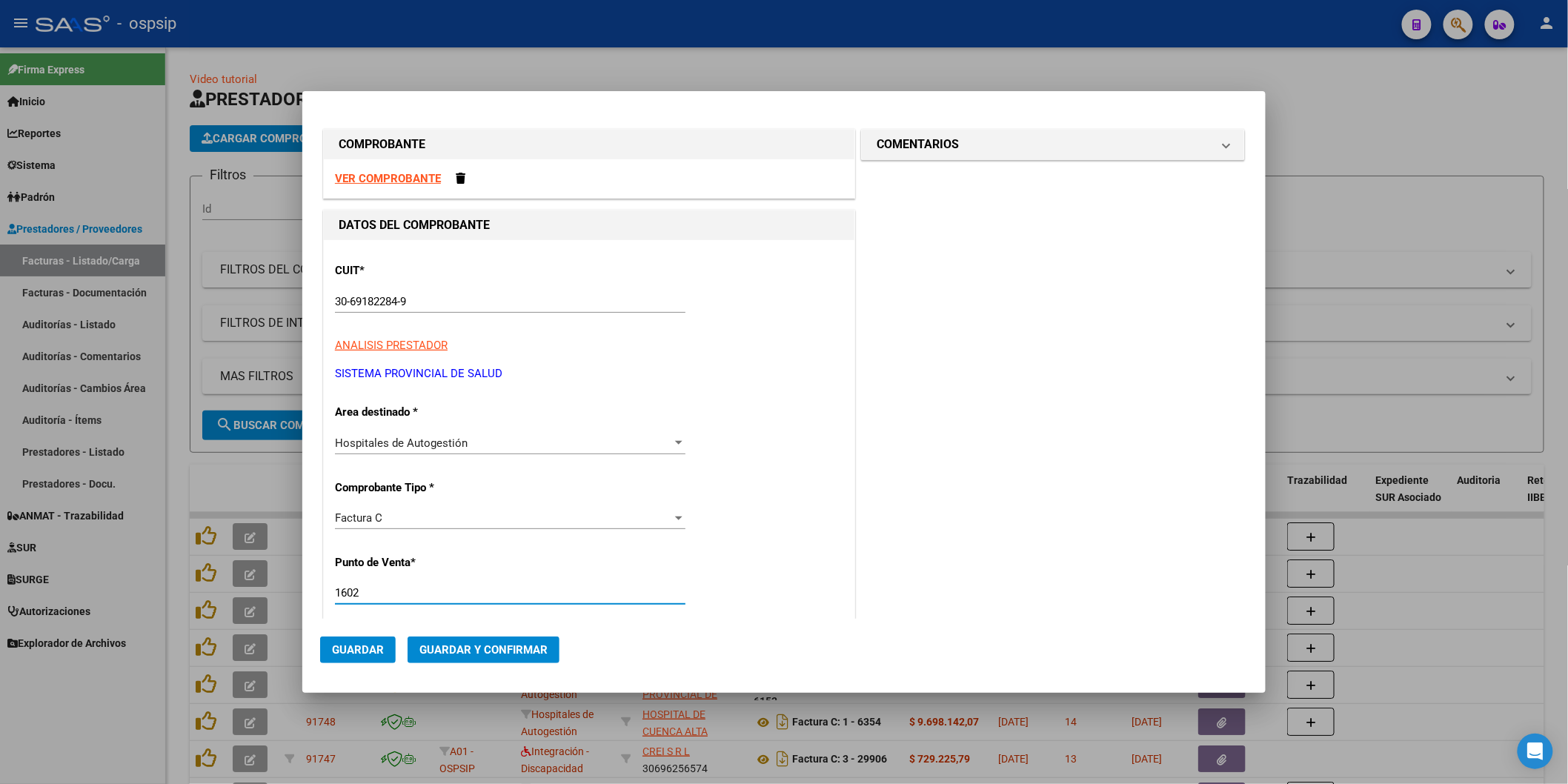
click at [378, 594] on input "1602" at bounding box center [510, 593] width 351 height 13
type input "1"
type input "1381"
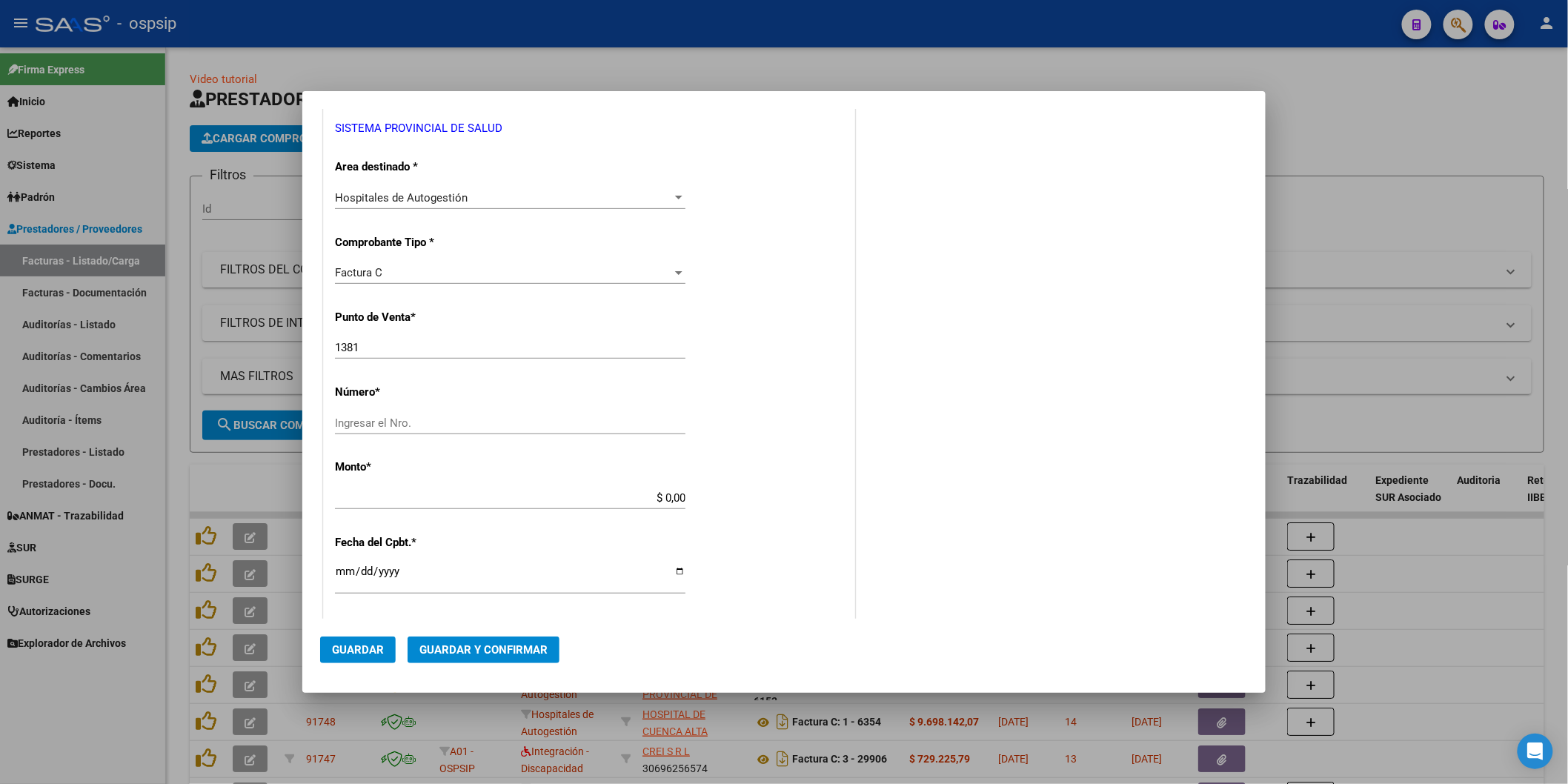
scroll to position [247, 0]
click at [375, 422] on input "Ingresar el Nro." at bounding box center [510, 422] width 351 height 13
type input "4018"
click at [393, 496] on input "$ 0,00" at bounding box center [510, 496] width 351 height 13
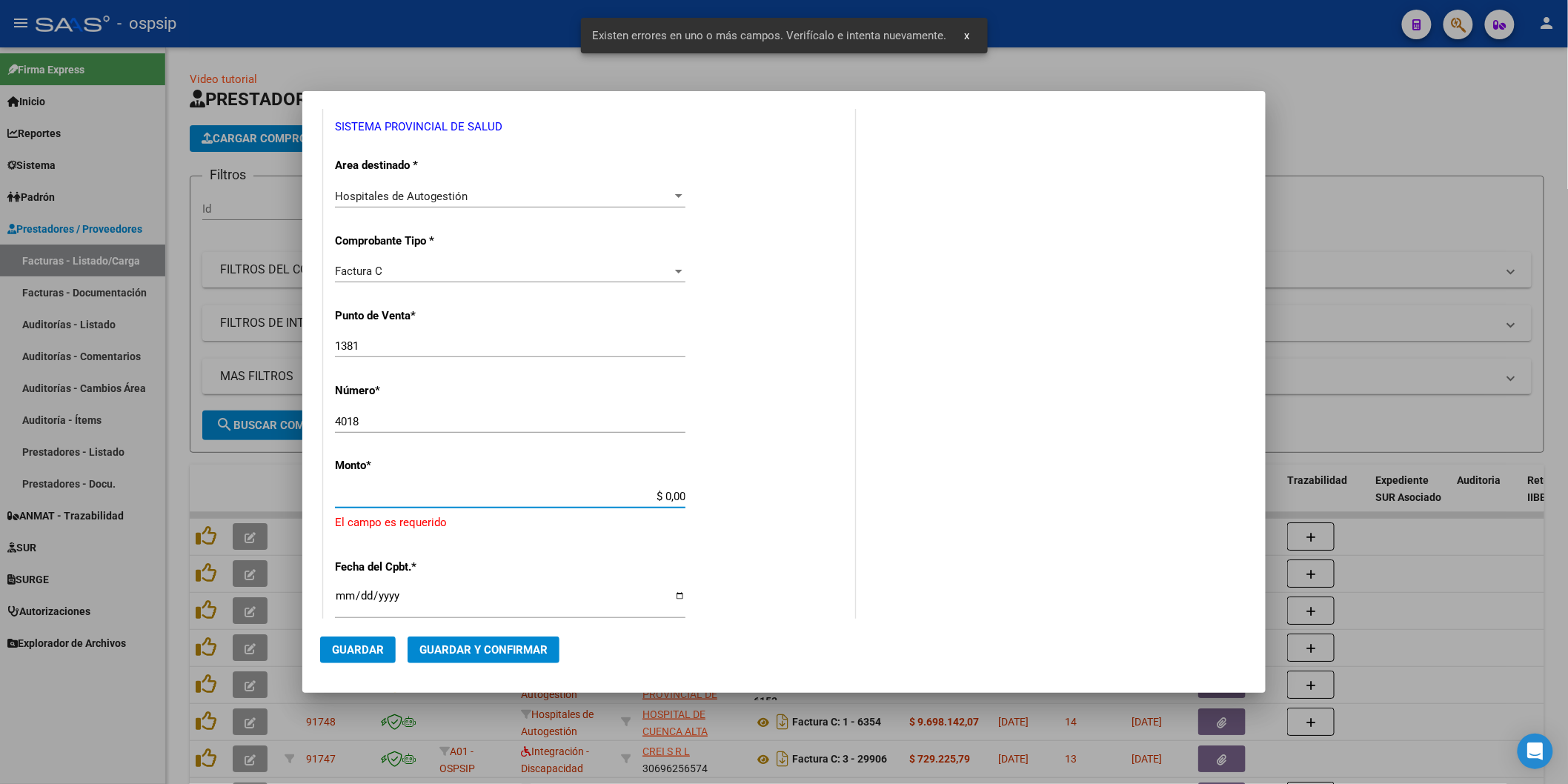
scroll to position [372, 0]
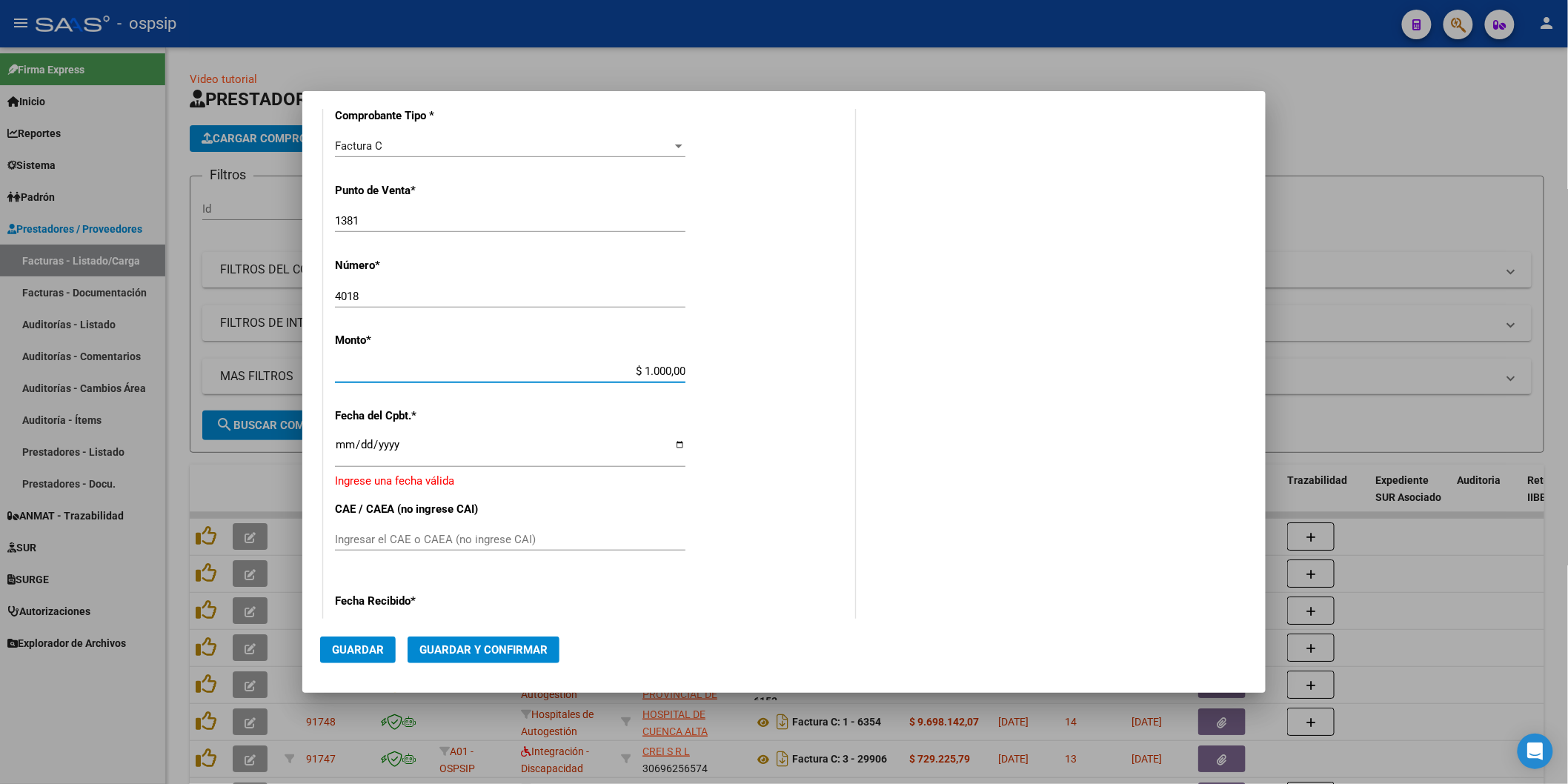
type input "$ 10.000,00"
click at [375, 447] on input "Ingresar la fecha" at bounding box center [510, 451] width 351 height 24
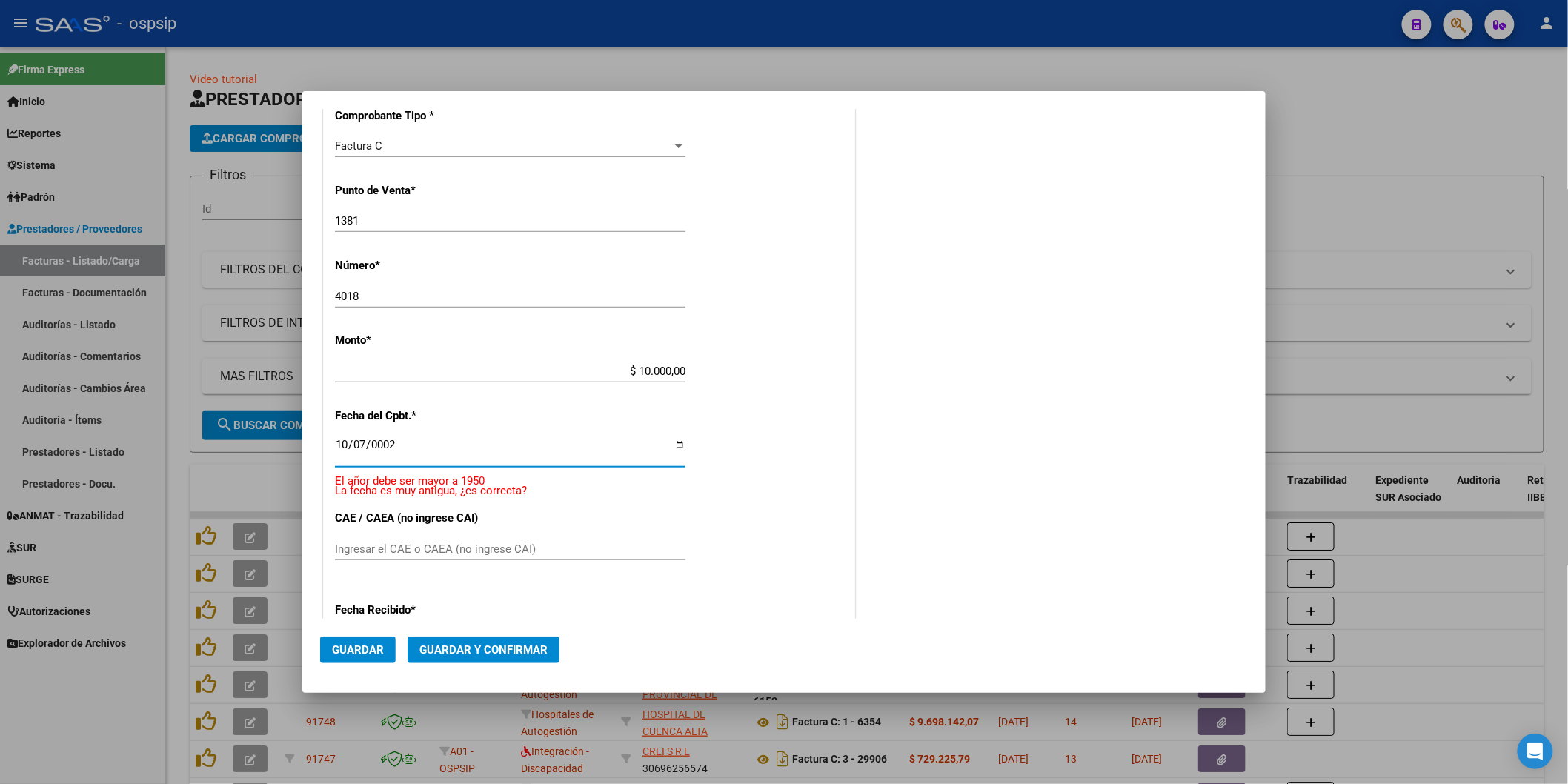
scroll to position [381, 0]
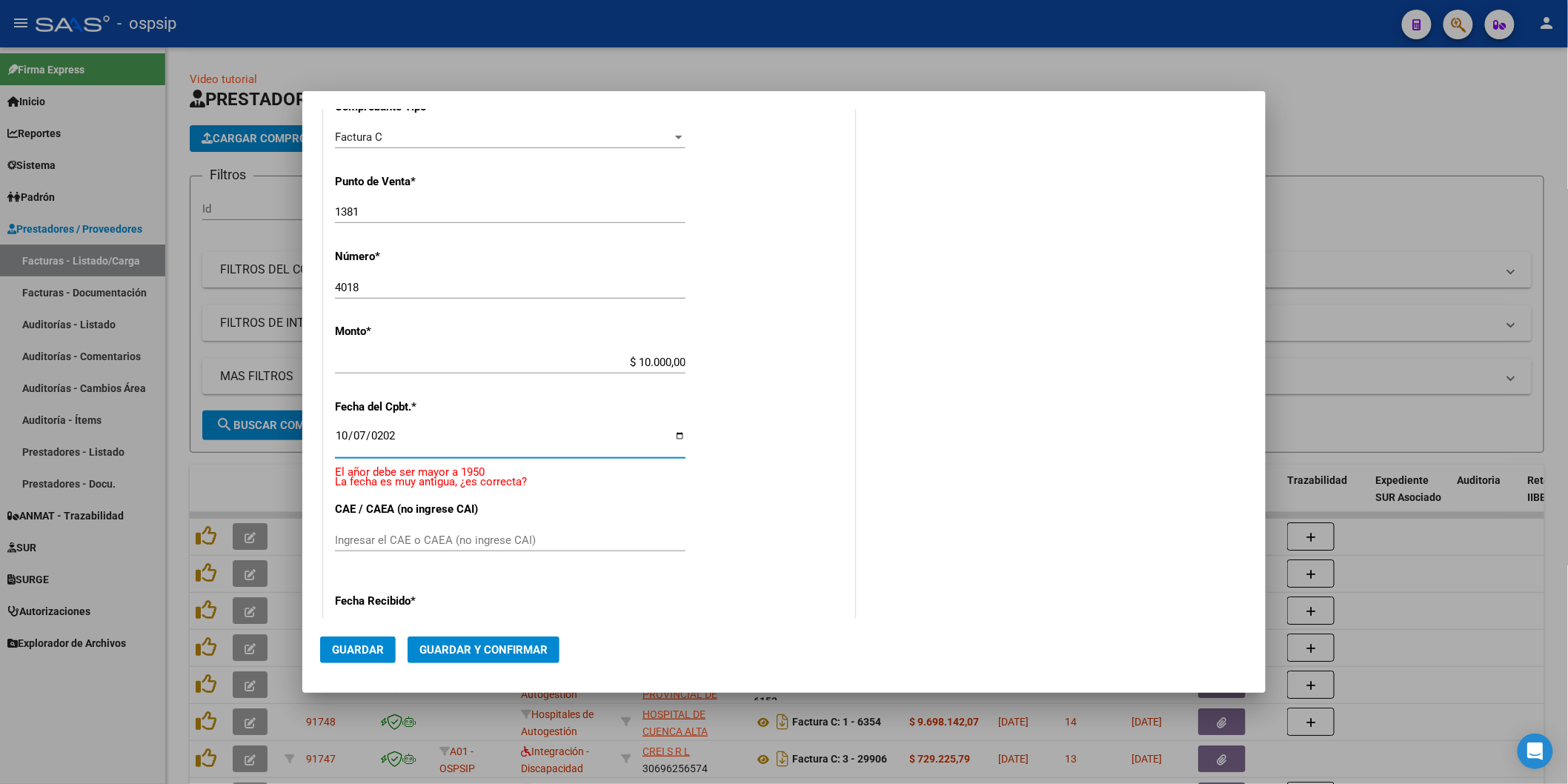
type input "[DATE]"
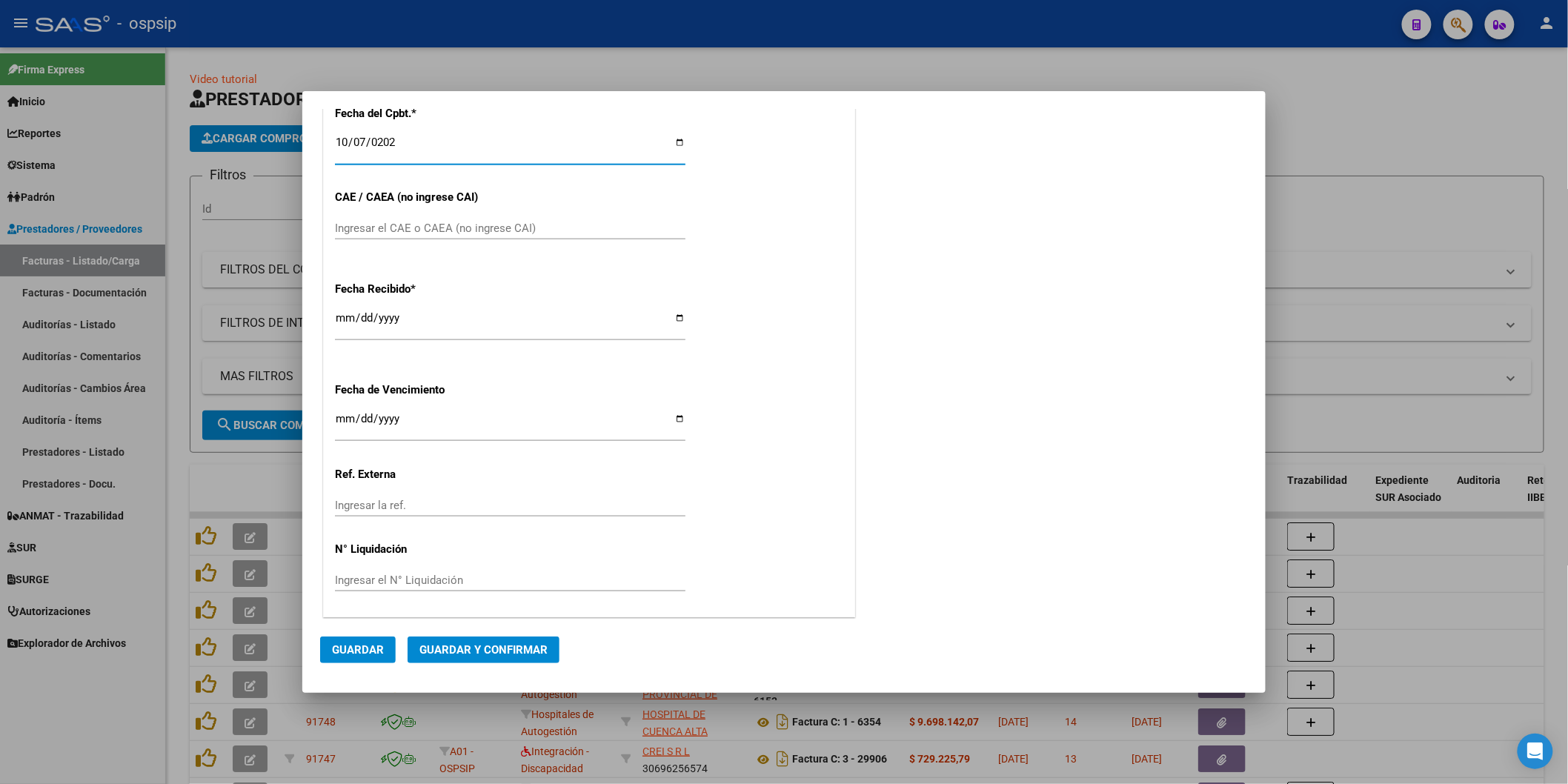
scroll to position [675, 0]
click at [367, 647] on span "Guardar" at bounding box center [357, 650] width 52 height 13
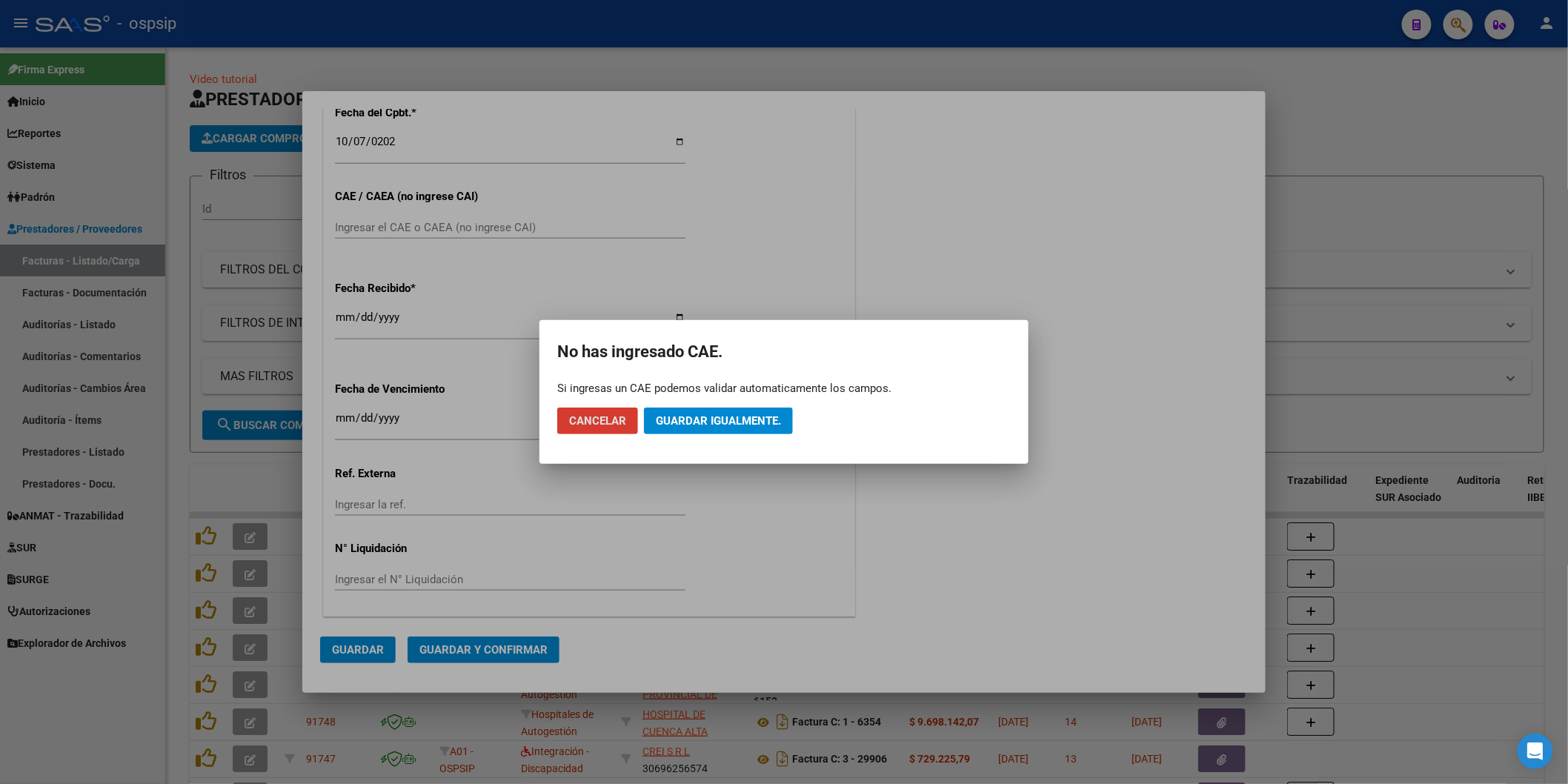
click at [724, 417] on span "Guardar igualmente." at bounding box center [718, 421] width 126 height 13
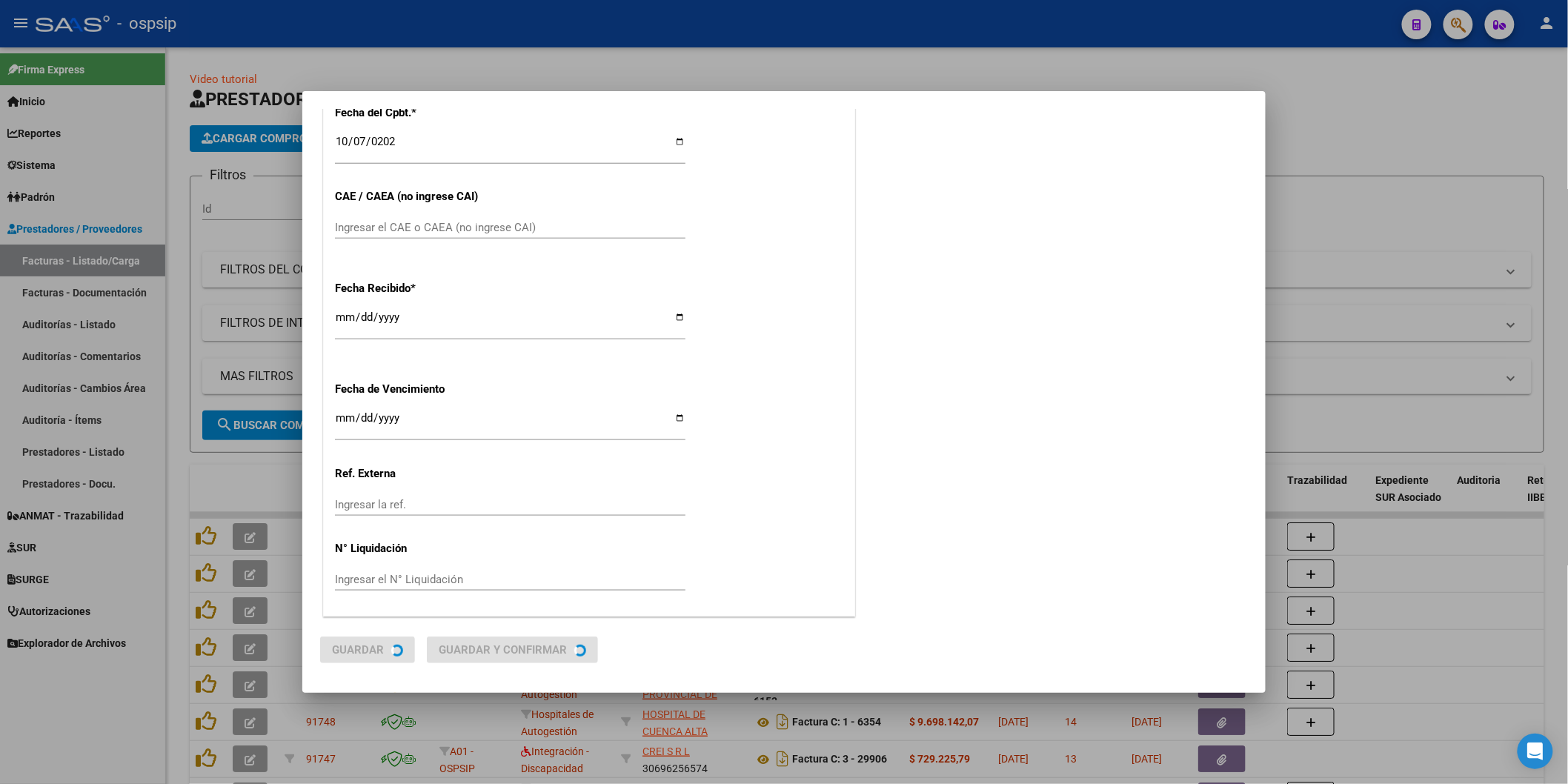
scroll to position [0, 0]
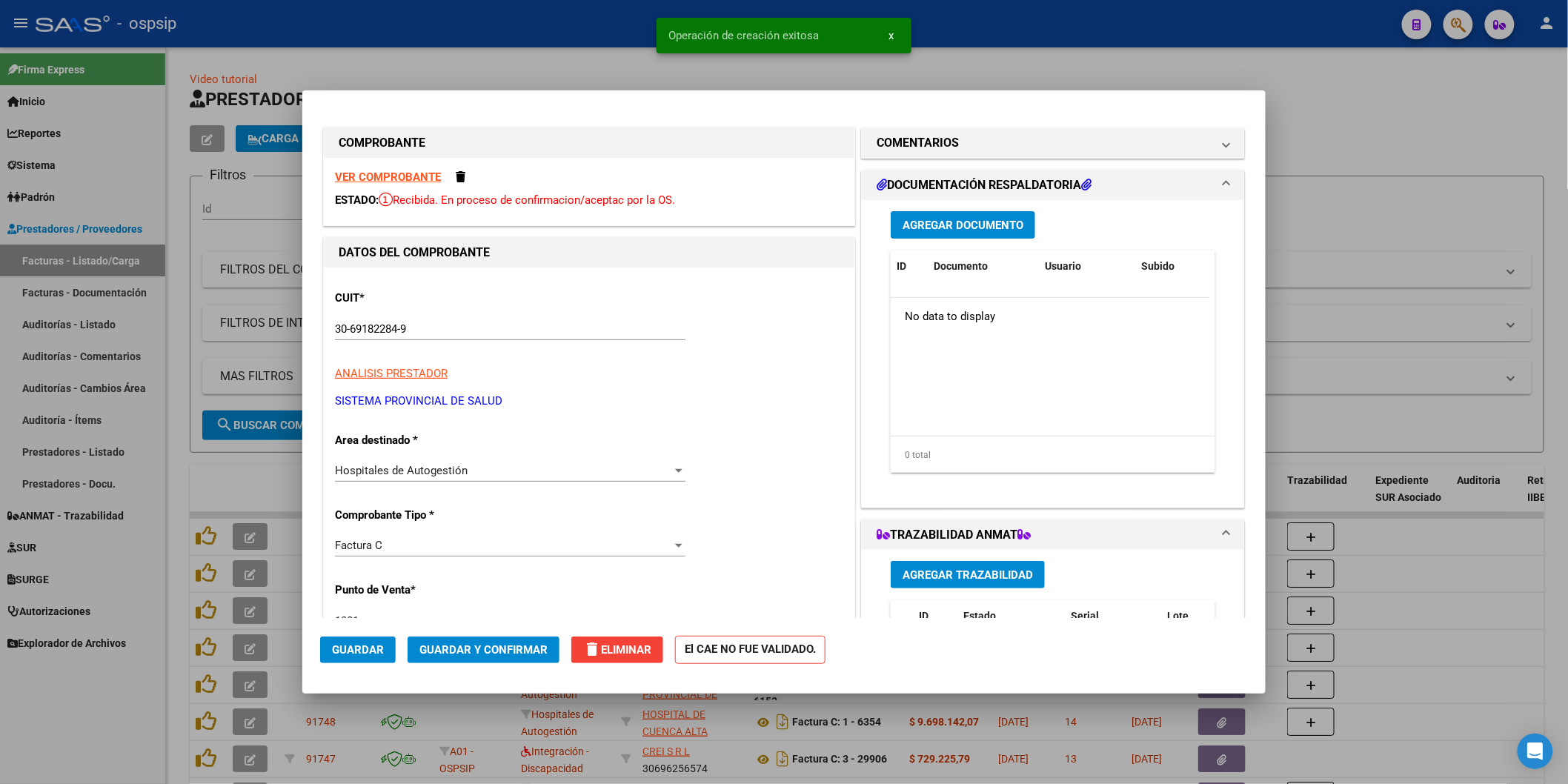
click at [934, 227] on span "Agregar Documento" at bounding box center [963, 225] width 121 height 13
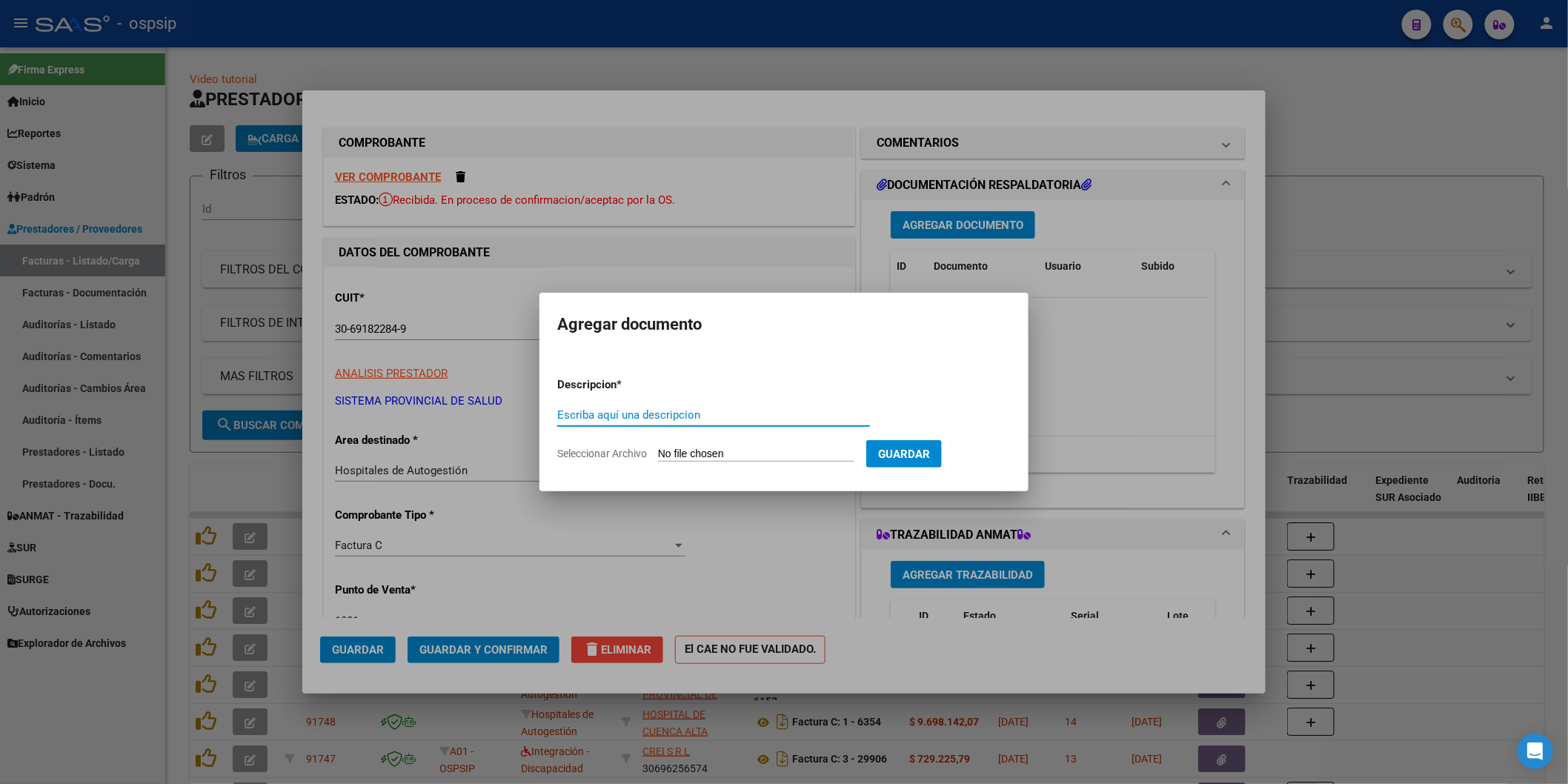
paste input "[EMAIL_ADDRESS][DOMAIN_NAME]"
type input "[EMAIL_ADDRESS][DOMAIN_NAME]"
drag, startPoint x: 688, startPoint y: 413, endPoint x: 545, endPoint y: 418, distance: 143.1
click at [545, 418] on mat-dialog-content "Descripcion * [EMAIL_ADDRESS][DOMAIN_NAME] Escriba aquí una descripcion Selecci…" at bounding box center [784, 413] width 489 height 120
paste input "[EMAIL_ADDRESS][DOMAIN_NAME]"
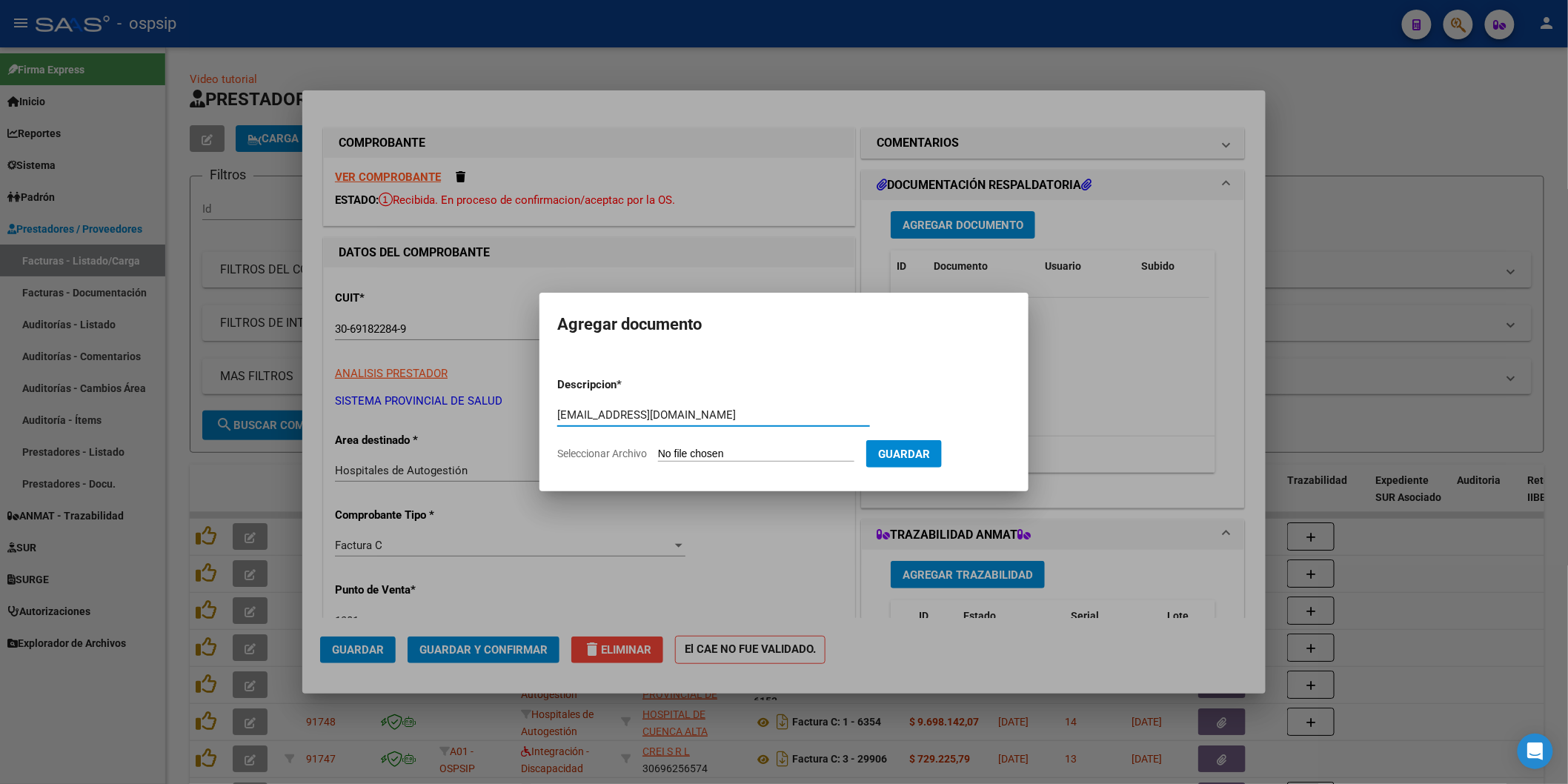
type input "[EMAIL_ADDRESS][DOMAIN_NAME]"
click at [705, 456] on input "Seleccionar Archivo" at bounding box center [757, 454] width 196 height 14
type input "C:\fakepath\1381-4018.pdf"
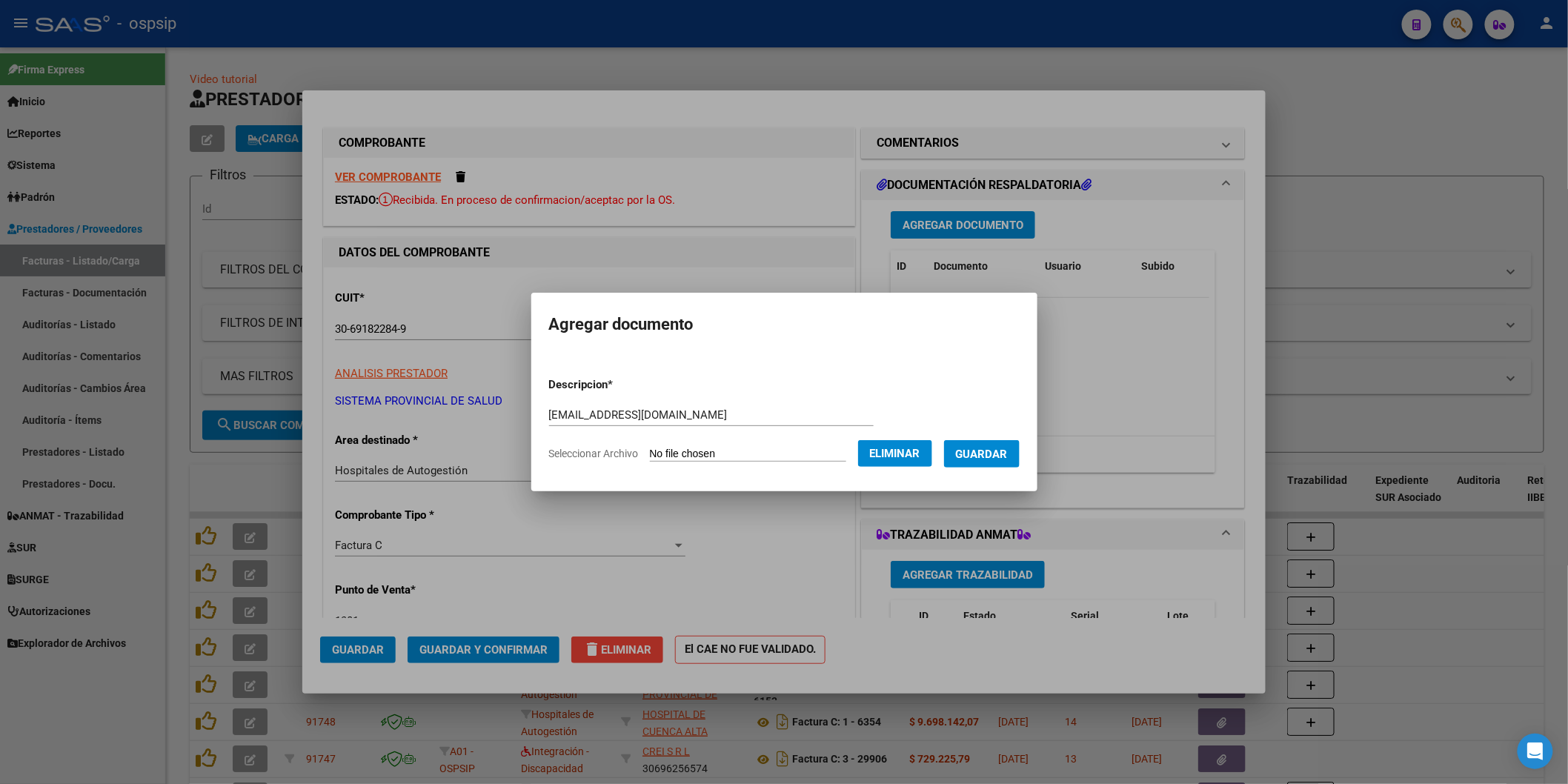
click at [989, 449] on span "Guardar" at bounding box center [982, 454] width 52 height 13
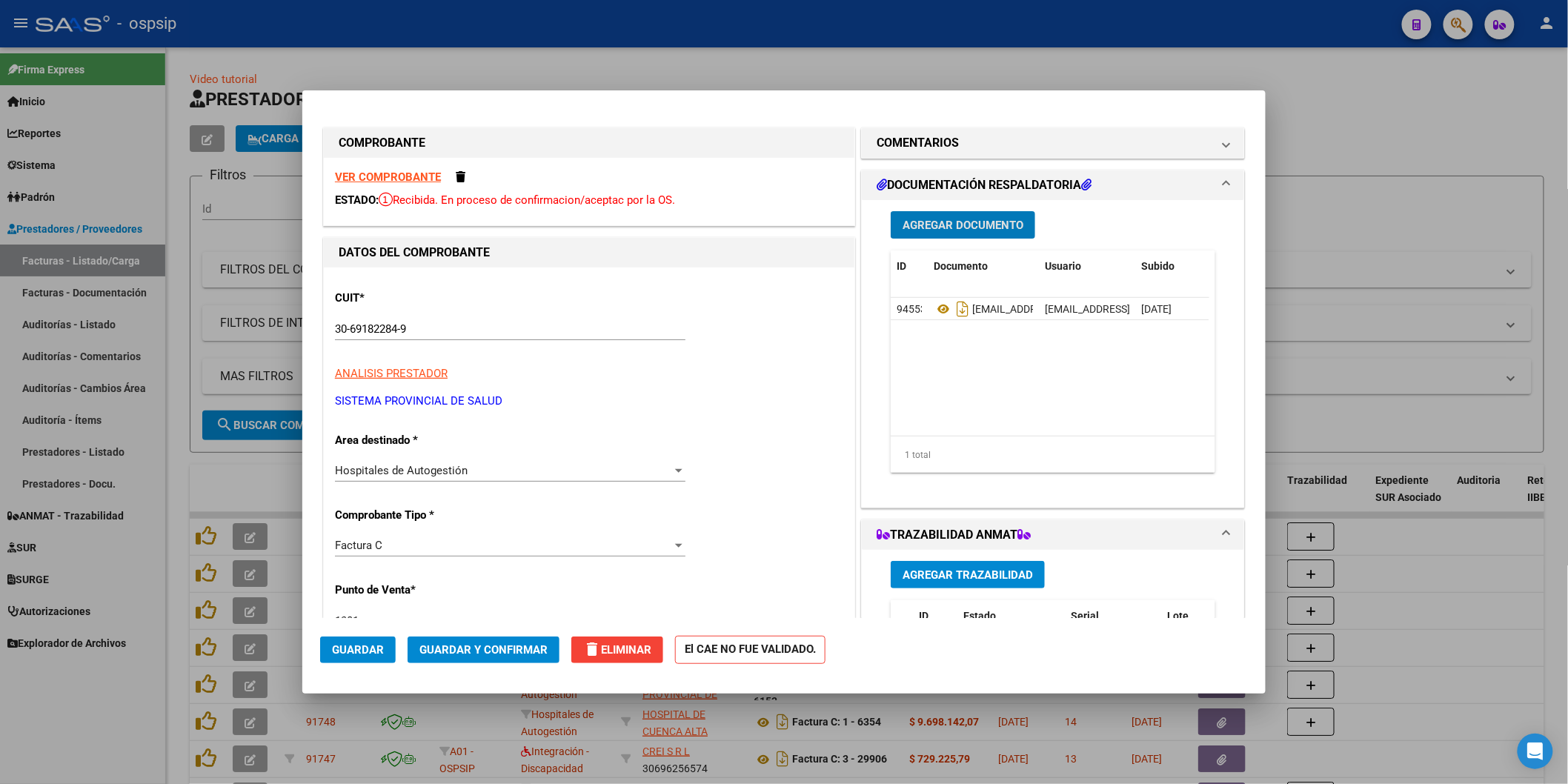
click at [934, 220] on span "Agregar Documento" at bounding box center [963, 225] width 121 height 13
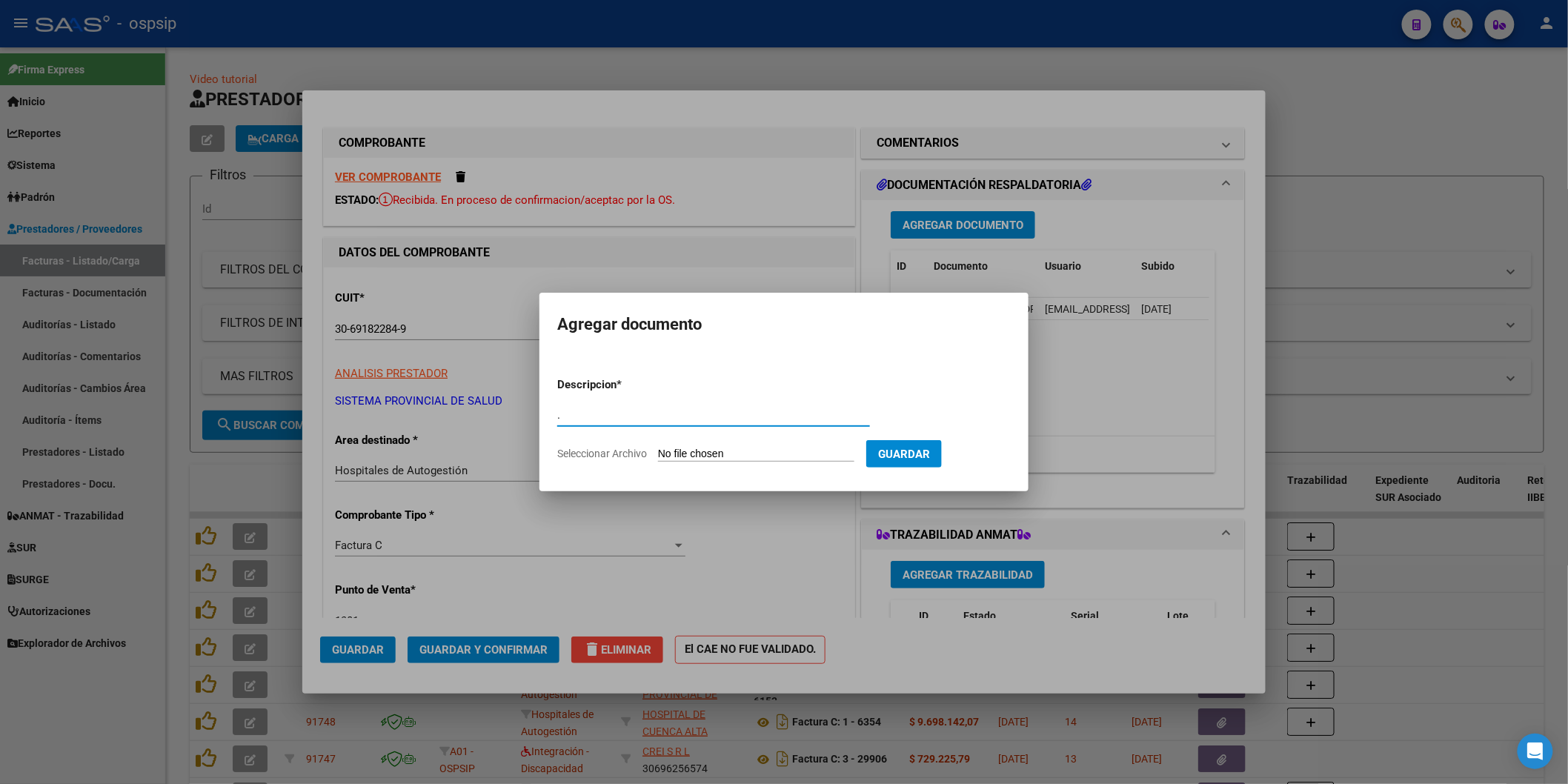
type input "."
click at [706, 447] on input "Seleccionar Archivo" at bounding box center [757, 454] width 196 height 14
type input "C:\fakepath\PF.119708.pdf"
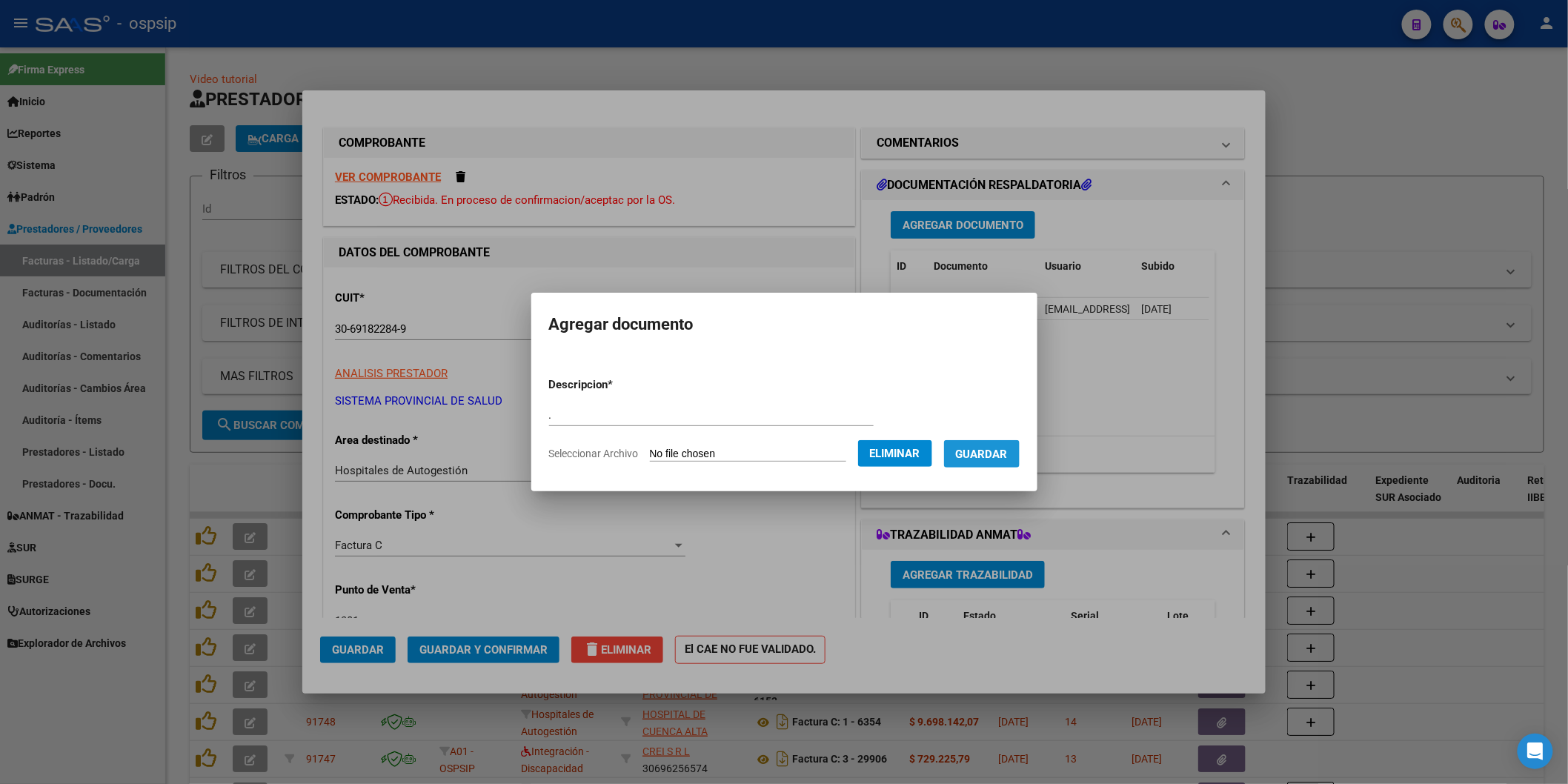
click at [1008, 447] on span "Guardar" at bounding box center [982, 454] width 52 height 13
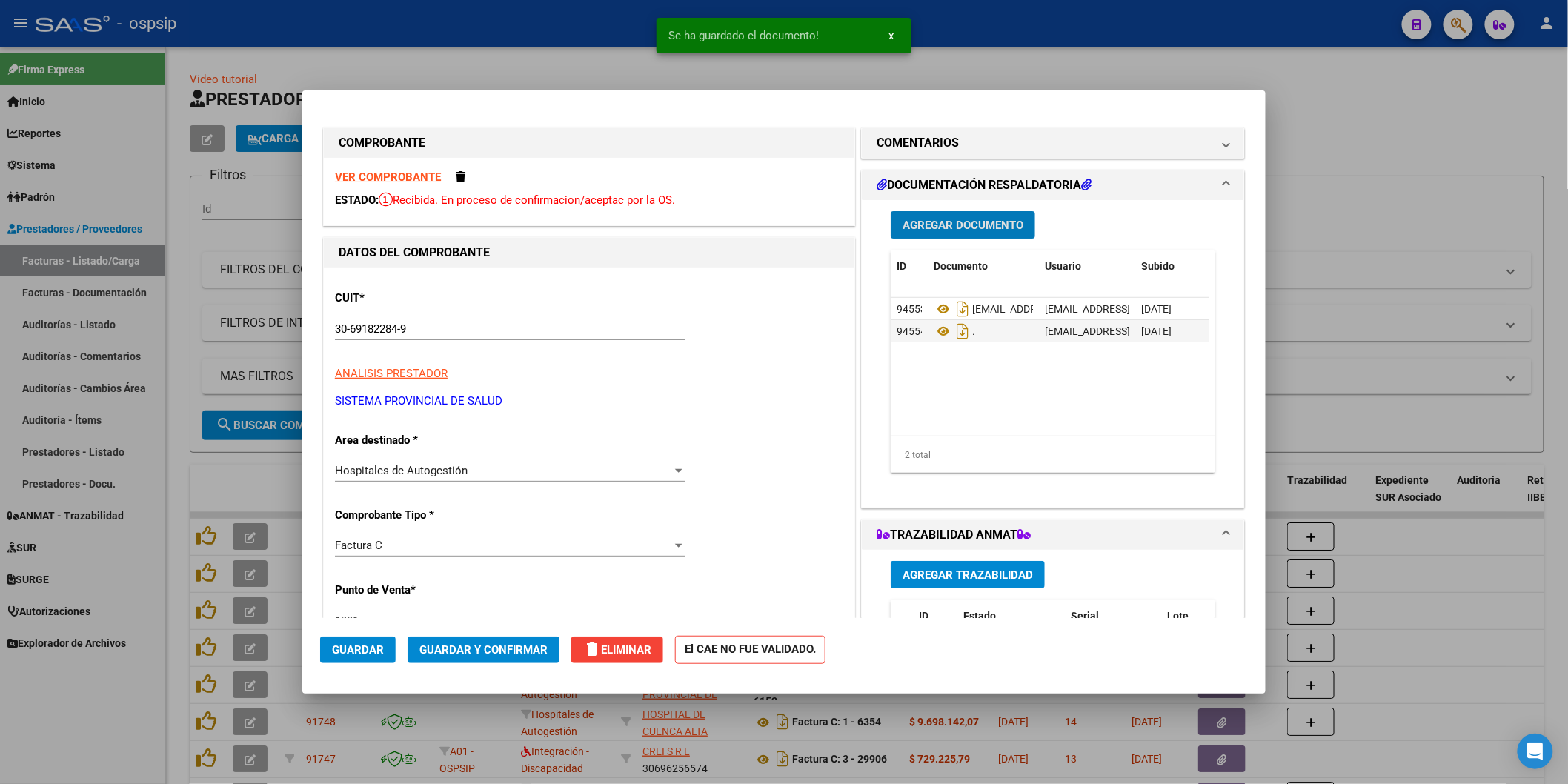
click at [345, 648] on span "Guardar" at bounding box center [357, 650] width 52 height 13
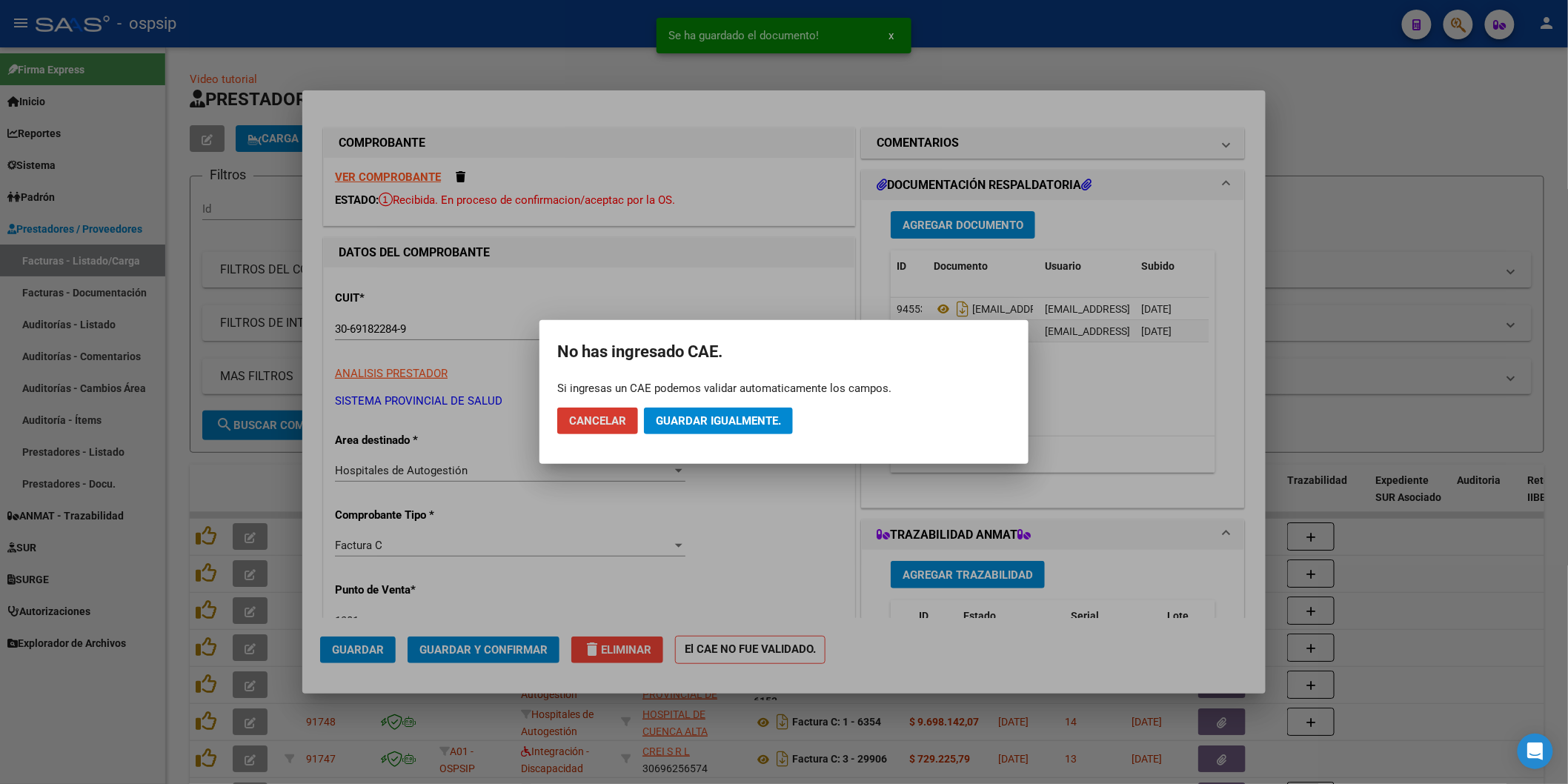
click at [727, 422] on span "Guardar igualmente." at bounding box center [718, 421] width 126 height 13
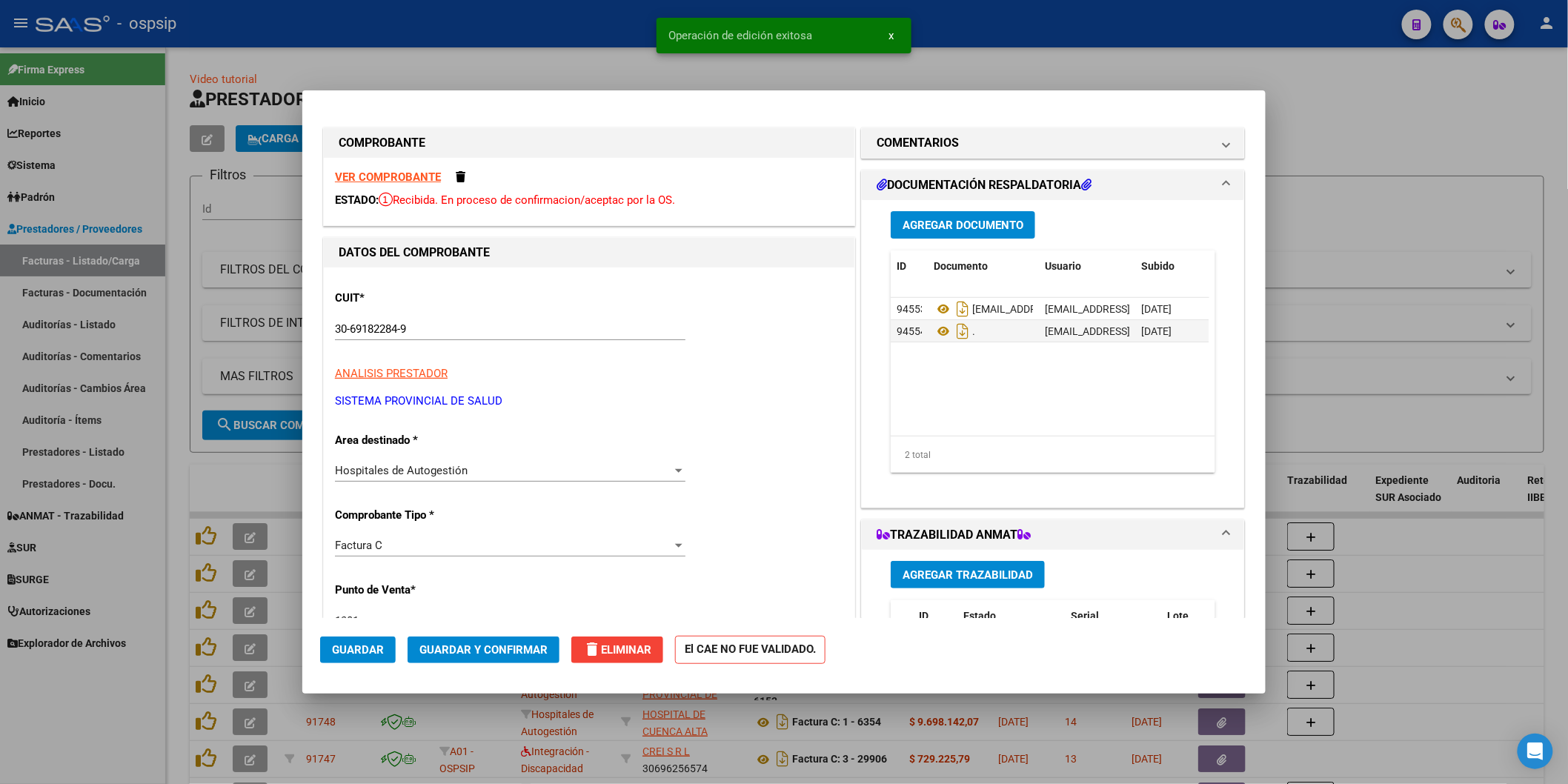
type input "$ 0,00"
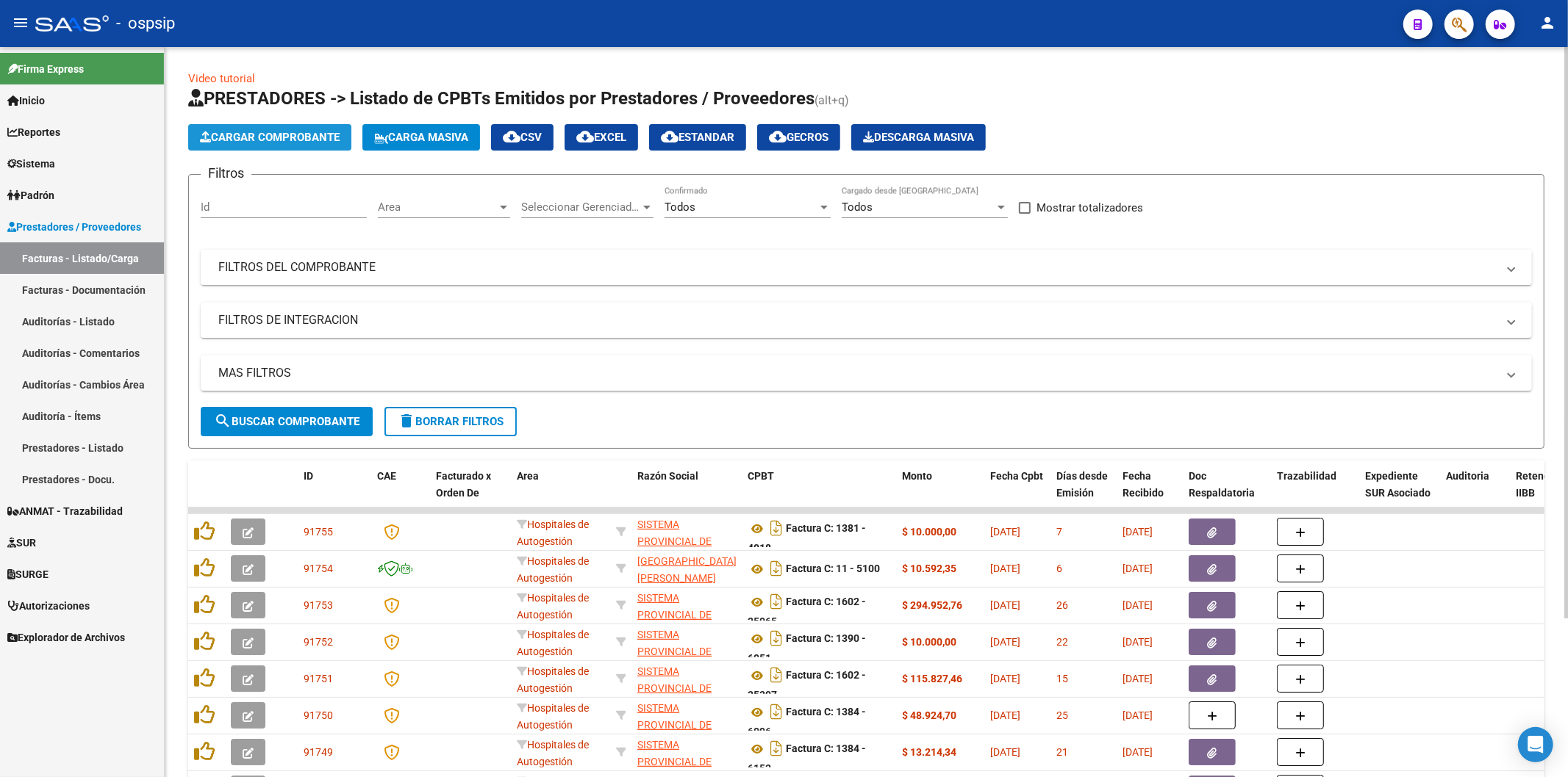
click at [319, 133] on span "Cargar Comprobante" at bounding box center [269, 138] width 139 height 13
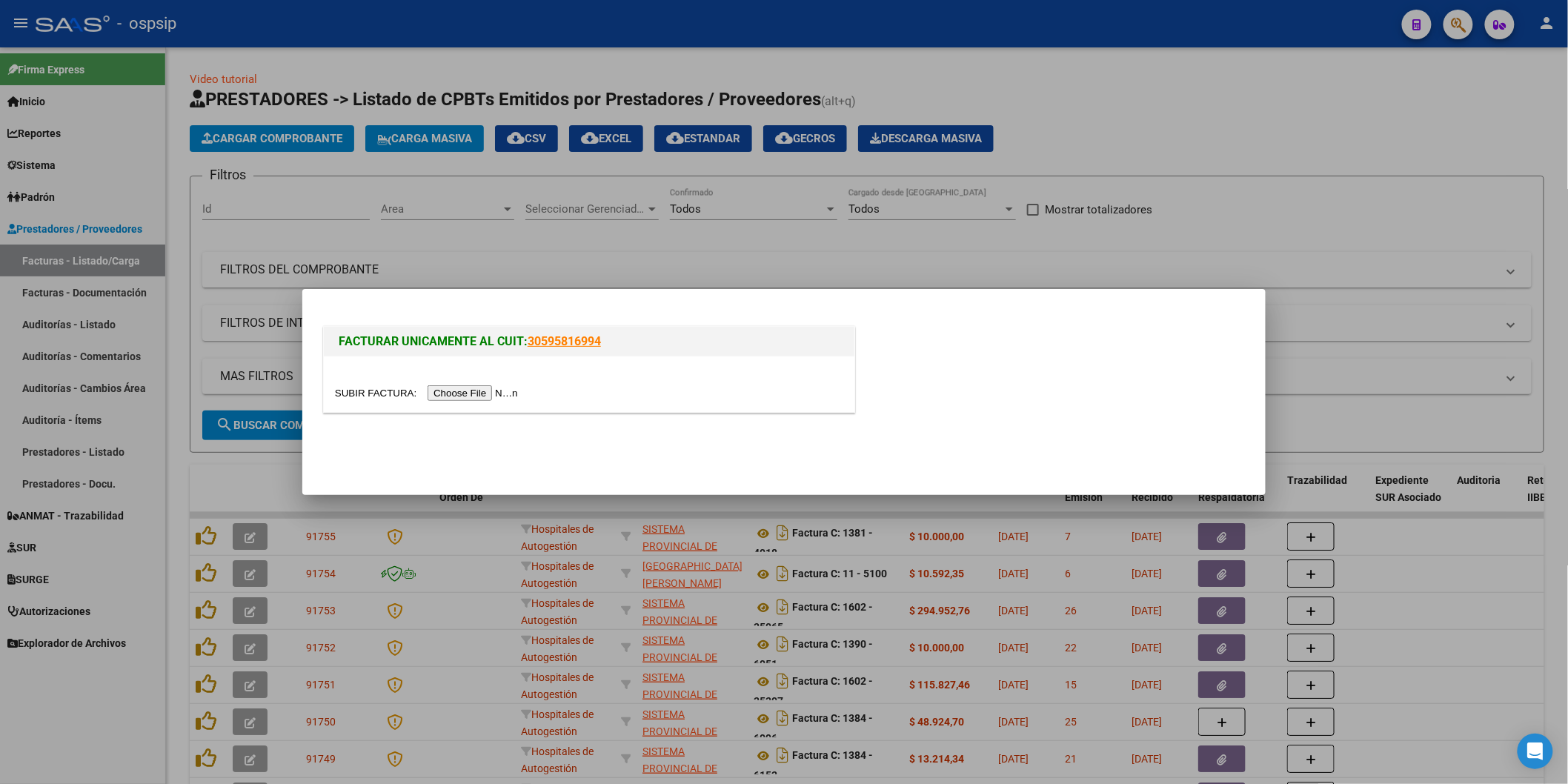
click at [481, 392] on input "file" at bounding box center [429, 393] width 188 height 16
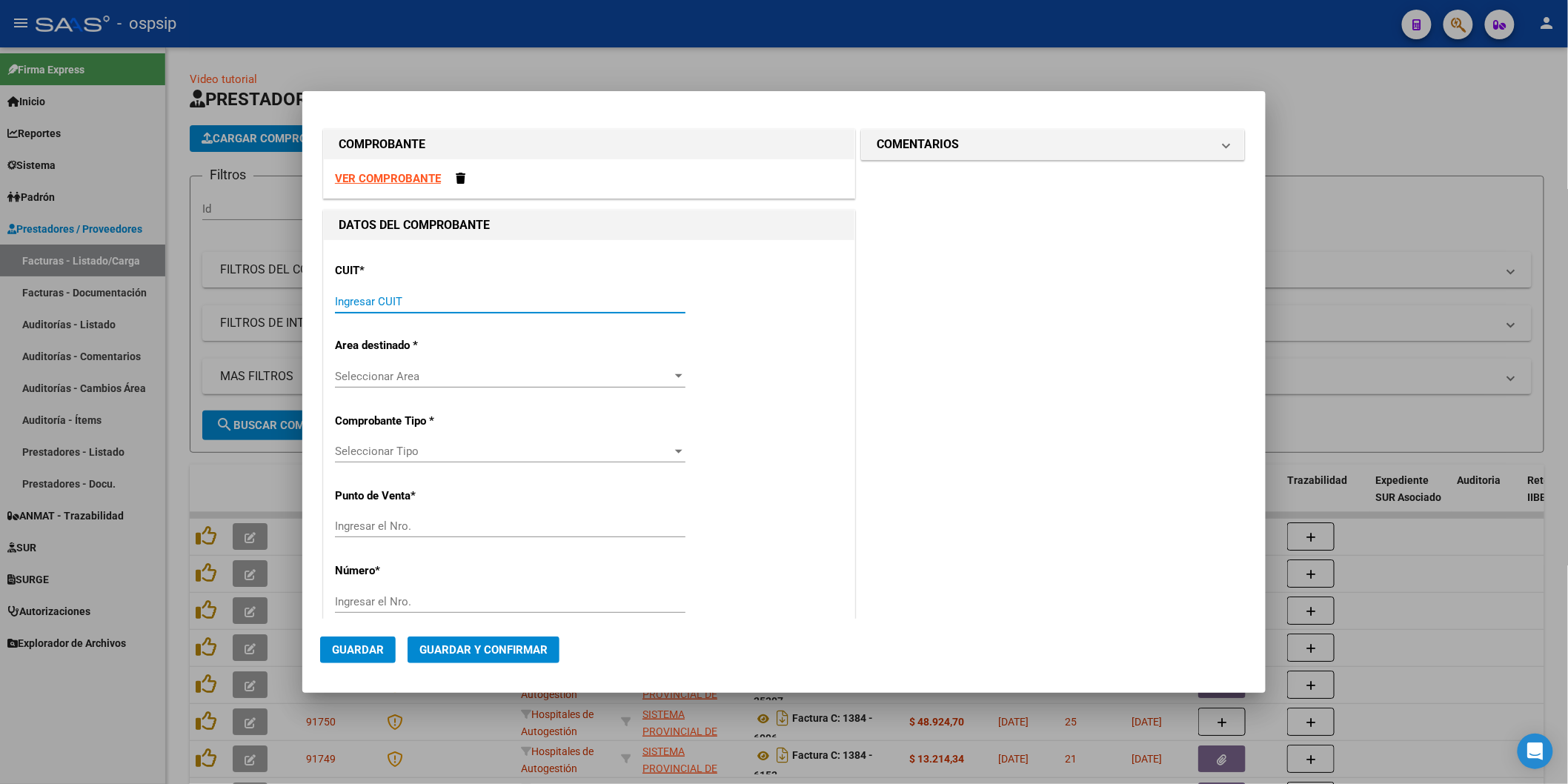
click at [410, 302] on input "Ingresar CUIT" at bounding box center [510, 302] width 351 height 13
type input "30-69182284-9"
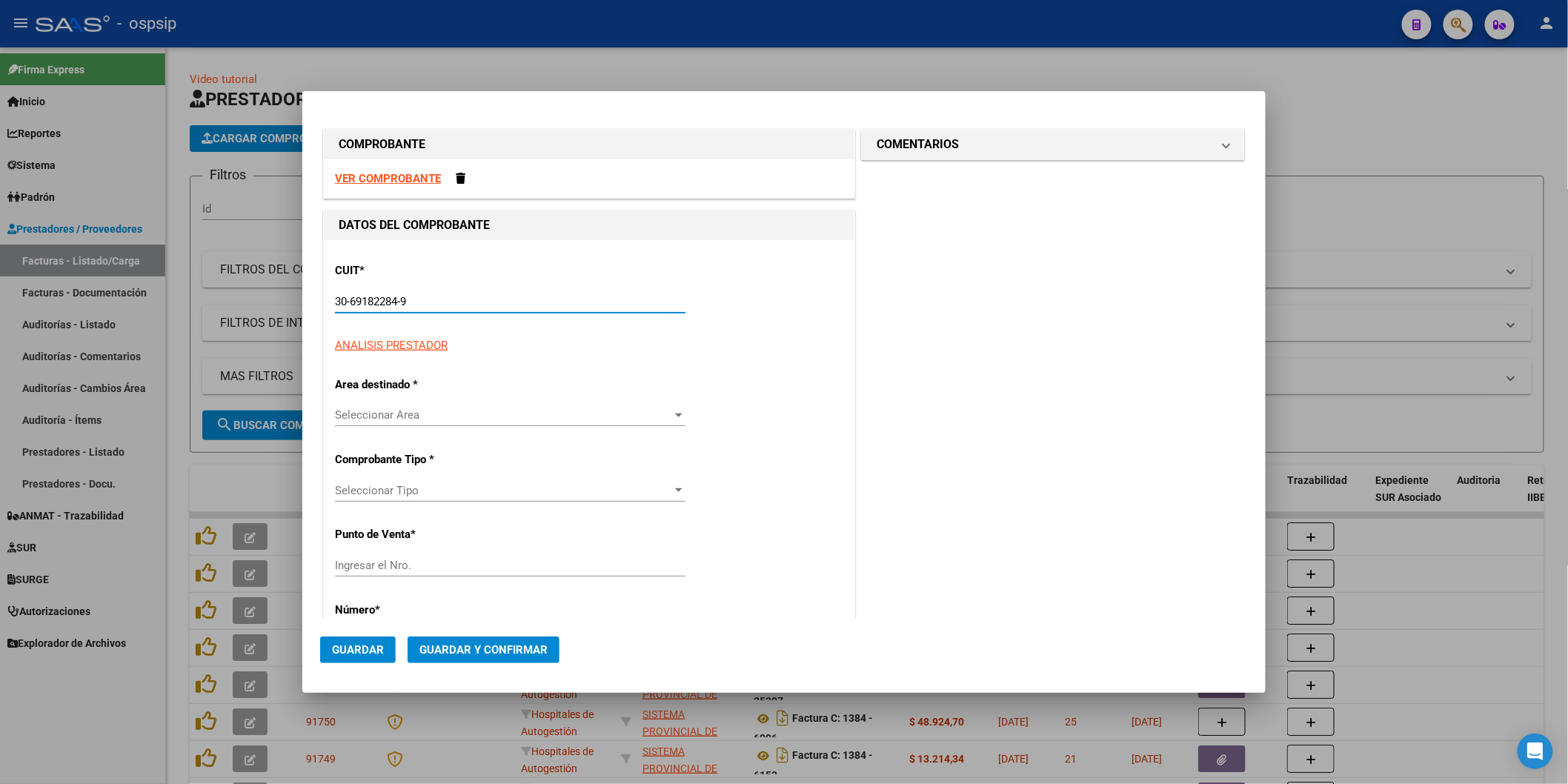
type input "1381"
type input "30-69182284-9"
click at [379, 589] on input "1381" at bounding box center [510, 593] width 351 height 13
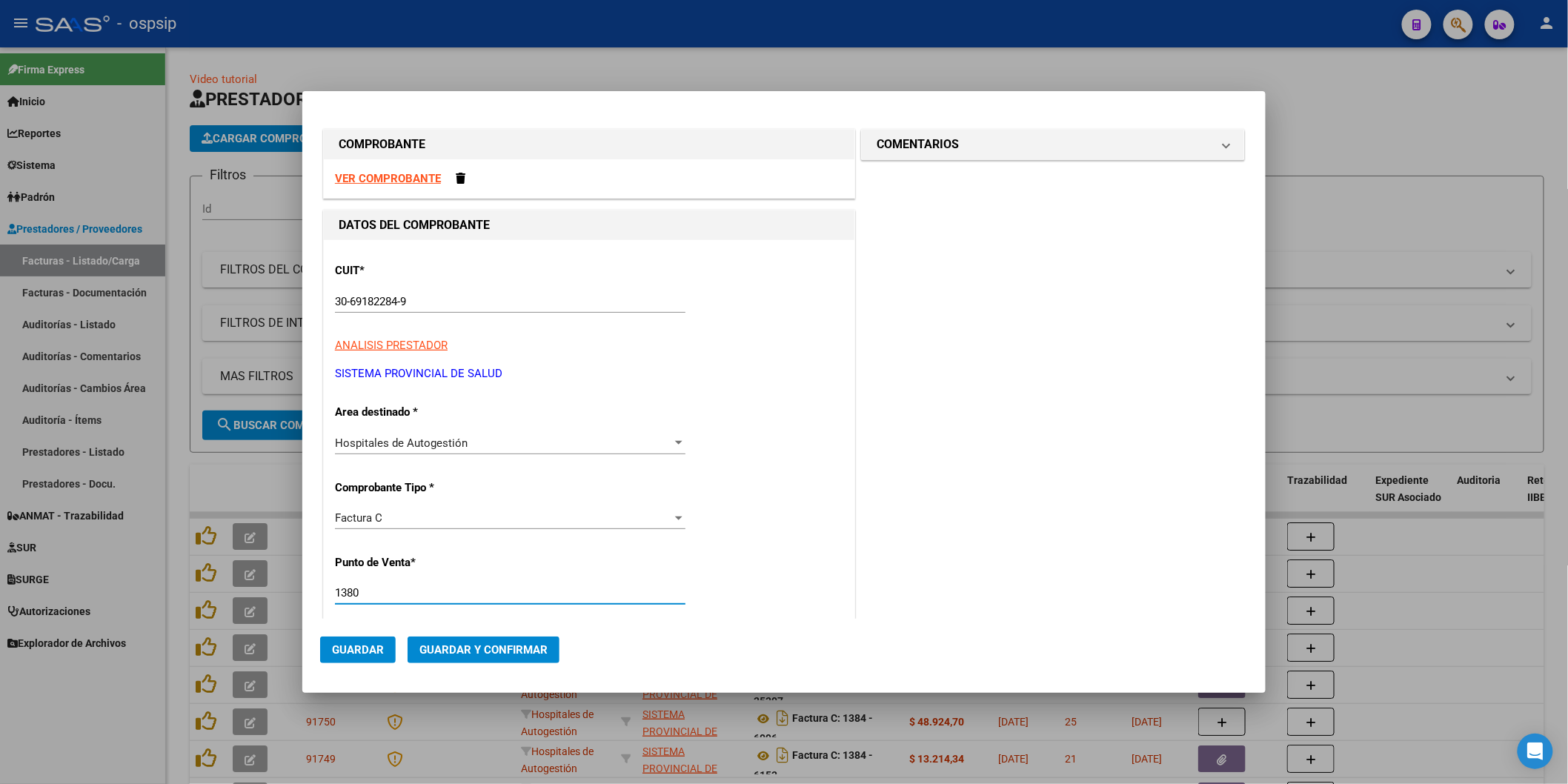
type input "1380"
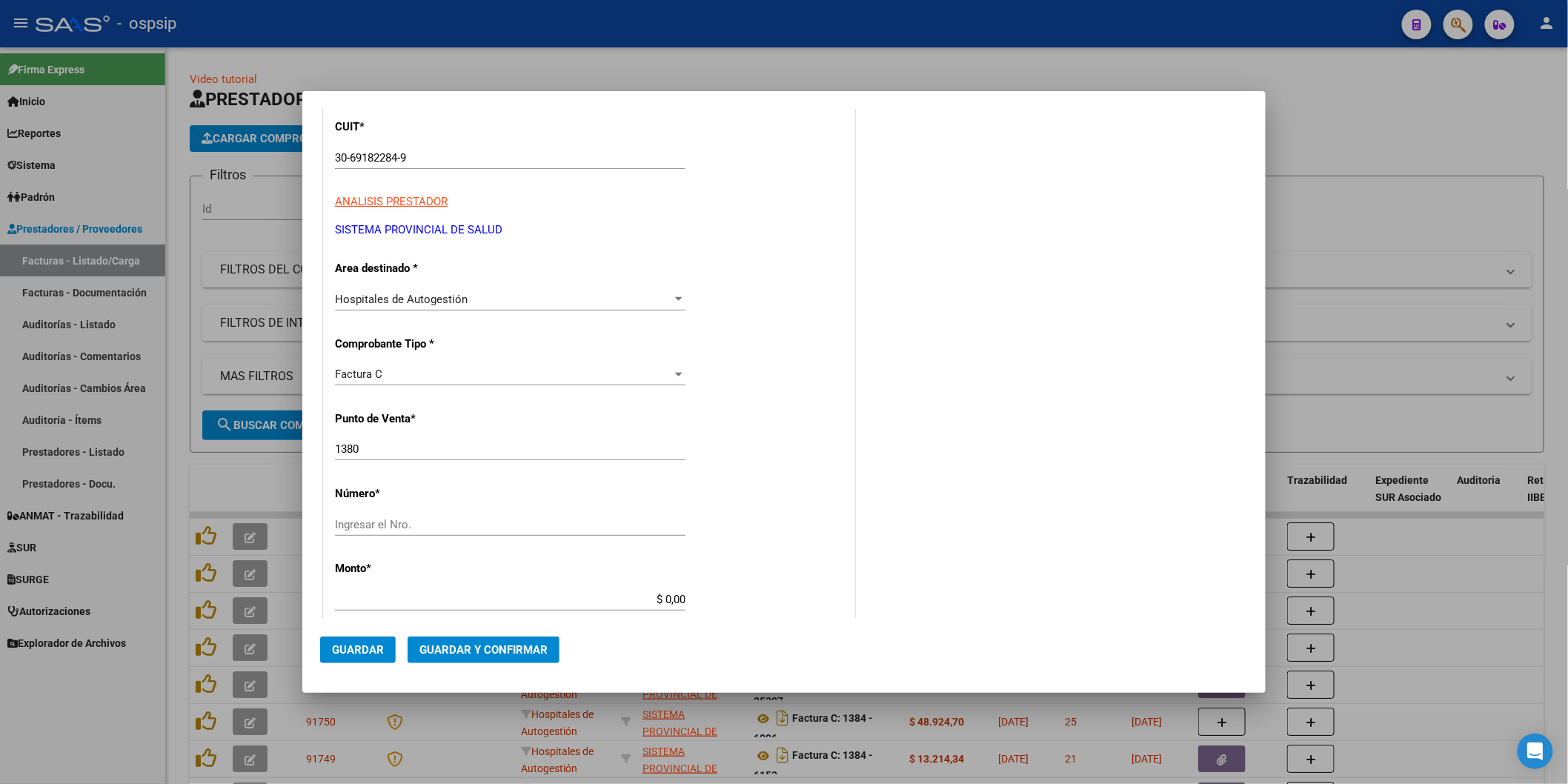
scroll to position [165, 0]
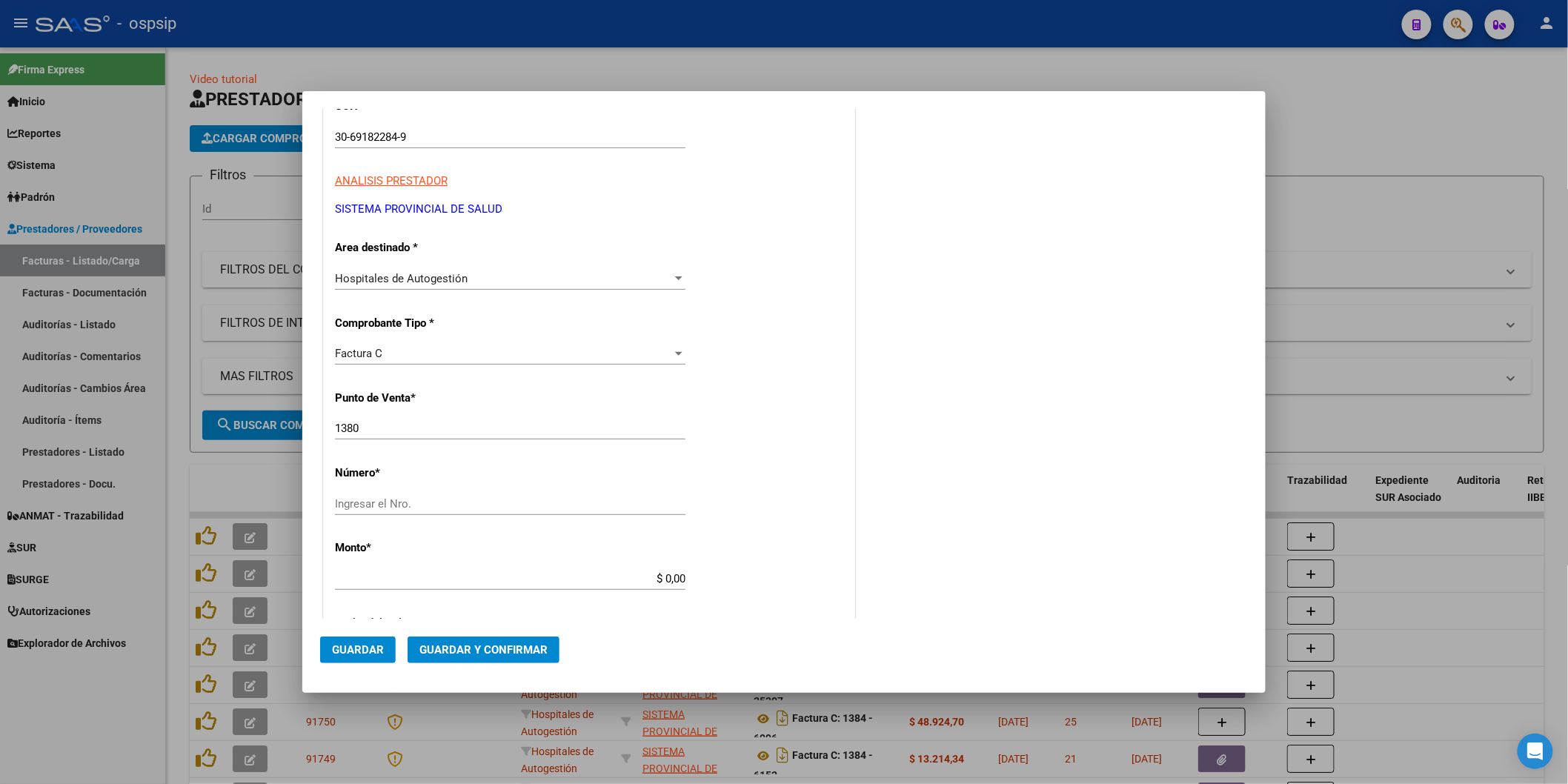
click at [364, 504] on input "Ingresar el Nro." at bounding box center [510, 504] width 351 height 13
type input "4040"
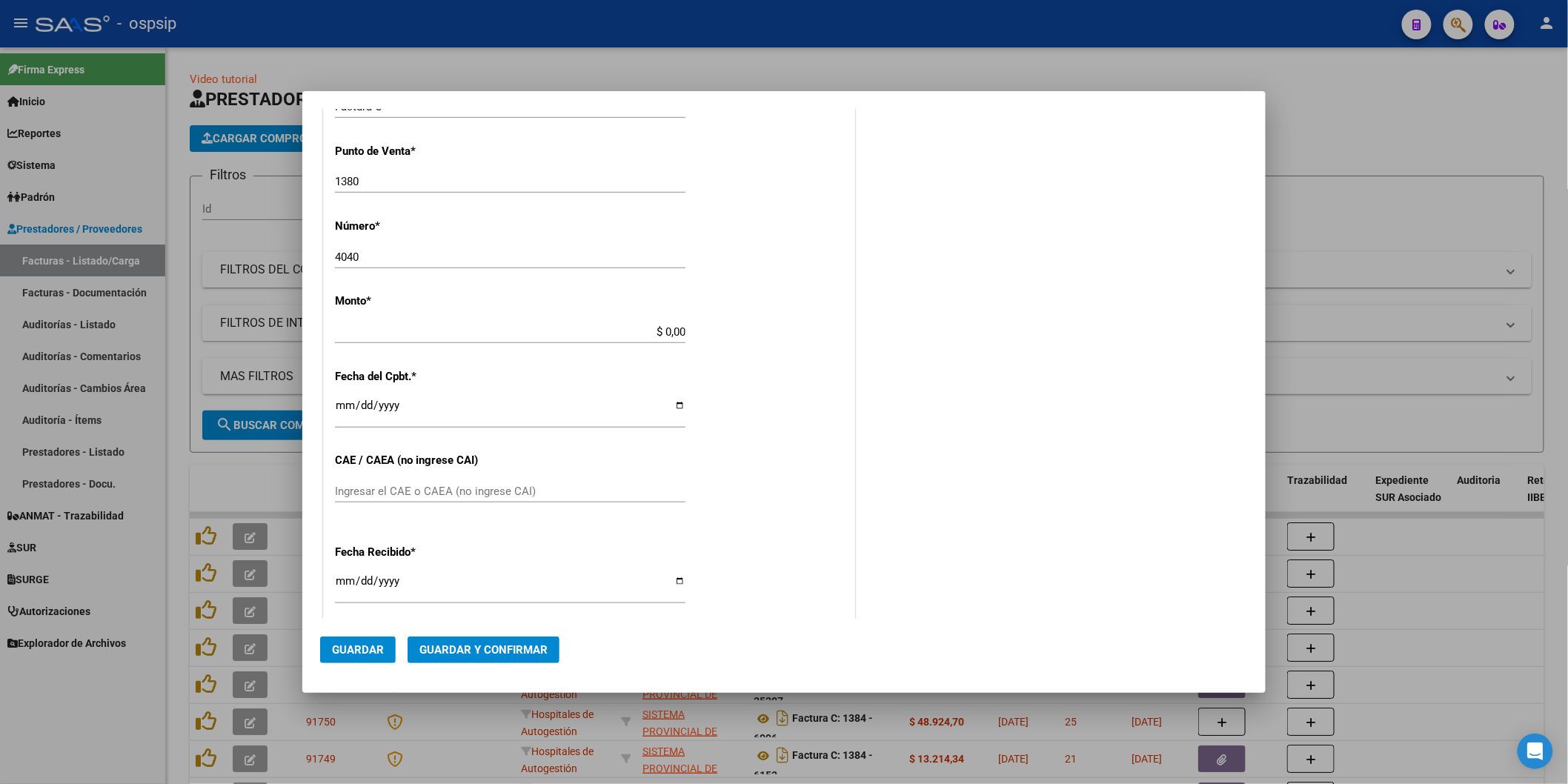
scroll to position [372, 0]
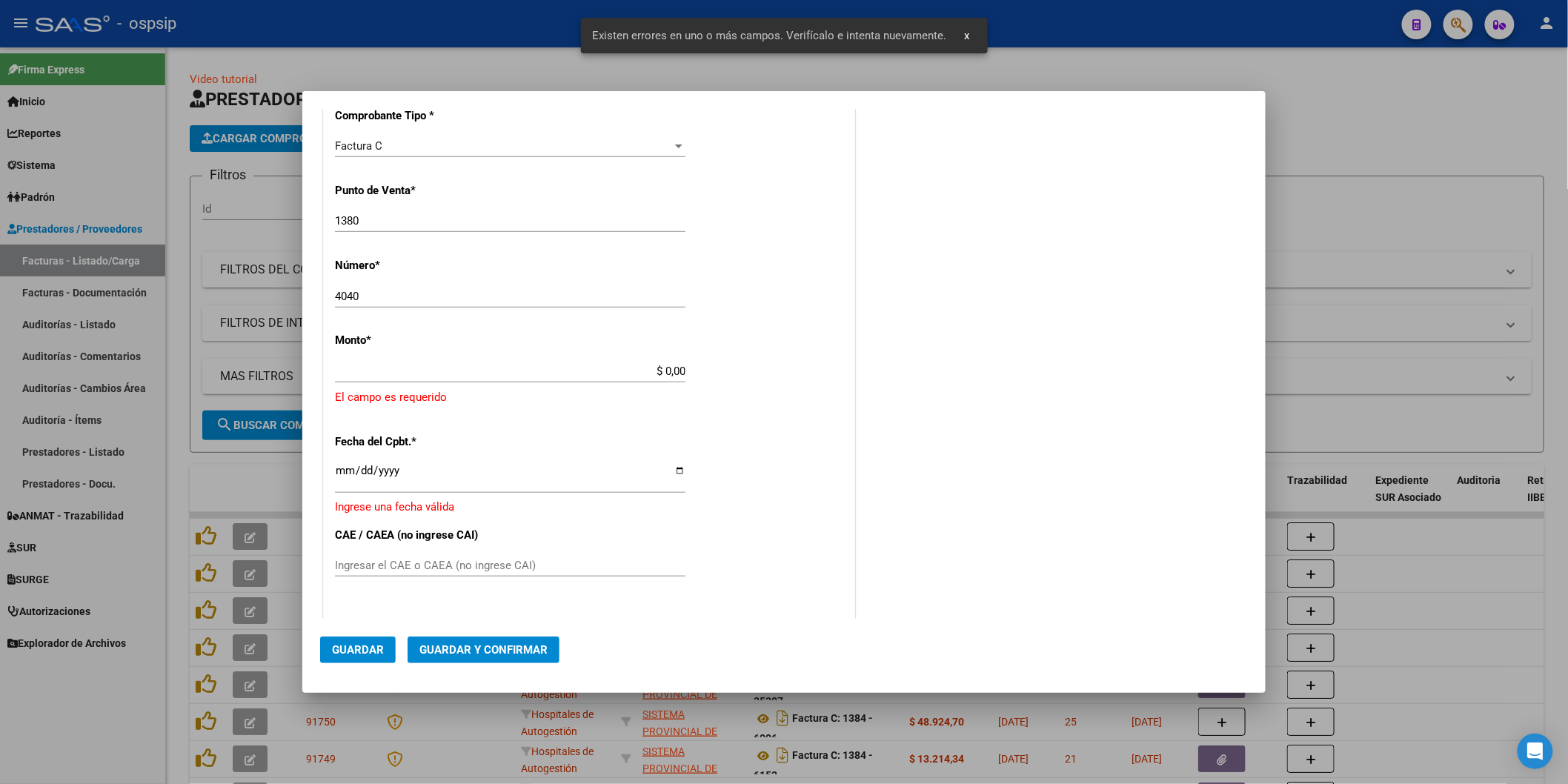
click at [520, 367] on input "$ 0,00" at bounding box center [510, 372] width 351 height 13
click at [680, 375] on input "$ 0,00" at bounding box center [510, 372] width 351 height 13
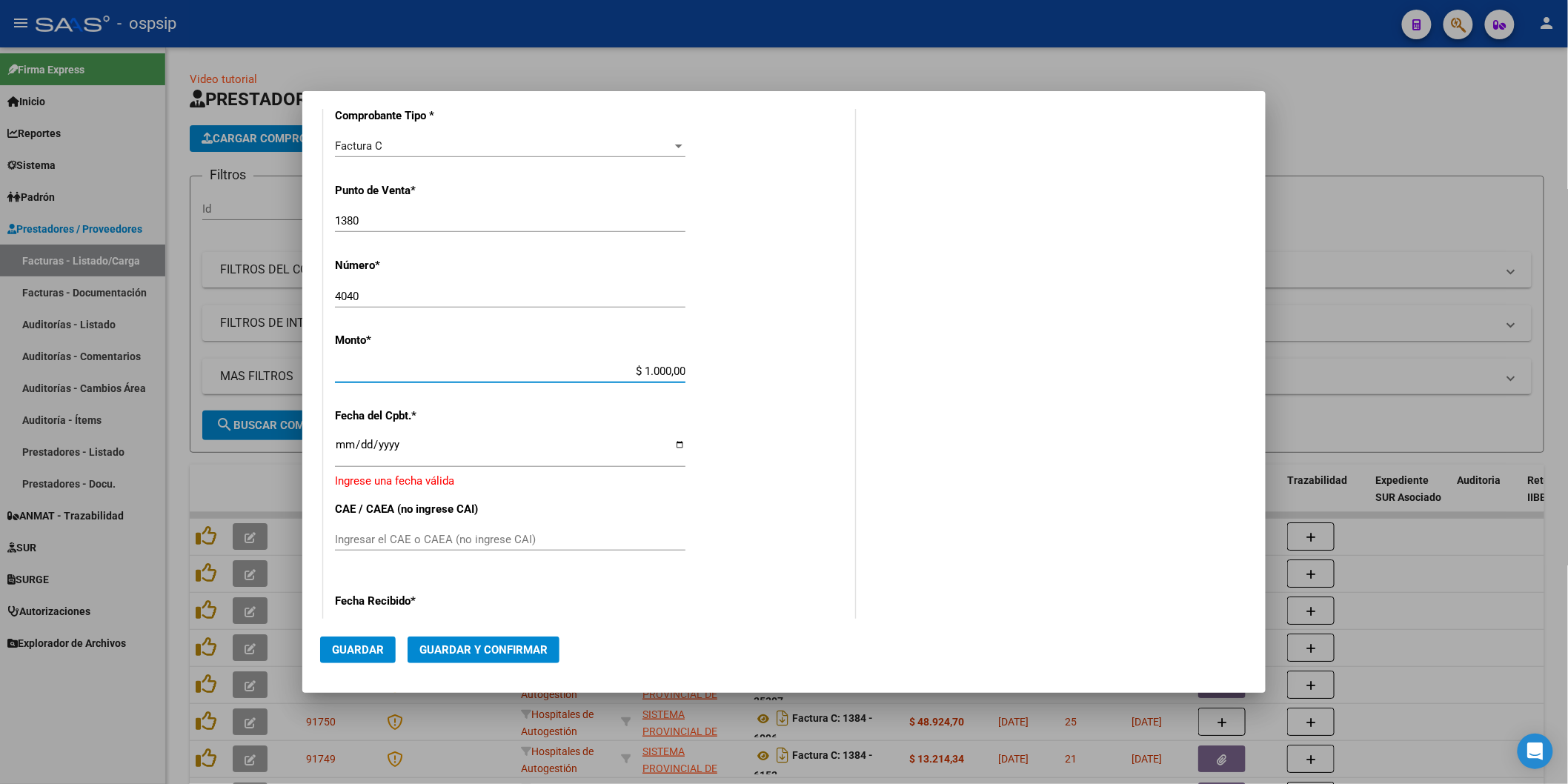
type input "$ 10.000,00"
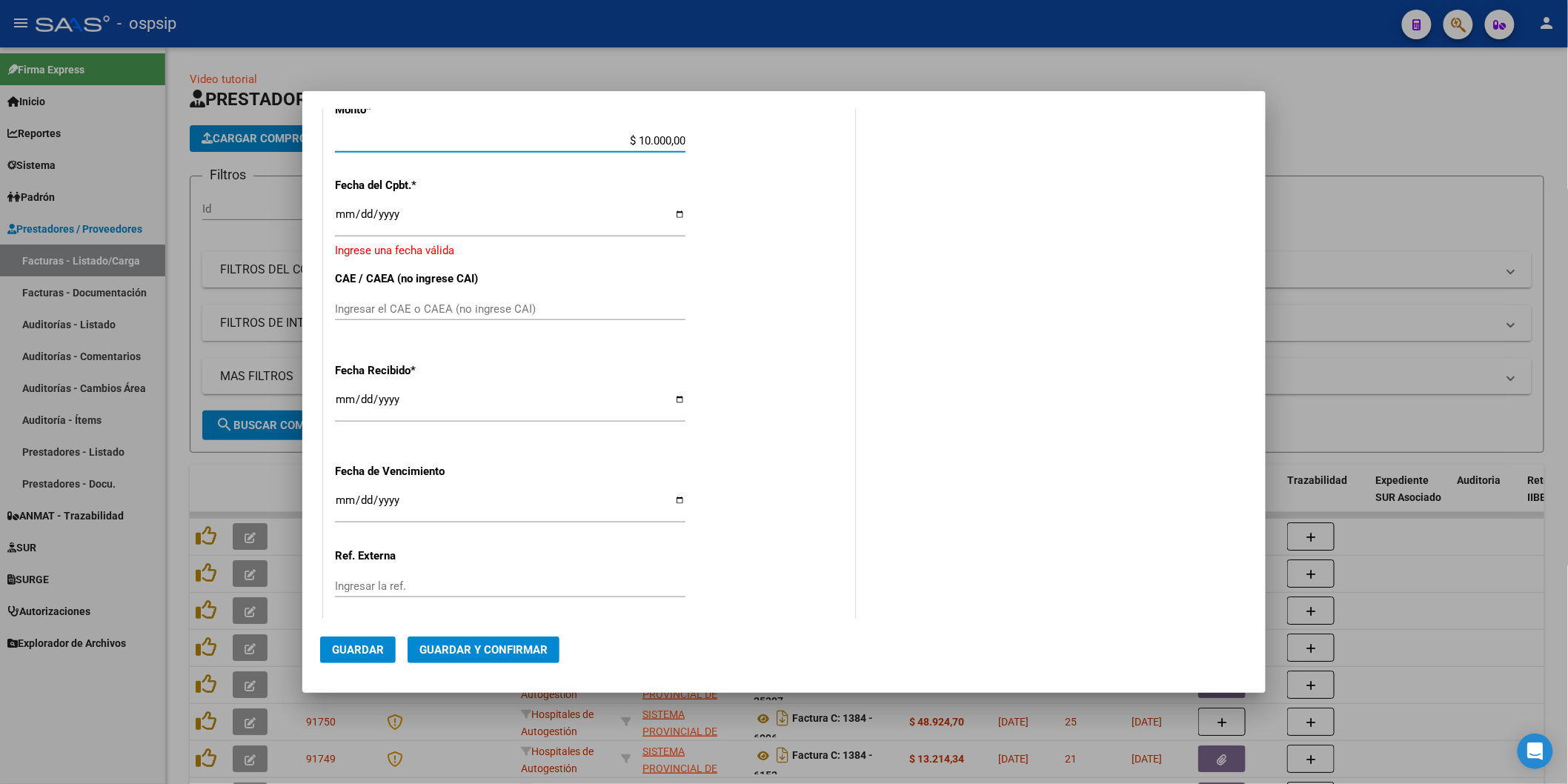
scroll to position [619, 0]
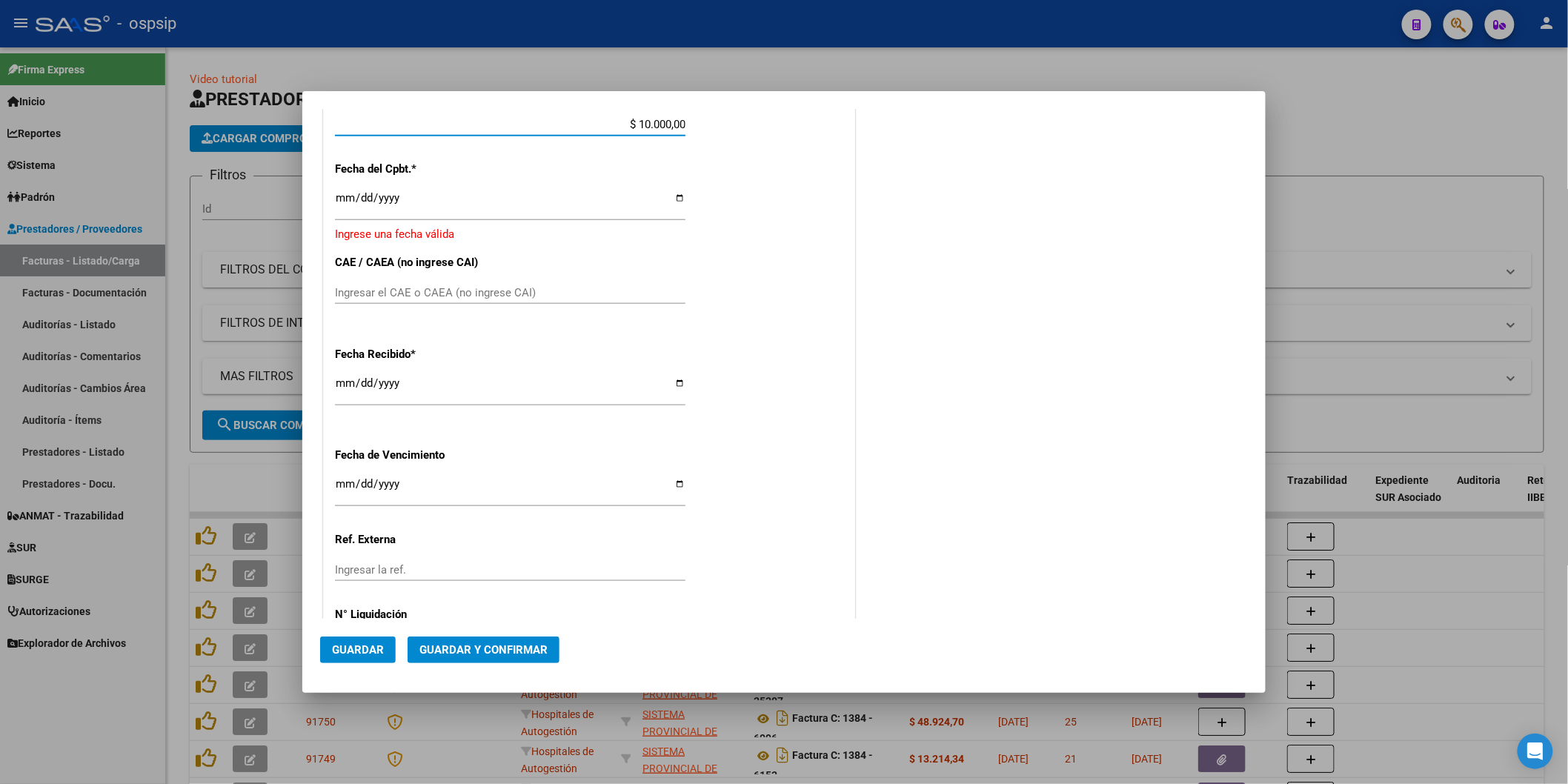
click at [384, 194] on input "Ingresar la fecha" at bounding box center [510, 204] width 351 height 24
click at [431, 204] on input "Ingresar la fecha" at bounding box center [510, 204] width 351 height 24
click at [424, 201] on input "Ingresar la fecha" at bounding box center [510, 204] width 351 height 24
click at [352, 204] on input "Ingresar la fecha" at bounding box center [510, 204] width 351 height 24
click at [339, 198] on input "Ingresar la fecha" at bounding box center [510, 204] width 351 height 24
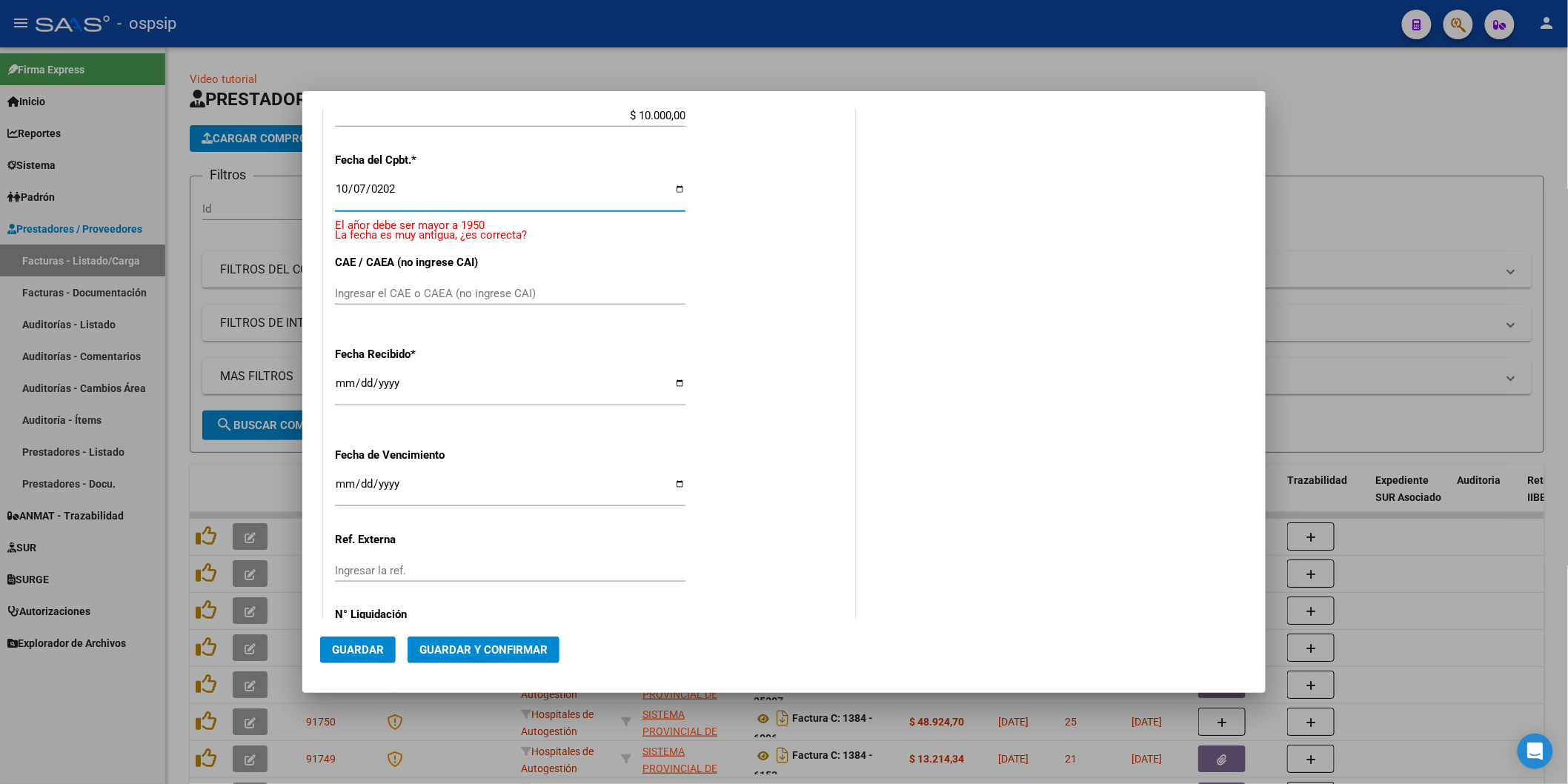
type input "[DATE]"
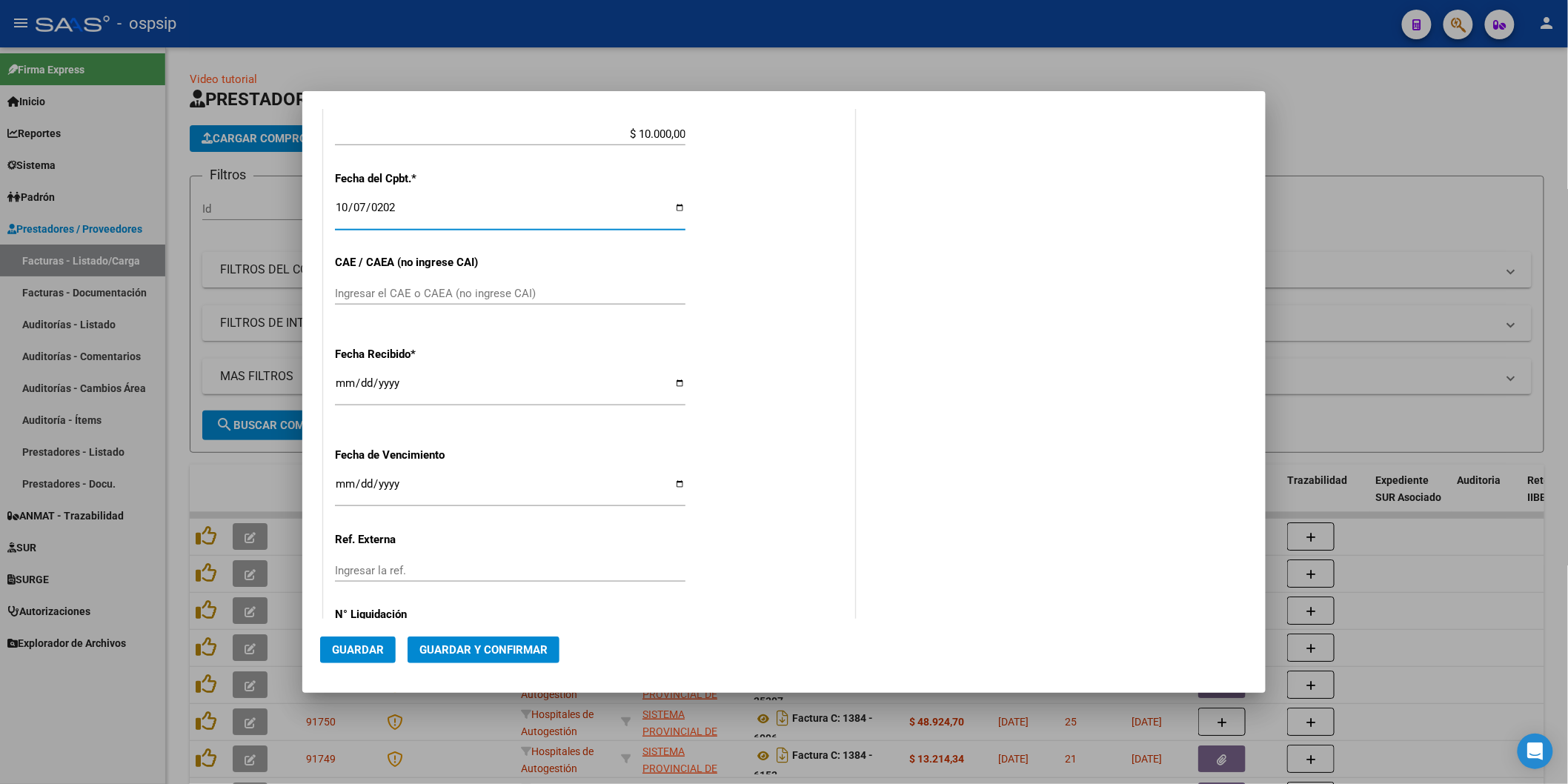
scroll to position [675, 0]
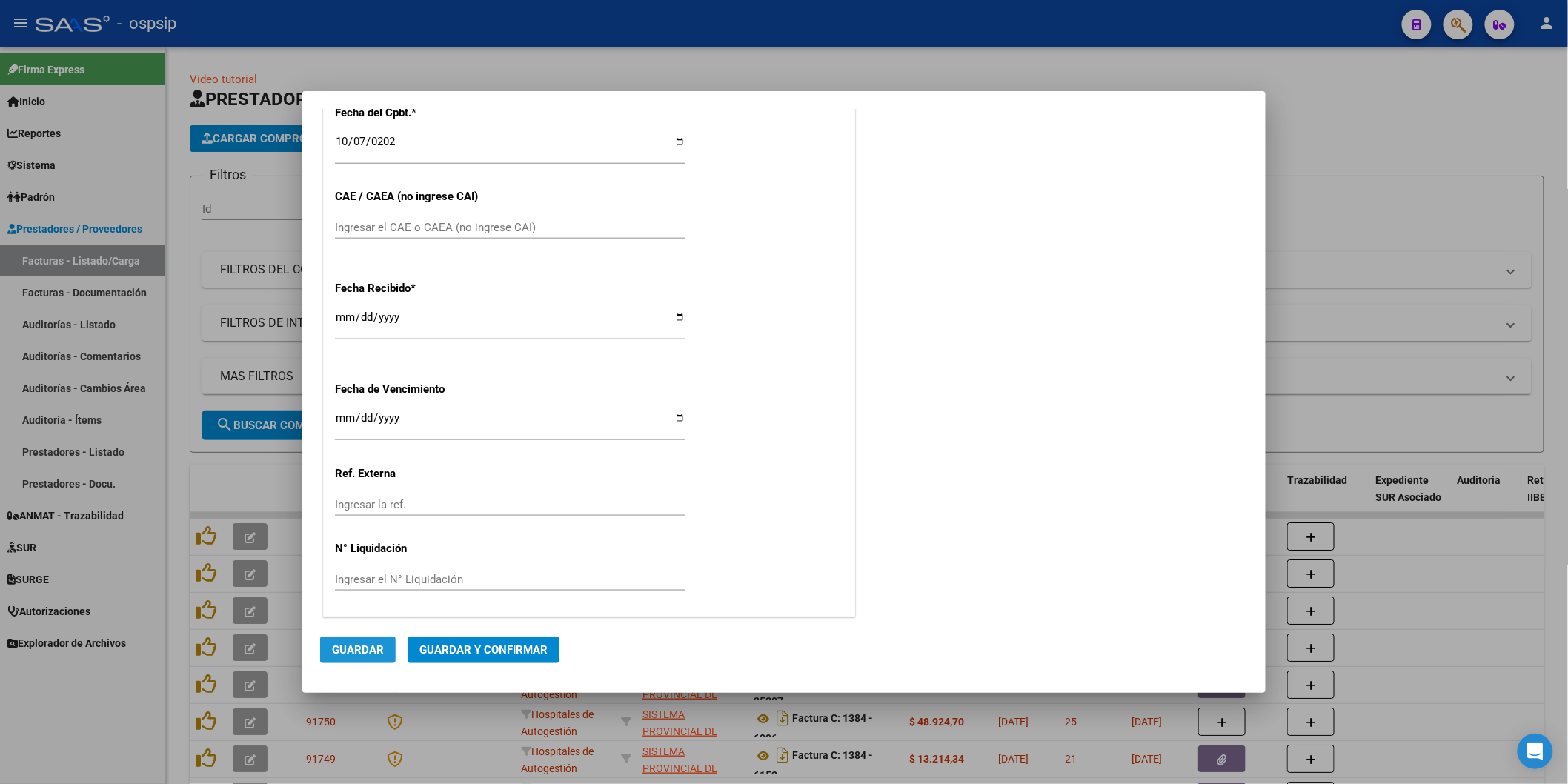
click at [372, 658] on button "Guardar" at bounding box center [357, 650] width 76 height 27
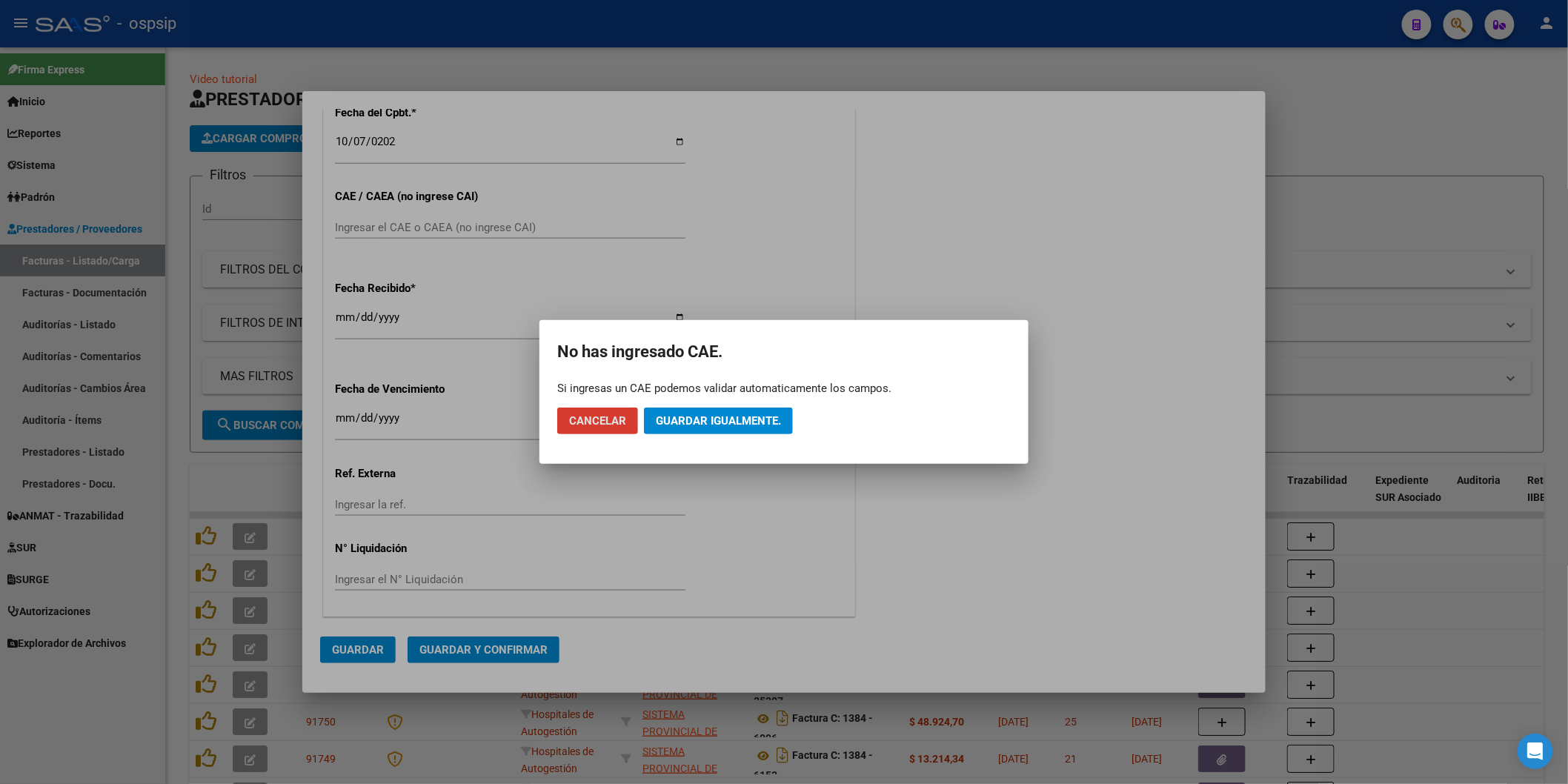
click at [717, 412] on button "Guardar igualmente." at bounding box center [718, 421] width 149 height 27
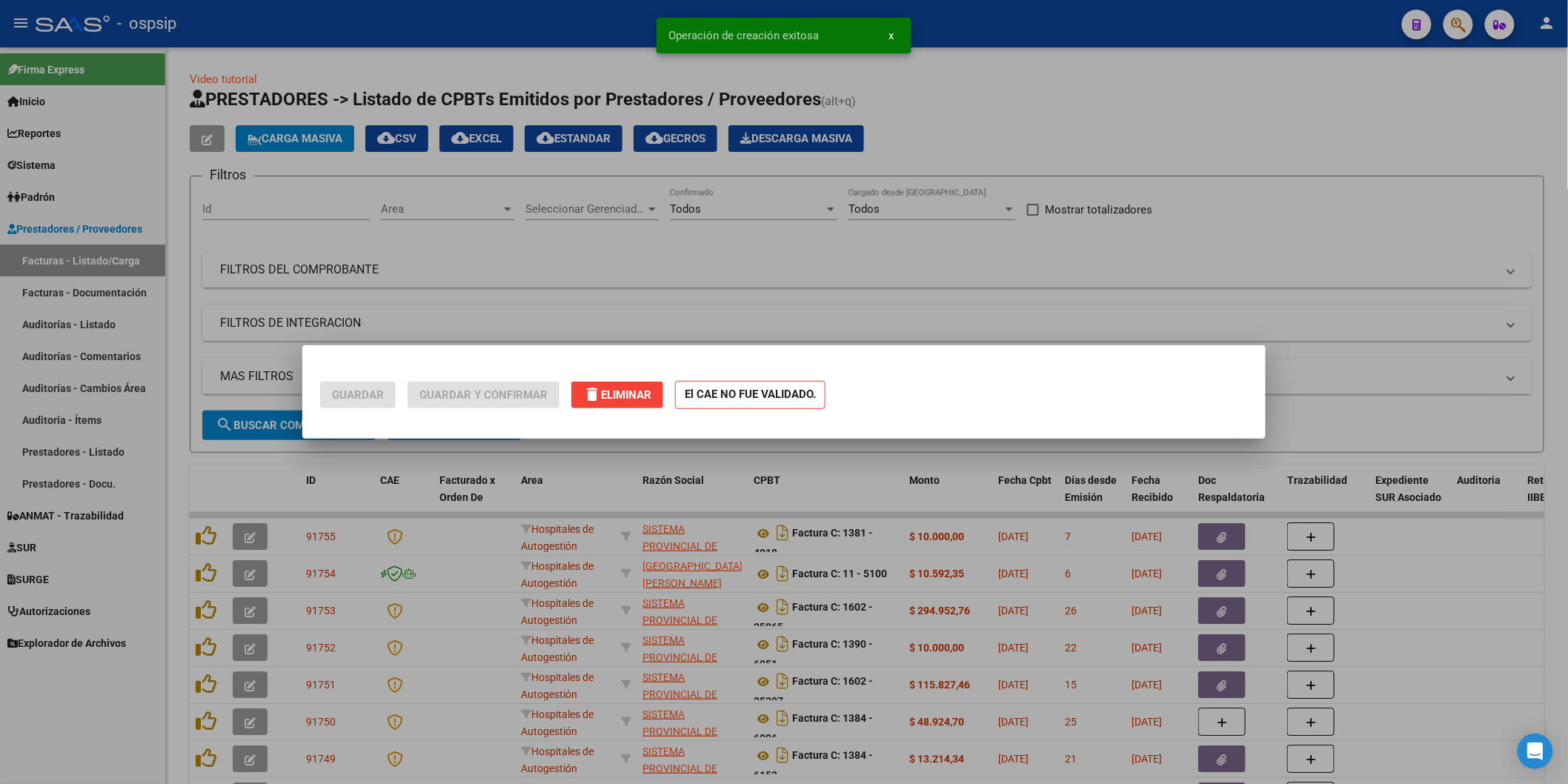
scroll to position [0, 0]
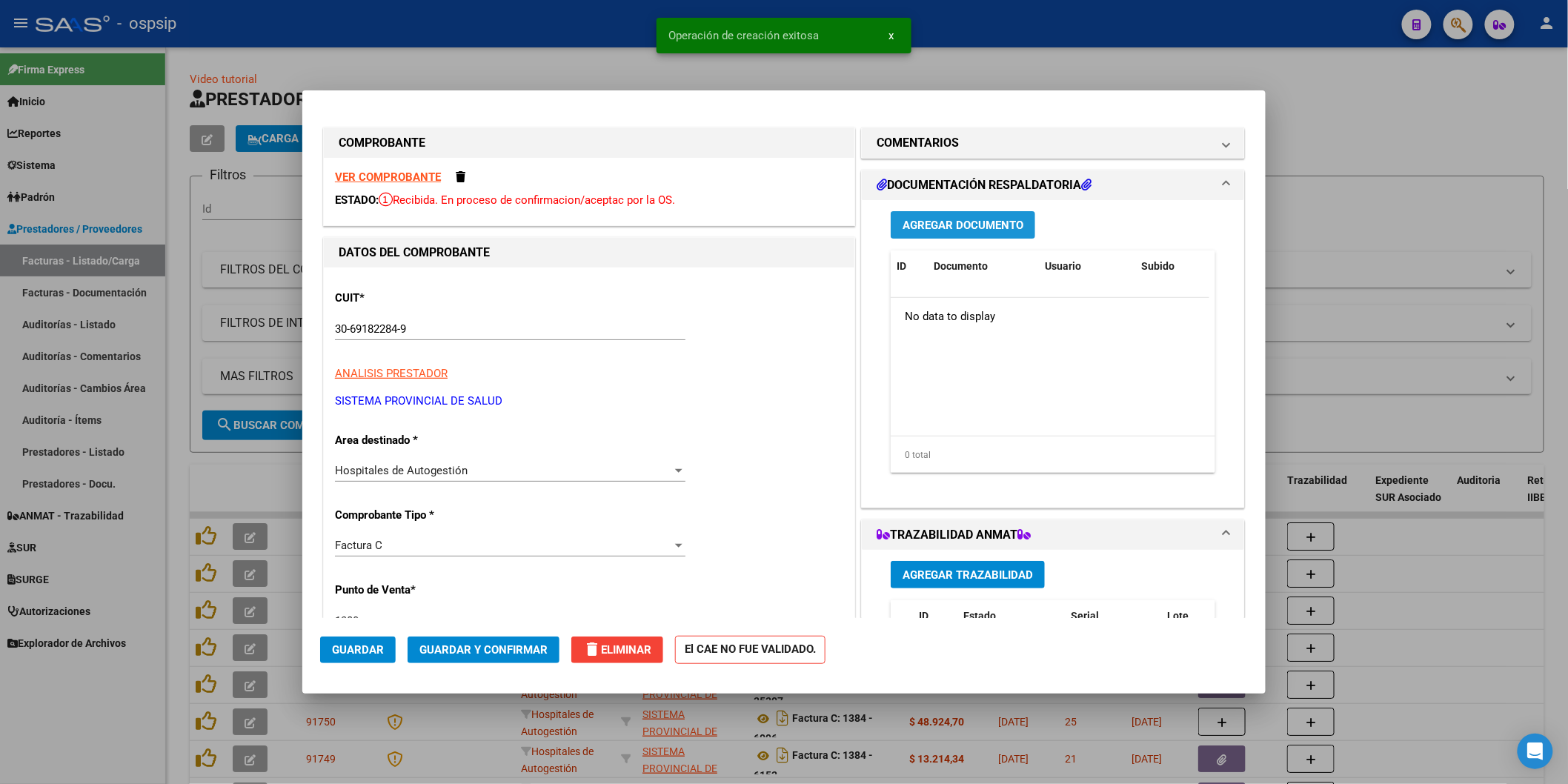
click at [951, 219] on span "Agregar Documento" at bounding box center [963, 225] width 121 height 13
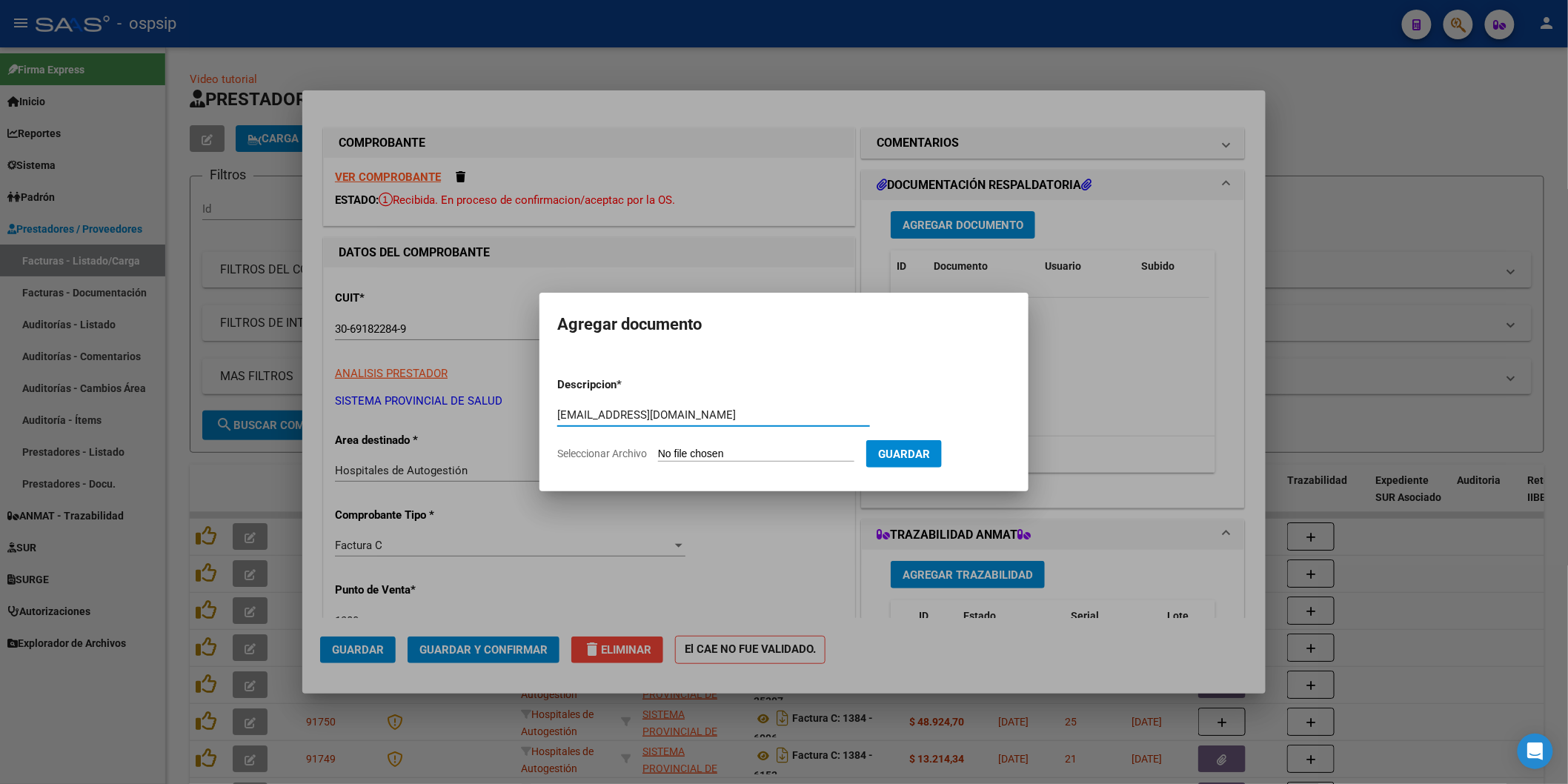
type input "[EMAIL_ADDRESS][DOMAIN_NAME]"
click at [703, 449] on input "Seleccionar Archivo" at bounding box center [757, 454] width 196 height 14
type input "C:\fakepath\1380-4040.pdf"
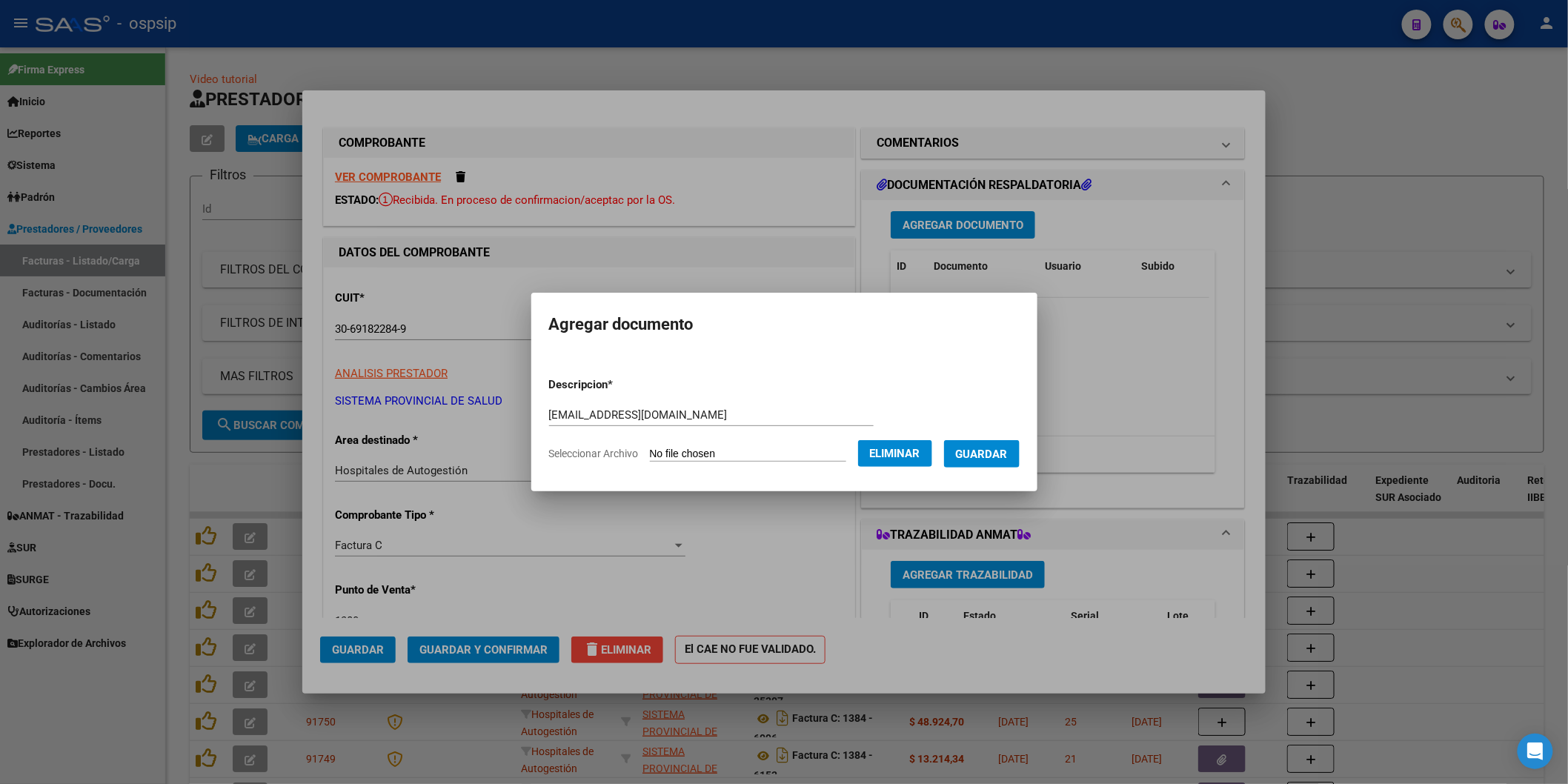
click at [989, 457] on span "Guardar" at bounding box center [982, 454] width 52 height 13
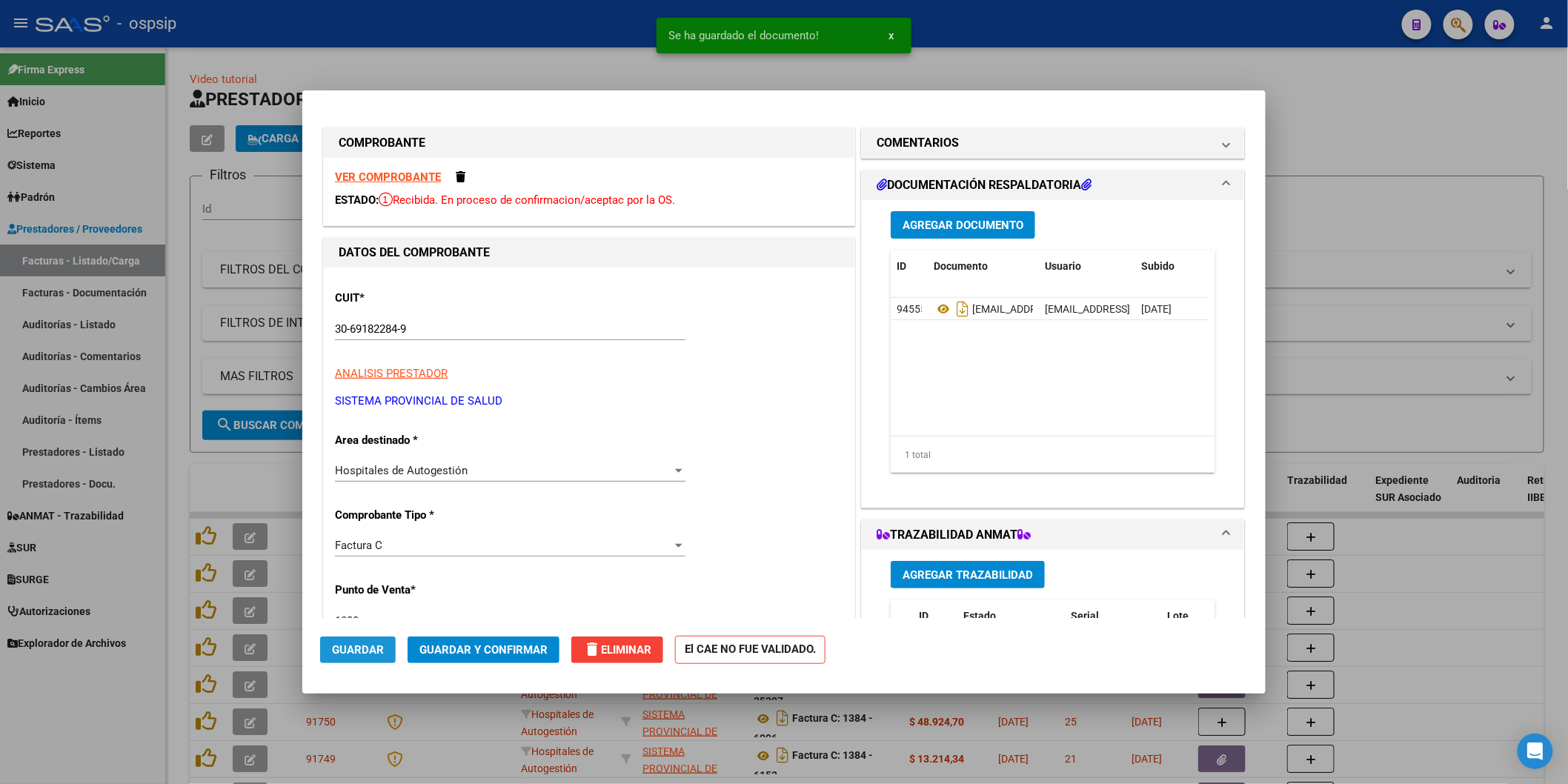
click at [388, 642] on button "Guardar" at bounding box center [357, 650] width 76 height 27
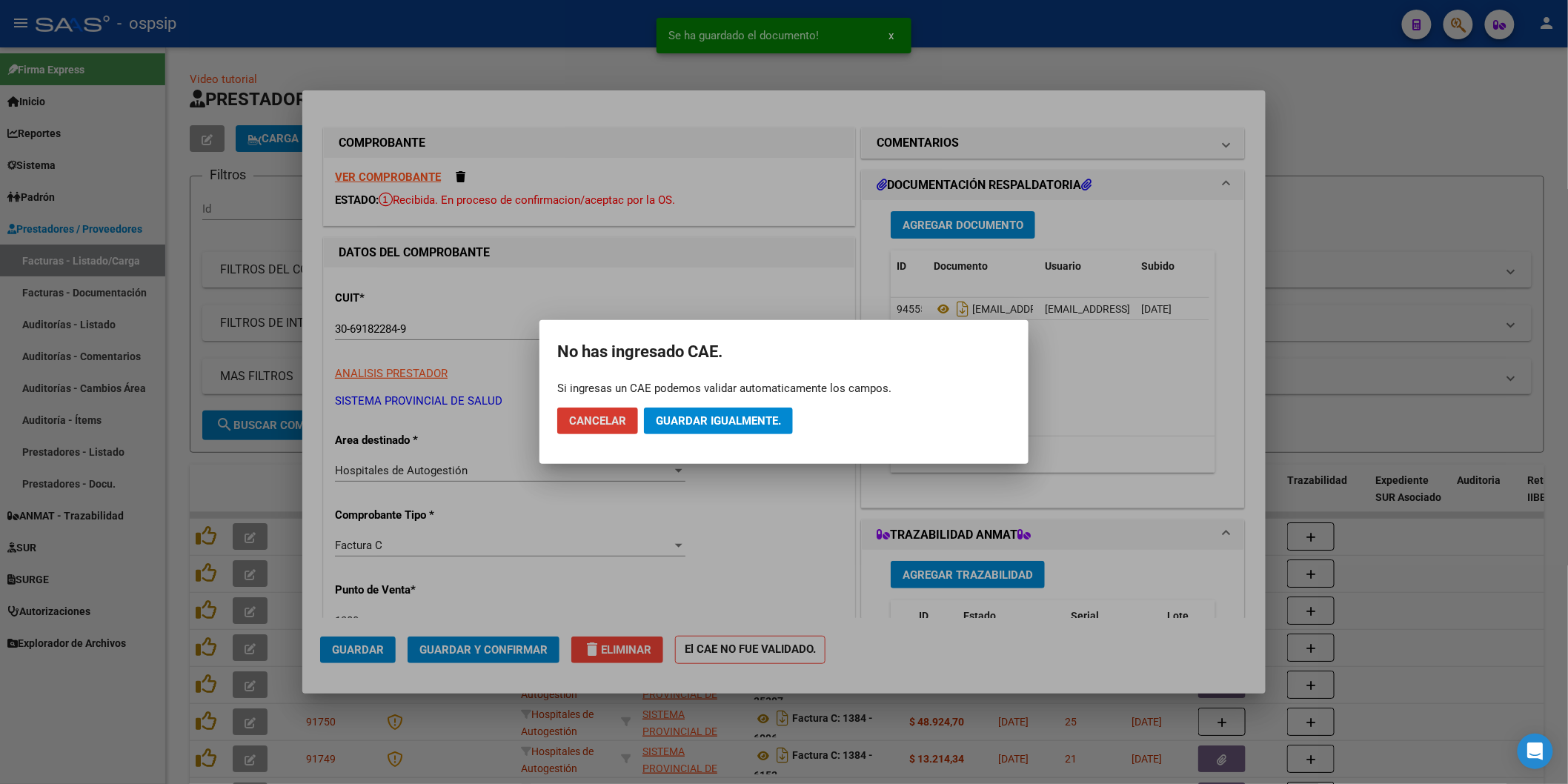
click at [786, 405] on mat-dialog-actions "Cancelar Guardar igualmente." at bounding box center [784, 421] width 454 height 51
click at [767, 412] on button "Guardar igualmente." at bounding box center [718, 421] width 149 height 27
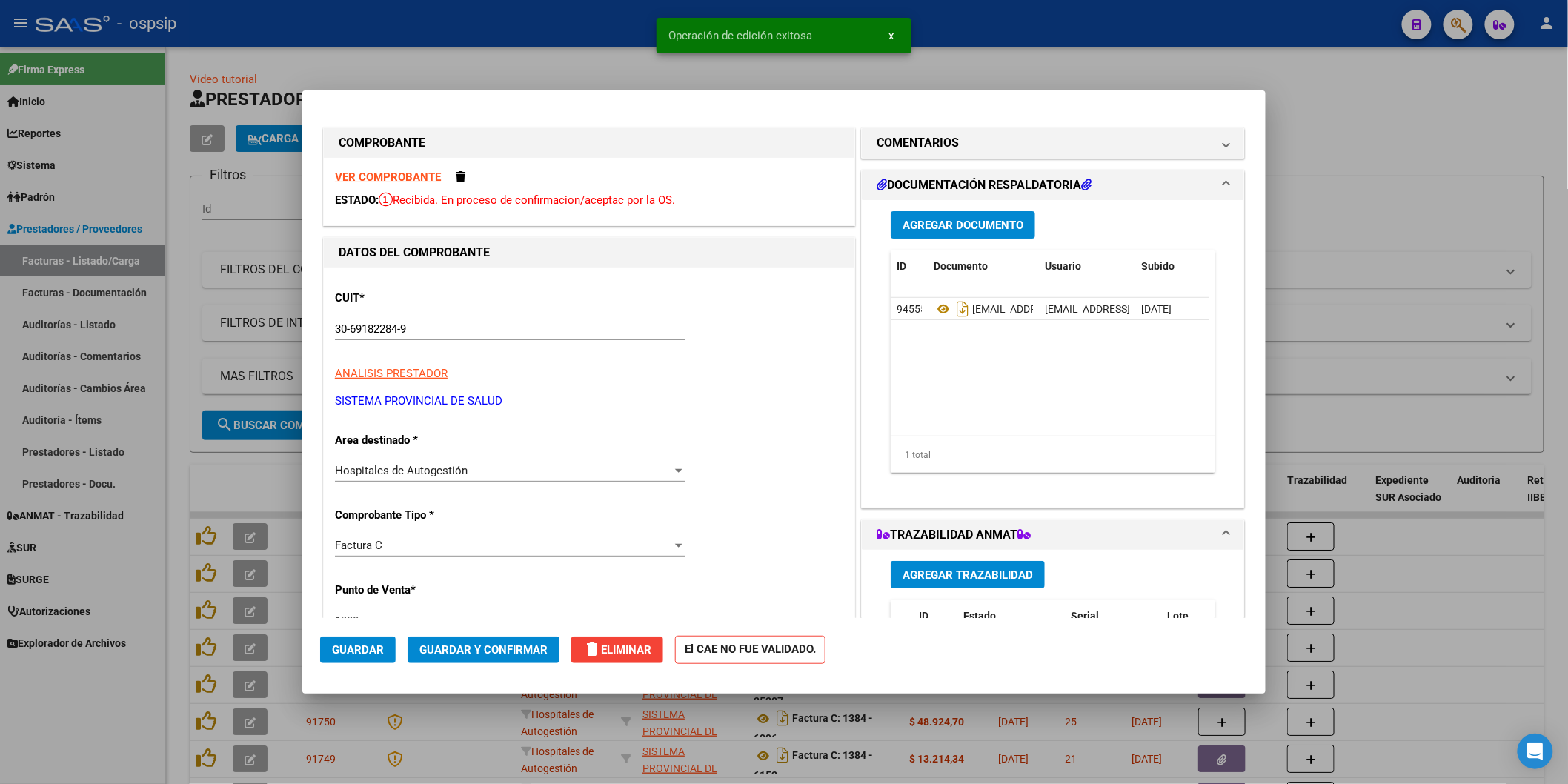
type input "$ 0,00"
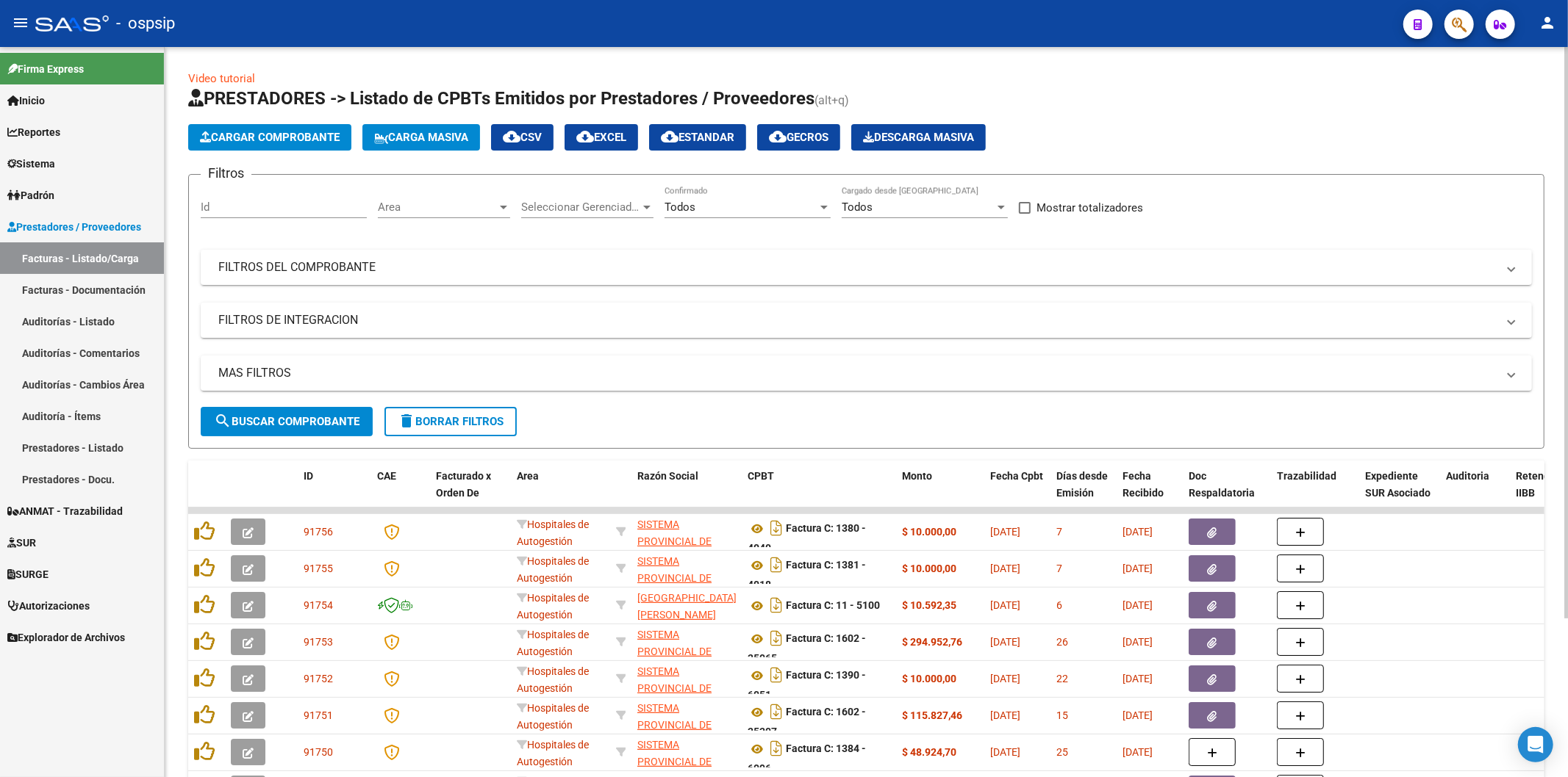
click at [281, 135] on span "Cargar Comprobante" at bounding box center [269, 138] width 139 height 13
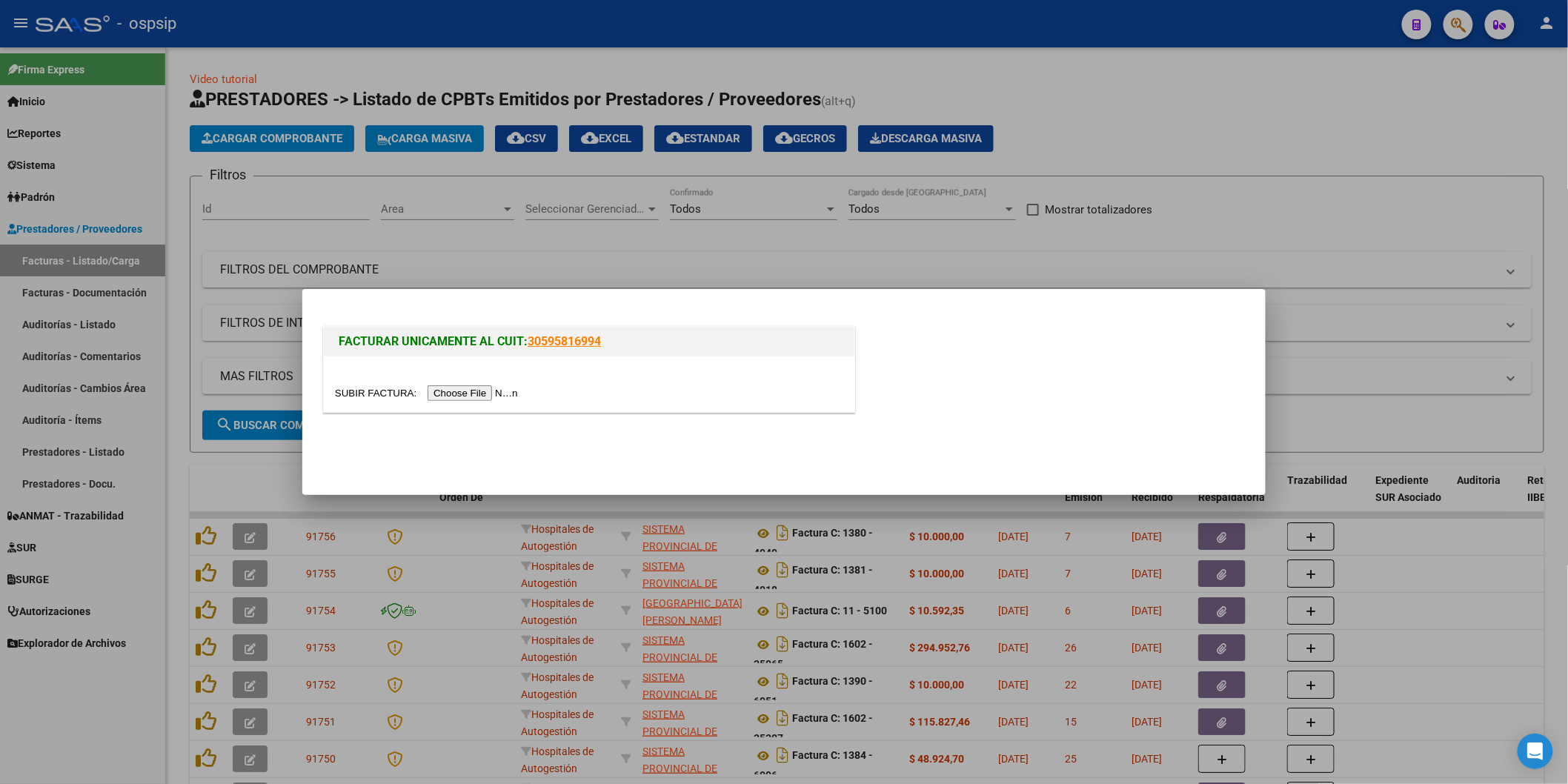
click at [472, 393] on input "file" at bounding box center [429, 393] width 188 height 16
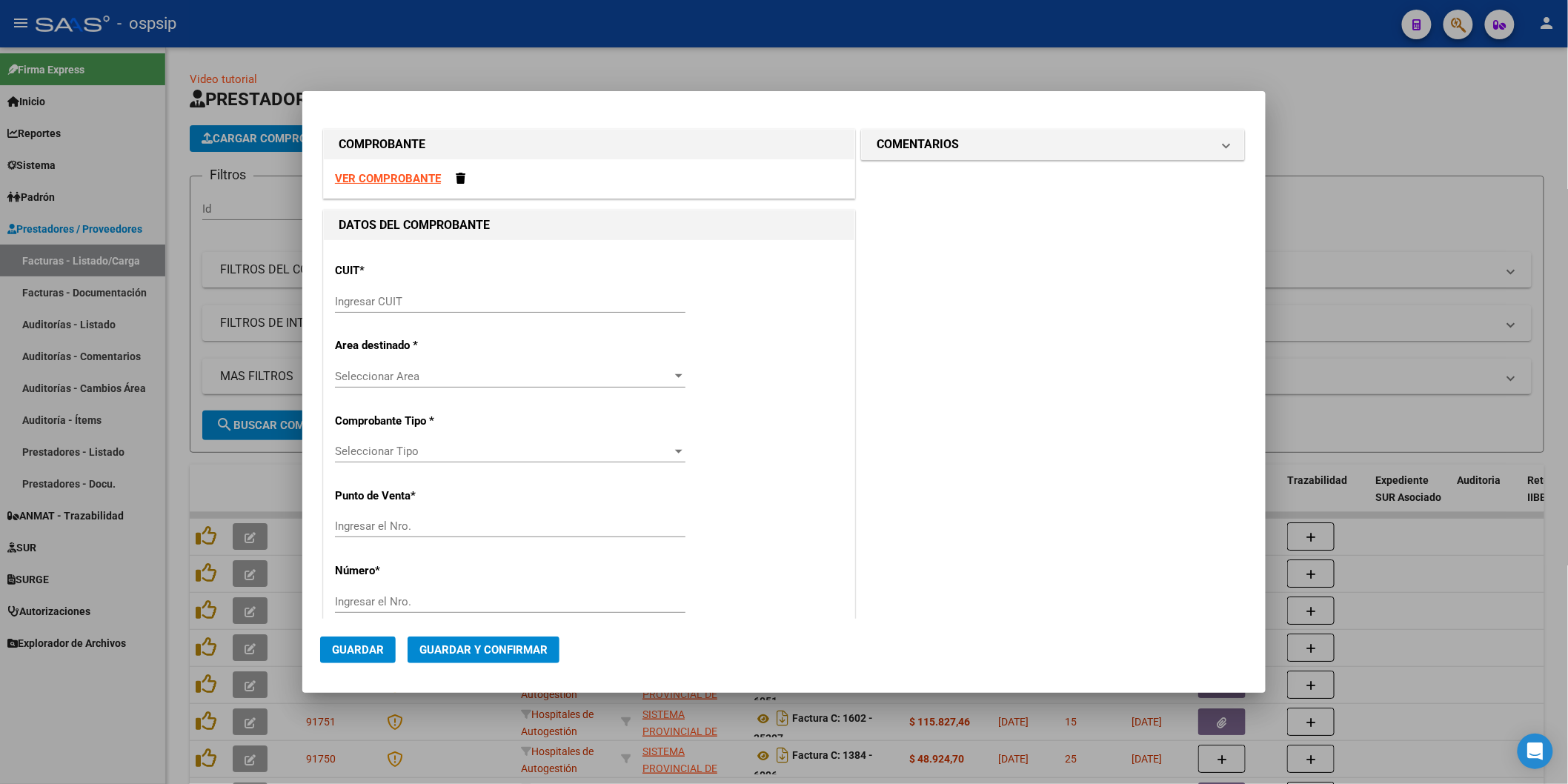
click at [387, 307] on input "Ingresar CUIT" at bounding box center [510, 302] width 351 height 13
type input "30-69182284-9"
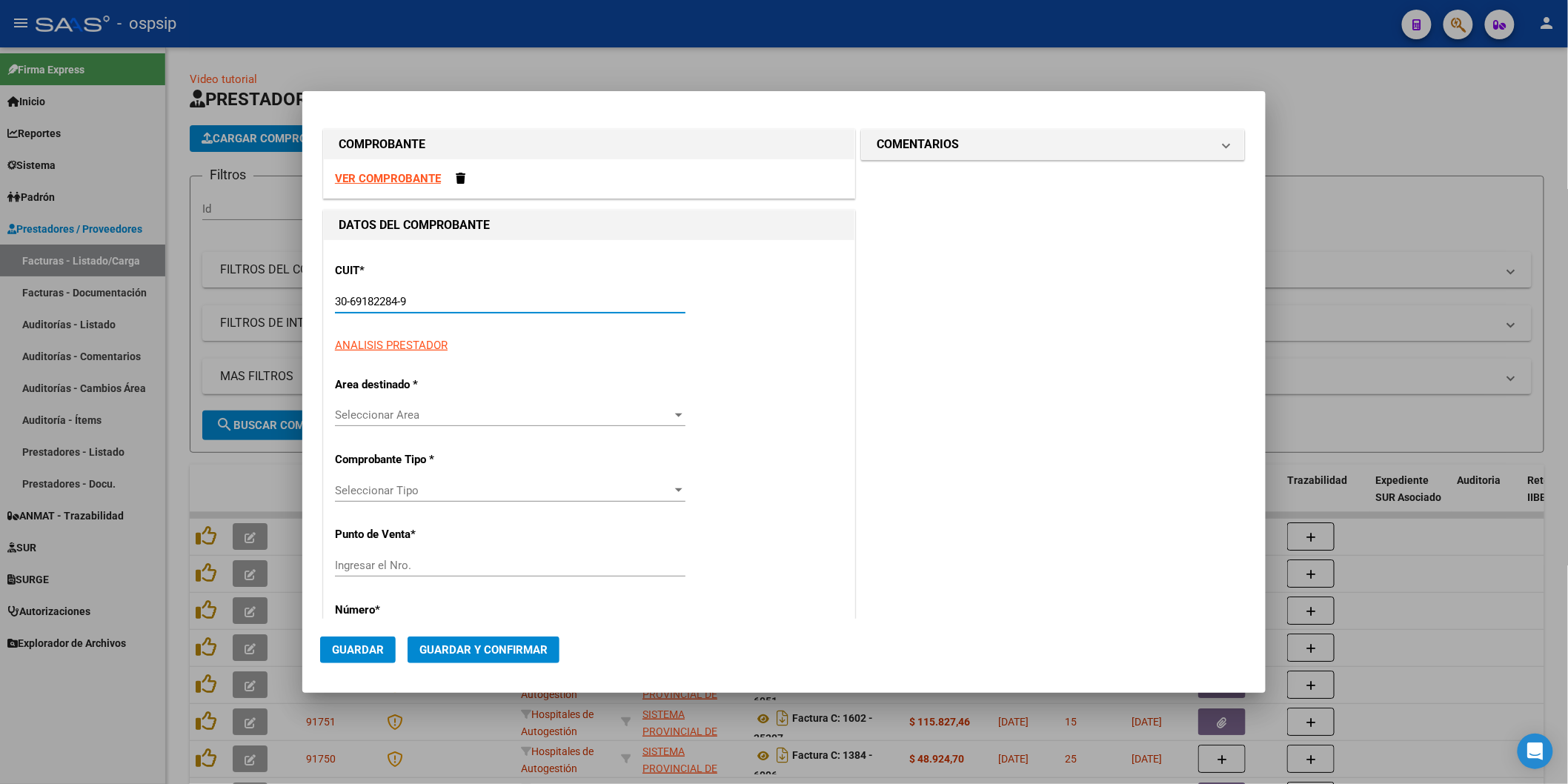
type input "1380"
type input "30-69182284-9"
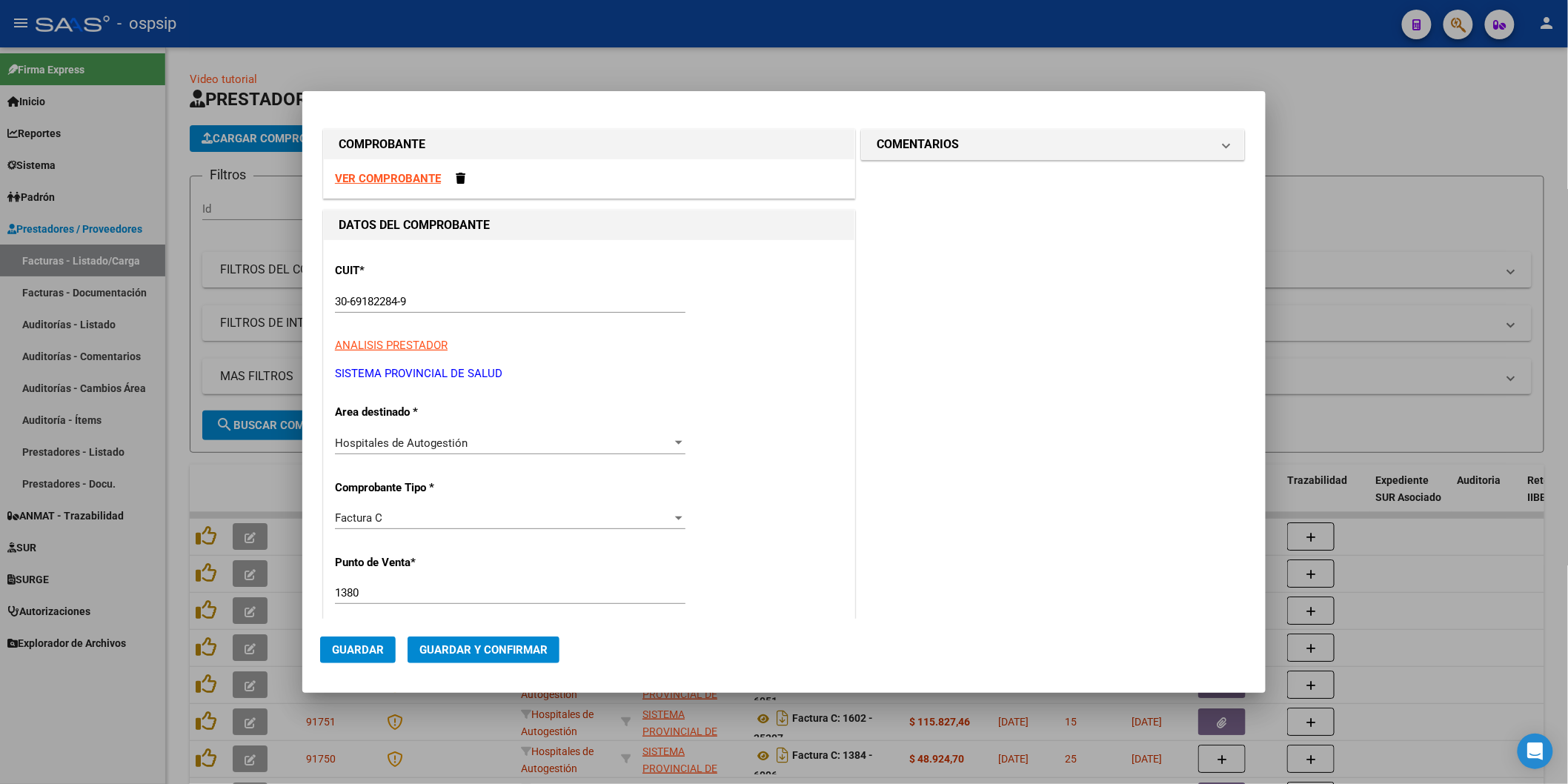
click at [402, 419] on p "Area destinado *" at bounding box center [412, 412] width 153 height 17
click at [379, 598] on input "1380" at bounding box center [510, 593] width 351 height 13
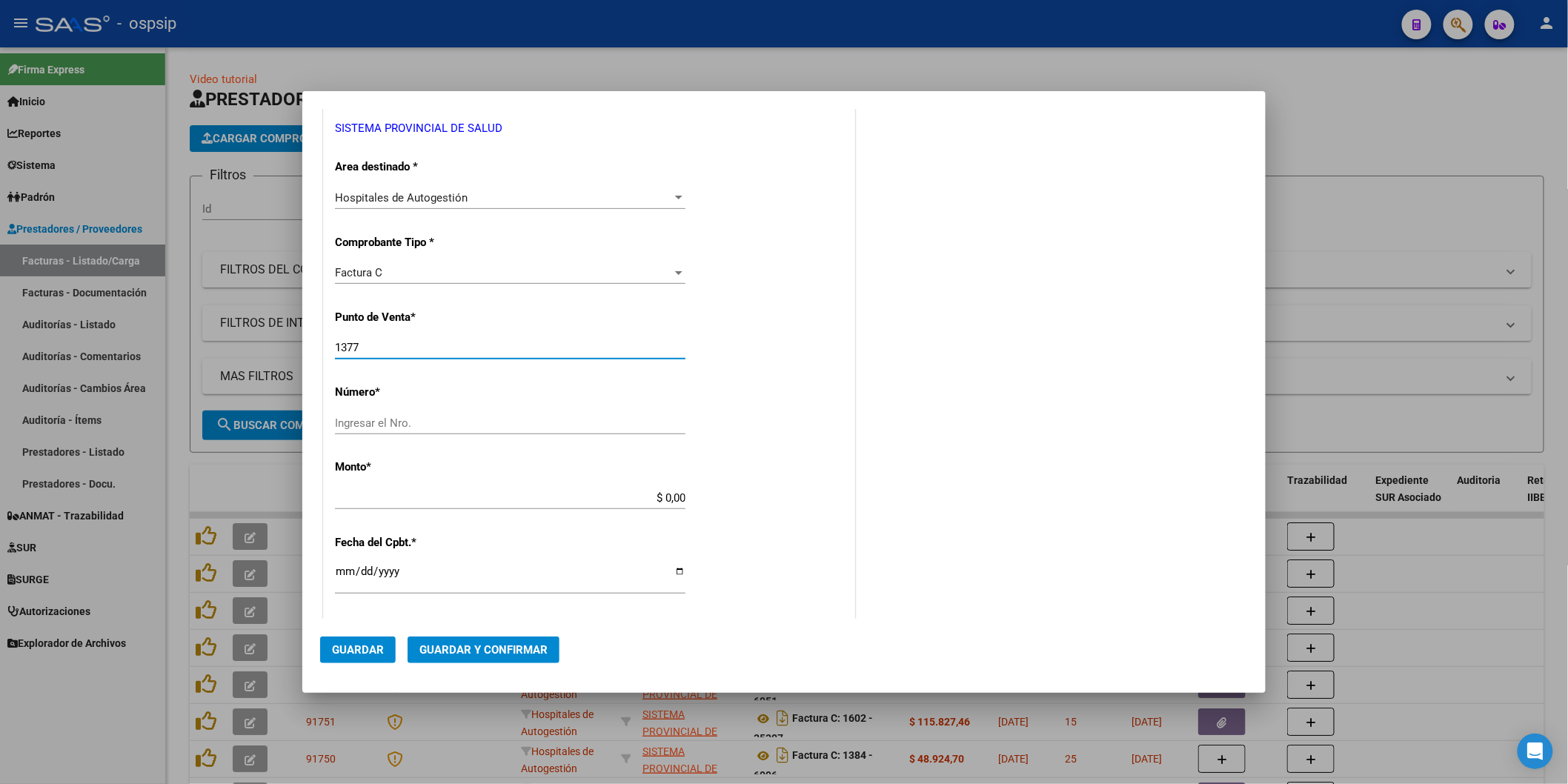
scroll to position [247, 0]
type input "1377"
click at [386, 420] on input "Ingresar el Nro." at bounding box center [510, 422] width 351 height 13
type input "4044"
click at [446, 486] on div "$ 0,00 Ingresar el monto" at bounding box center [510, 496] width 351 height 22
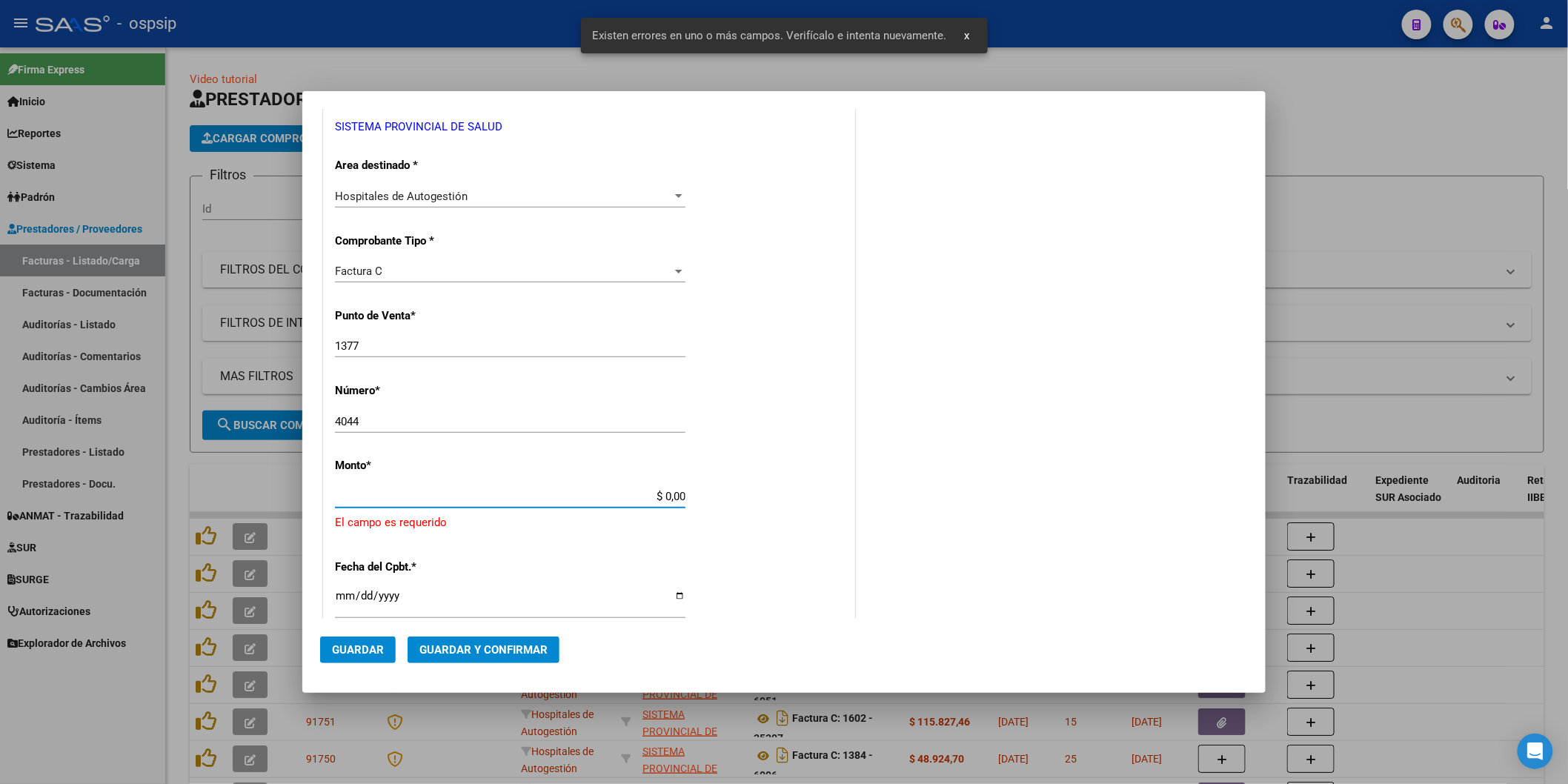
scroll to position [372, 0]
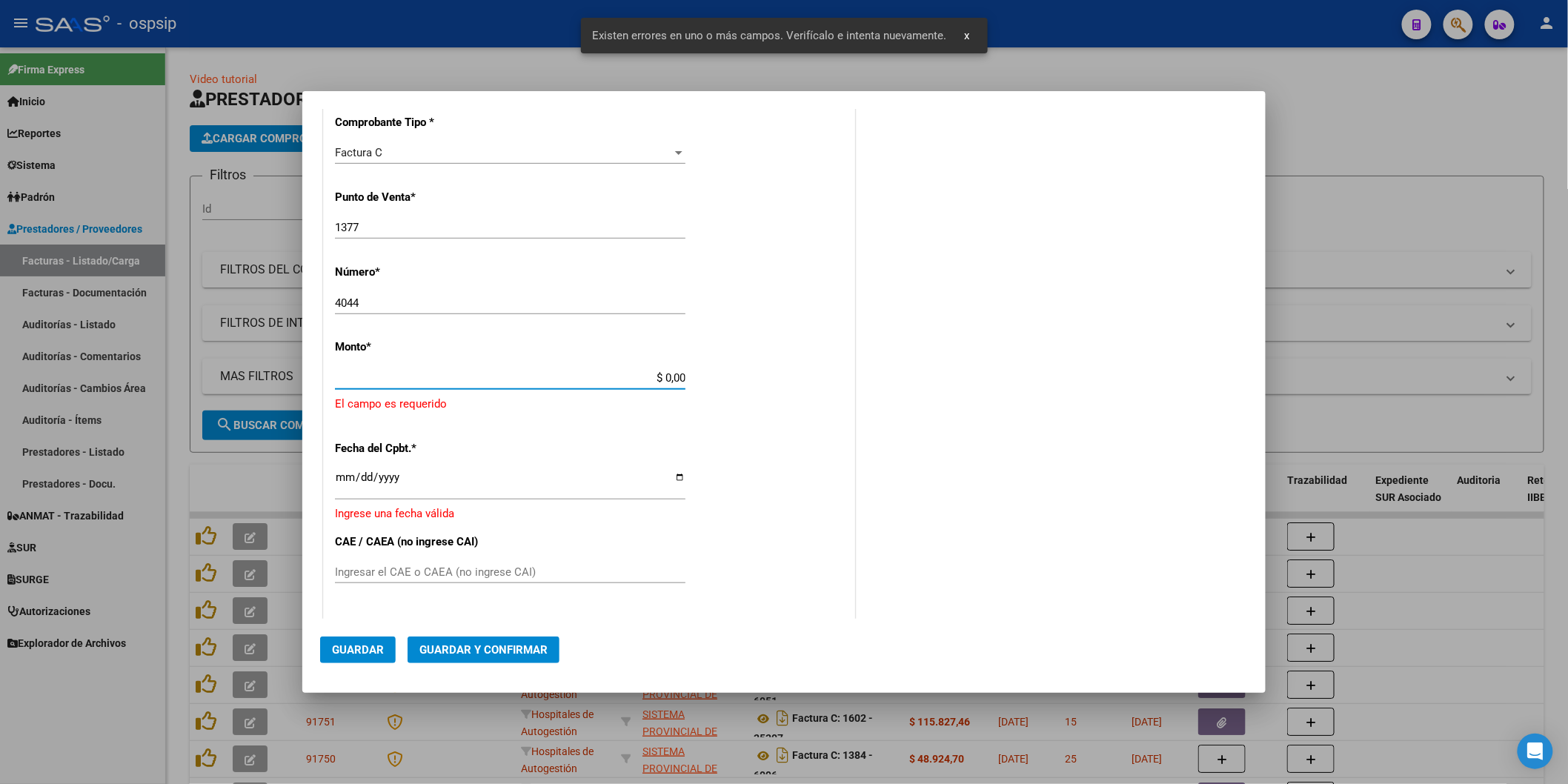
drag, startPoint x: 585, startPoint y: 509, endPoint x: 619, endPoint y: 495, distance: 36.8
click at [602, 501] on div "CUIT * 30-69182284-9 Ingresar CUIT ANALISIS PRESTADOR SISTEMA PROVINCIAL DE [PE…" at bounding box center [589, 417] width 530 height 1086
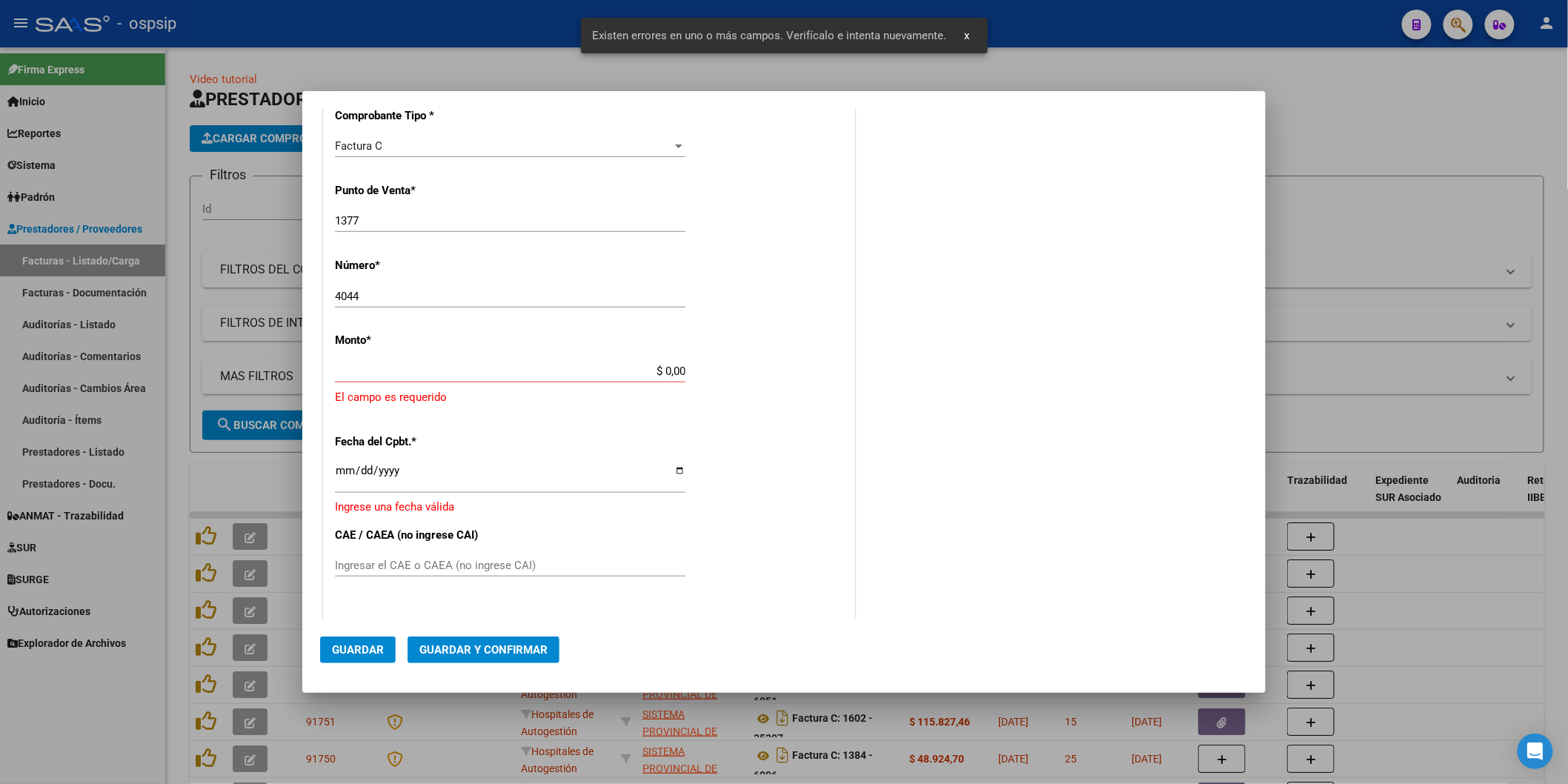
click at [682, 372] on app-form-text-field "Monto * $ 0,00 Ingresar el monto [GEOGRAPHIC_DATA] es requerido" at bounding box center [589, 369] width 509 height 71
click at [677, 368] on input "$ 0,00" at bounding box center [510, 372] width 351 height 13
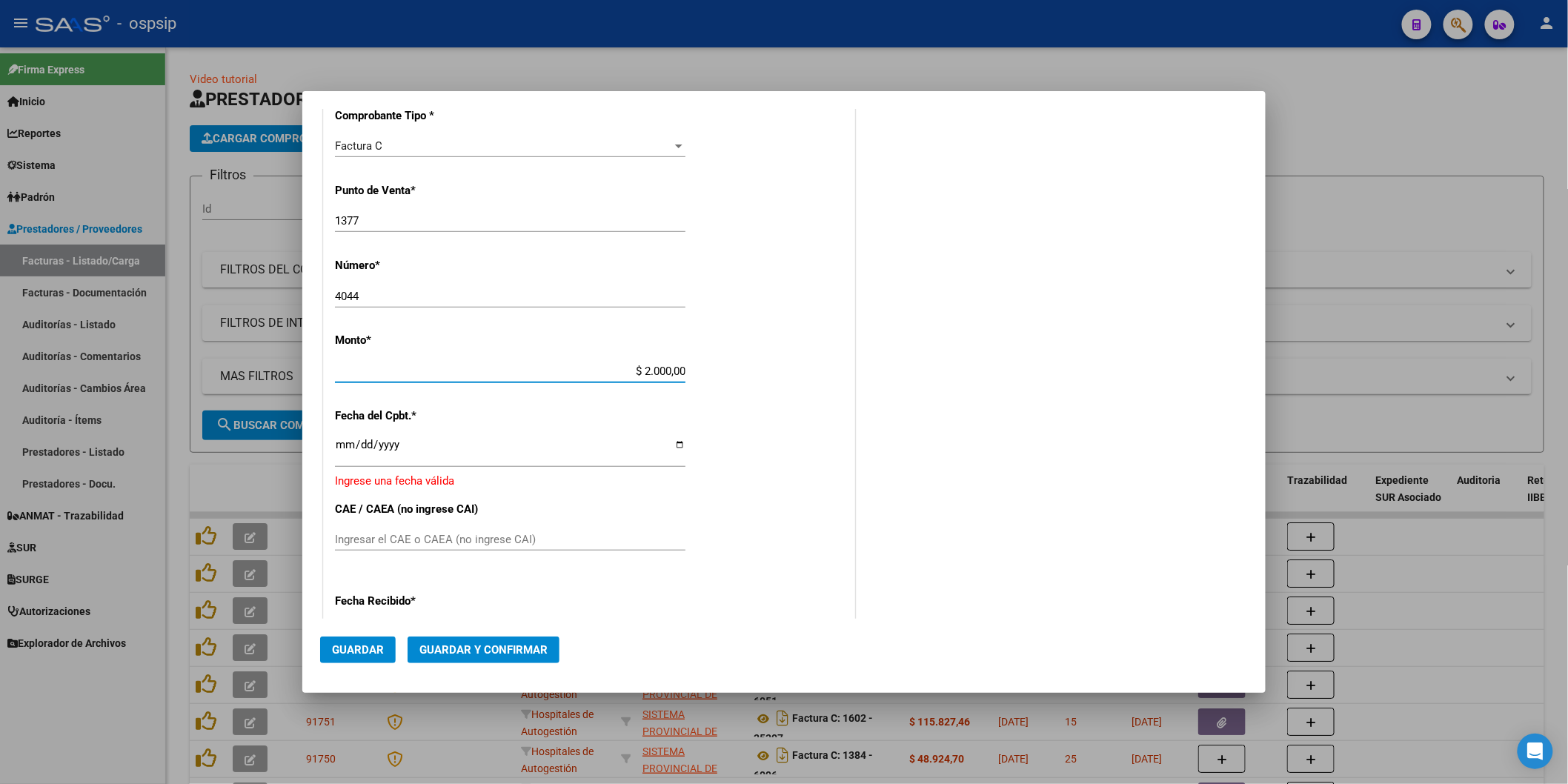
type input "$ 20.000,00"
click at [413, 456] on input "Ingresar la fecha" at bounding box center [510, 451] width 351 height 24
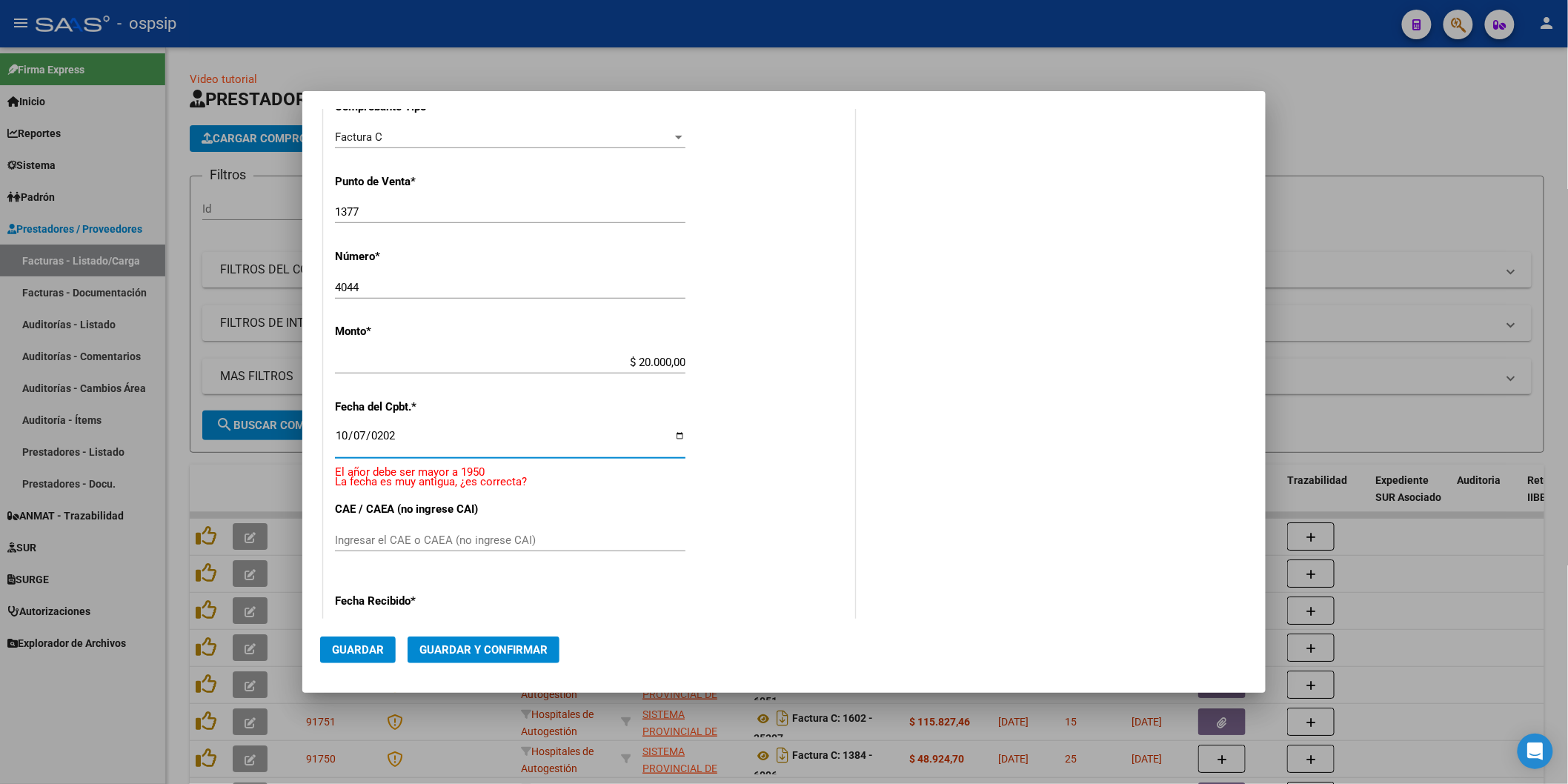
type input "[DATE]"
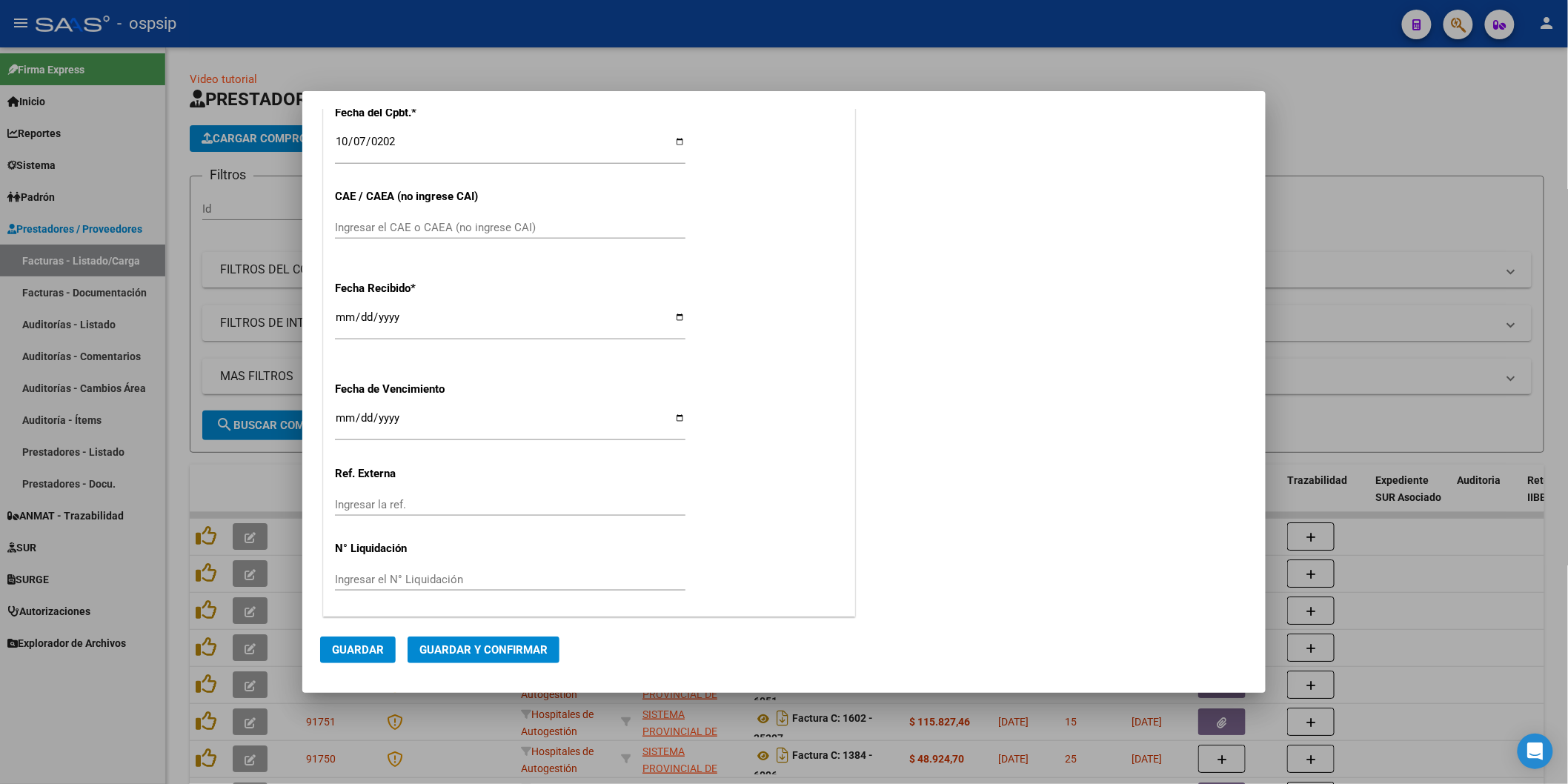
scroll to position [593, 0]
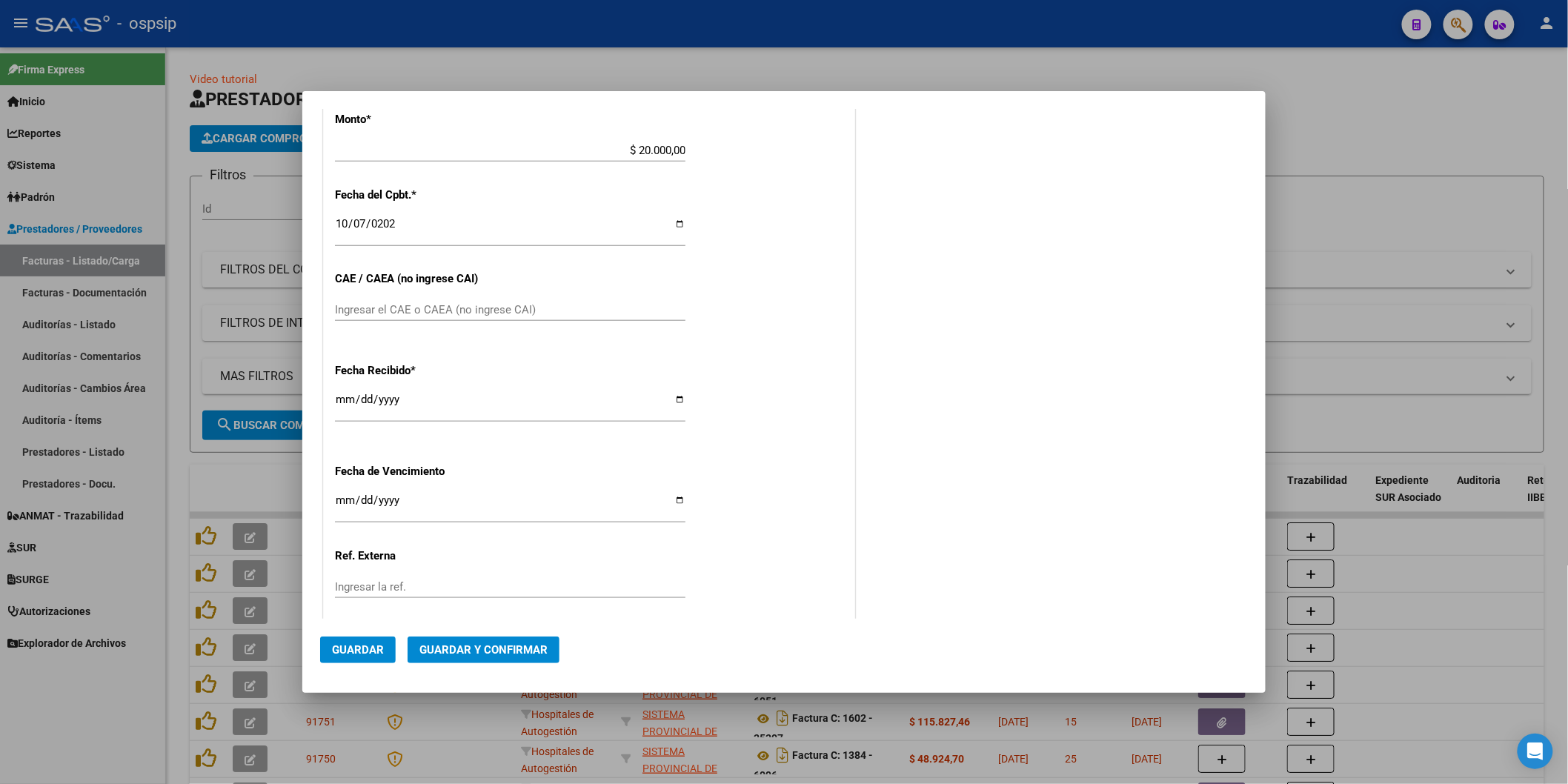
click at [364, 653] on span "Guardar" at bounding box center [357, 650] width 52 height 13
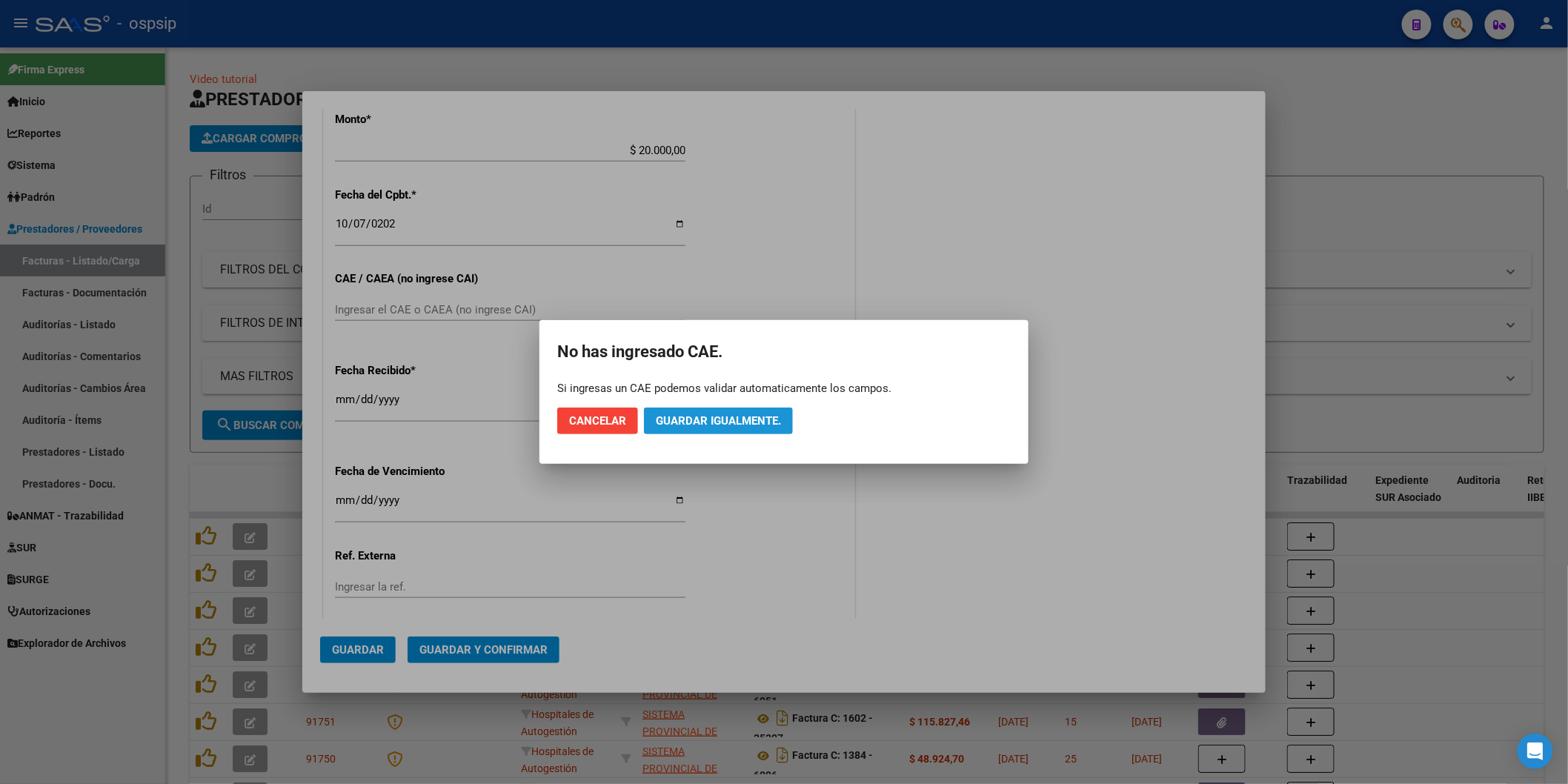
click at [661, 413] on button "Guardar igualmente." at bounding box center [718, 421] width 149 height 27
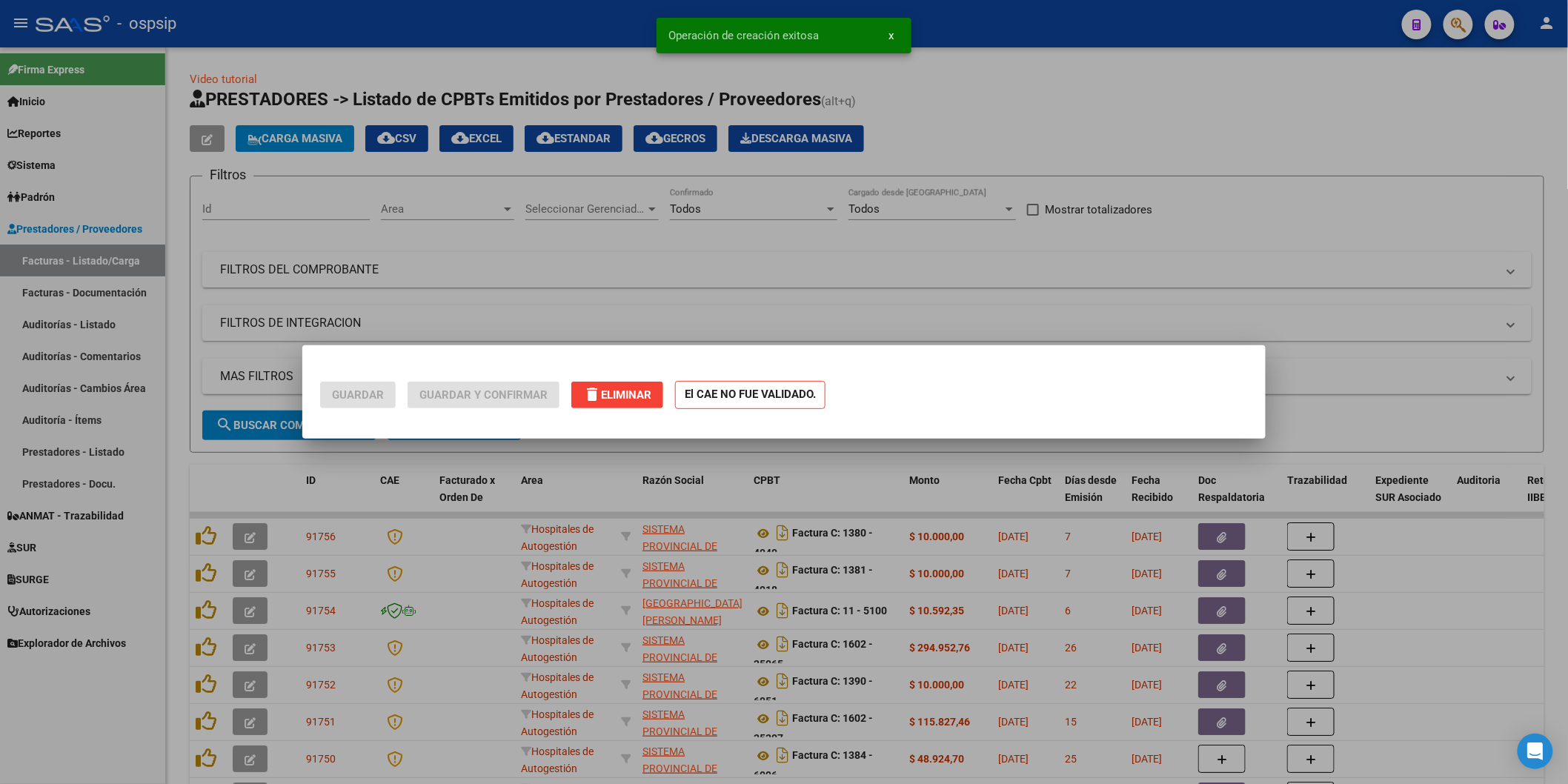
scroll to position [0, 0]
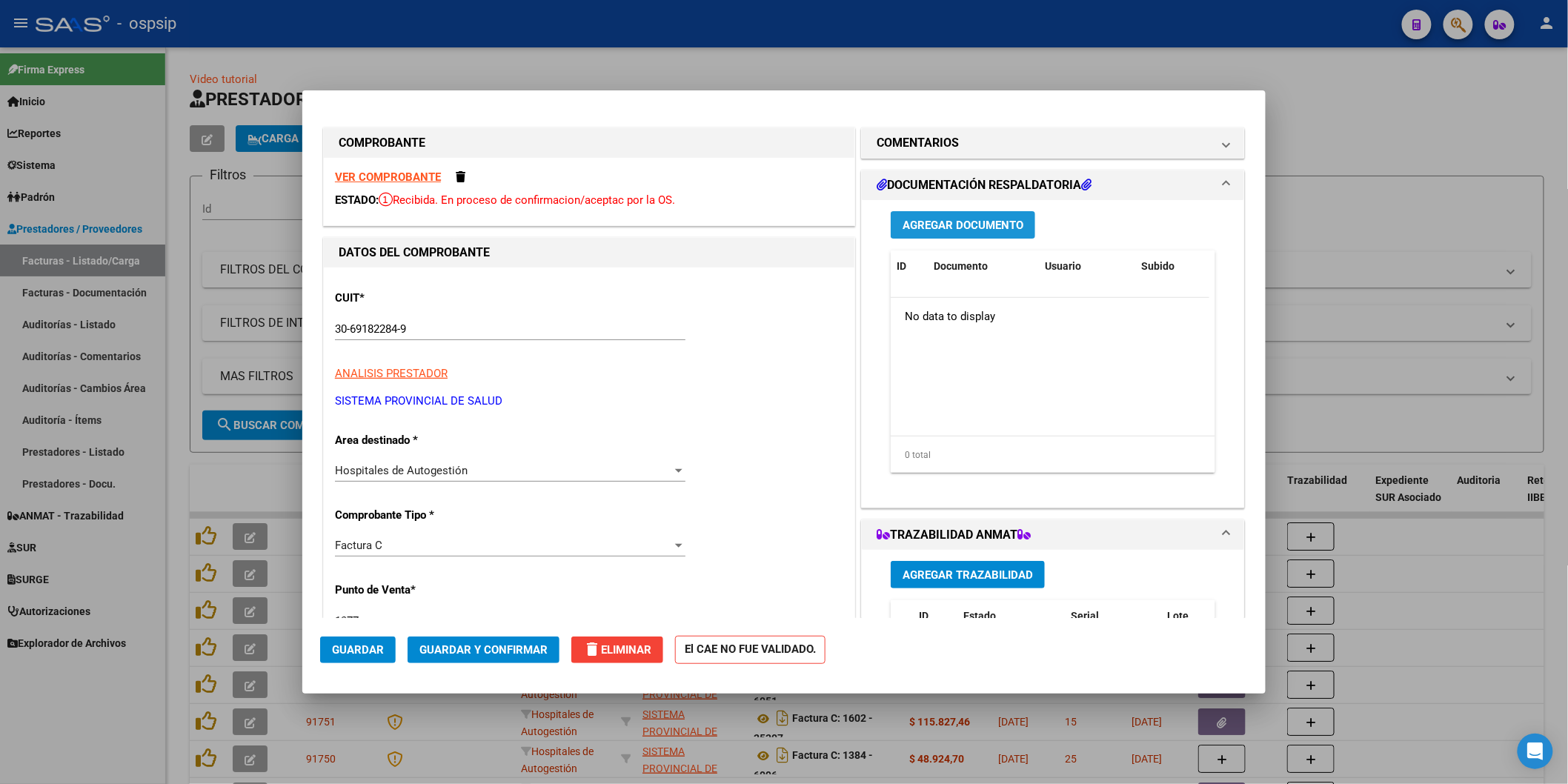
click at [991, 219] on span "Agregar Documento" at bounding box center [963, 225] width 121 height 13
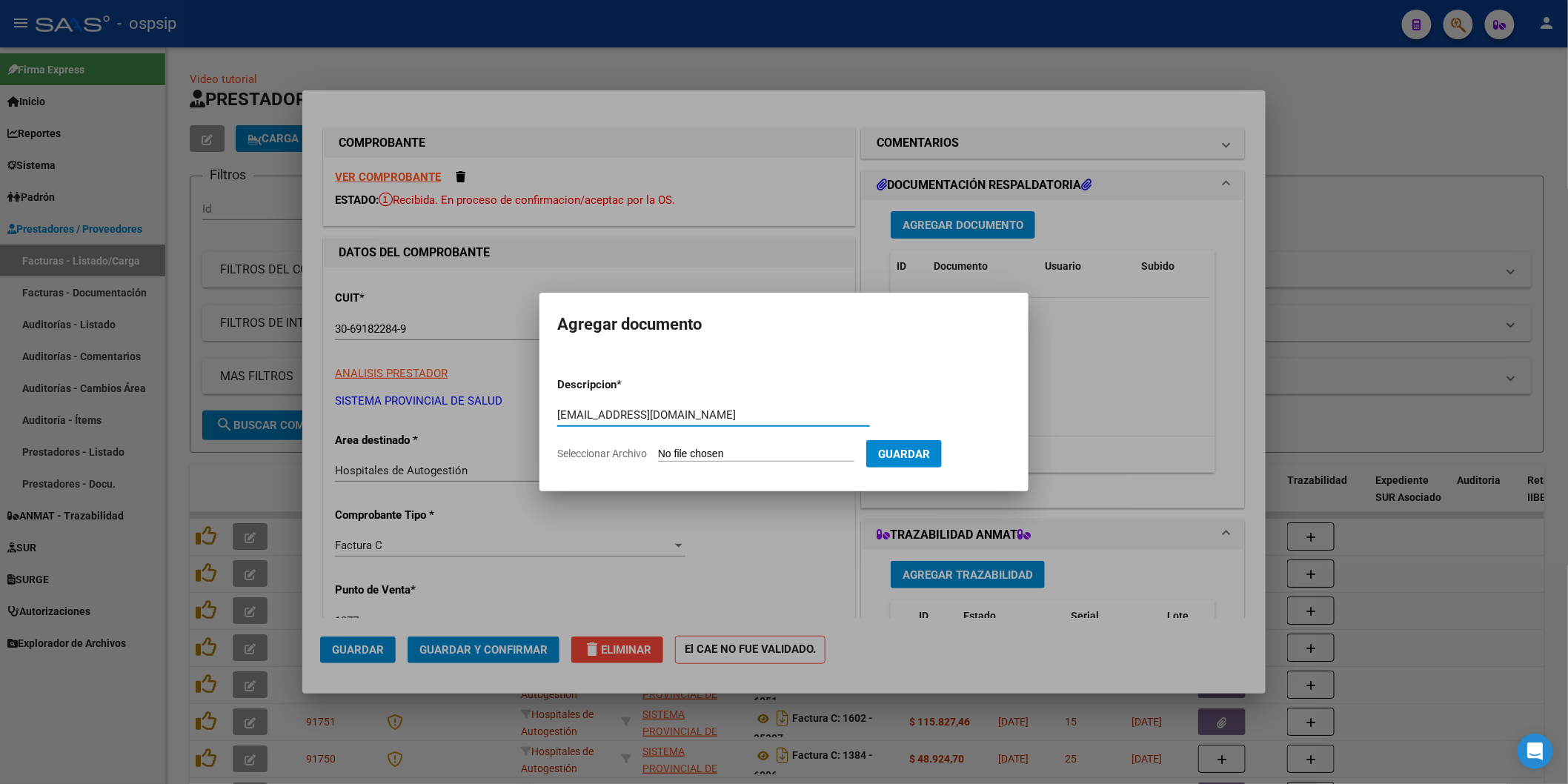
type input "[EMAIL_ADDRESS][DOMAIN_NAME]"
click at [707, 442] on form "Descripcion * [EMAIL_ADDRESS][DOMAIN_NAME] Escriba aquí una descripcion Selecci…" at bounding box center [784, 420] width 454 height 108
click at [714, 457] on input "Seleccionar Archivo" at bounding box center [757, 454] width 196 height 14
type input "C:\fakepath\1377-4044.pdf"
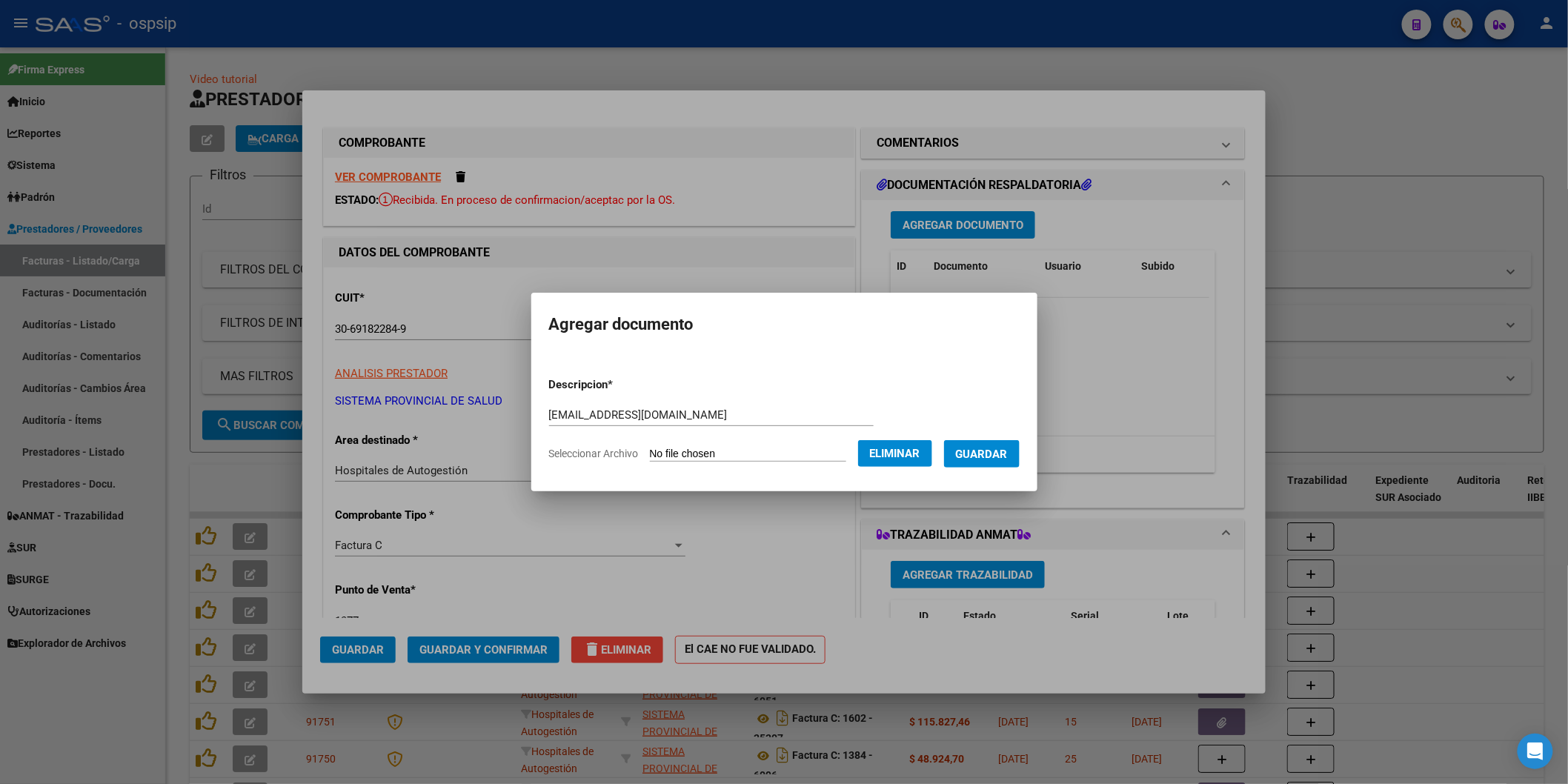
click at [982, 454] on span "Guardar" at bounding box center [982, 454] width 52 height 13
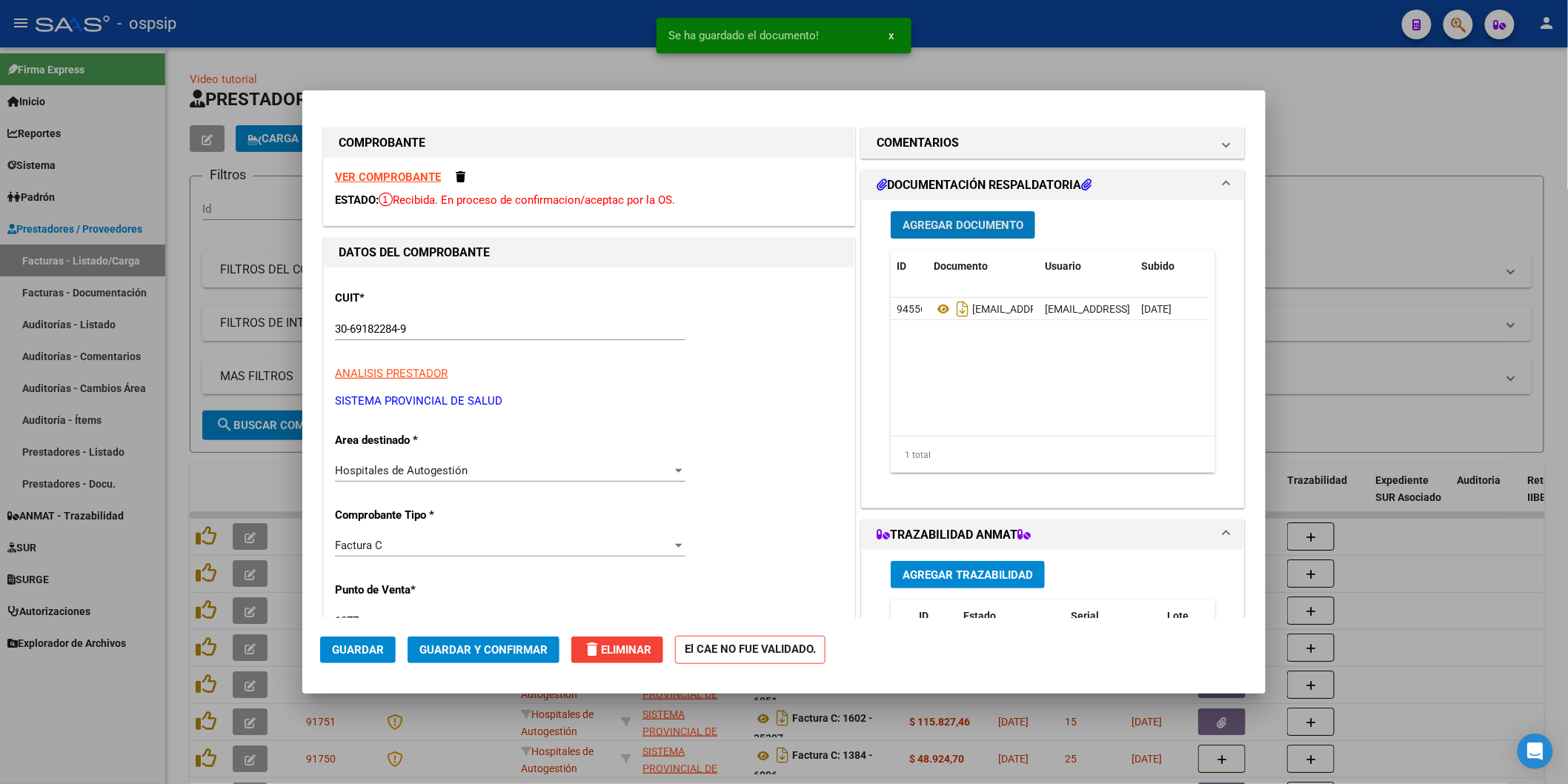
type input "$ 0,00"
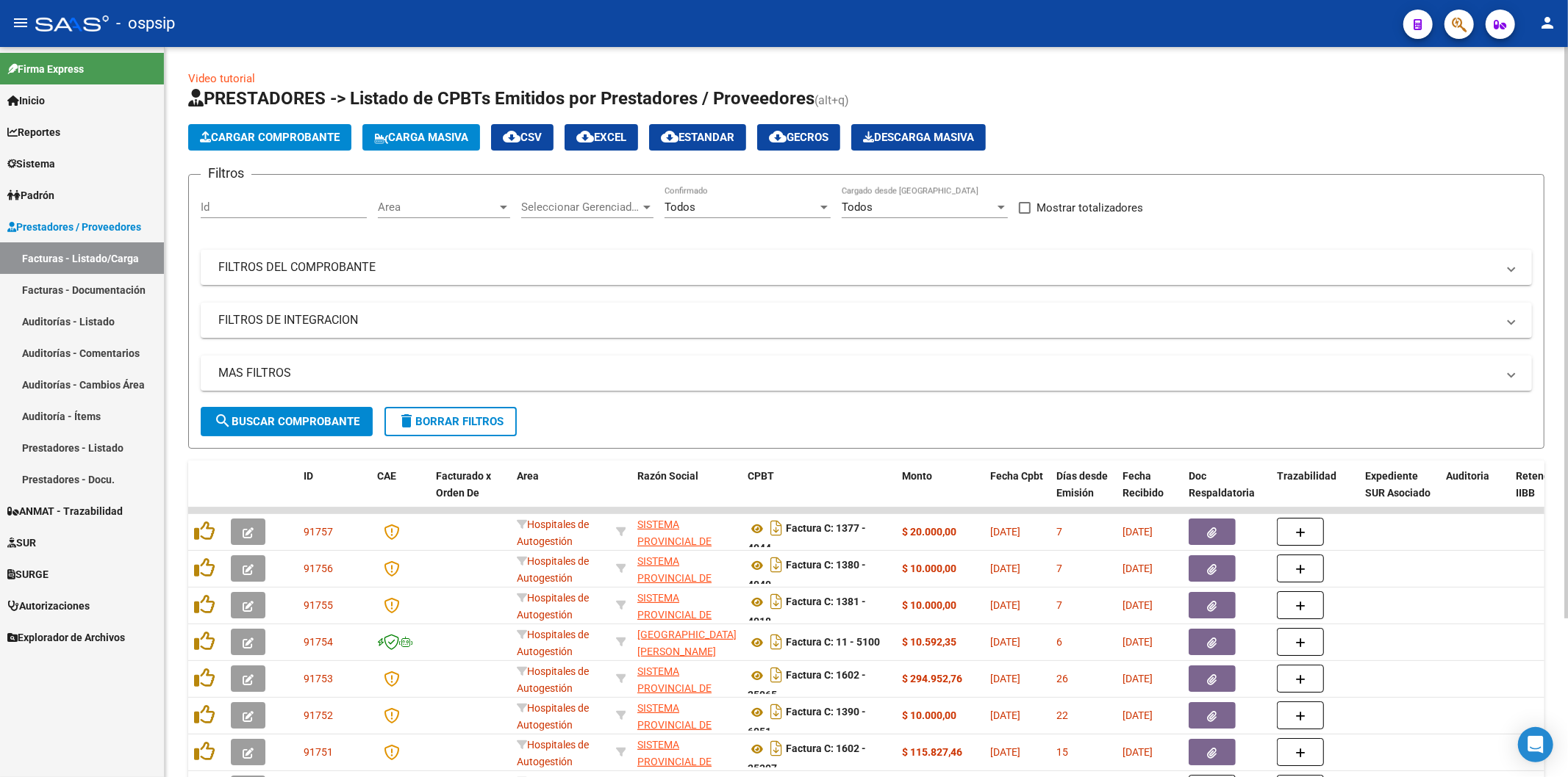
click at [287, 135] on span "Cargar Comprobante" at bounding box center [269, 138] width 139 height 13
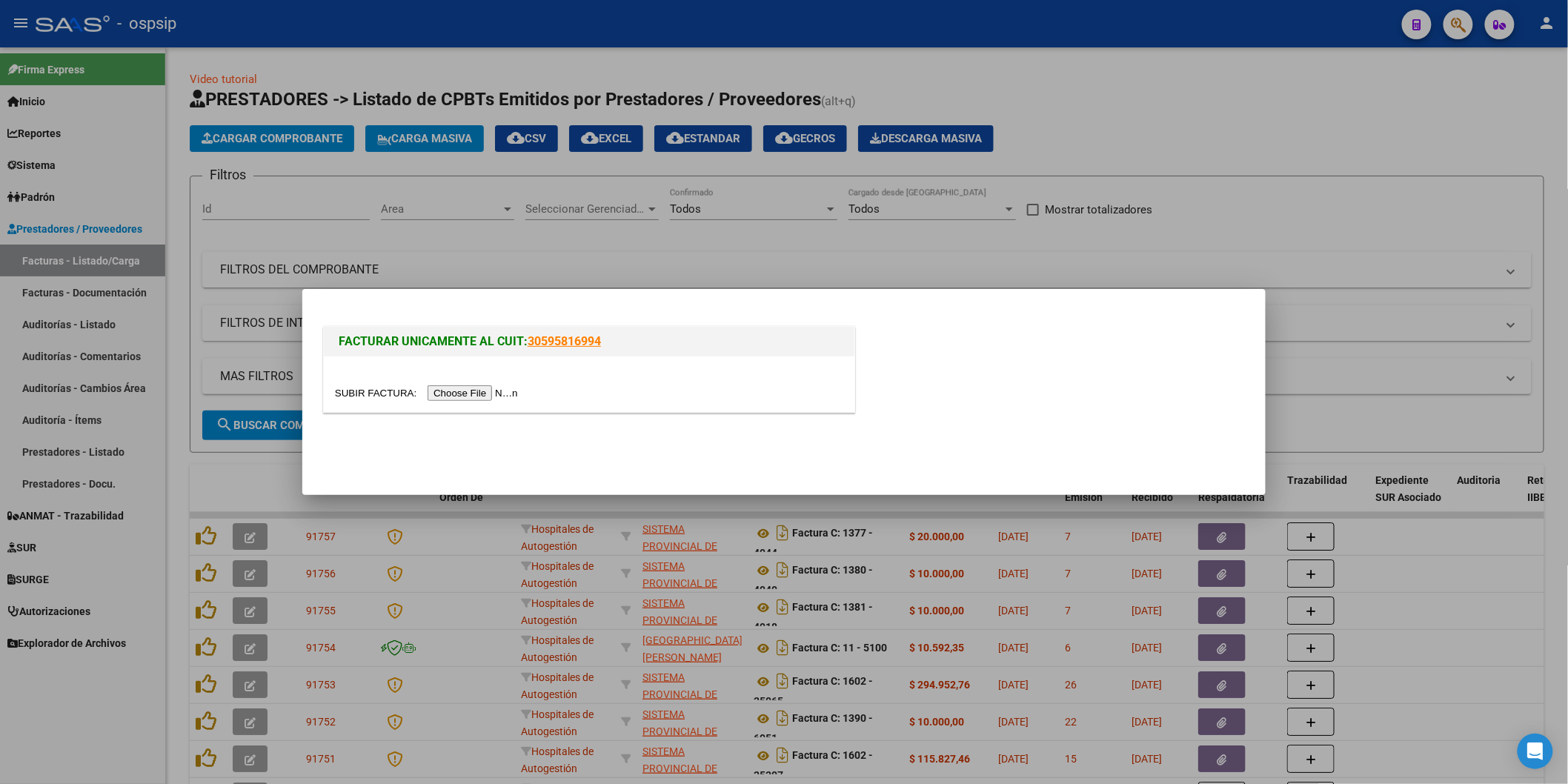
click at [475, 392] on input "file" at bounding box center [429, 393] width 188 height 16
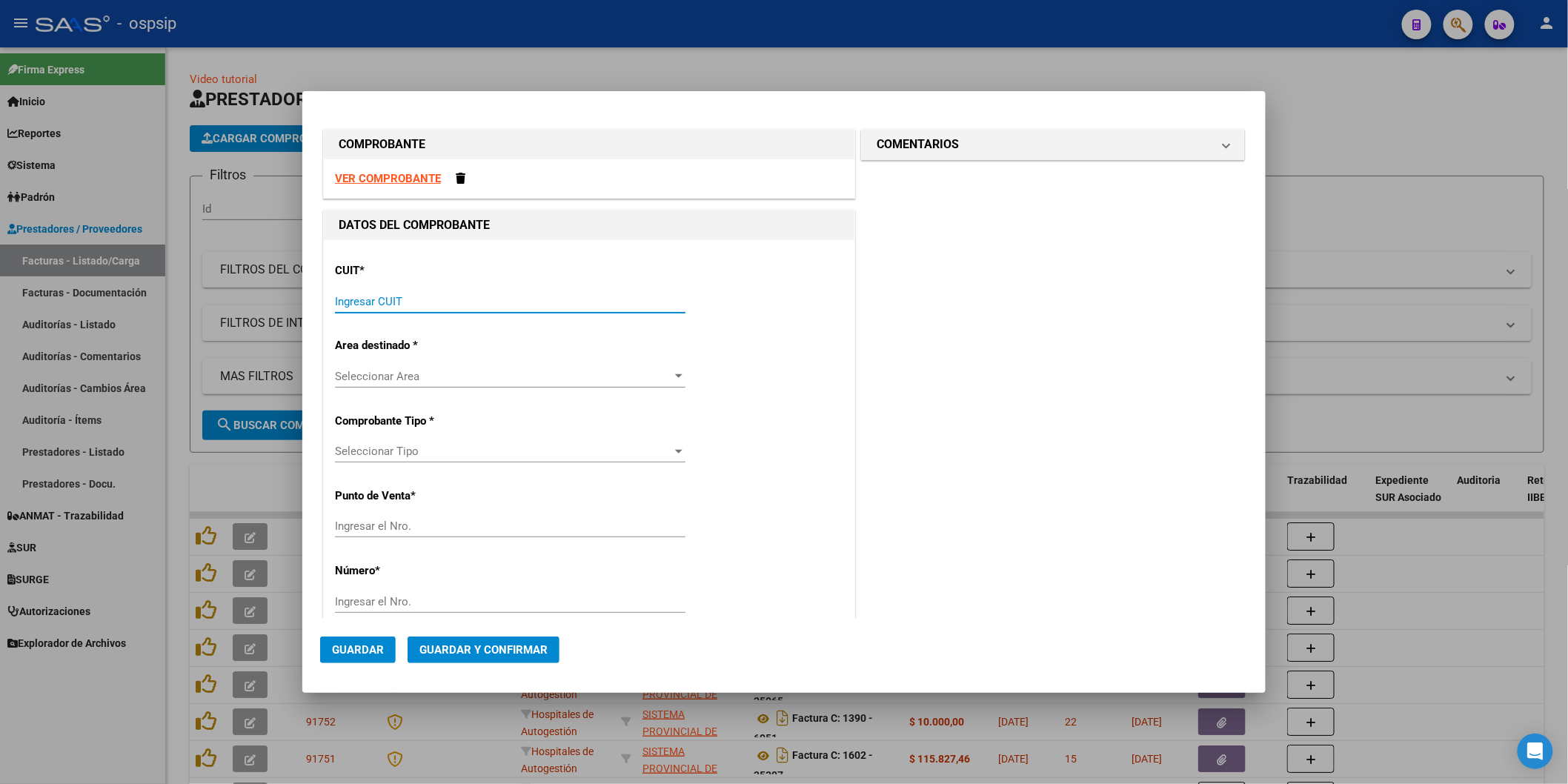
click at [369, 301] on input "Ingresar CUIT" at bounding box center [510, 302] width 351 height 13
type input "30-69182284-9"
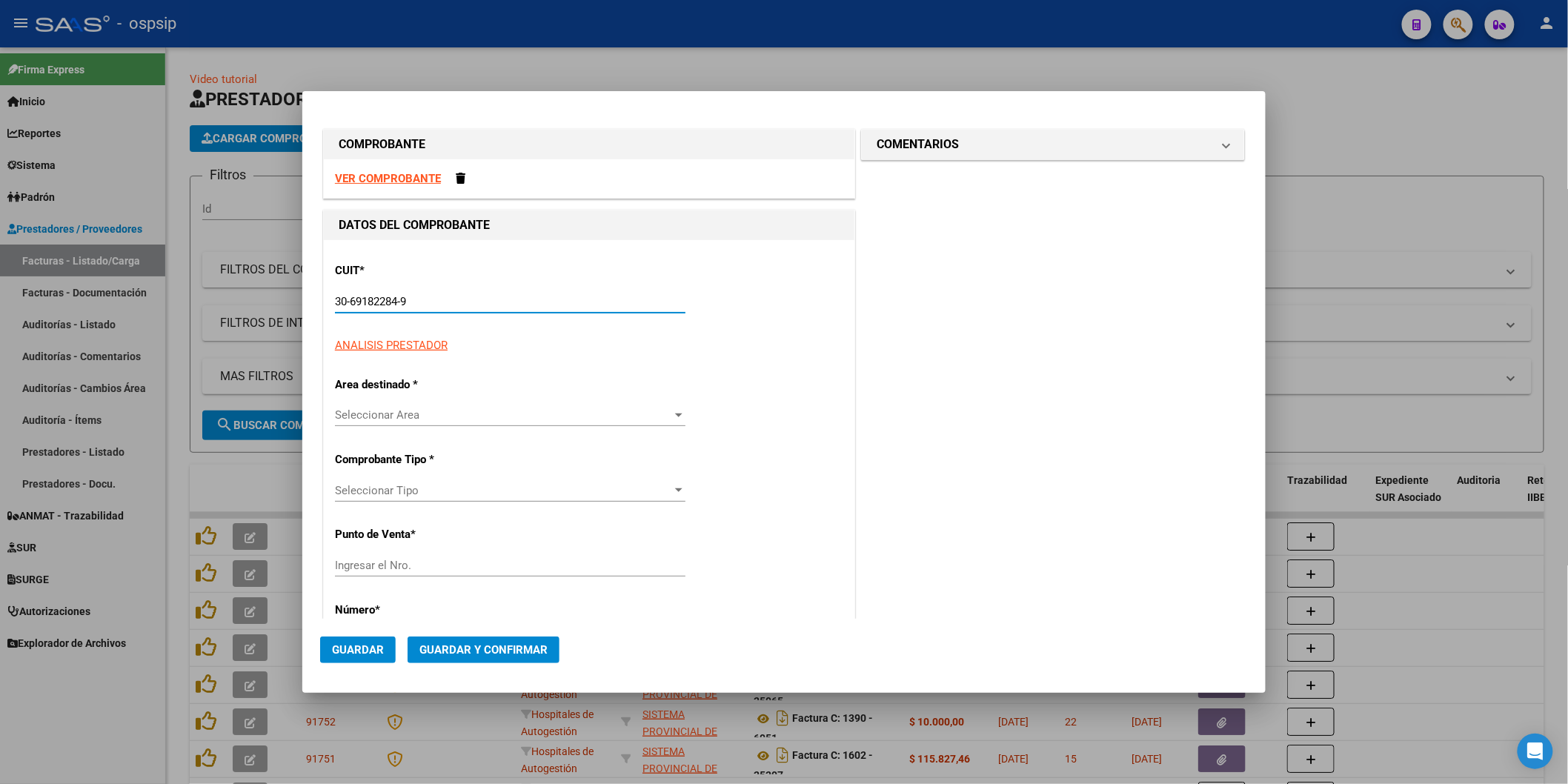
type input "1377"
type input "30-69182284-9"
click at [366, 591] on input "1377" at bounding box center [510, 593] width 351 height 13
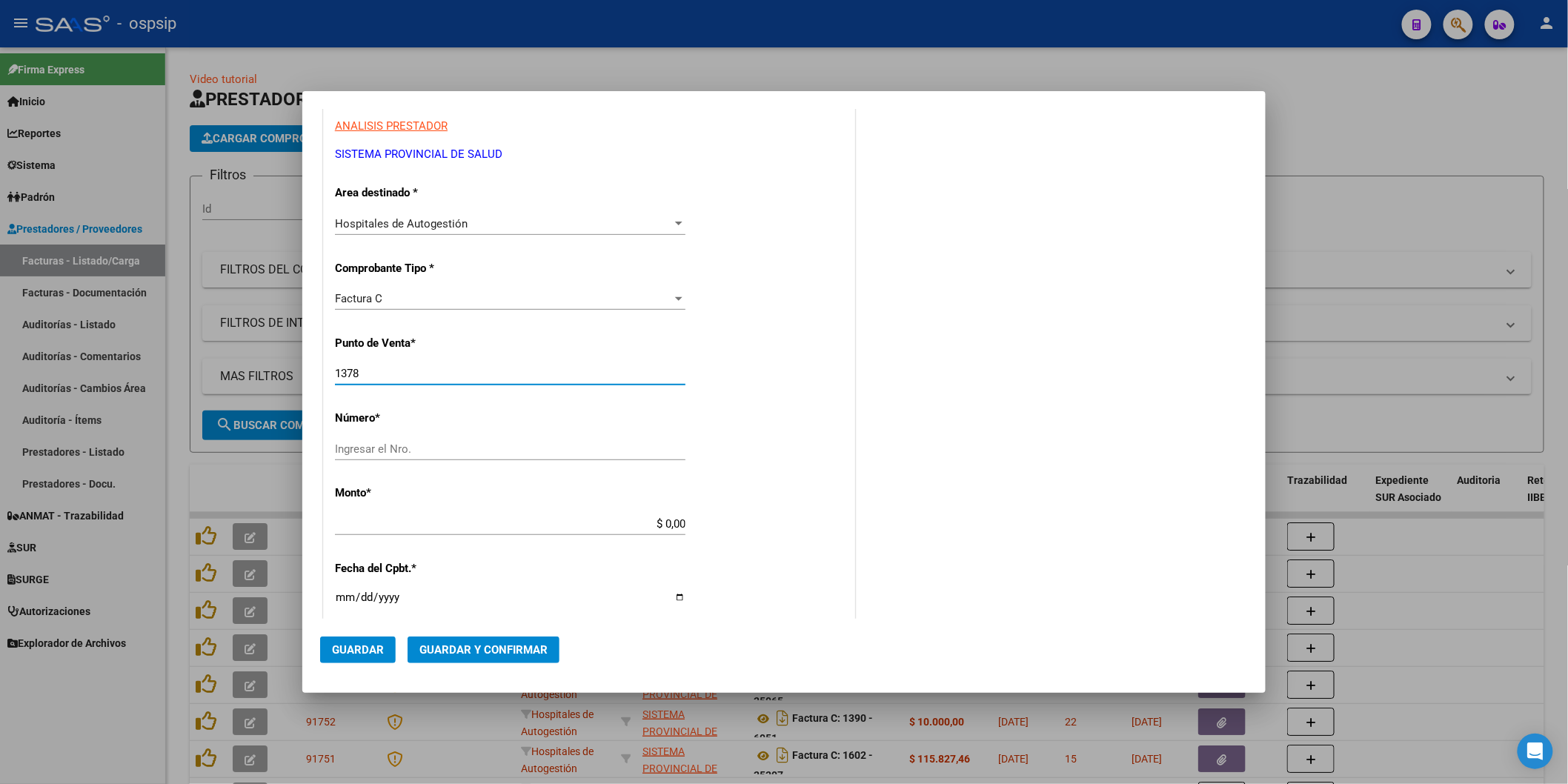
scroll to position [247, 0]
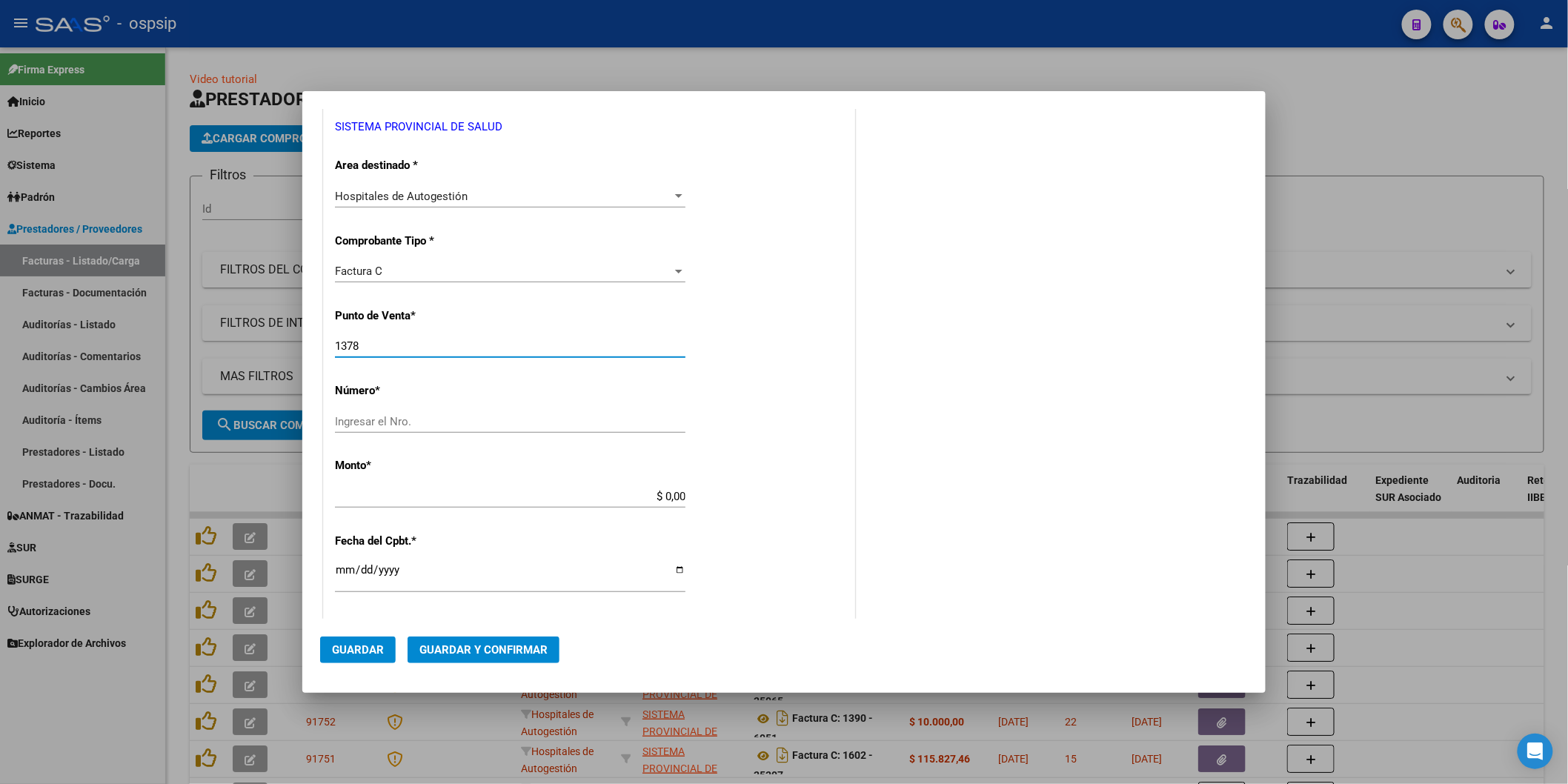
type input "1378"
click at [366, 421] on input "Ingresar el Nro." at bounding box center [510, 422] width 351 height 13
type input "4185"
click at [523, 504] on div "$ 0,00 Ingresar el monto" at bounding box center [510, 496] width 351 height 22
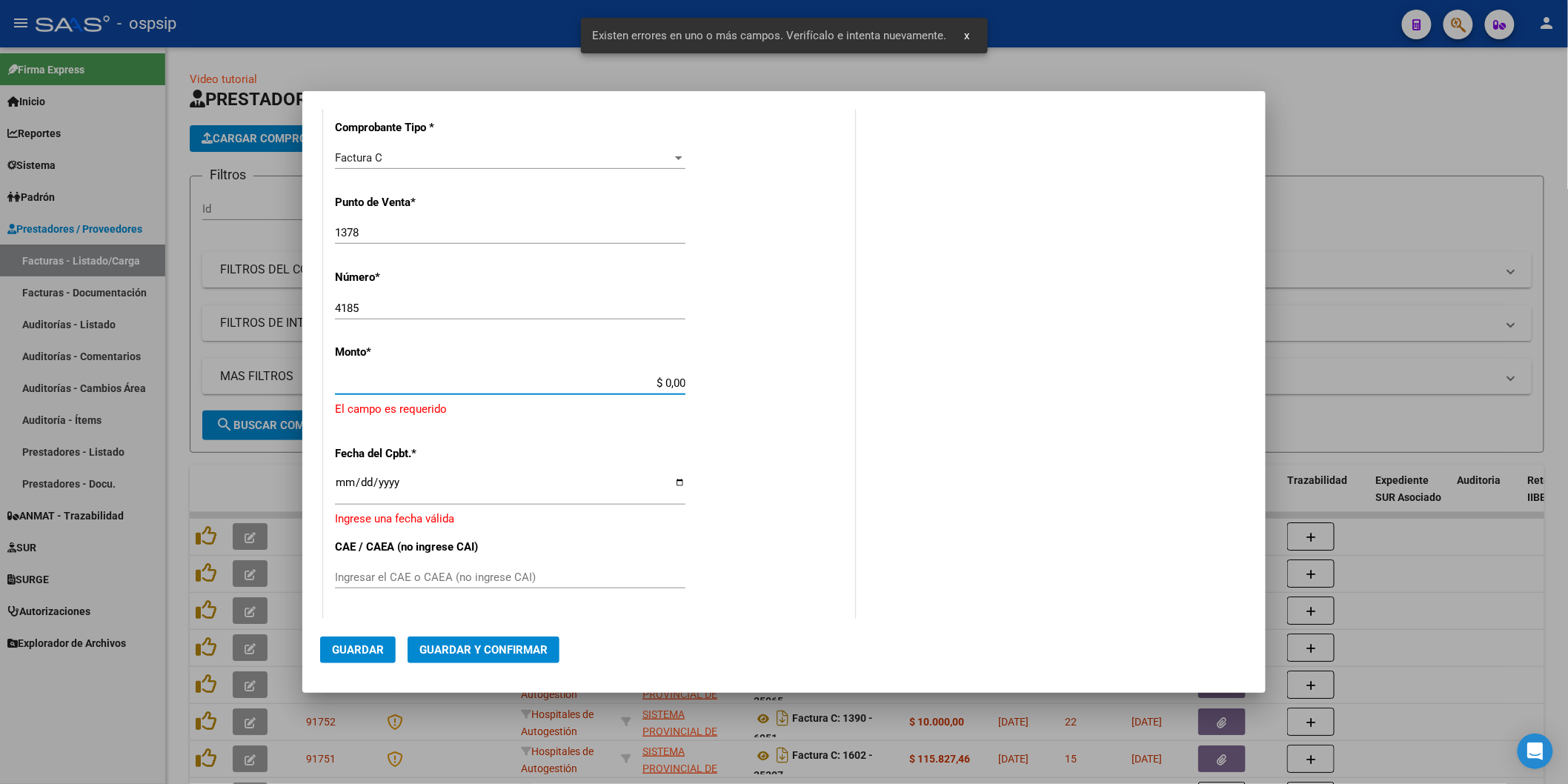
scroll to position [372, 0]
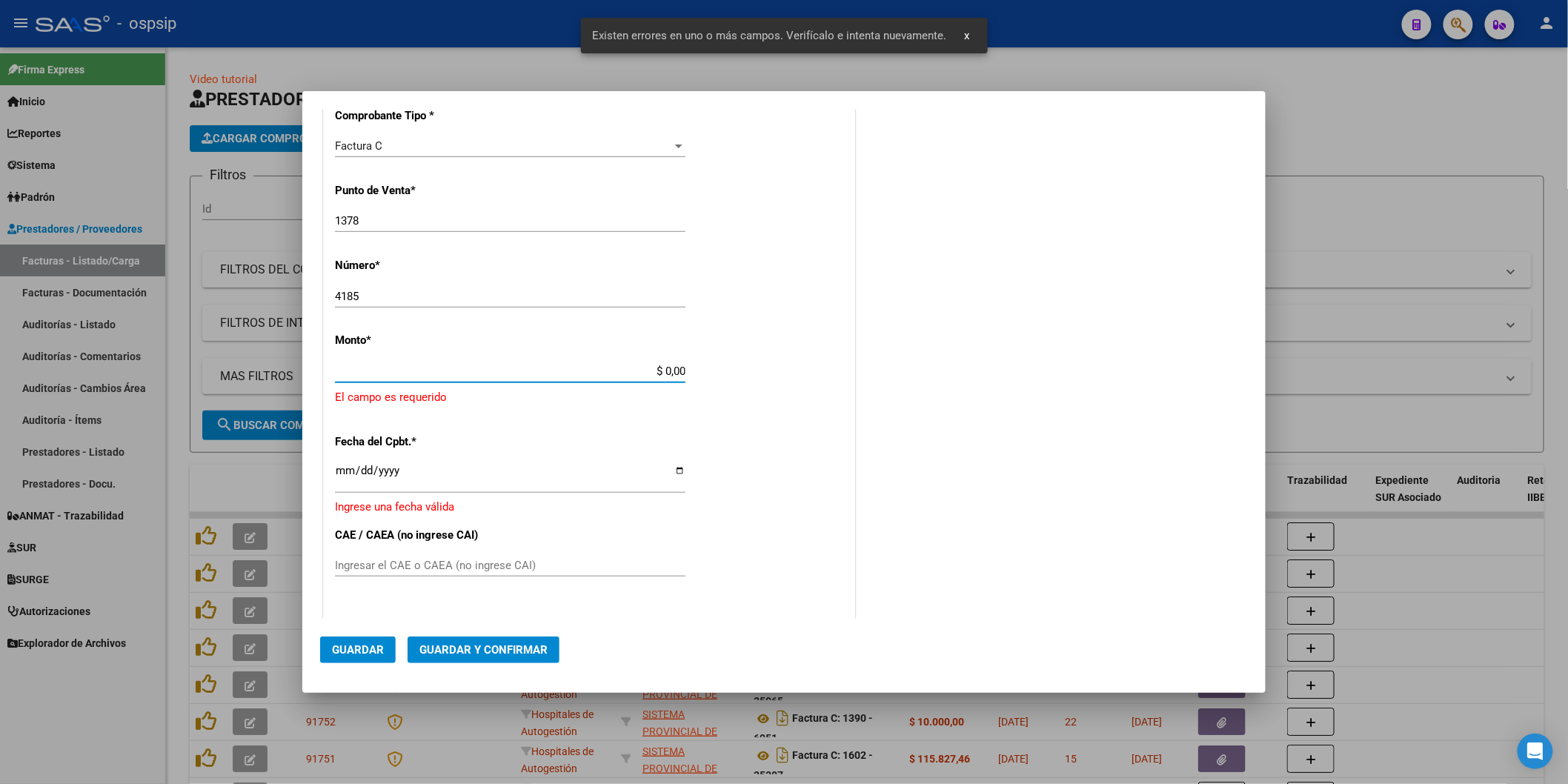
click at [676, 369] on input "$ 0,00" at bounding box center [510, 372] width 351 height 13
click at [682, 368] on app-form-text-field "Monto * $ 0,00 Ingresar el monto [GEOGRAPHIC_DATA] es requerido" at bounding box center [589, 369] width 509 height 71
click at [680, 368] on app-form-text-field "Monto * $ 0,00 Ingresar el monto [GEOGRAPHIC_DATA] es requerido" at bounding box center [589, 369] width 509 height 71
click at [680, 368] on input "$ 0,00" at bounding box center [510, 372] width 351 height 13
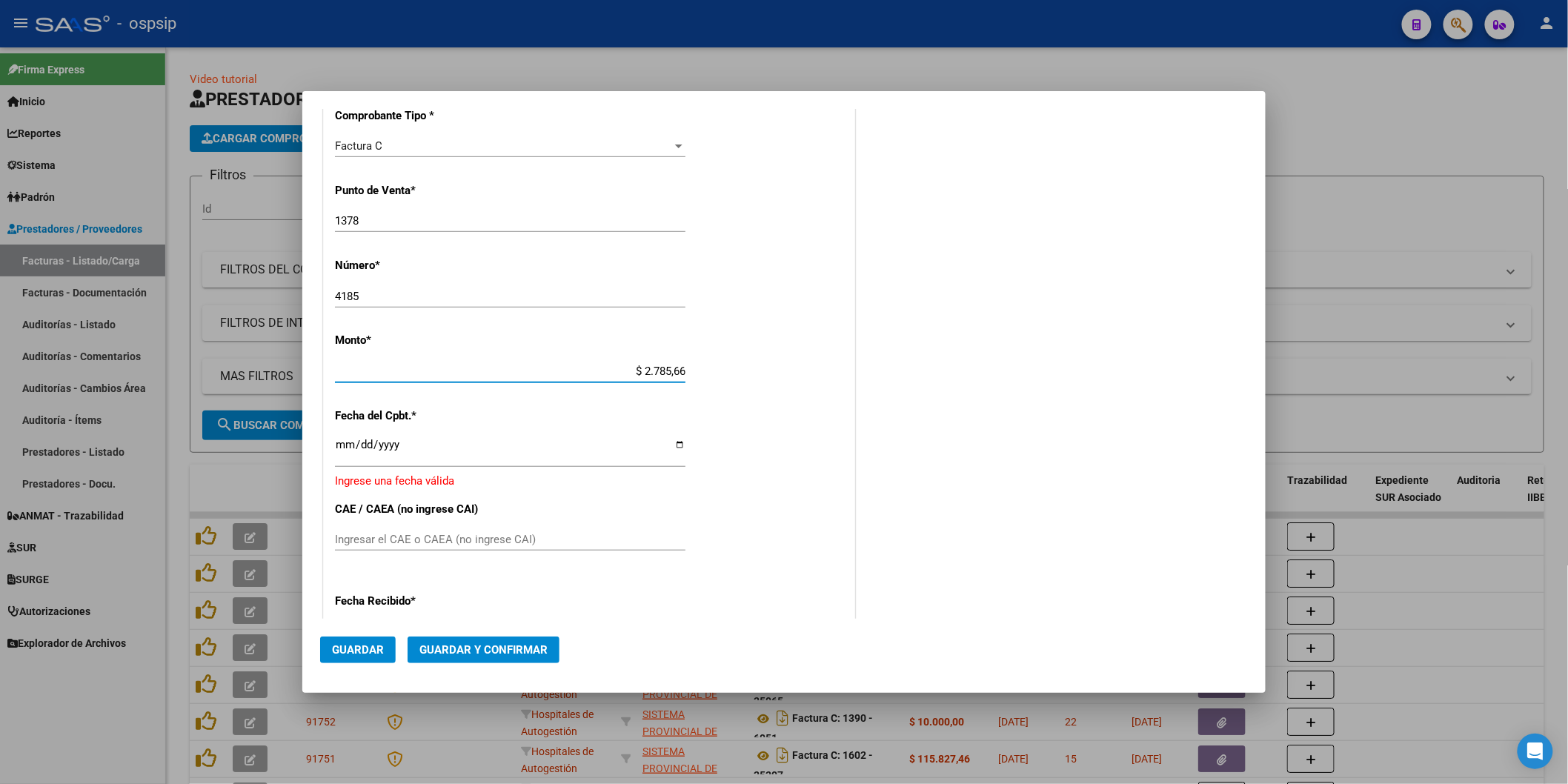
type input "$ 27.856,65"
click at [347, 448] on input "Ingresar la fecha" at bounding box center [510, 451] width 351 height 24
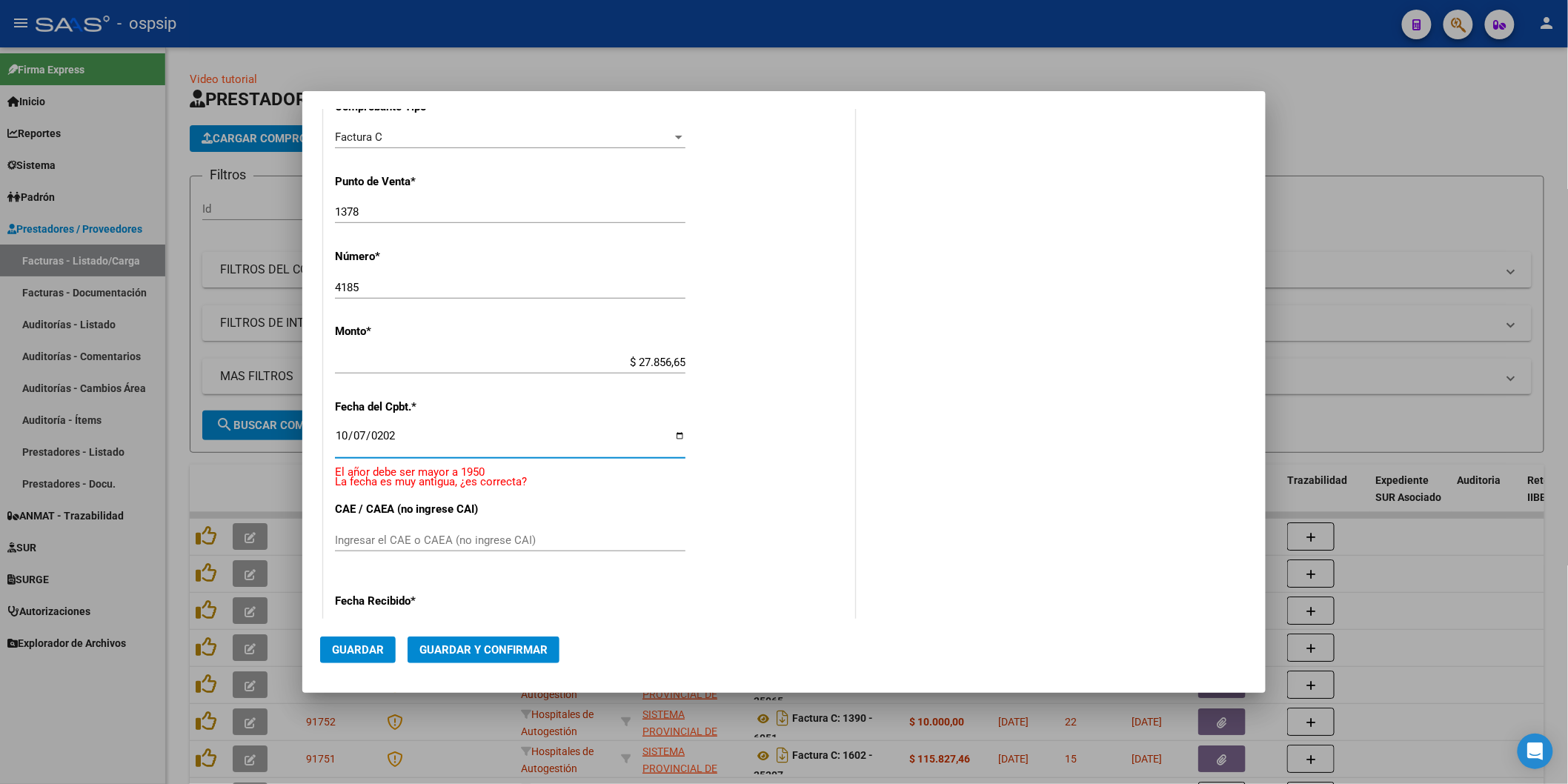
type input "[DATE]"
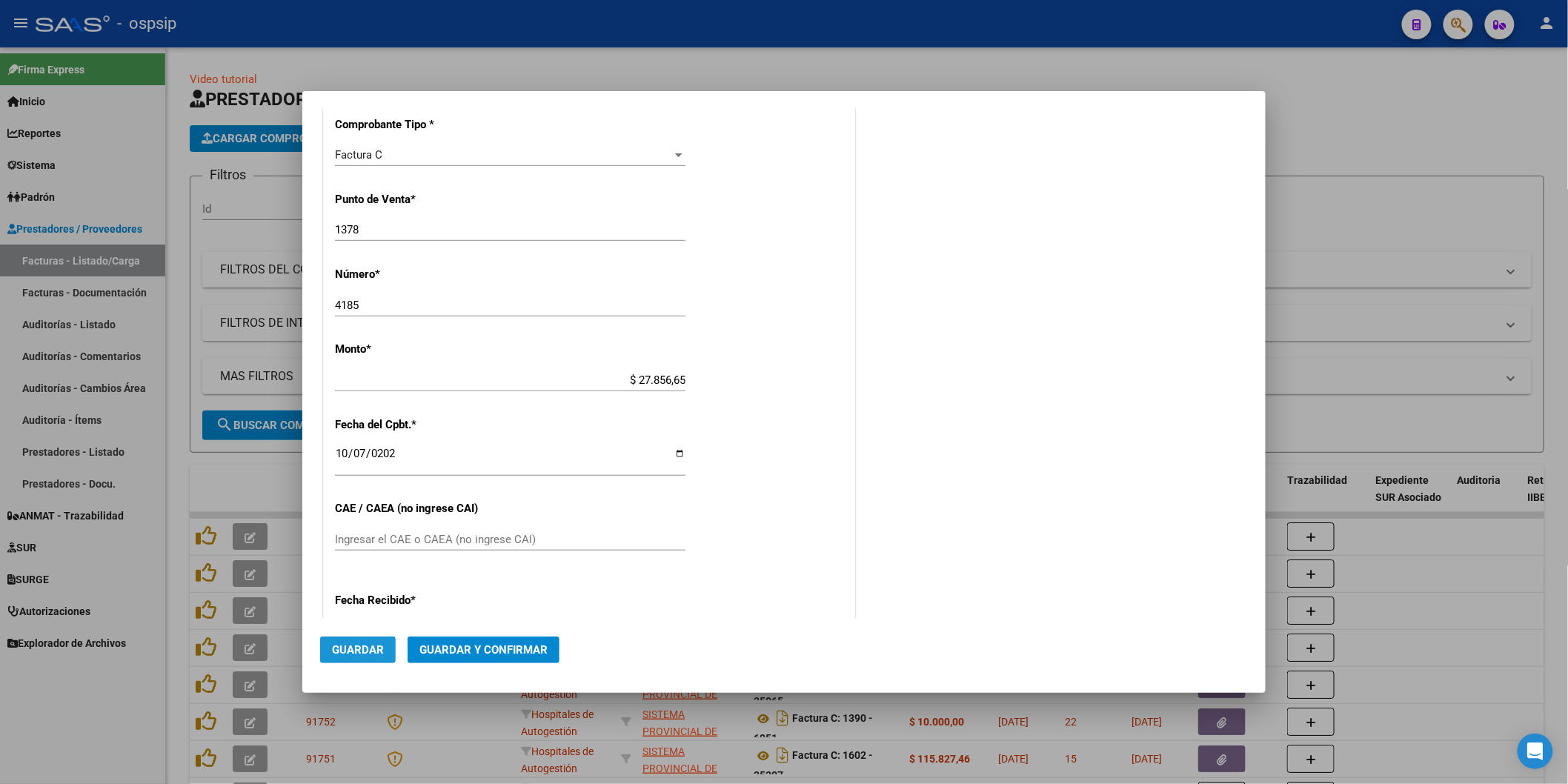
click at [384, 648] on button "Guardar" at bounding box center [357, 650] width 76 height 27
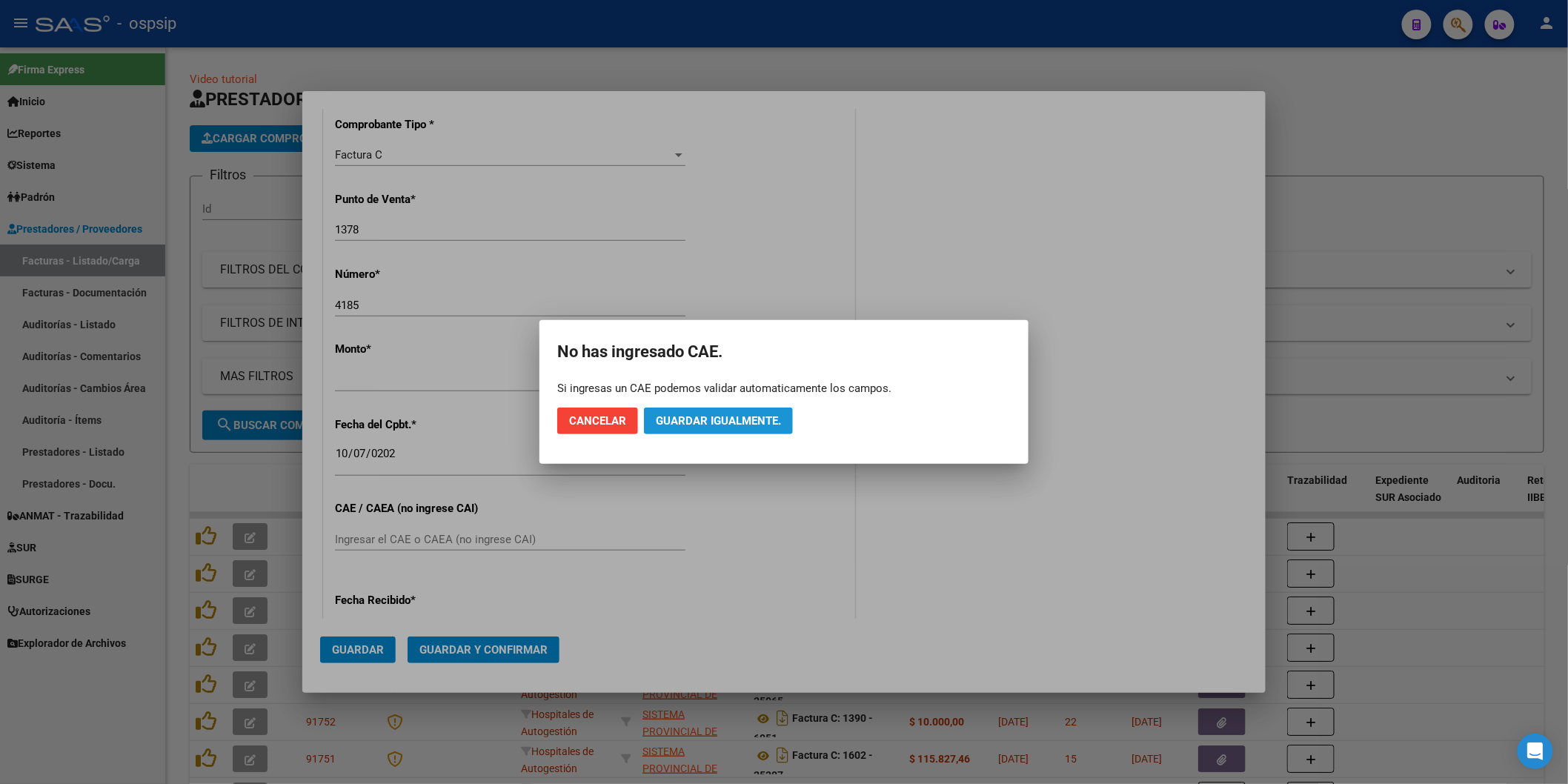
click at [684, 413] on button "Guardar igualmente." at bounding box center [718, 421] width 149 height 27
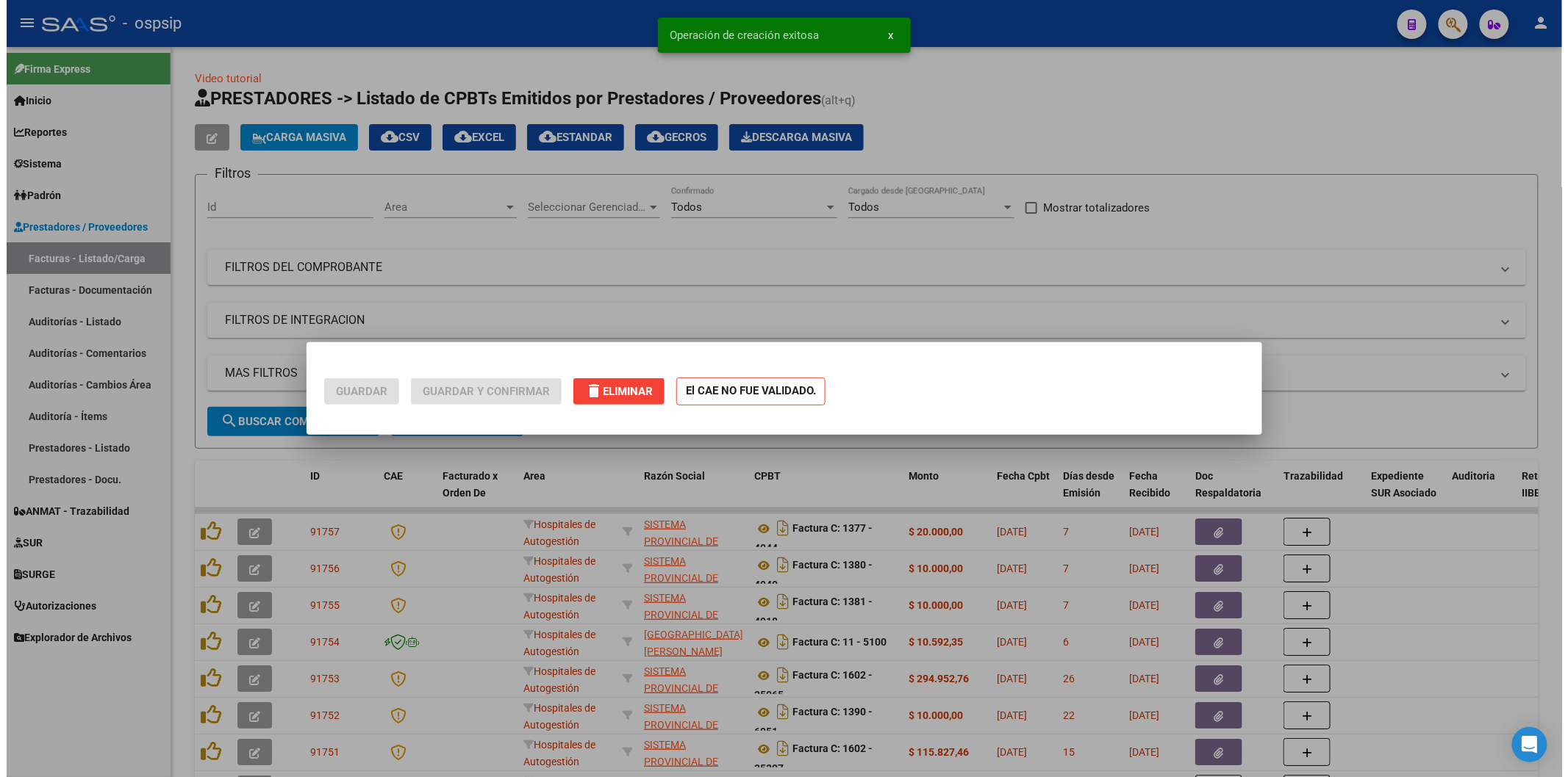
scroll to position [0, 0]
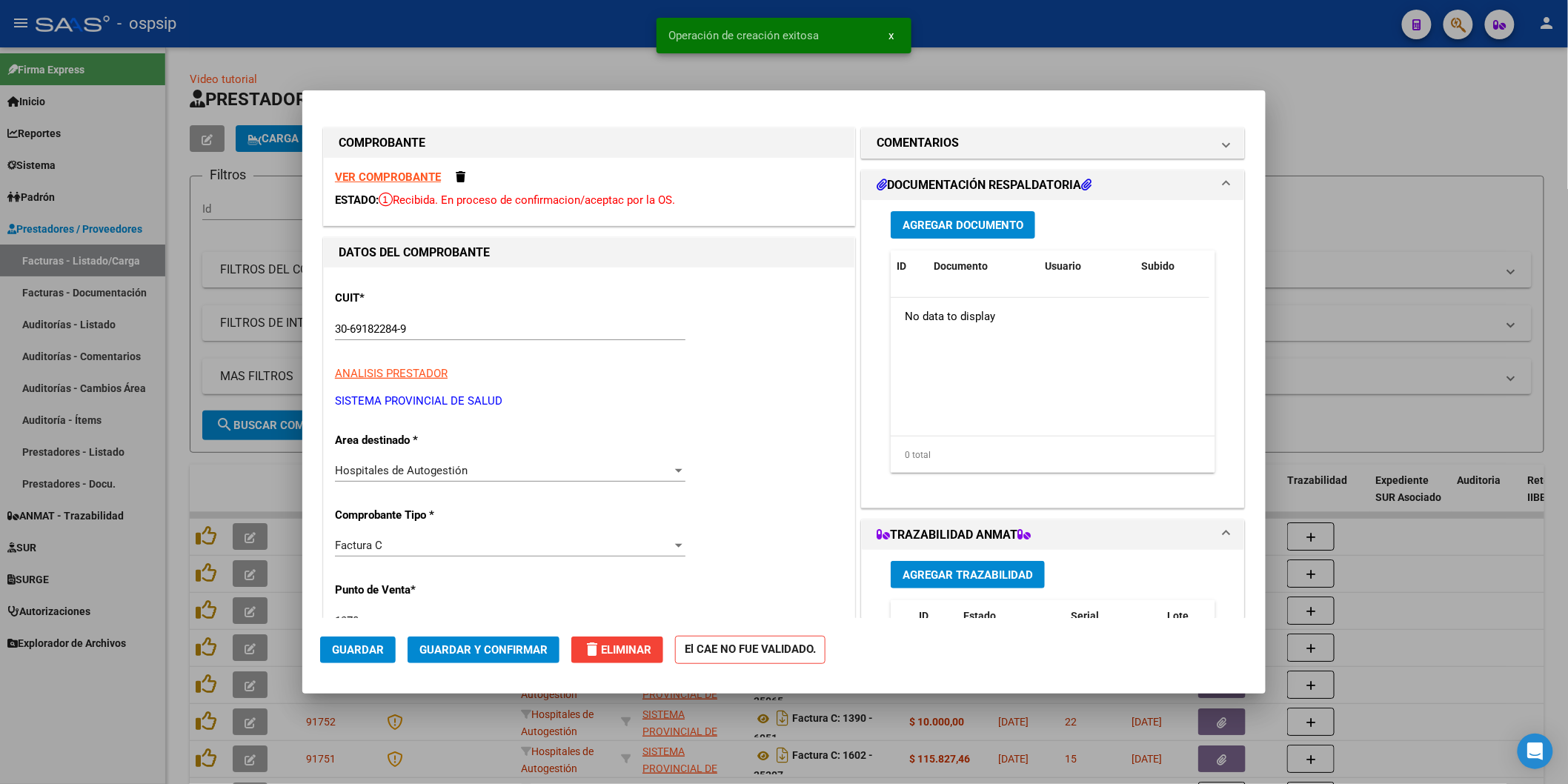
click at [918, 224] on span "Agregar Documento" at bounding box center [963, 225] width 121 height 13
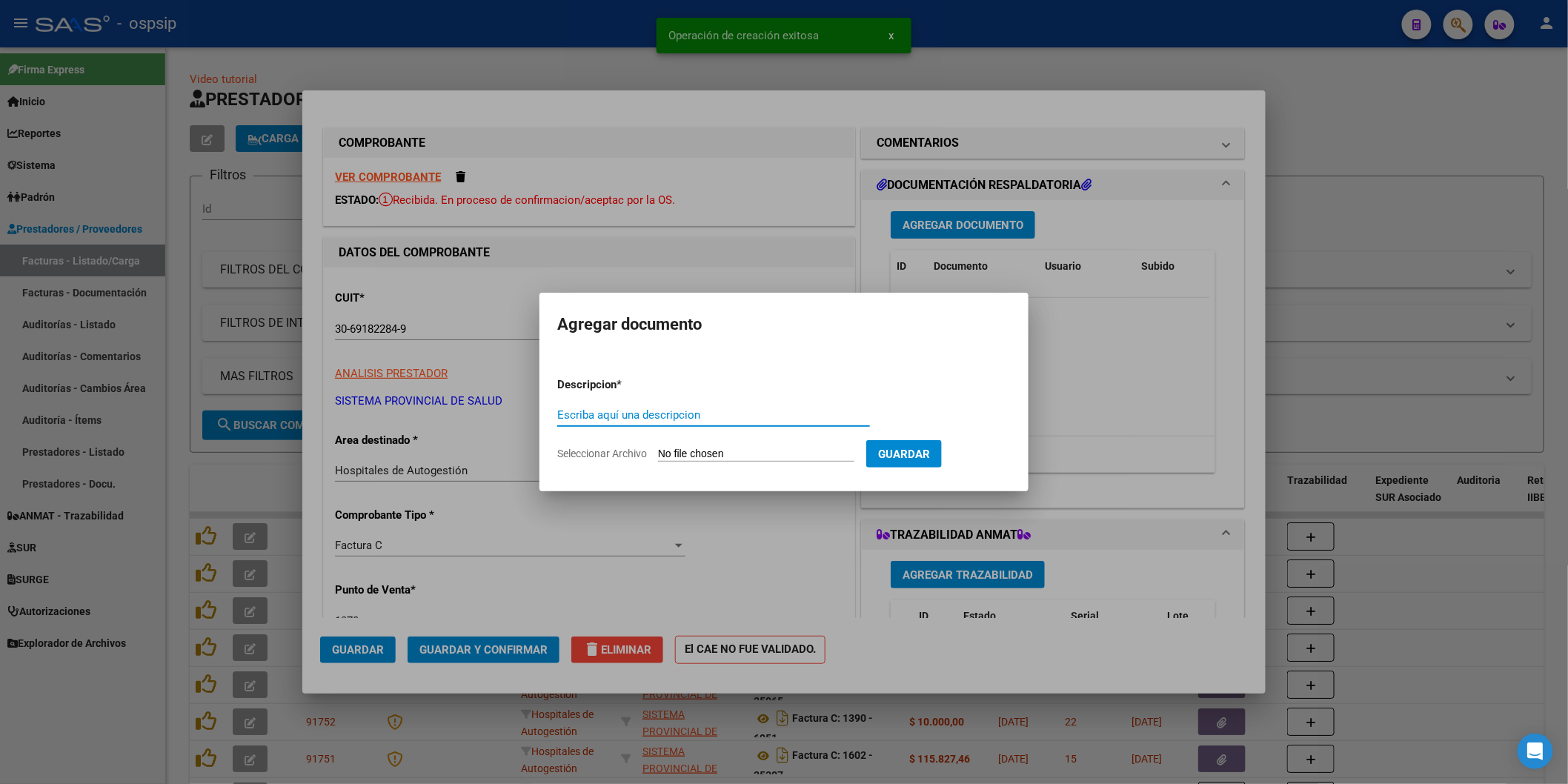
paste input "[EMAIL_ADDRESS][DOMAIN_NAME]"
type input "[EMAIL_ADDRESS][DOMAIN_NAME]"
click at [722, 447] on input "Seleccionar Archivo" at bounding box center [757, 454] width 196 height 14
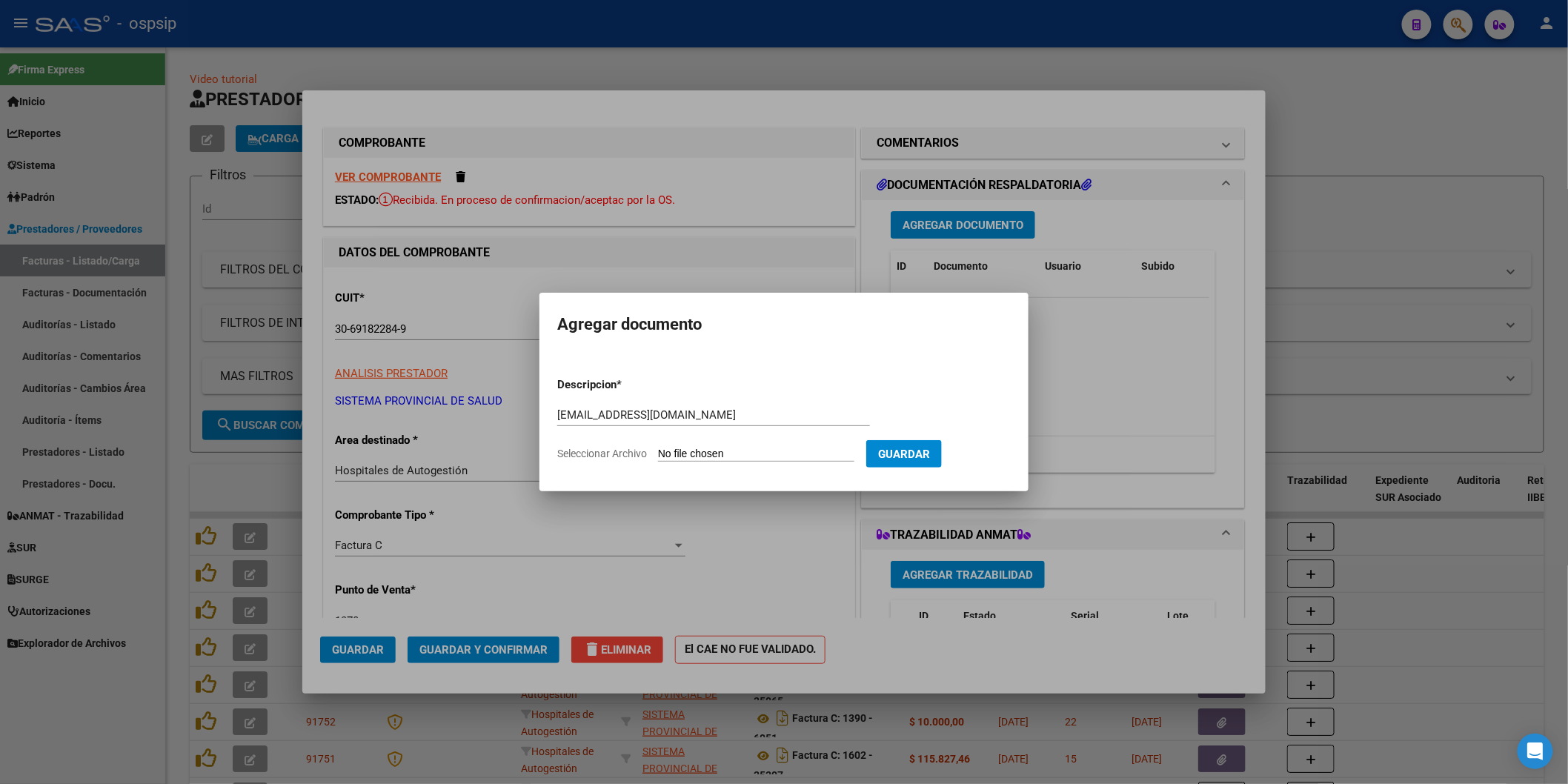
type input "C:\fakepath\1378-4185.pdf"
click at [1008, 455] on span "Guardar" at bounding box center [982, 454] width 52 height 13
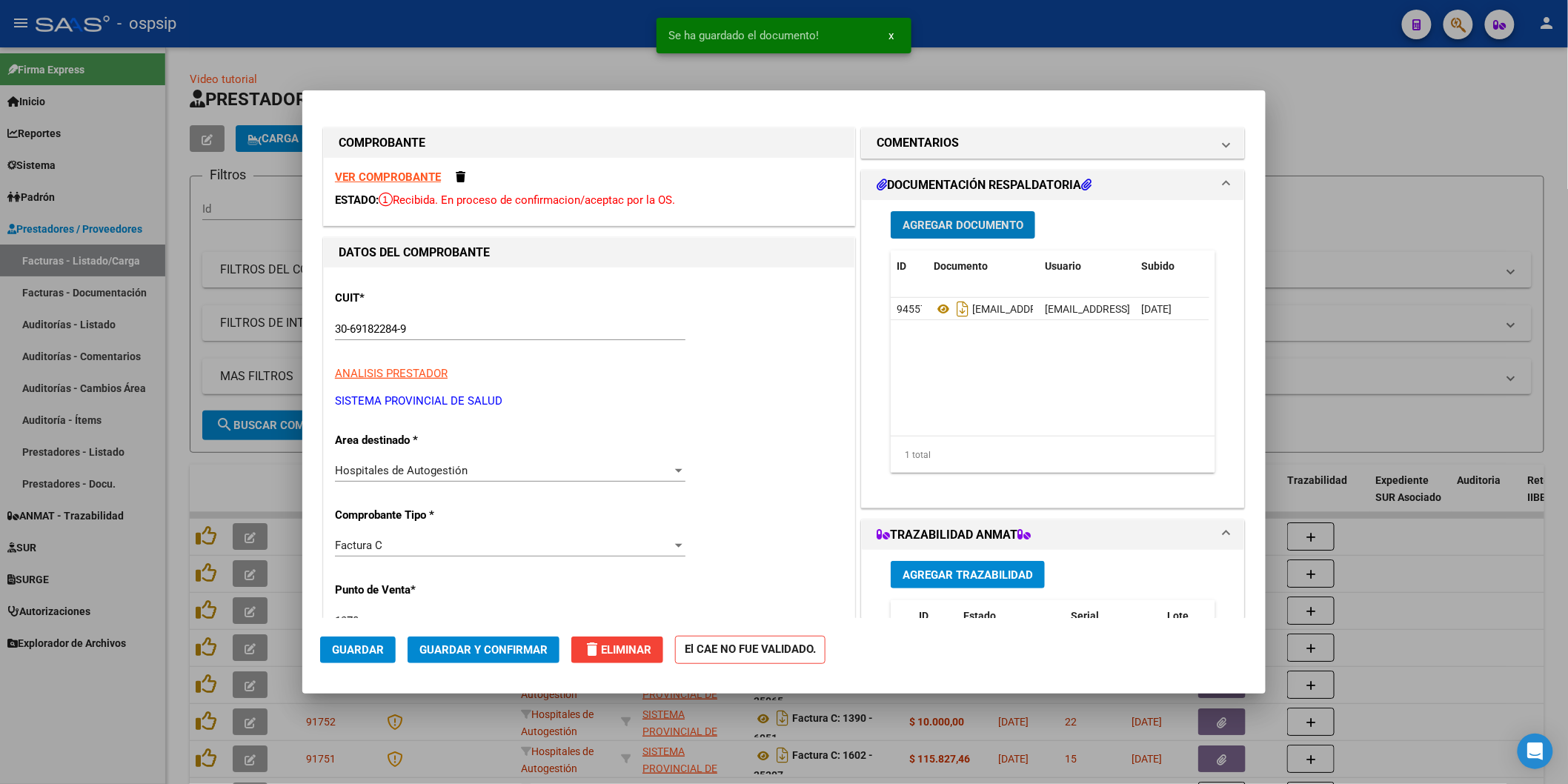
click at [371, 653] on span "Guardar" at bounding box center [357, 650] width 52 height 13
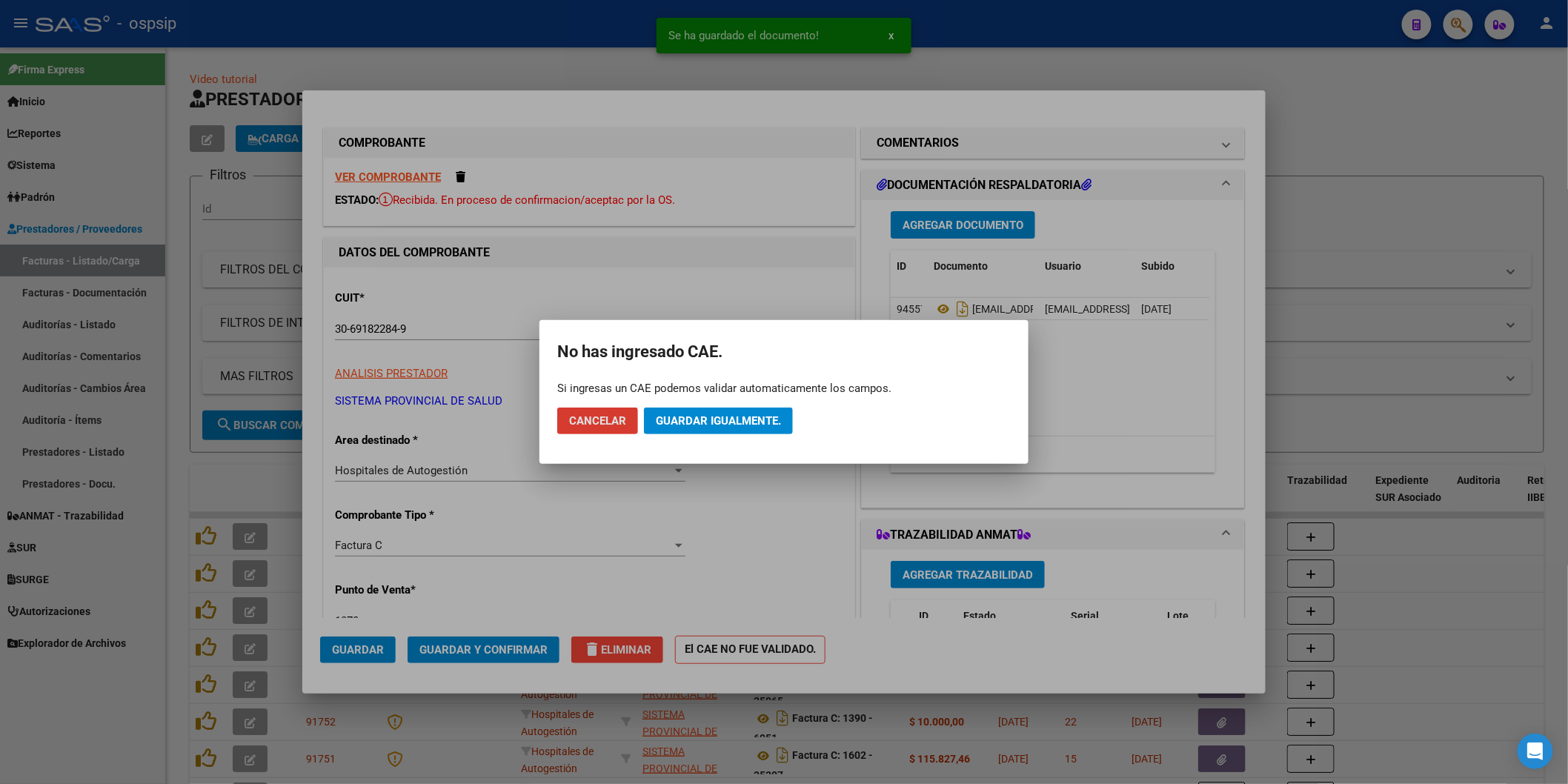
click at [714, 424] on span "Guardar igualmente." at bounding box center [718, 421] width 126 height 13
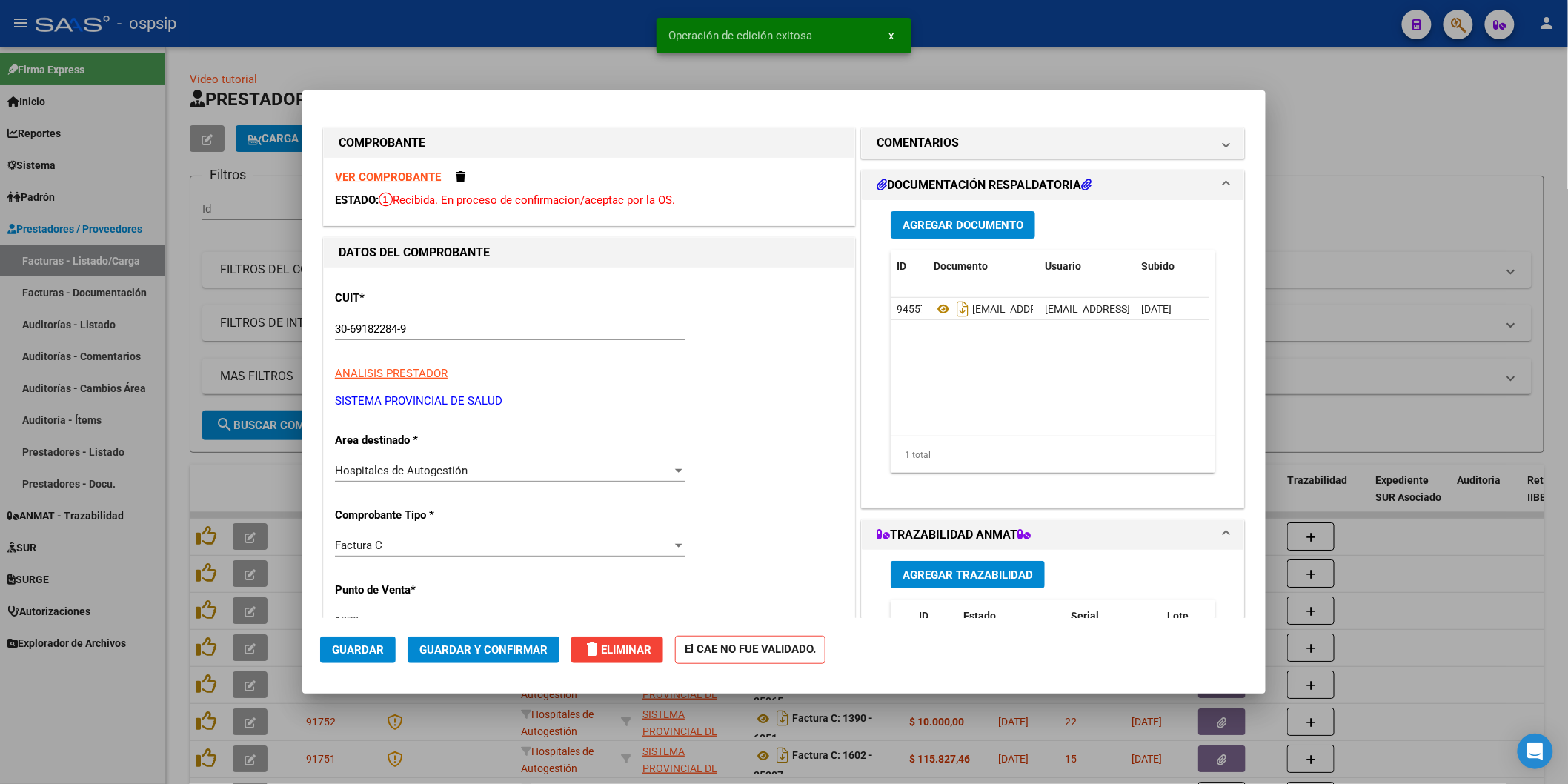
type input "$ 0,00"
